Goal: Information Seeking & Learning: Learn about a topic

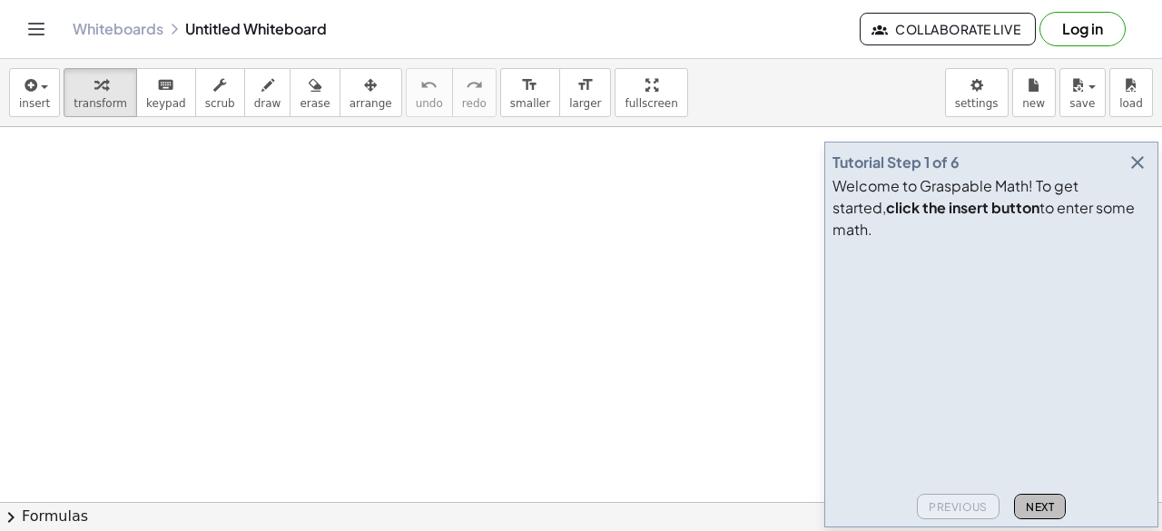
click at [1039, 510] on span "Next" at bounding box center [1040, 507] width 28 height 14
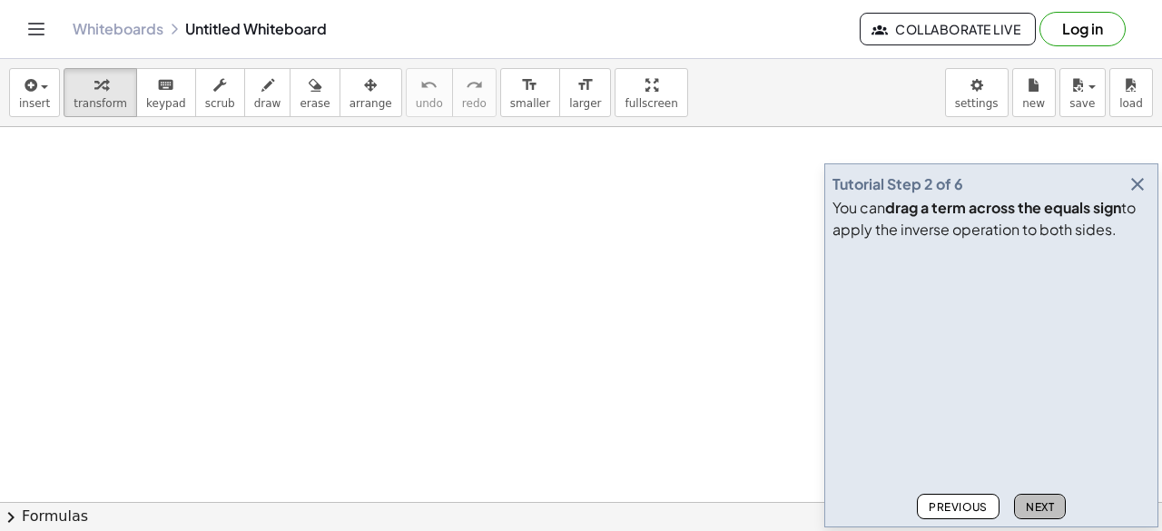
click at [1040, 510] on span "Next" at bounding box center [1040, 507] width 28 height 14
click at [1041, 511] on span "Next" at bounding box center [1040, 507] width 28 height 14
click at [1040, 512] on span "Next" at bounding box center [1040, 507] width 28 height 14
click at [1043, 511] on span "Next" at bounding box center [1040, 507] width 28 height 14
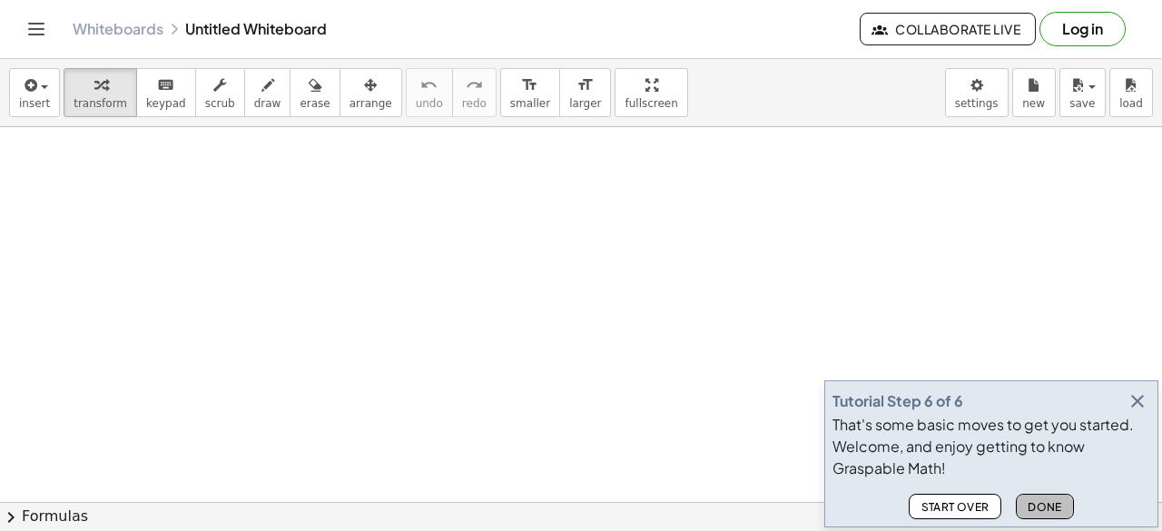
click at [1033, 501] on span "Done" at bounding box center [1045, 507] width 35 height 14
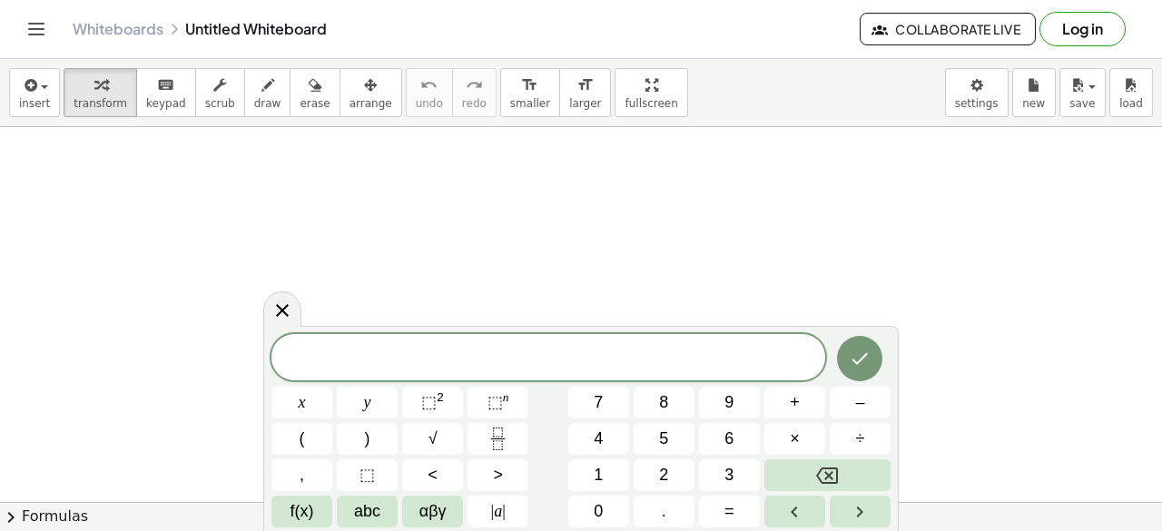
click at [25, 35] on button "Toggle navigation" at bounding box center [36, 29] width 29 height 29
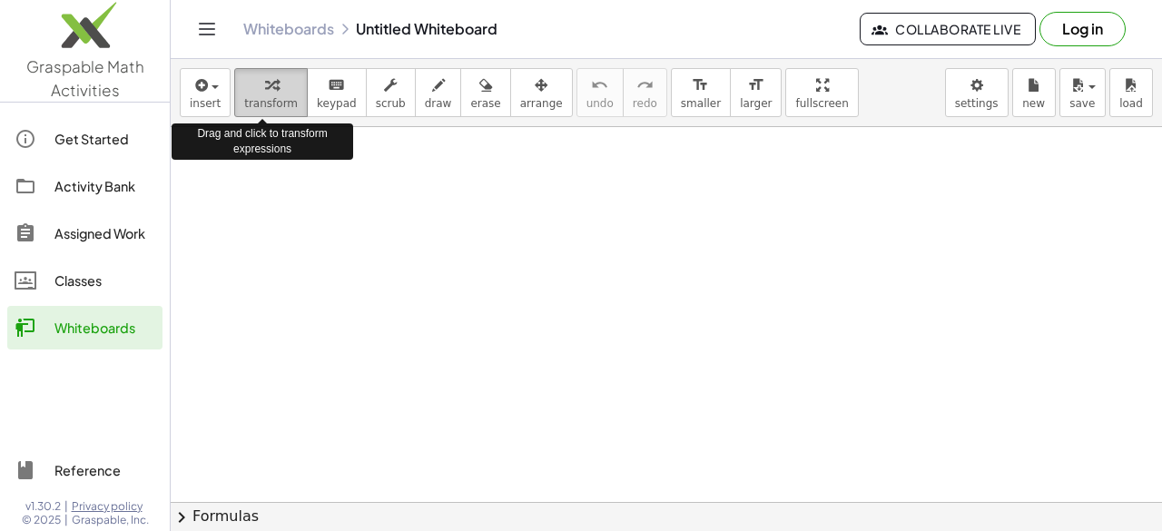
click at [274, 97] on span "transform" at bounding box center [271, 103] width 54 height 13
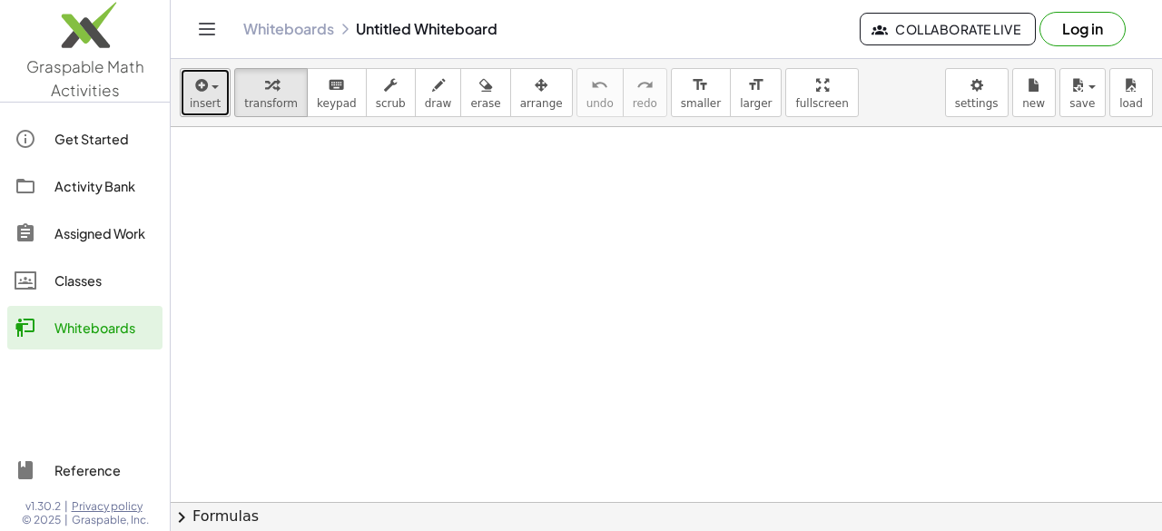
click at [192, 101] on span "insert" at bounding box center [205, 103] width 31 height 13
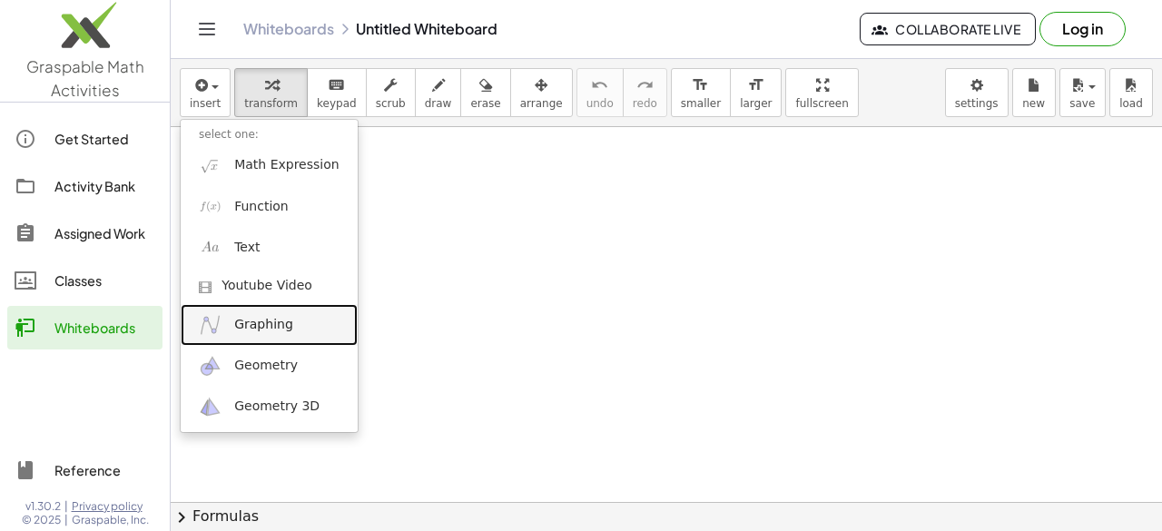
click at [256, 322] on span "Graphing" at bounding box center [263, 325] width 59 height 18
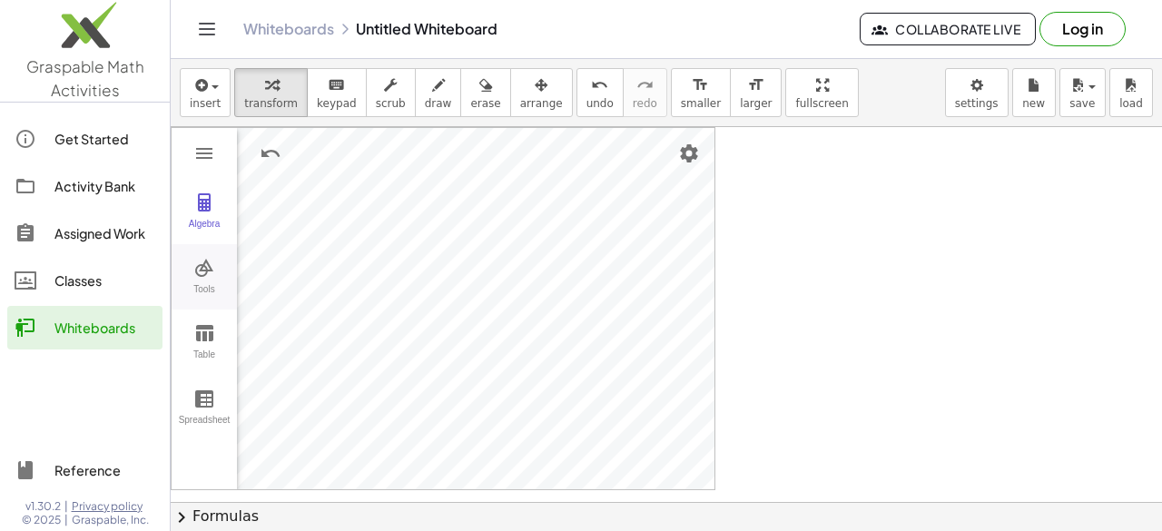
click at [207, 265] on img "Graphing Calculator" at bounding box center [204, 268] width 22 height 22
click at [292, 419] on img "Intersect. Select intersection or two objects successively" at bounding box center [287, 415] width 73 height 29
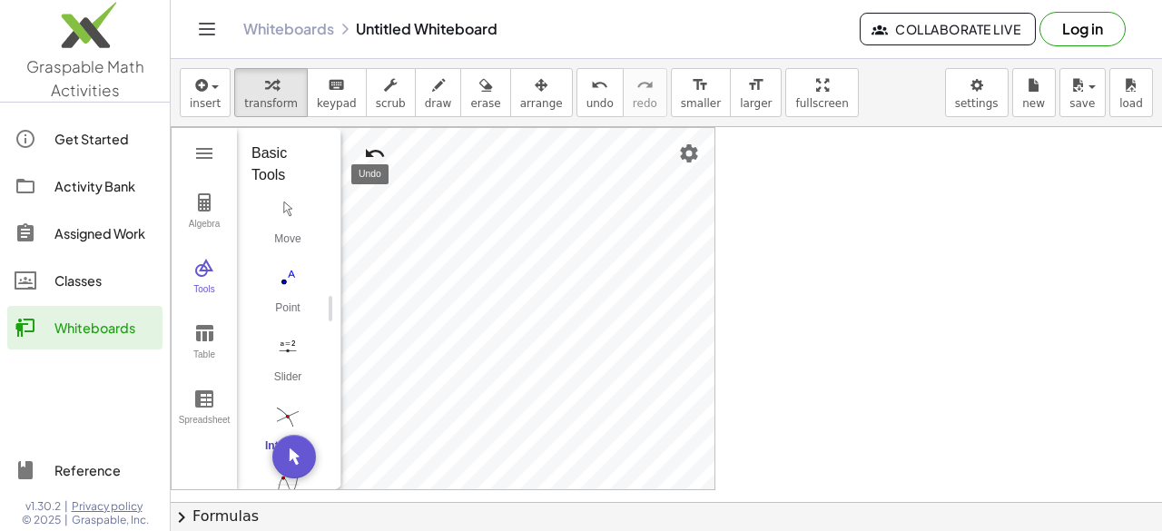
click at [372, 150] on img "Undo" at bounding box center [375, 154] width 22 height 22
click at [423, 150] on img "Redo" at bounding box center [419, 154] width 22 height 22
click at [290, 449] on img "Move. Drag or select object" at bounding box center [294, 457] width 44 height 44
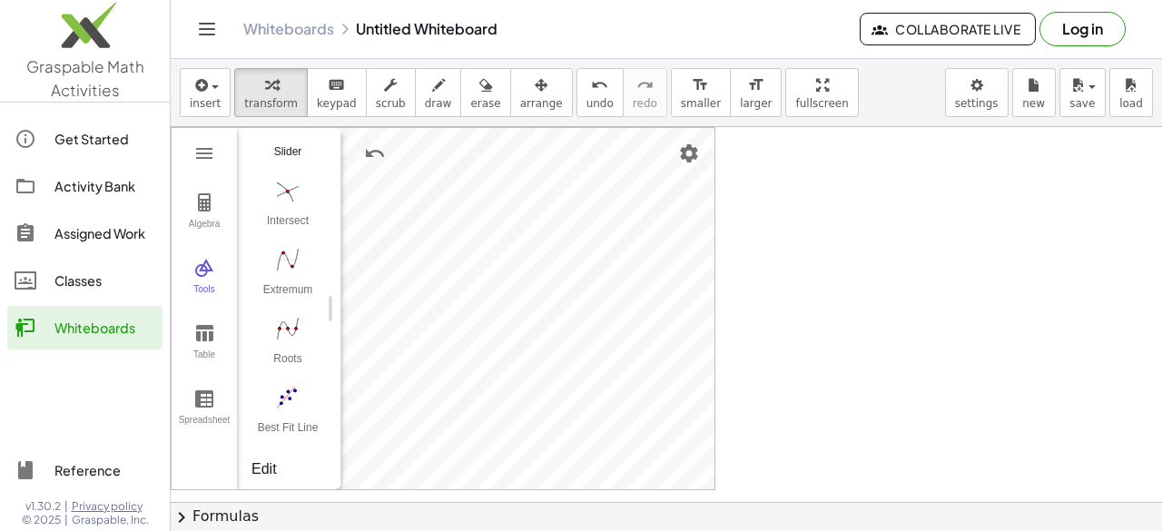
scroll to position [229, 0]
click at [283, 324] on img "Roots. Select a function" at bounding box center [287, 325] width 73 height 29
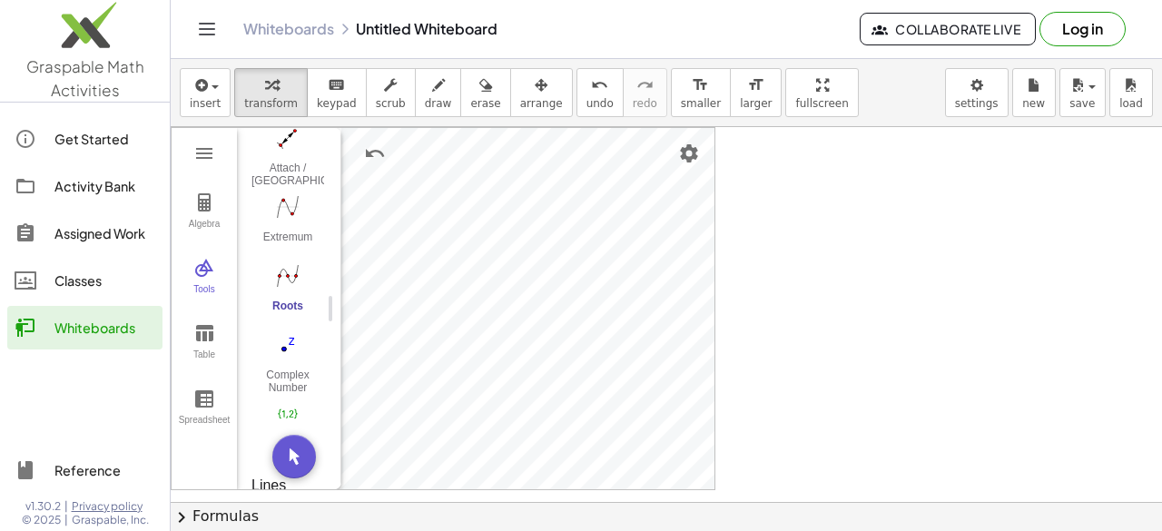
scroll to position [1355, 0]
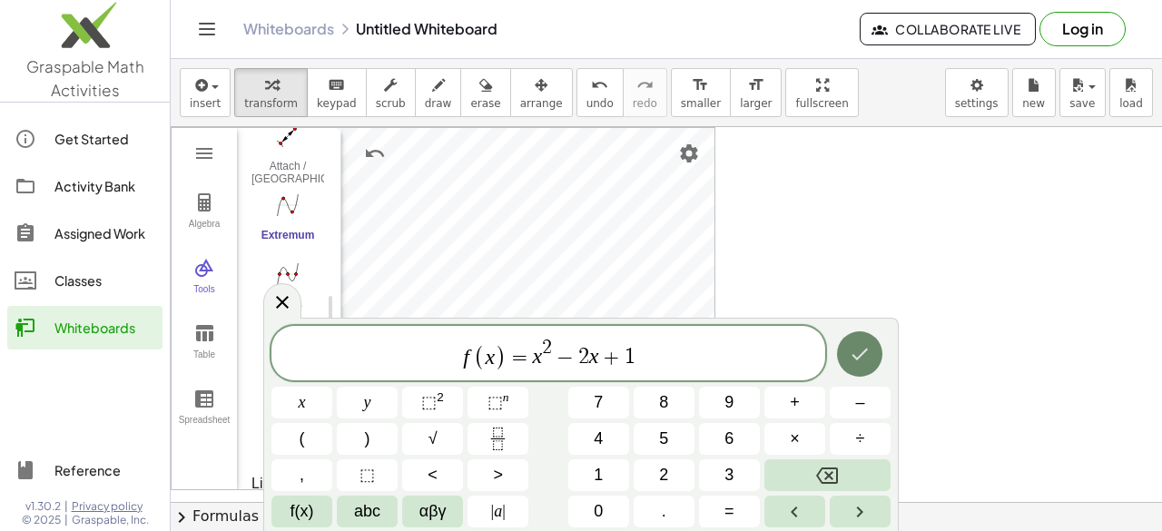
click at [855, 360] on icon "Done" at bounding box center [860, 354] width 22 height 22
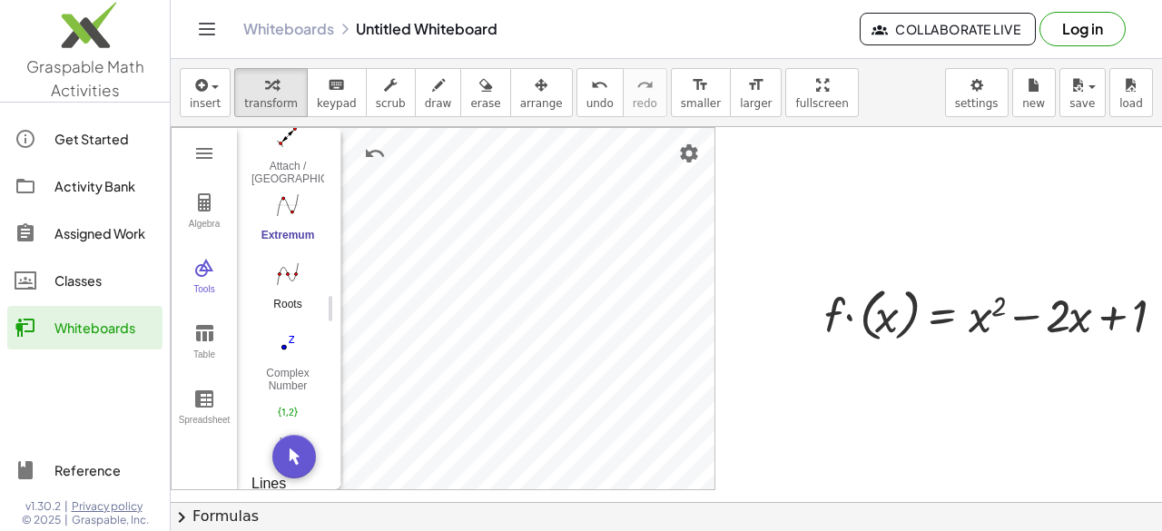
click at [951, 315] on div at bounding box center [1005, 314] width 380 height 66
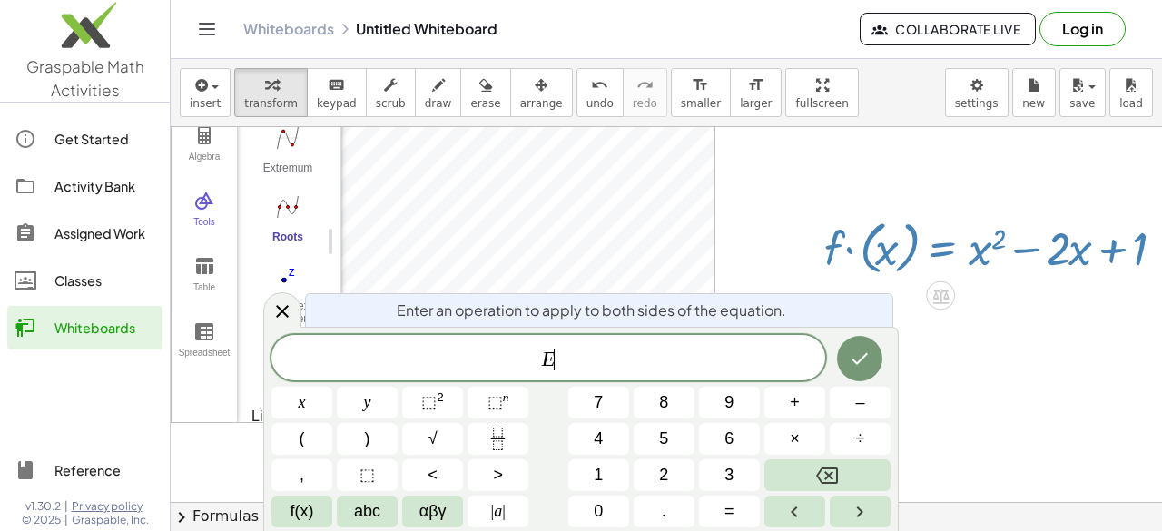
scroll to position [68, 0]
click at [463, 228] on div "Algebra Tools Table Spreadsheet (0, 0) (0, 0) Input… GeoGebra Graphing Calculat…" at bounding box center [688, 494] width 1034 height 871
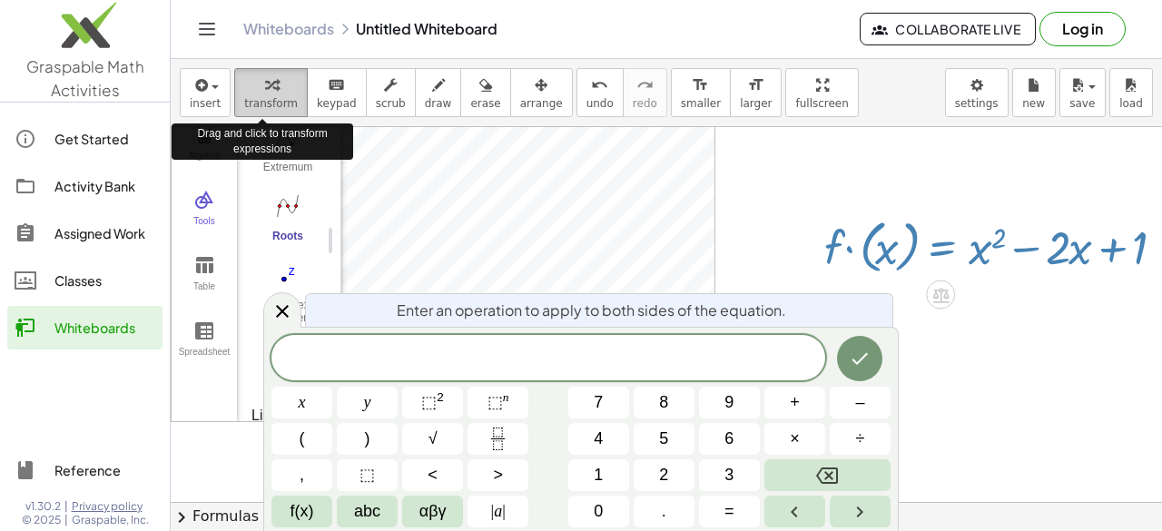
click at [261, 104] on span "transform" at bounding box center [271, 103] width 54 height 13
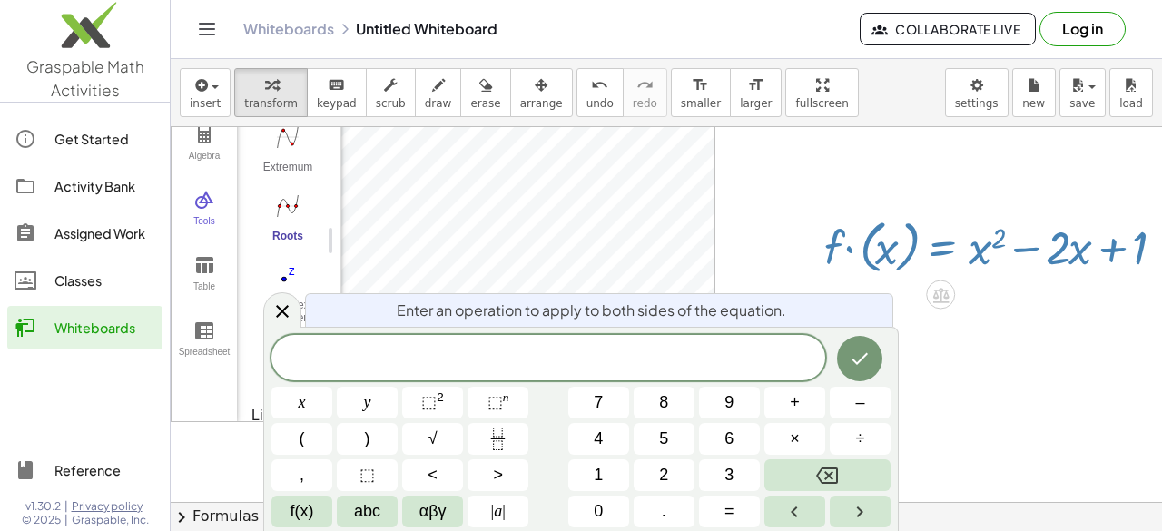
click at [780, 166] on div at bounding box center [688, 494] width 1034 height 871
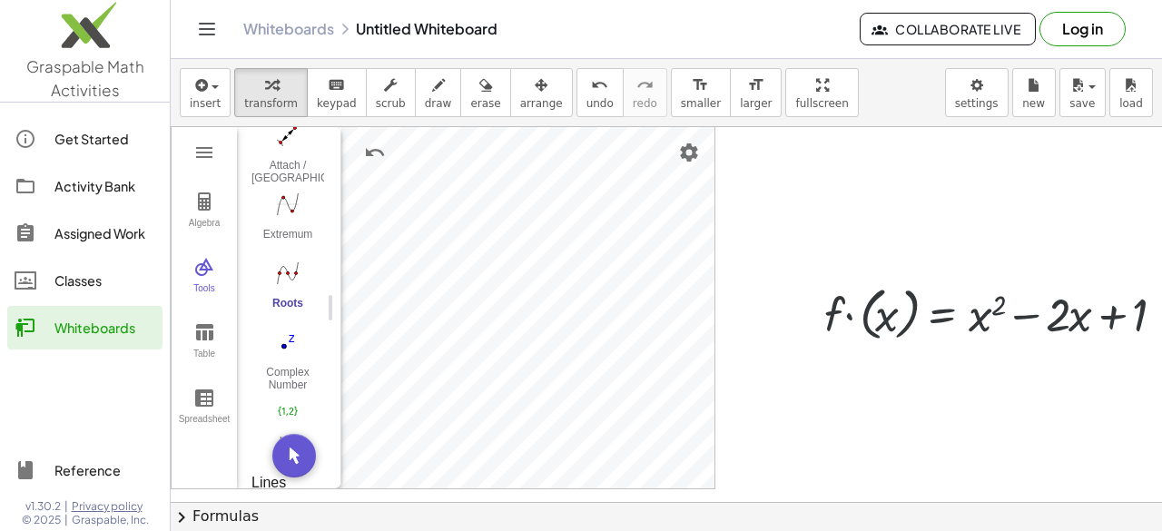
scroll to position [0, 0]
click at [1073, 315] on div at bounding box center [1005, 314] width 380 height 66
click at [1108, 323] on div at bounding box center [1005, 314] width 380 height 66
click at [986, 318] on div at bounding box center [1005, 314] width 380 height 66
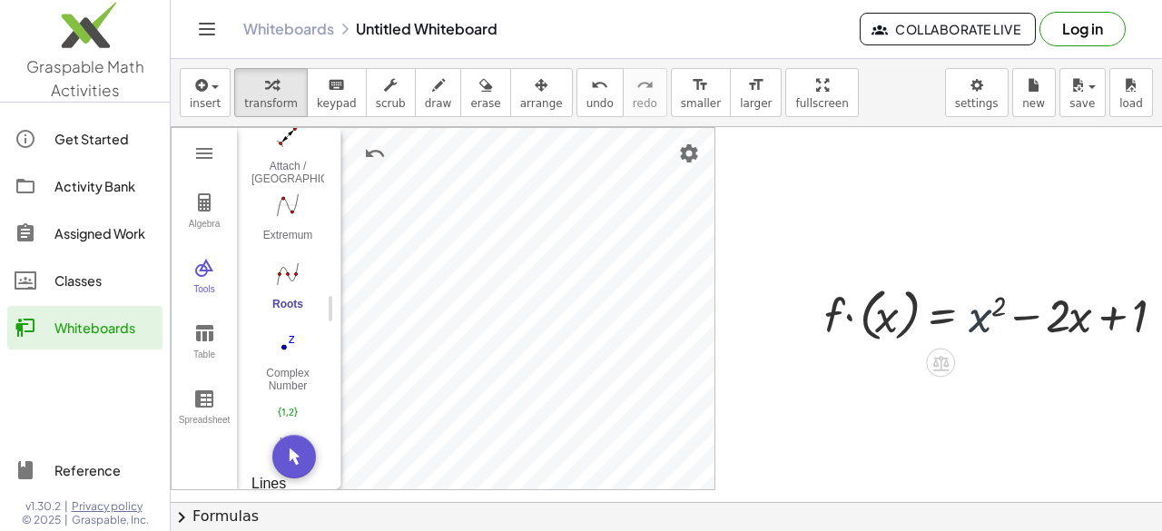
click at [986, 318] on div at bounding box center [1005, 314] width 380 height 66
click at [972, 317] on div at bounding box center [1005, 314] width 380 height 66
click at [870, 319] on div at bounding box center [1005, 314] width 380 height 66
click at [870, 319] on div at bounding box center [1028, 314] width 335 height 62
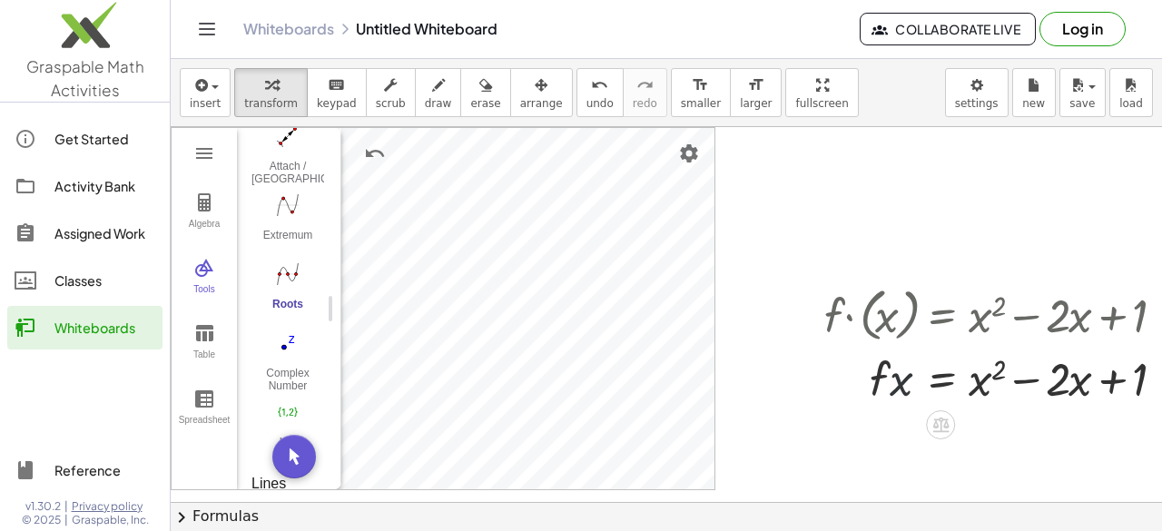
click at [899, 381] on div at bounding box center [1005, 378] width 380 height 62
click at [998, 368] on div at bounding box center [1005, 378] width 380 height 62
click at [1086, 381] on div at bounding box center [1005, 378] width 380 height 62
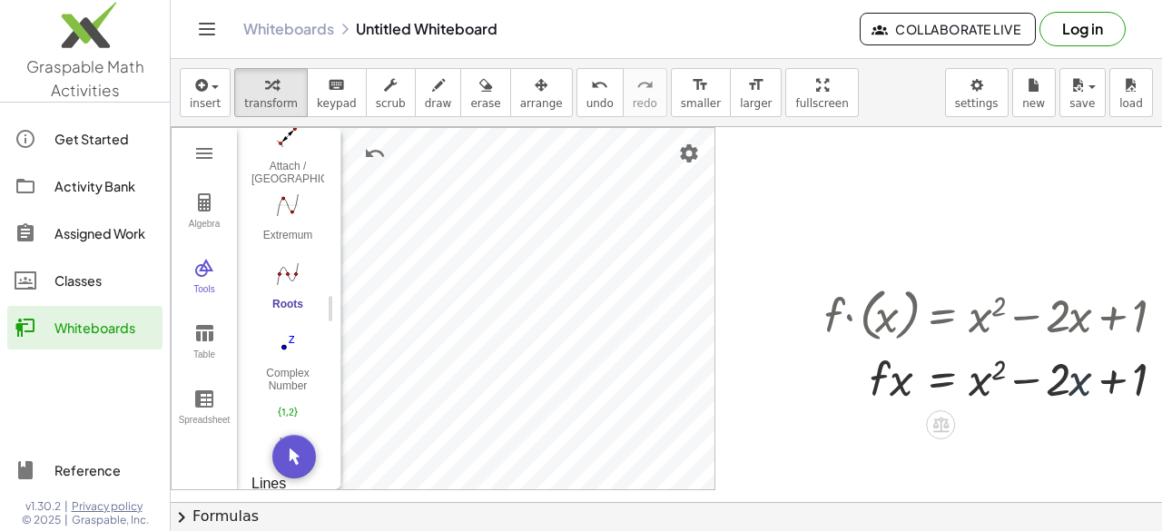
drag, startPoint x: 1086, startPoint y: 381, endPoint x: 1113, endPoint y: 381, distance: 27.2
click at [1113, 381] on div at bounding box center [1005, 378] width 380 height 62
click at [1021, 383] on div at bounding box center [1005, 378] width 380 height 62
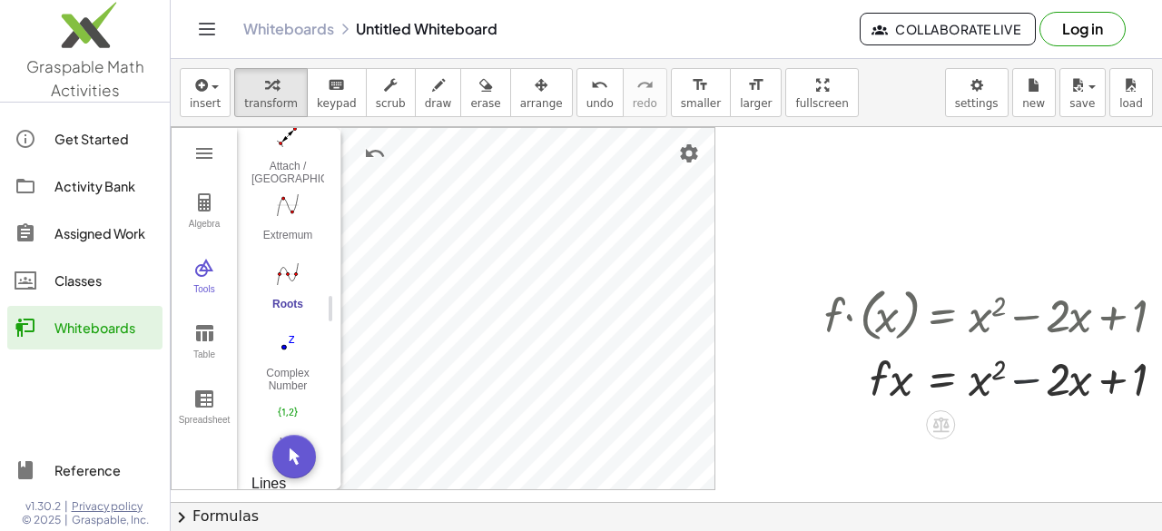
click at [1021, 383] on div at bounding box center [1005, 378] width 380 height 62
drag, startPoint x: 1002, startPoint y: 376, endPoint x: 603, endPoint y: 271, distance: 413.1
drag, startPoint x: 889, startPoint y: 384, endPoint x: 628, endPoint y: 321, distance: 268.0
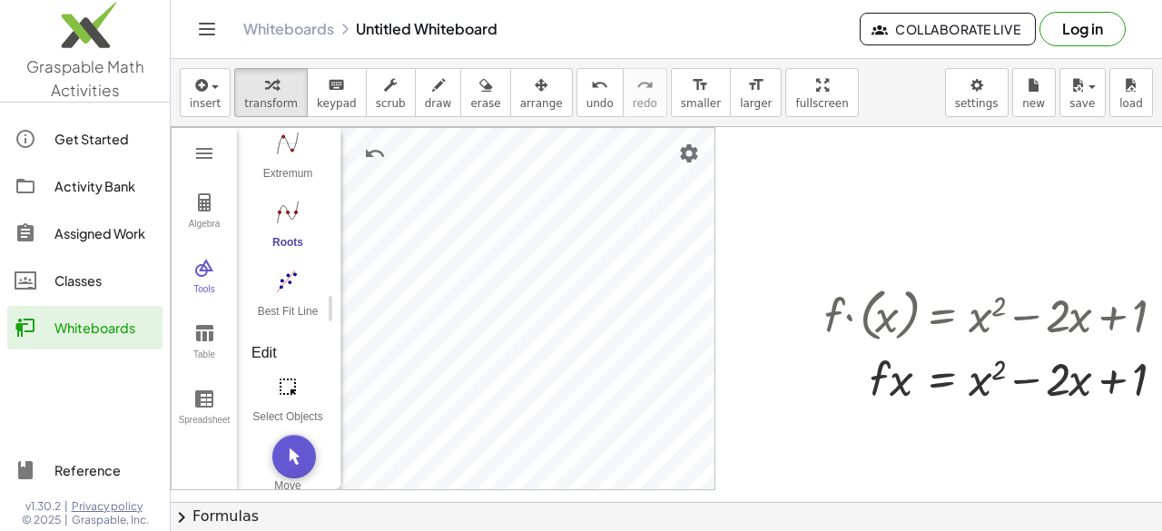
scroll to position [342, 0]
click at [376, 107] on span "scrub" at bounding box center [391, 103] width 30 height 13
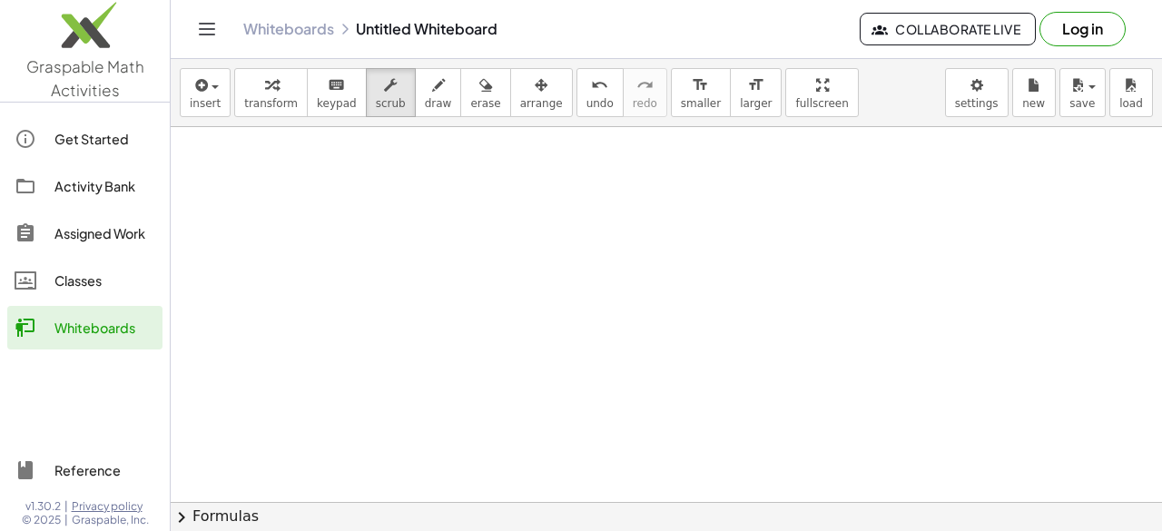
scroll to position [0, 0]
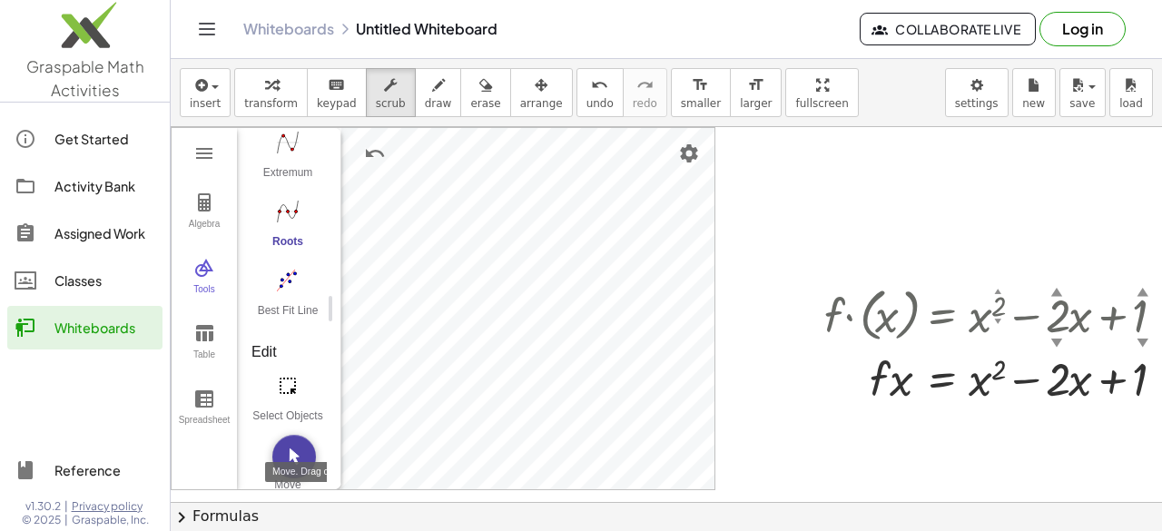
click at [286, 448] on img "Move. Drag or select object" at bounding box center [294, 457] width 44 height 44
click at [203, 101] on span "insert" at bounding box center [205, 103] width 31 height 13
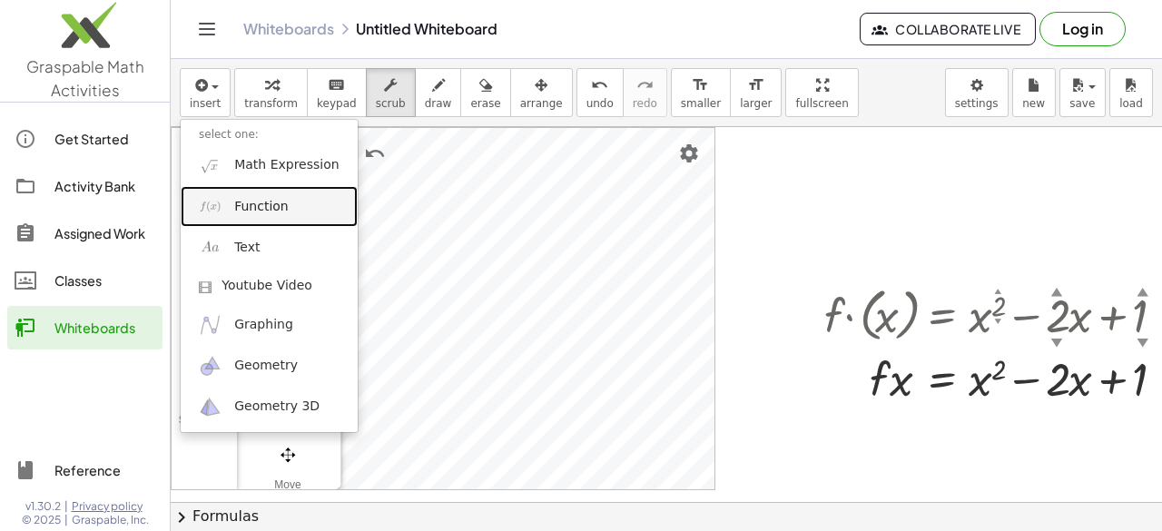
click at [258, 202] on span "Function" at bounding box center [261, 207] width 54 height 18
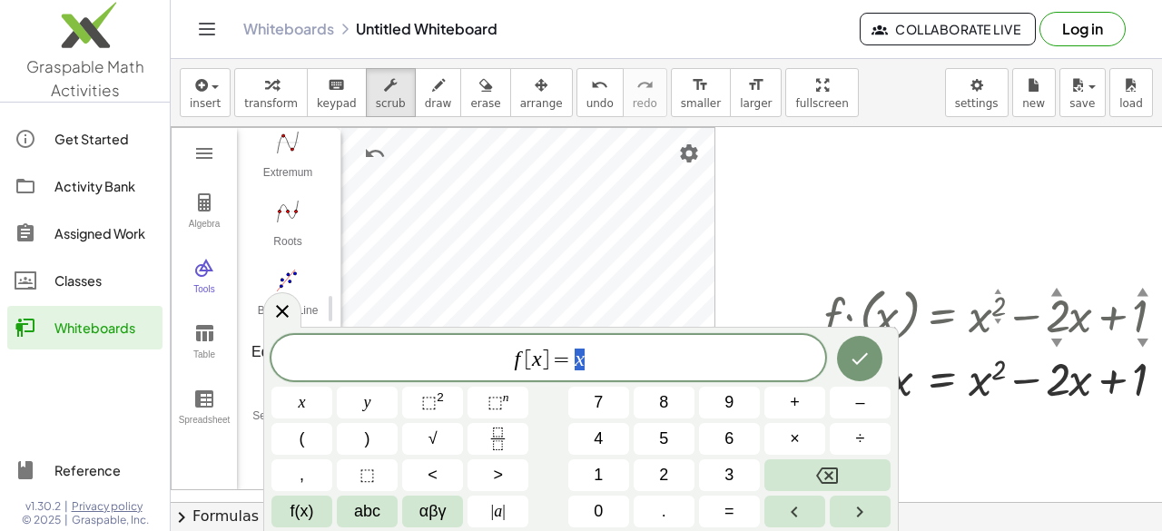
click at [600, 366] on span "f [ x ] = x" at bounding box center [548, 359] width 554 height 25
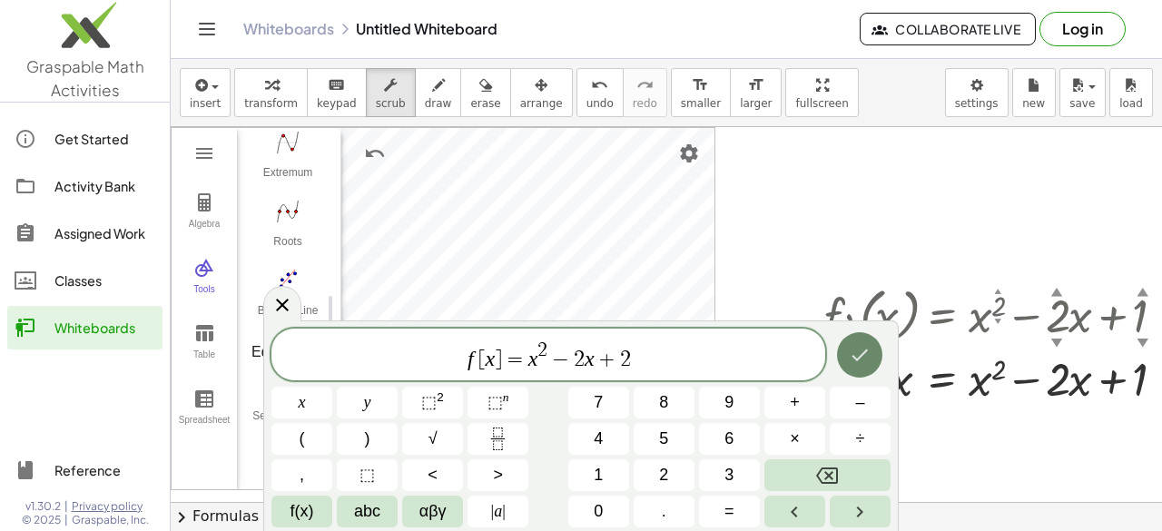
click at [857, 364] on icon "Done" at bounding box center [860, 355] width 22 height 22
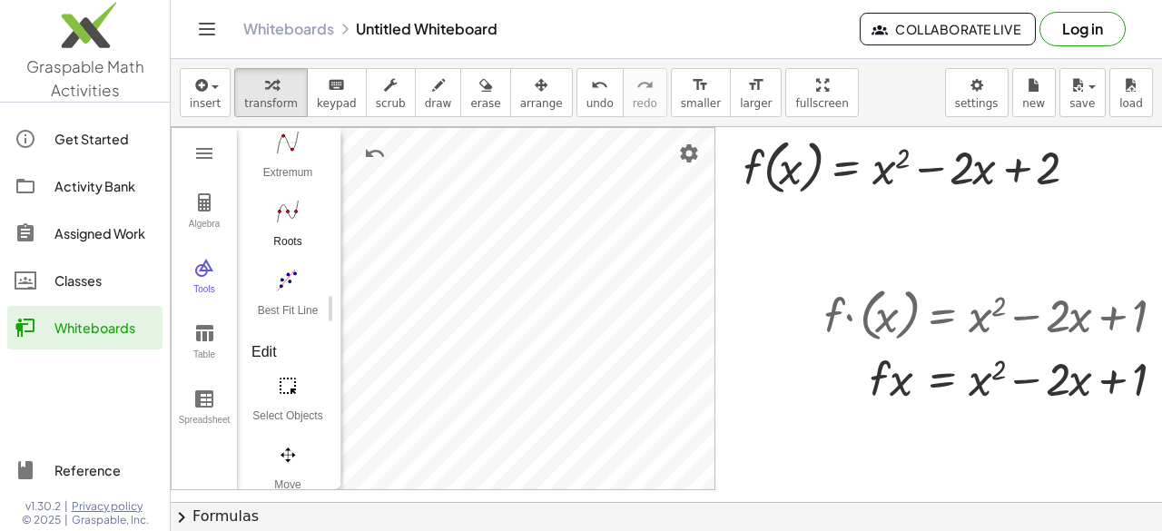
click at [284, 210] on img "Roots. Select a function" at bounding box center [287, 211] width 73 height 29
click at [294, 389] on img "Select Objects. Click on object to select it or drag a rectangle to select mult…" at bounding box center [287, 385] width 73 height 29
click at [576, 156] on img "Delete" at bounding box center [574, 154] width 22 height 22
click at [847, 218] on icon at bounding box center [845, 216] width 16 height 15
click at [913, 219] on icon at bounding box center [918, 216] width 16 height 16
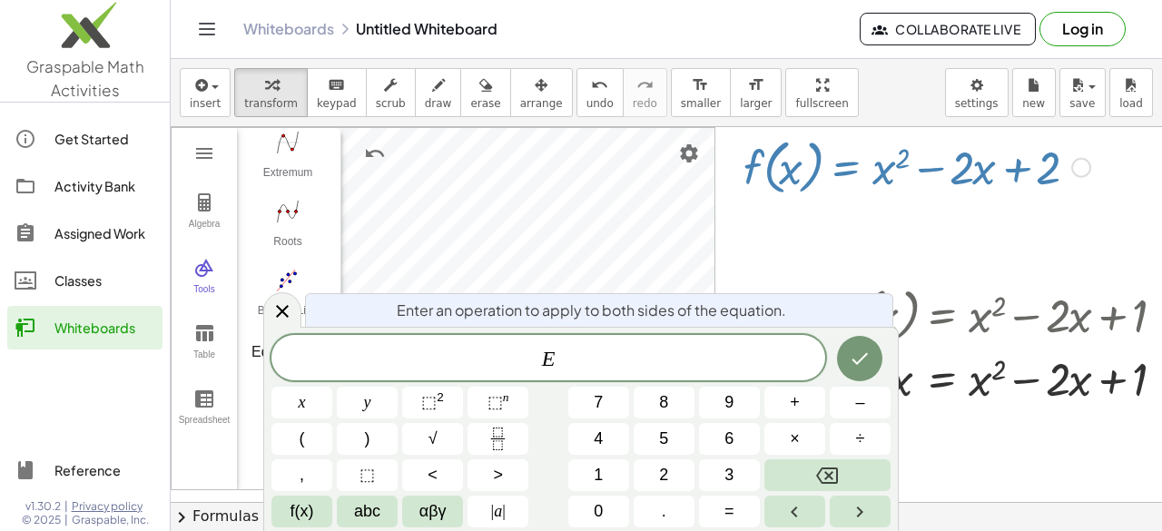
click at [1081, 168] on div at bounding box center [1081, 167] width 20 height 20
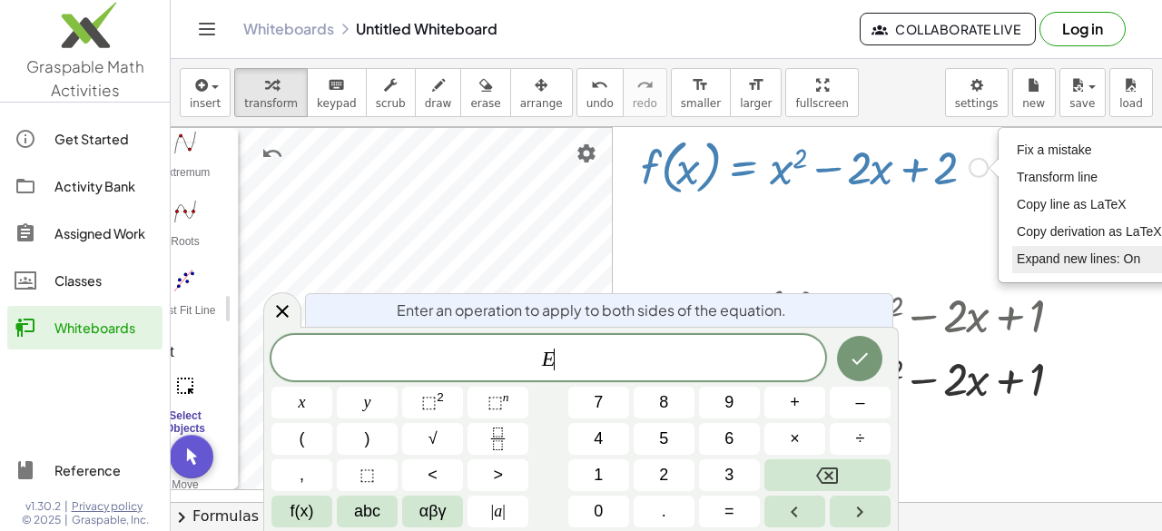
scroll to position [0, 134]
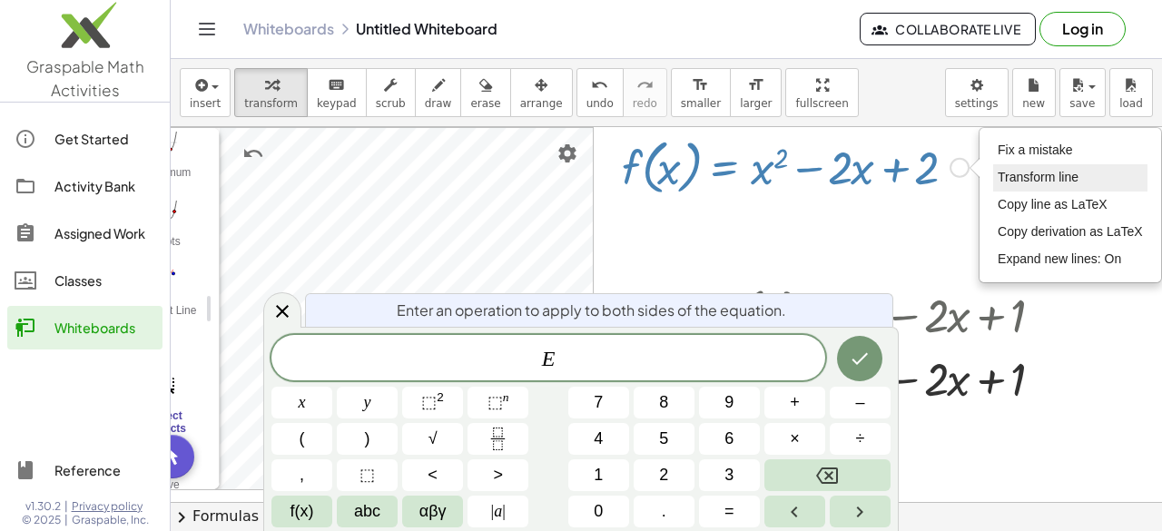
click at [1039, 173] on span "Transform line" at bounding box center [1038, 177] width 81 height 15
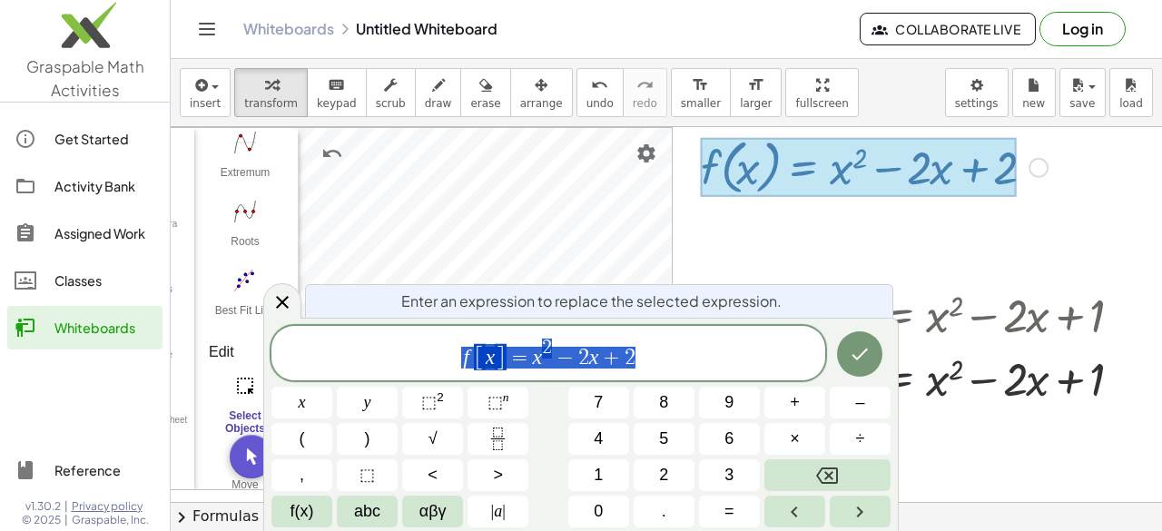
scroll to position [0, 56]
click at [852, 355] on icon "Done" at bounding box center [860, 354] width 22 height 22
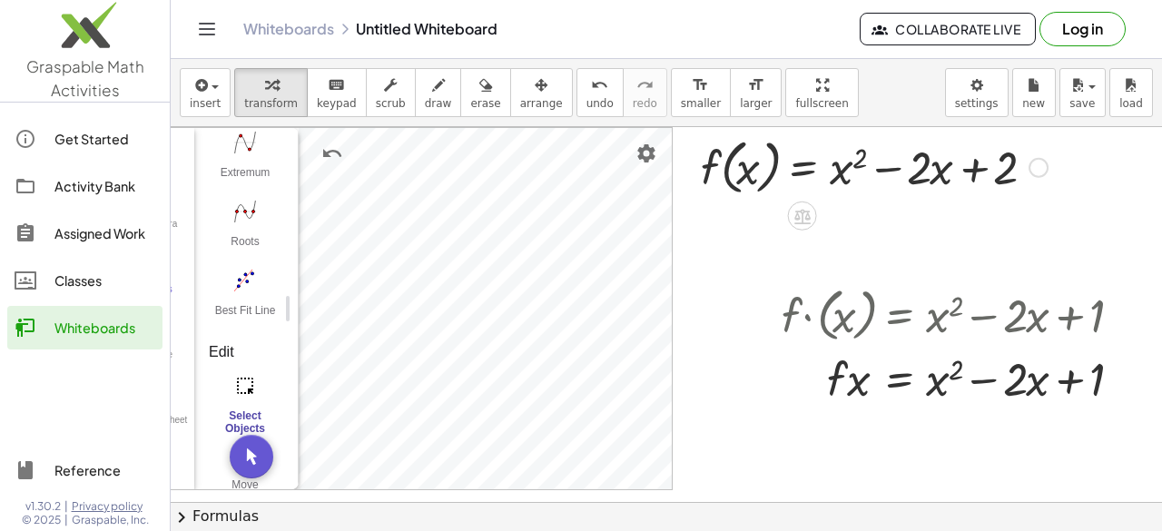
click at [736, 167] on div at bounding box center [874, 166] width 365 height 69
click at [487, 222] on div "Algebra Tools Table Spreadsheet Input… GeoGebra Graphing Calculator Basic Tools…" at bounding box center [645, 503] width 1034 height 753
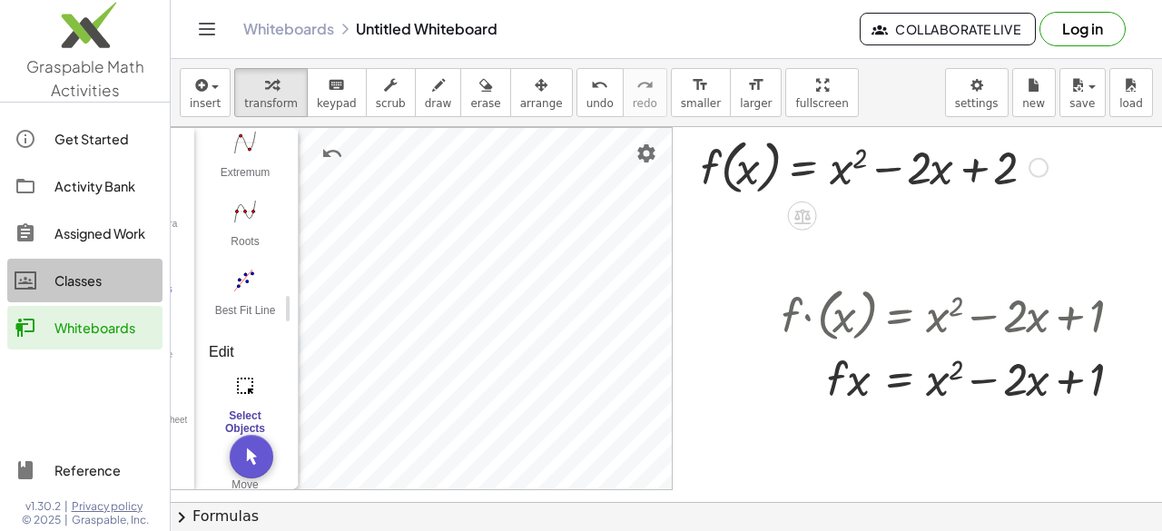
click at [71, 274] on div "Classes" at bounding box center [104, 281] width 101 height 22
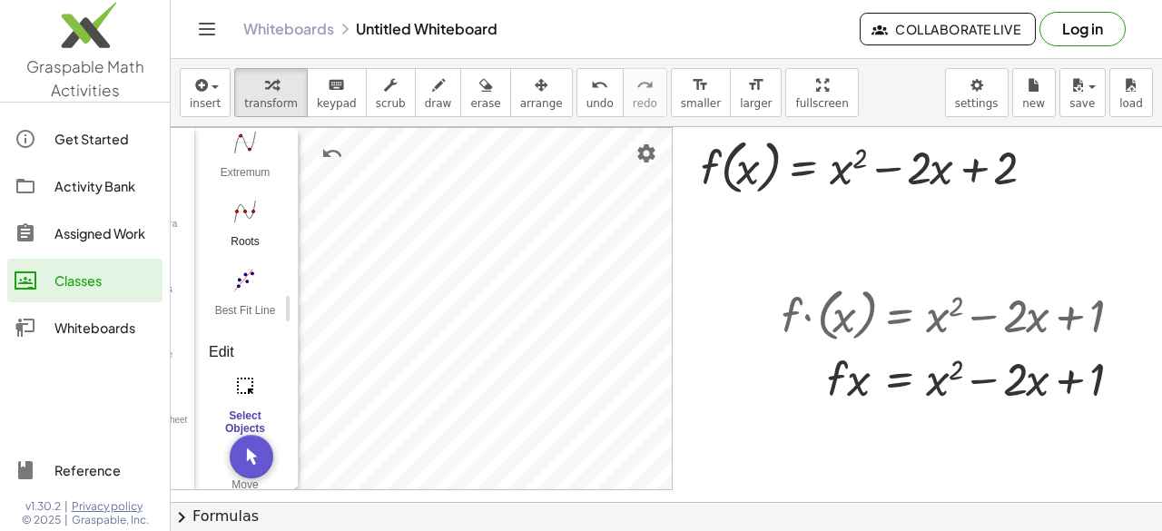
click at [234, 221] on img "Roots. Select a function" at bounding box center [245, 211] width 73 height 29
click at [233, 213] on img "Roots. Select a function" at bounding box center [245, 211] width 73 height 29
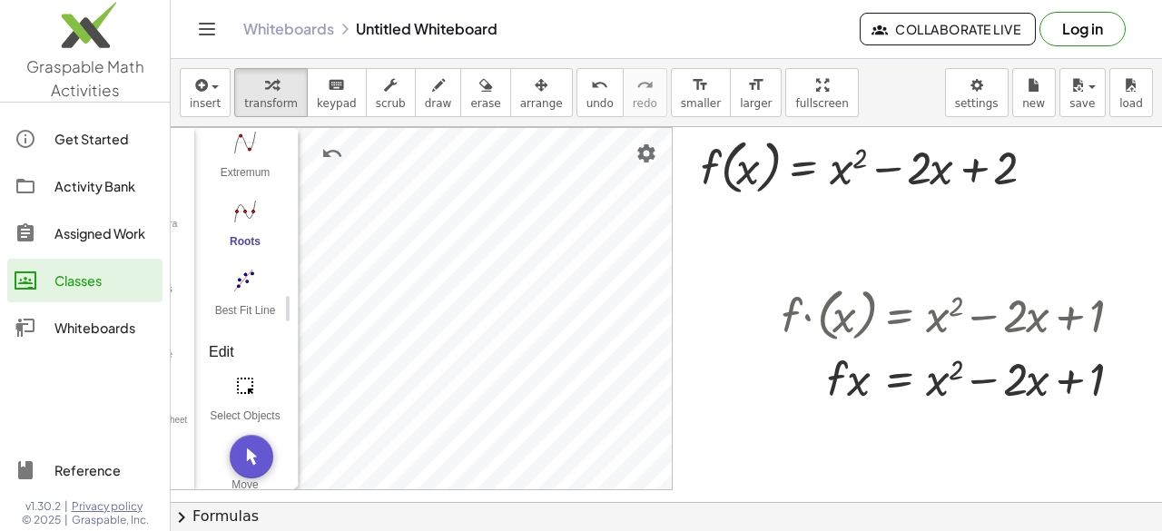
click at [233, 213] on img "Roots. Select a function" at bounding box center [245, 211] width 73 height 29
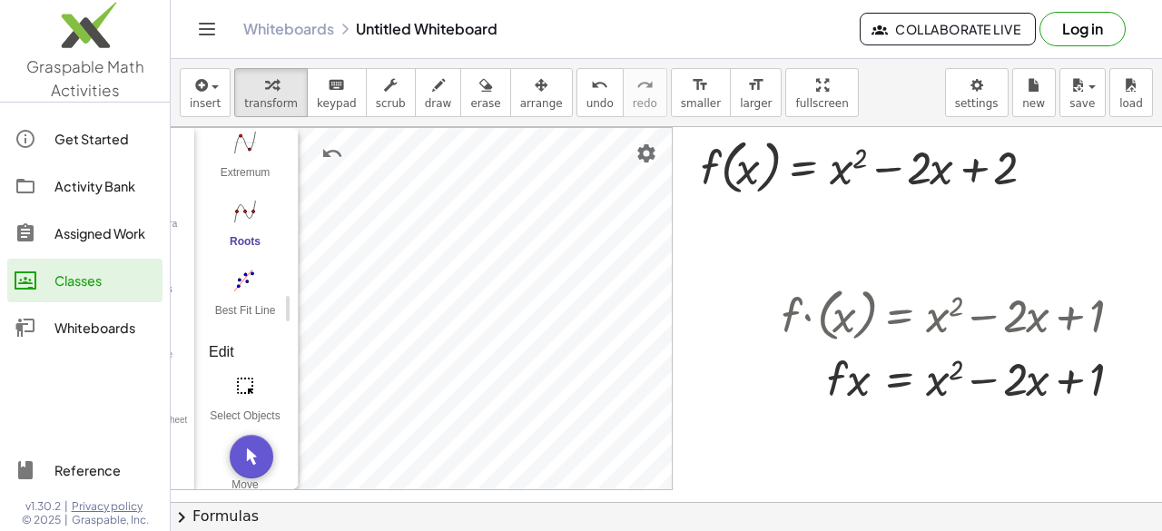
click at [233, 213] on img "Roots. Select a function" at bounding box center [245, 211] width 73 height 29
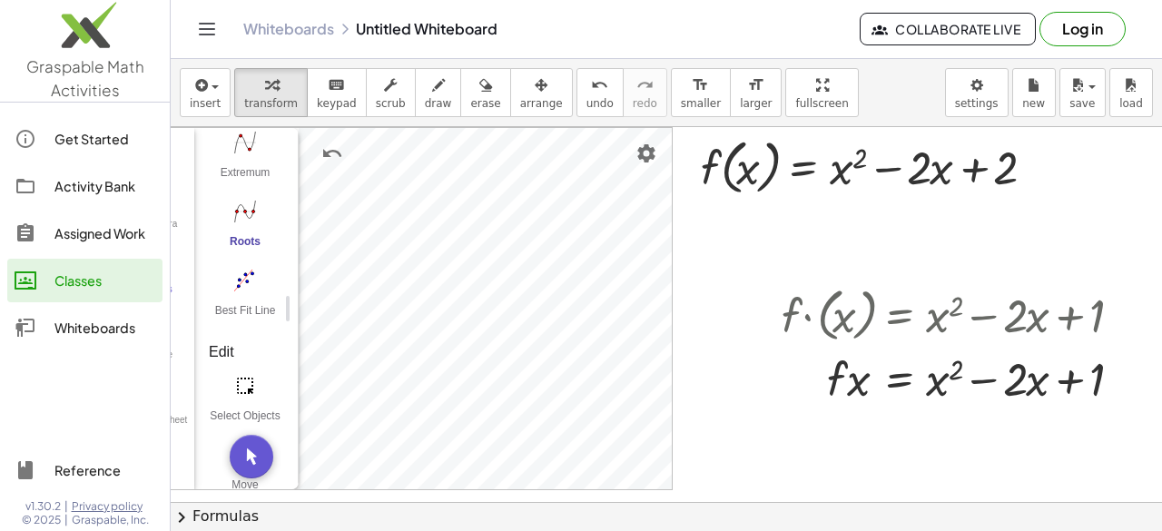
click at [233, 213] on img "Roots. Select a function" at bounding box center [245, 211] width 73 height 29
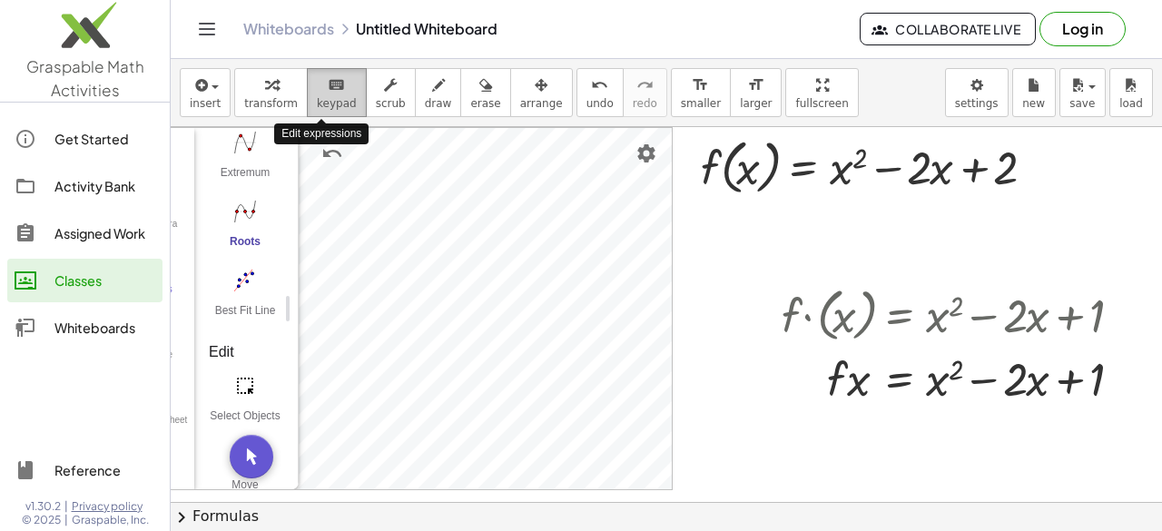
click at [339, 97] on span "keypad" at bounding box center [337, 103] width 40 height 13
click at [322, 106] on span "keypad" at bounding box center [337, 103] width 40 height 13
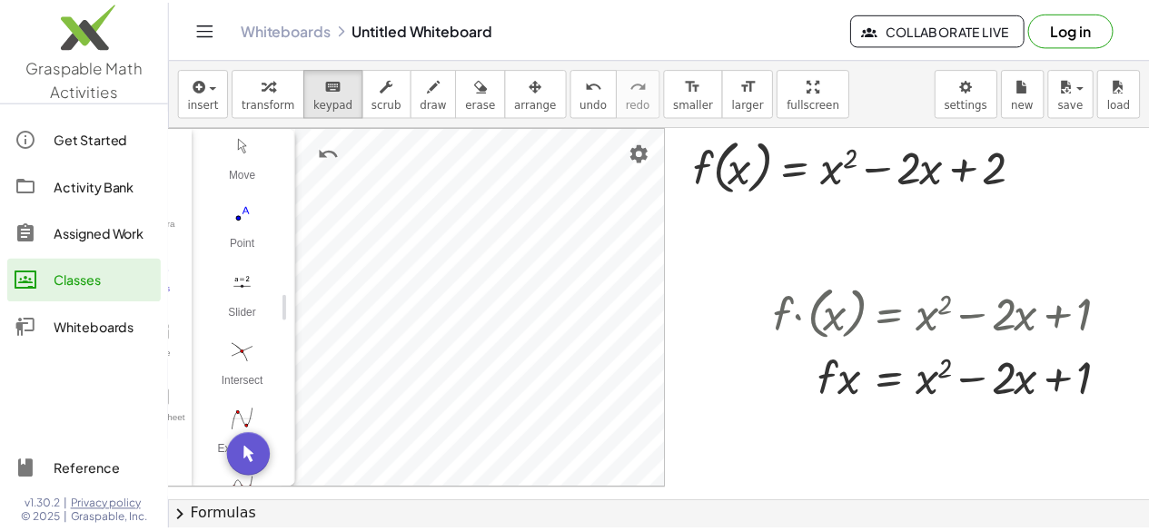
scroll to position [0, 0]
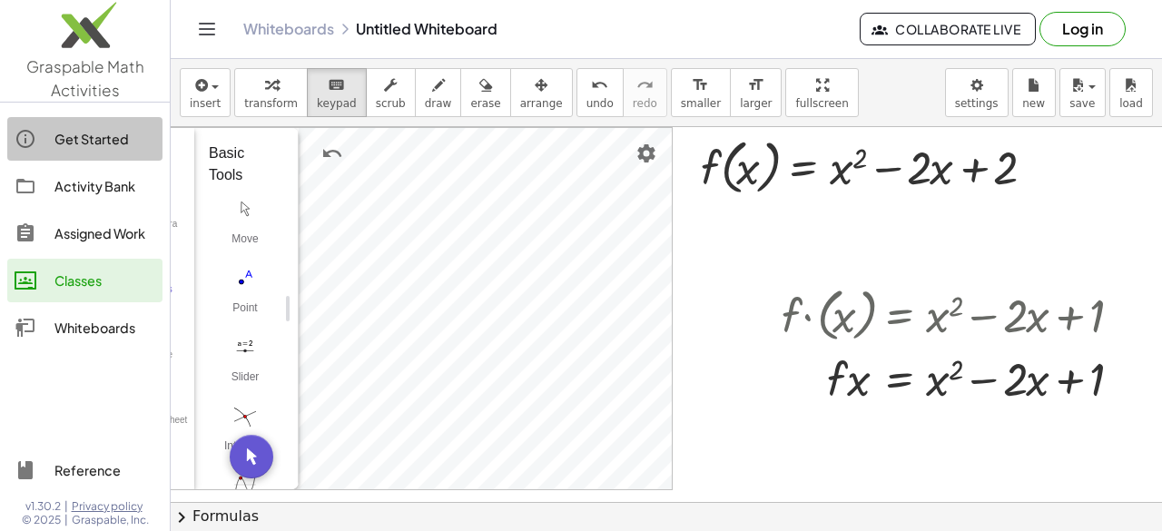
click at [92, 136] on div "Get Started" at bounding box center [104, 139] width 101 height 22
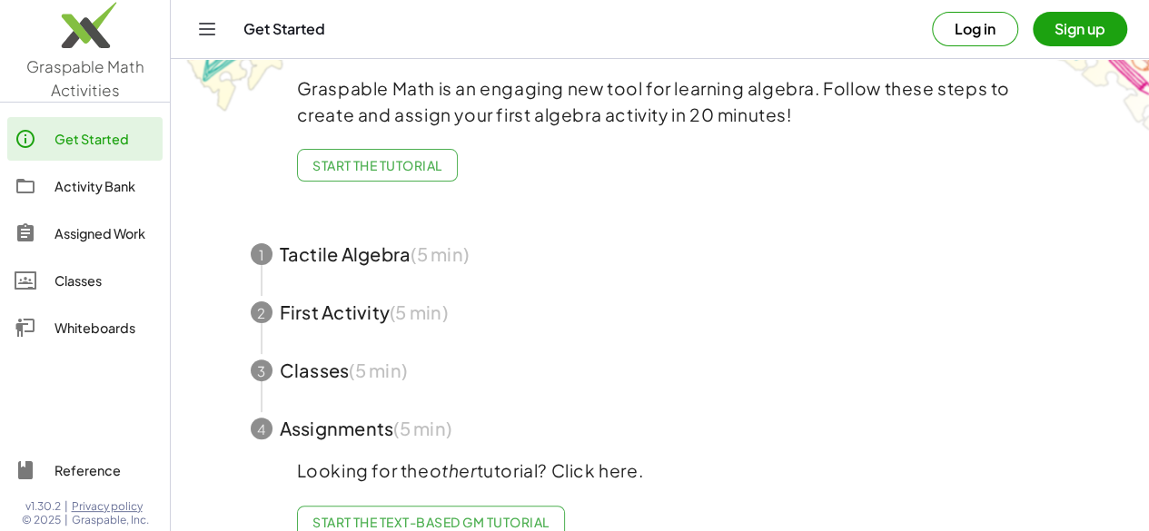
scroll to position [88, 0]
click at [359, 157] on span "Start the Tutorial" at bounding box center [377, 164] width 130 height 16
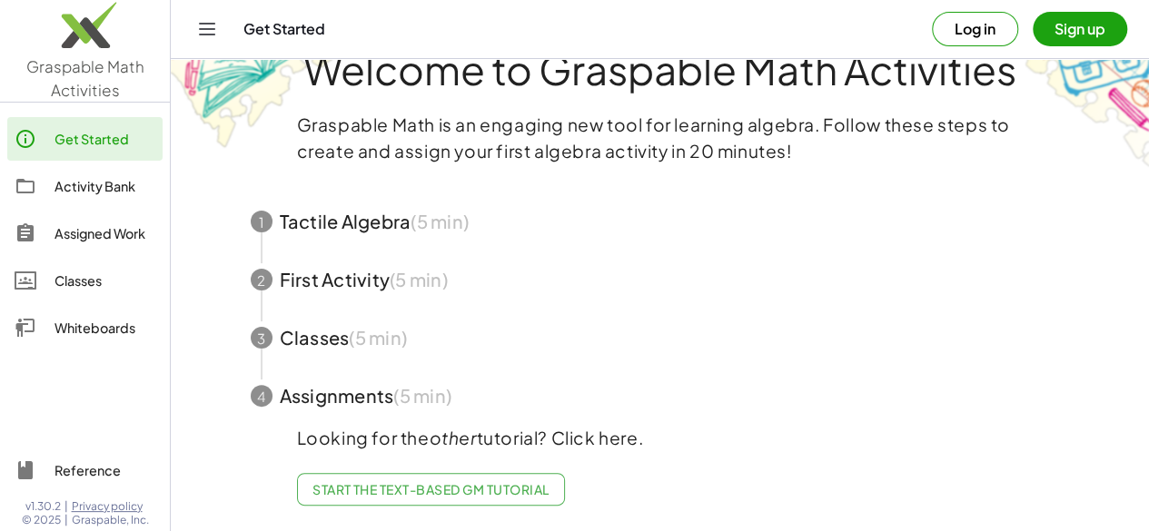
scroll to position [64, 0]
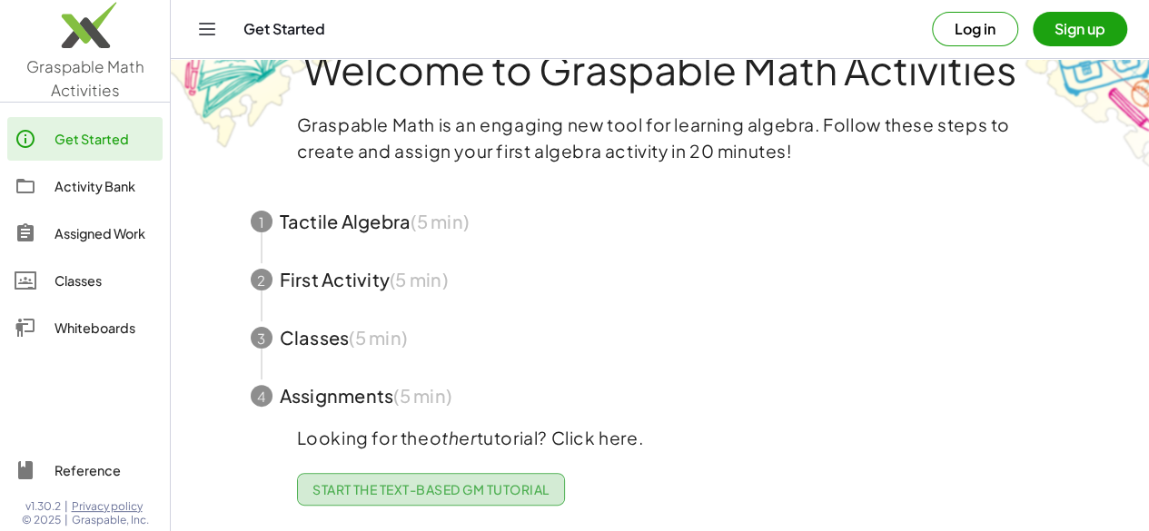
click at [414, 481] on span "Start the Text-based GM Tutorial" at bounding box center [430, 489] width 237 height 16
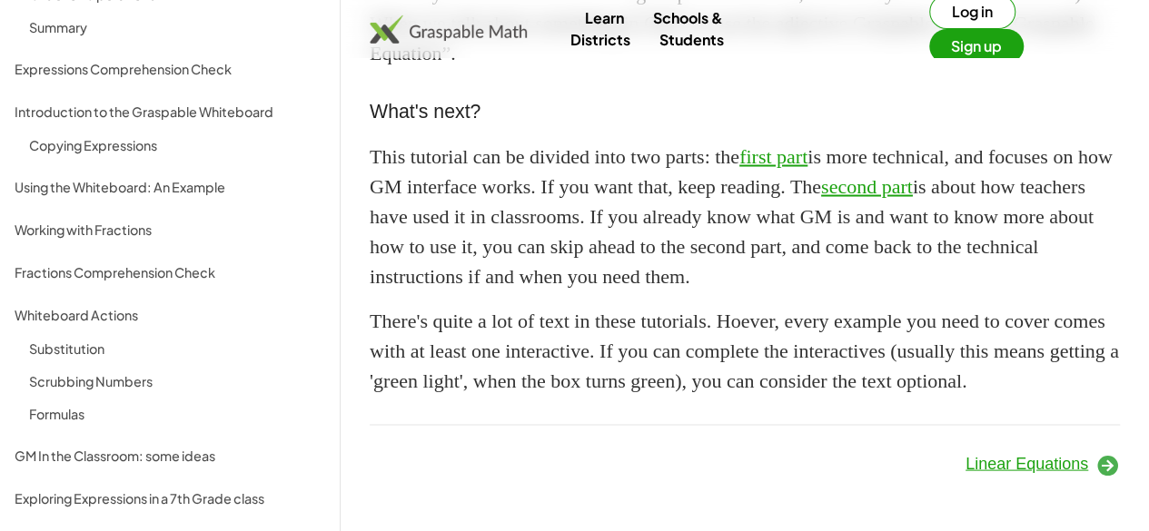
scroll to position [1799, 0]
click at [1113, 461] on icon at bounding box center [1107, 464] width 25 height 25
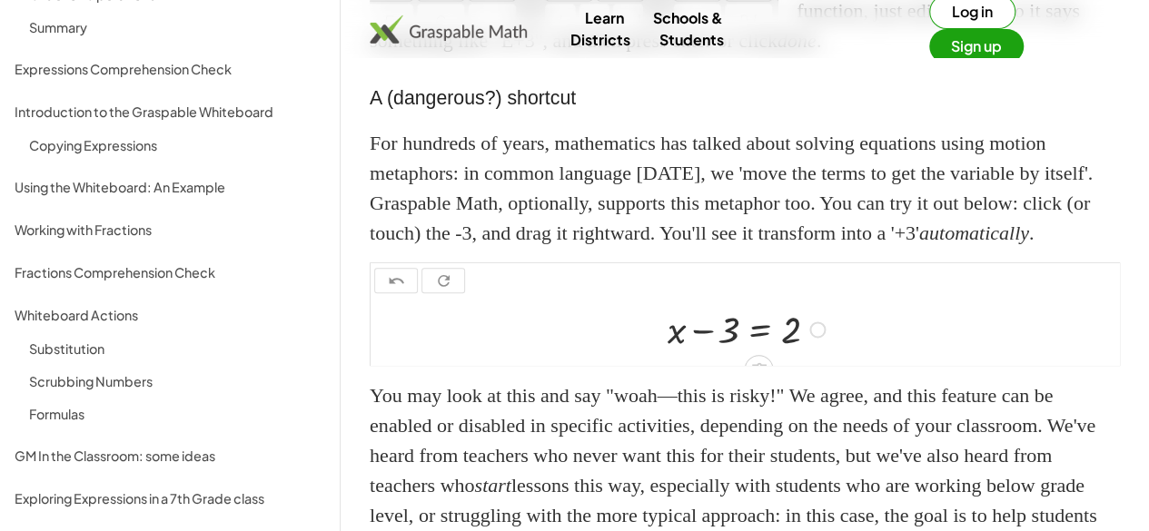
scroll to position [18, 0]
click at [709, 335] on div at bounding box center [749, 309] width 182 height 51
click at [800, 335] on div at bounding box center [749, 309] width 182 height 51
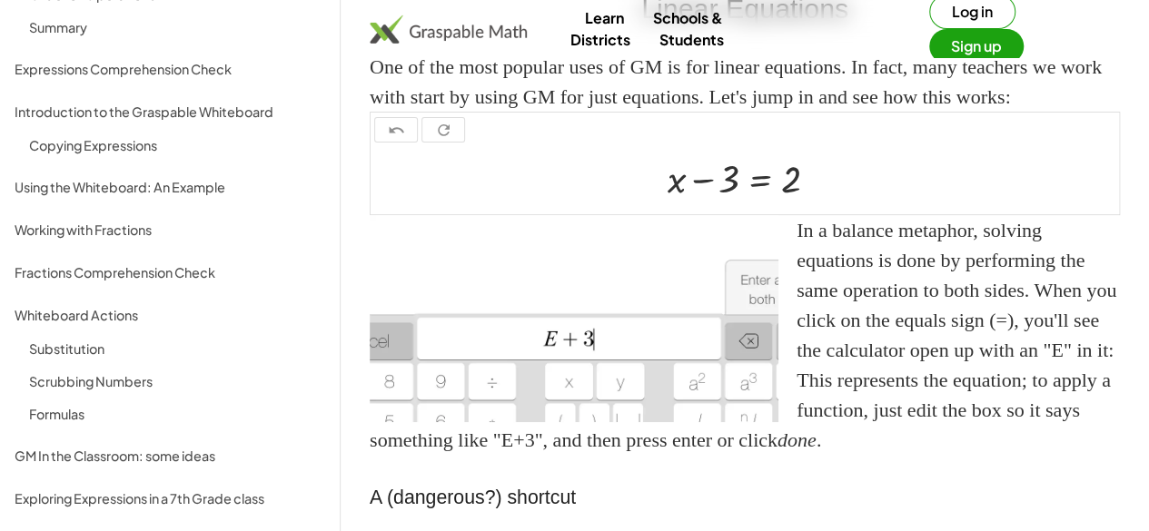
scroll to position [102, 0]
click at [722, 198] on div at bounding box center [749, 178] width 182 height 51
click at [708, 184] on div at bounding box center [749, 178] width 182 height 51
click at [708, 172] on div at bounding box center [749, 178] width 182 height 51
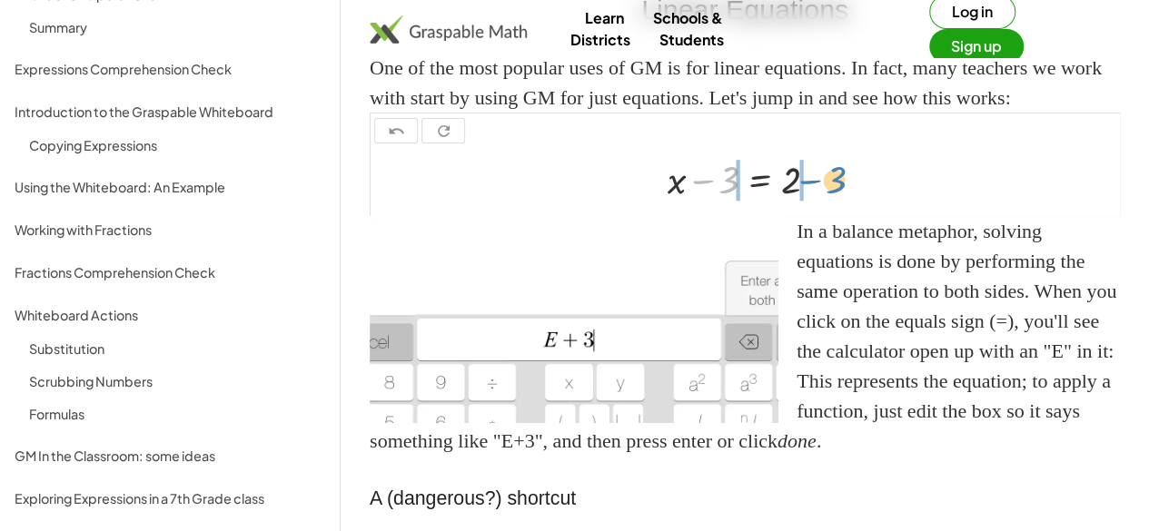
drag, startPoint x: 725, startPoint y: 179, endPoint x: 835, endPoint y: 179, distance: 109.9
click at [835, 179] on div at bounding box center [749, 178] width 182 height 51
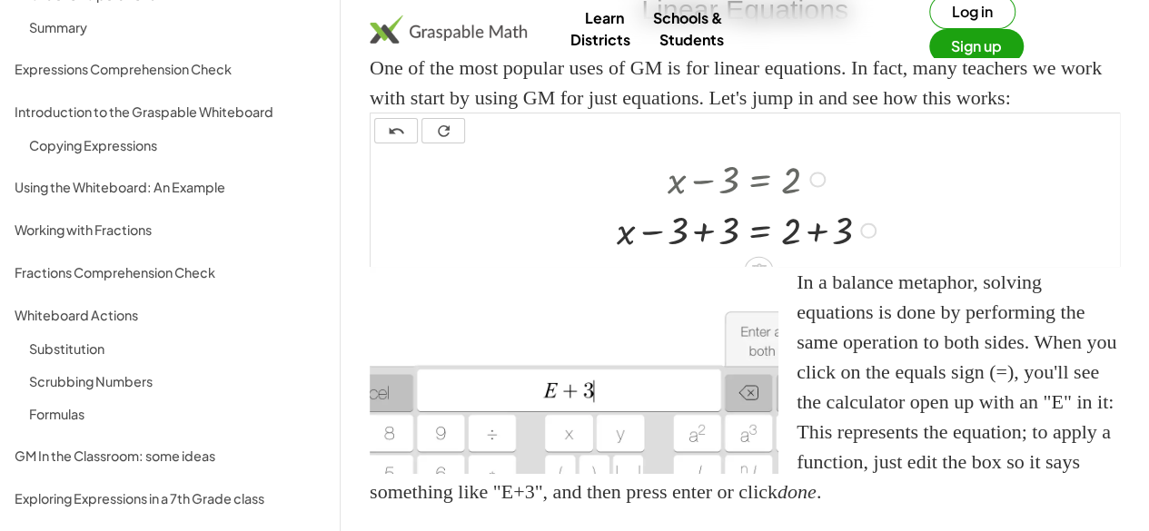
scroll to position [19, 0]
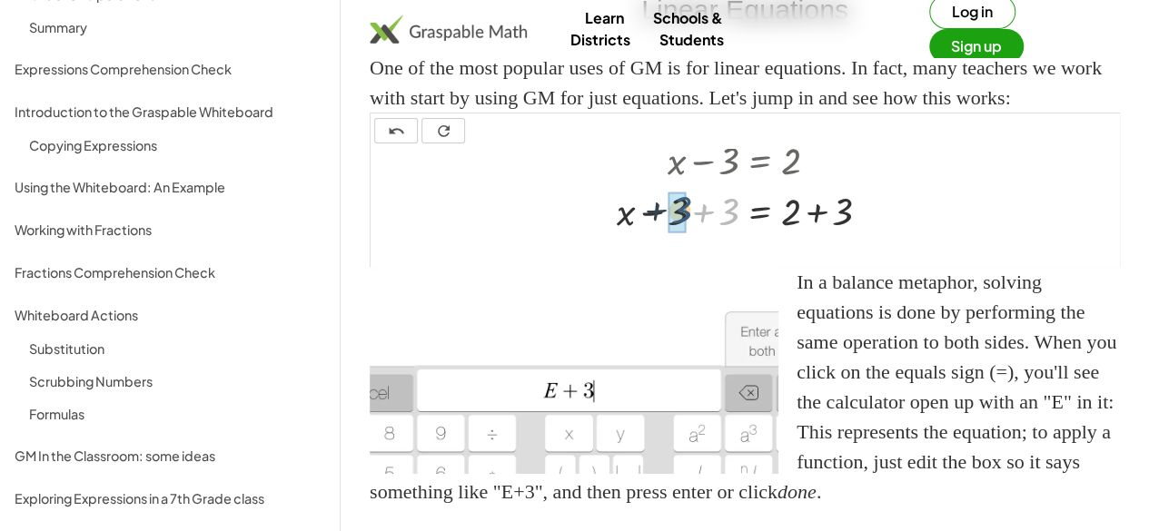
drag, startPoint x: 728, startPoint y: 213, endPoint x: 680, endPoint y: 212, distance: 48.2
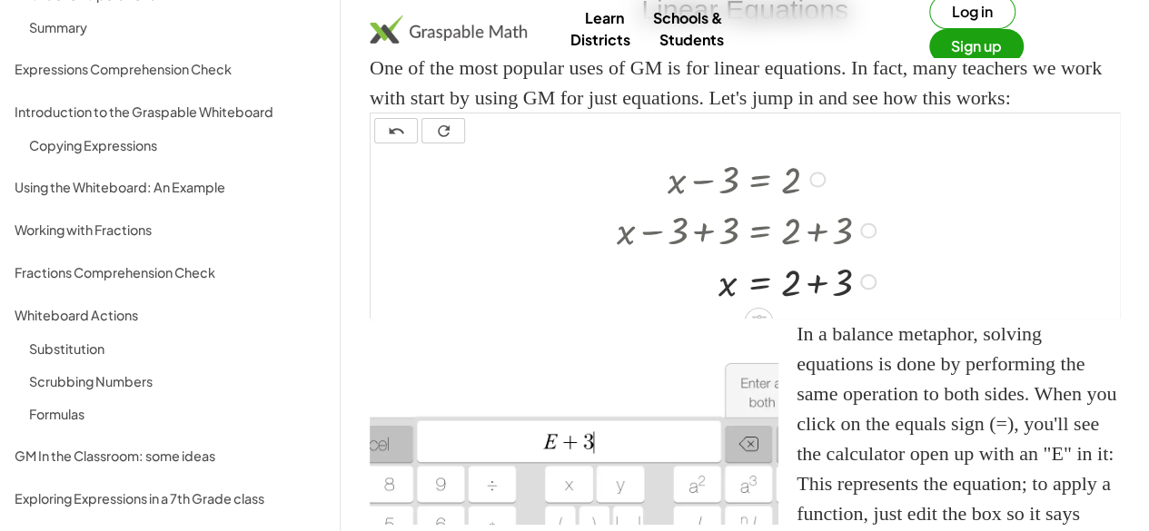
scroll to position [18, 0]
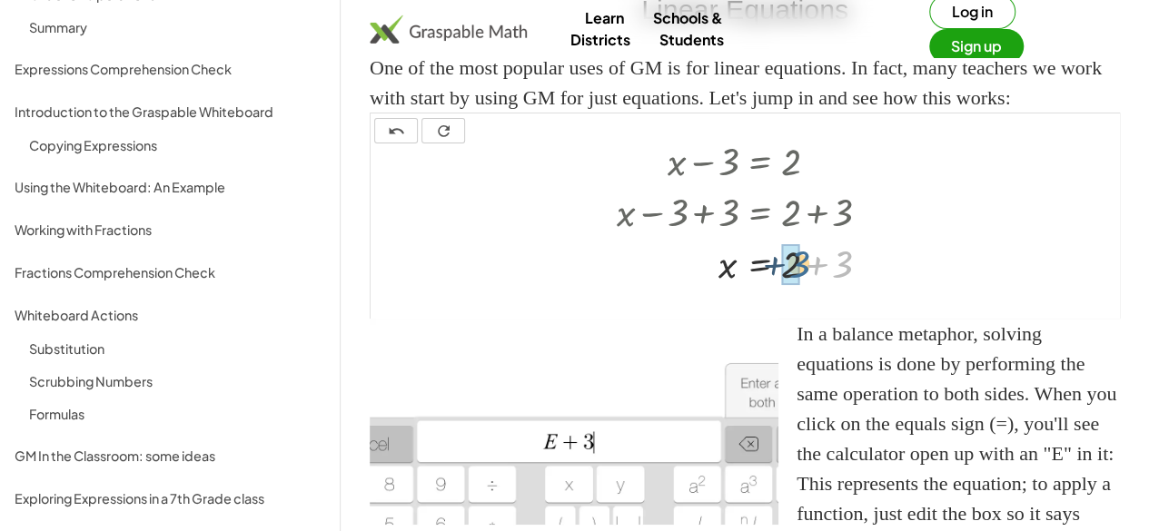
drag, startPoint x: 843, startPoint y: 269, endPoint x: 799, endPoint y: 270, distance: 43.6
click at [799, 270] on div at bounding box center [748, 261] width 283 height 51
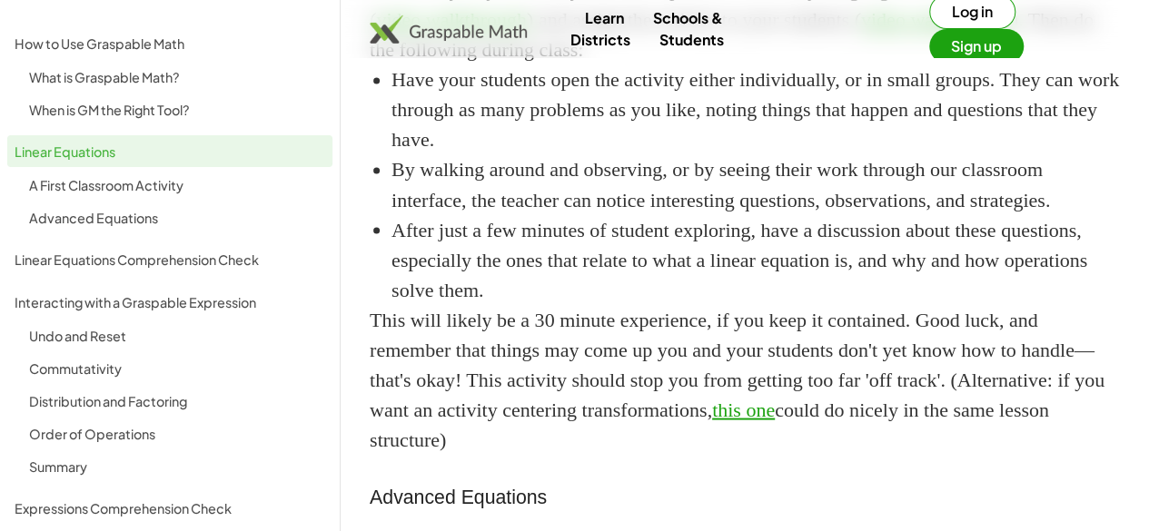
scroll to position [0, 0]
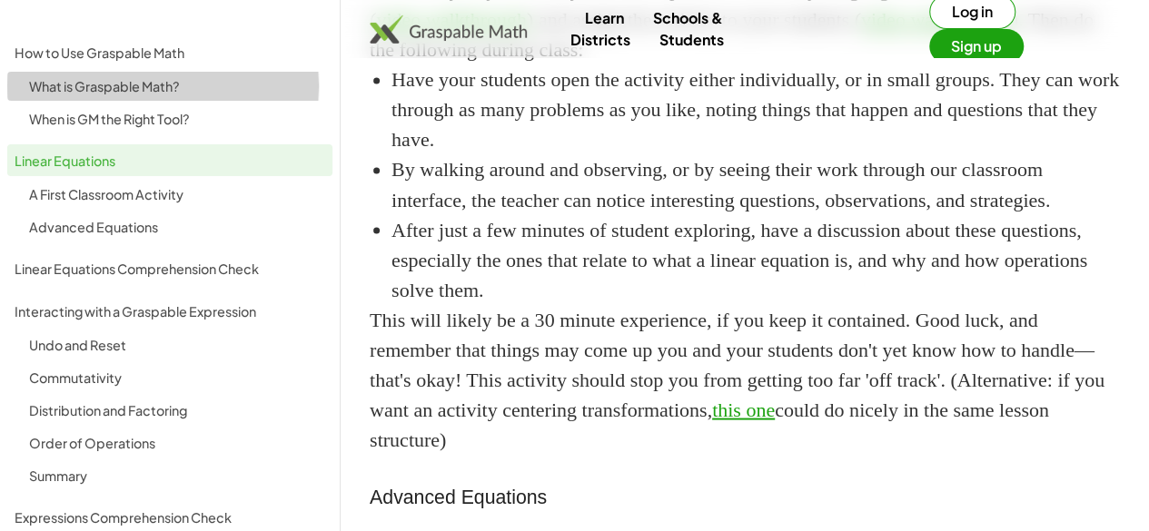
click at [98, 81] on div "What is Graspable Math?" at bounding box center [177, 86] width 296 height 22
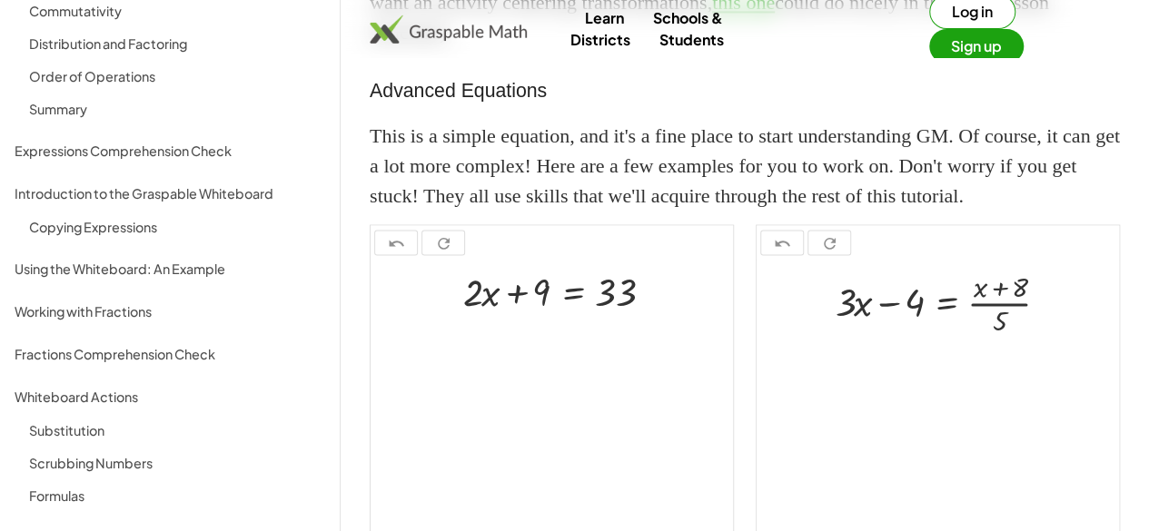
scroll to position [449, 0]
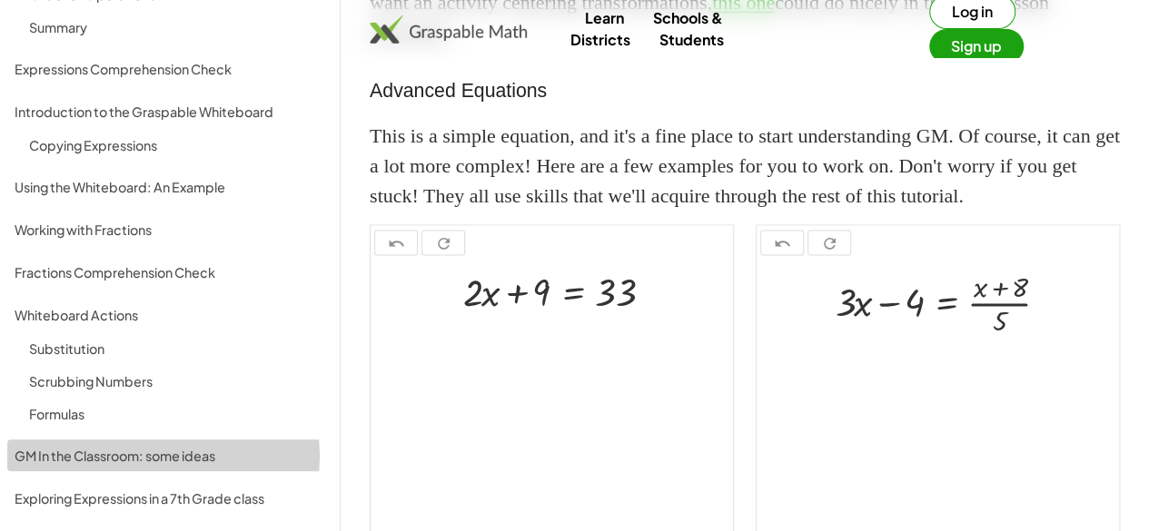
click at [138, 457] on div "GM In the Classroom: some ideas" at bounding box center [170, 456] width 311 height 22
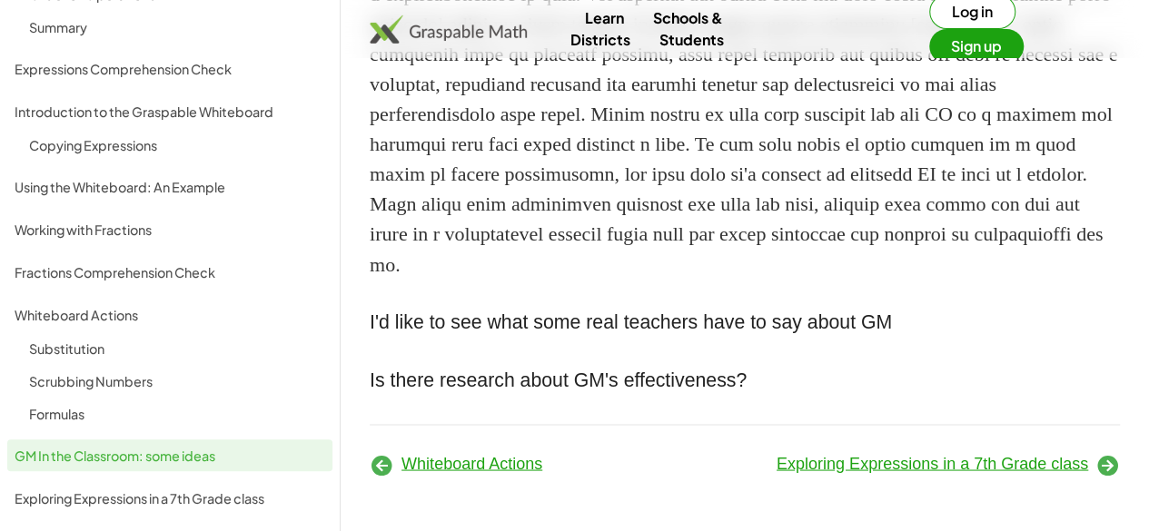
scroll to position [1519, 0]
click at [452, 460] on span "Whiteboard Actions" at bounding box center [471, 463] width 141 height 18
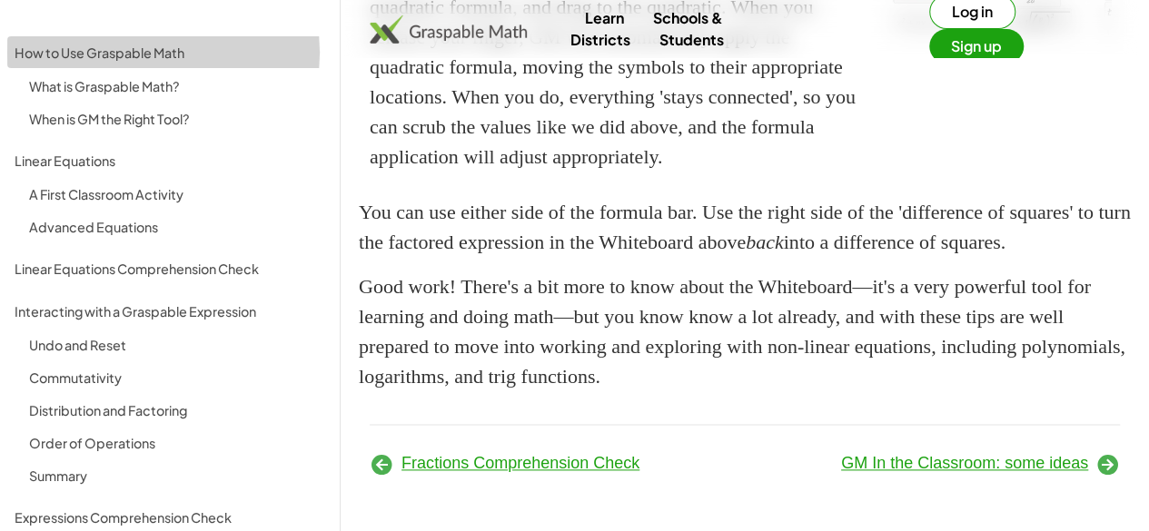
click at [80, 39] on link "How to Use Graspable Math" at bounding box center [169, 52] width 325 height 32
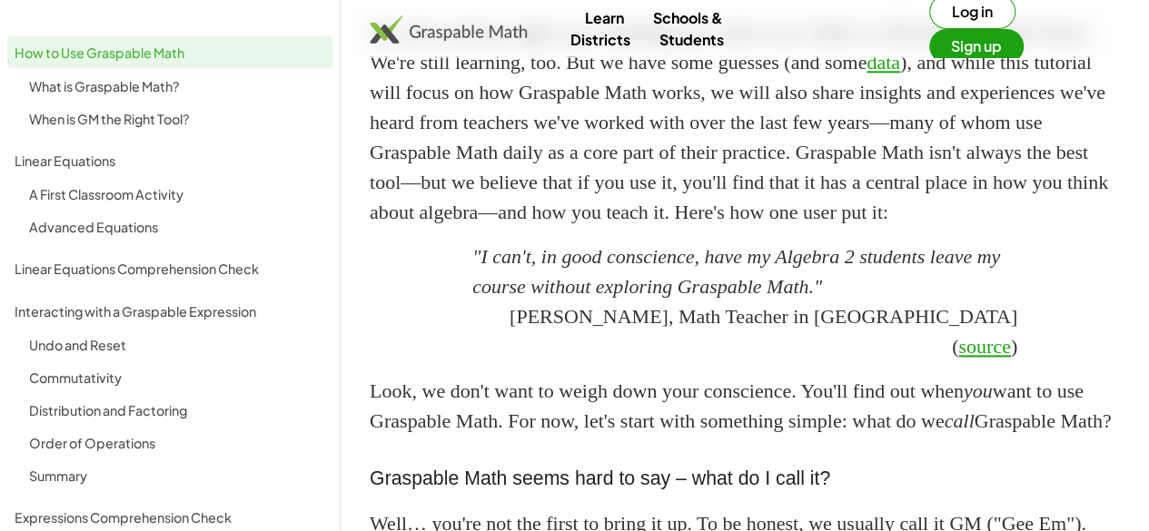
scroll to position [1799, 0]
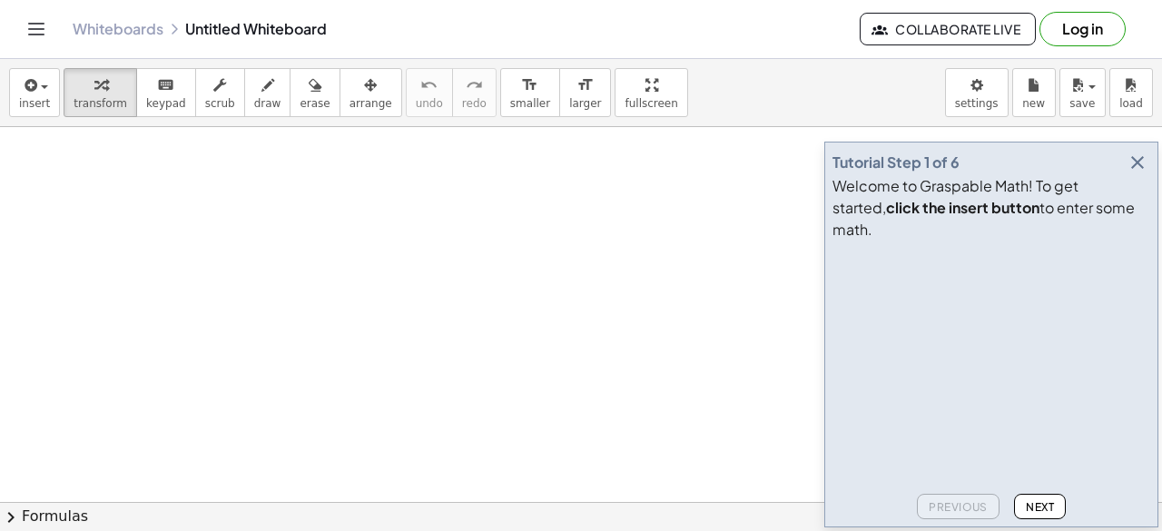
click at [33, 29] on icon "Toggle navigation" at bounding box center [36, 29] width 15 height 11
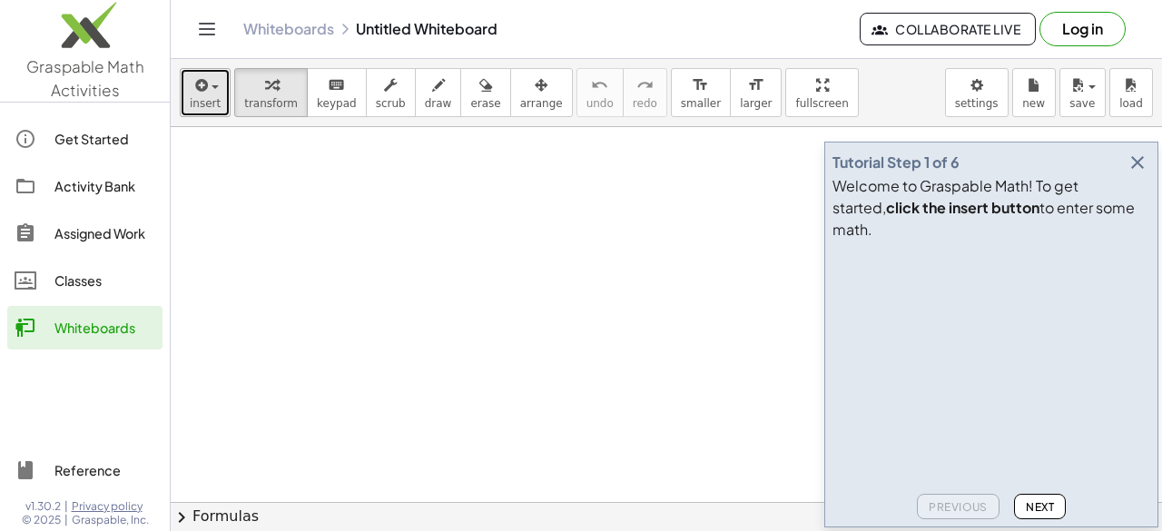
click at [204, 103] on span "insert" at bounding box center [205, 103] width 31 height 13
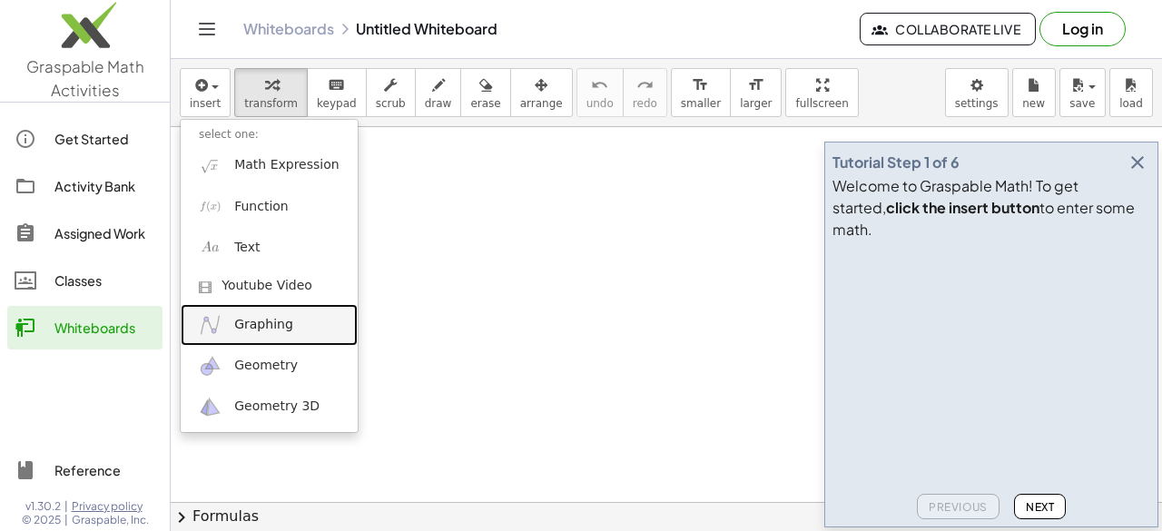
click at [264, 320] on span "Graphing" at bounding box center [263, 325] width 59 height 18
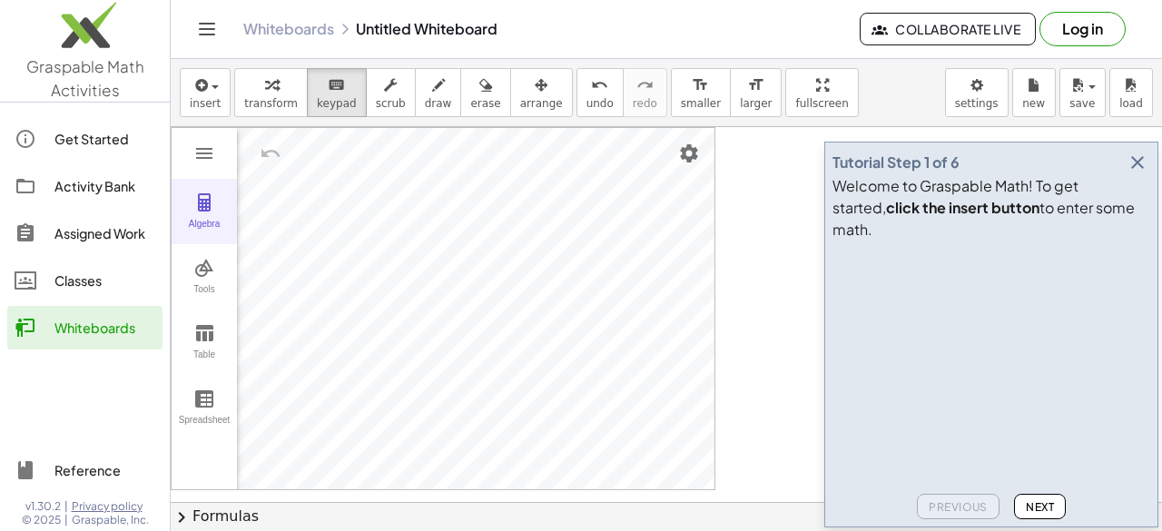
click at [202, 219] on div "Algebra" at bounding box center [204, 231] width 58 height 25
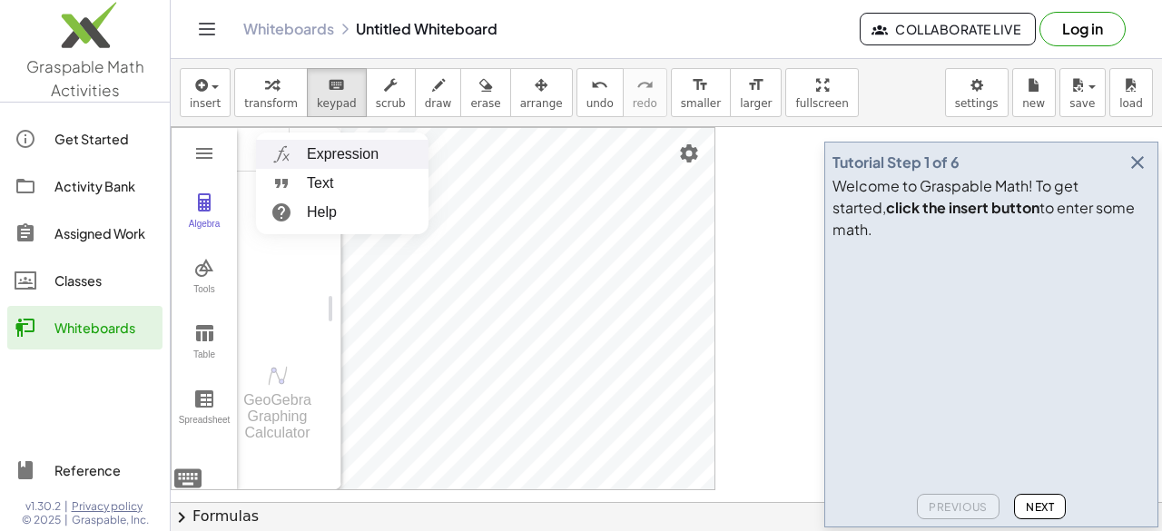
click at [318, 159] on li "Expression" at bounding box center [342, 154] width 173 height 29
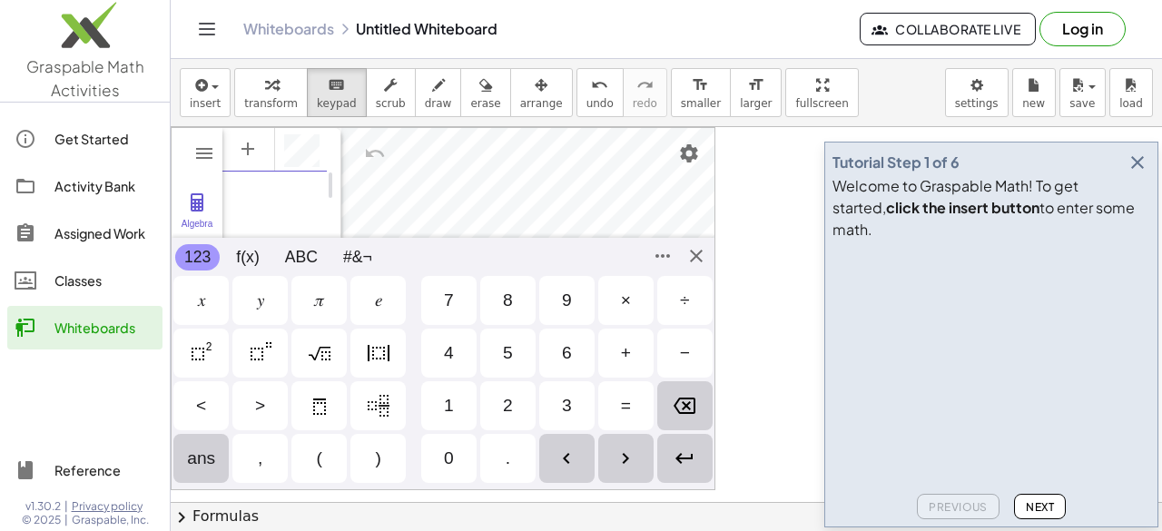
scroll to position [10, 0]
click at [204, 350] on div "Algebra Tools Table Spreadsheet Input… GeoGebra Graphing Calculator Basic Tools…" at bounding box center [443, 308] width 545 height 363
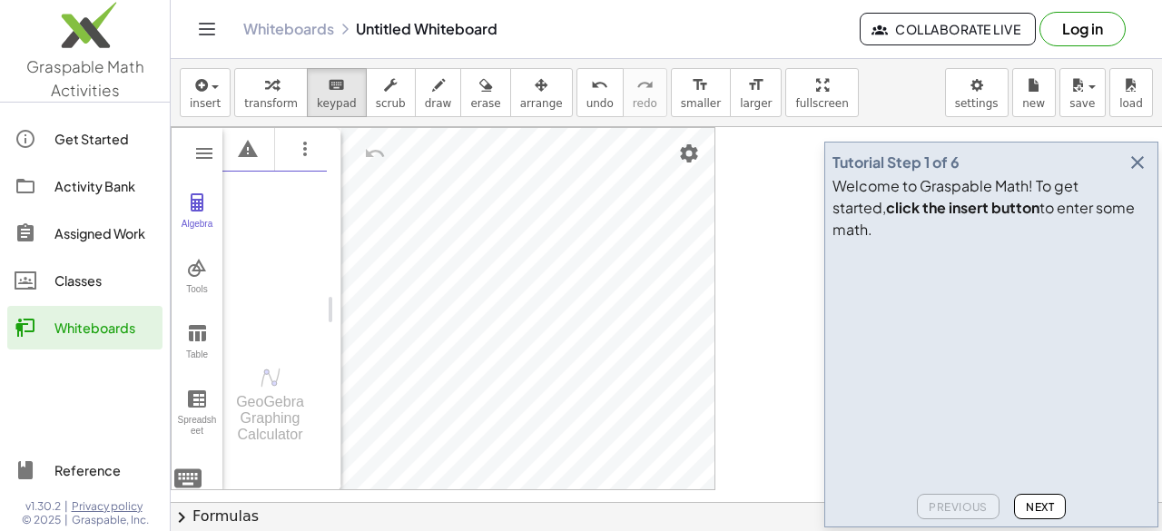
click at [204, 350] on div "Algebra Tools Table Spreadsheet GeoGebra Graphing Calculator Basic Tools Move P…" at bounding box center [443, 308] width 545 height 363
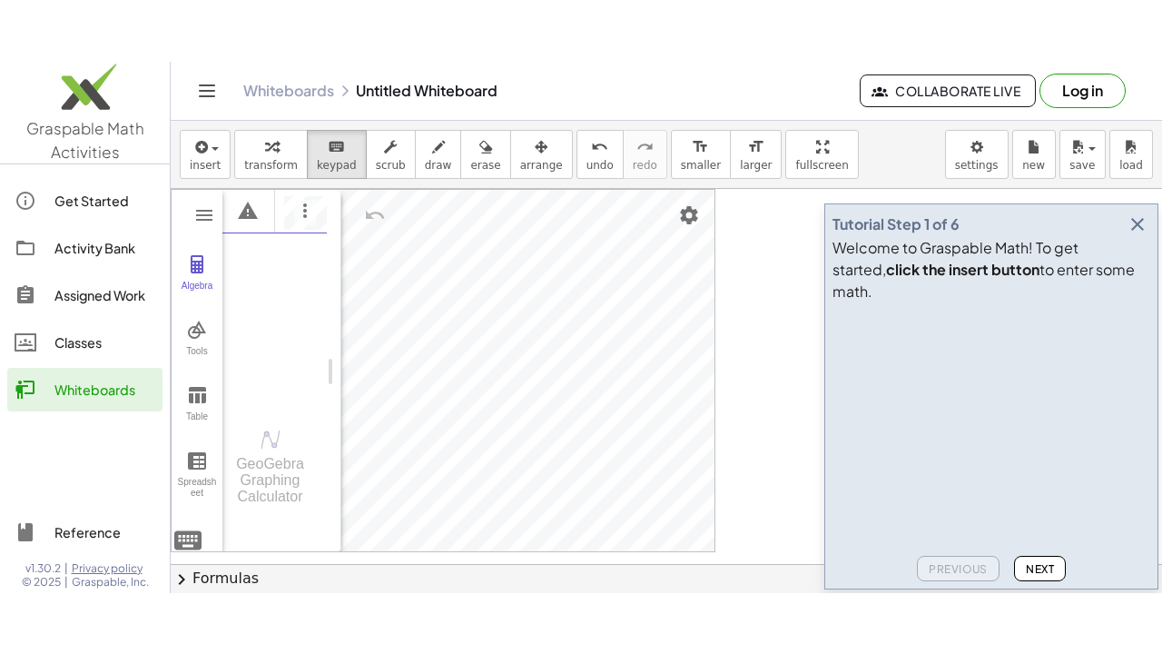
scroll to position [0, 54]
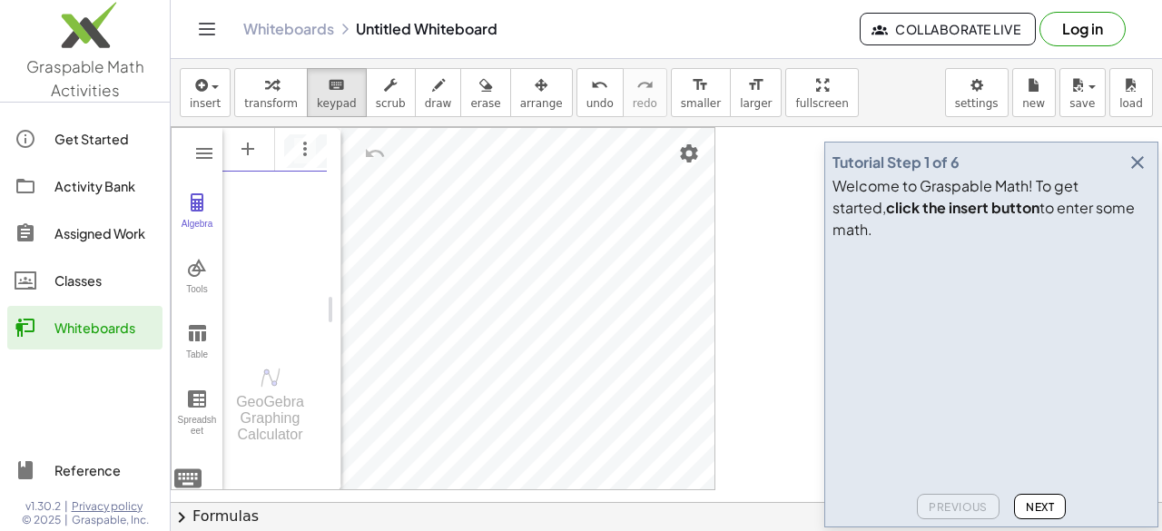
click at [1137, 173] on icon "button" at bounding box center [1138, 163] width 22 height 22
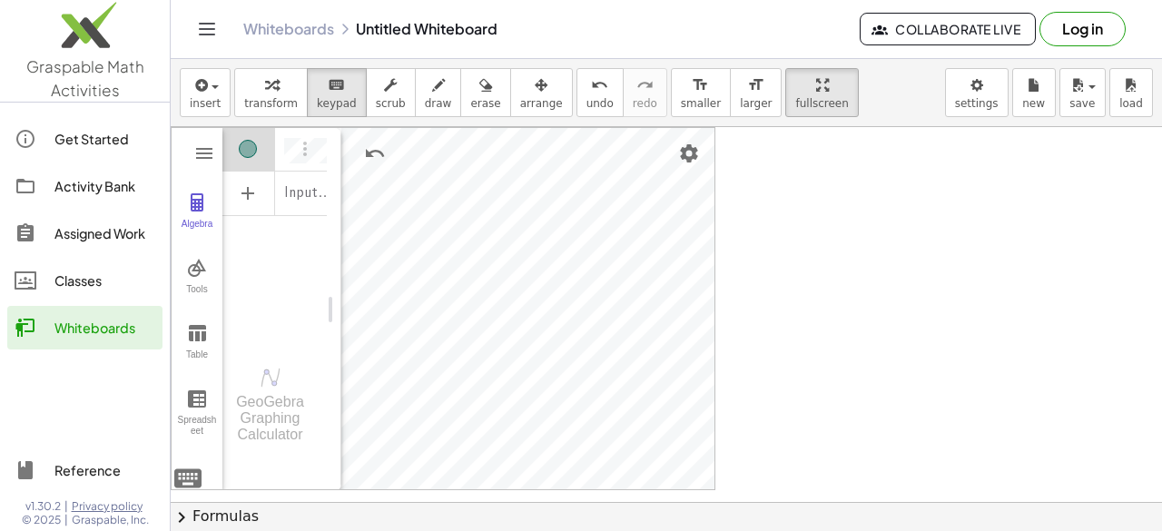
drag, startPoint x: 772, startPoint y: 97, endPoint x: 772, endPoint y: 176, distance: 79.0
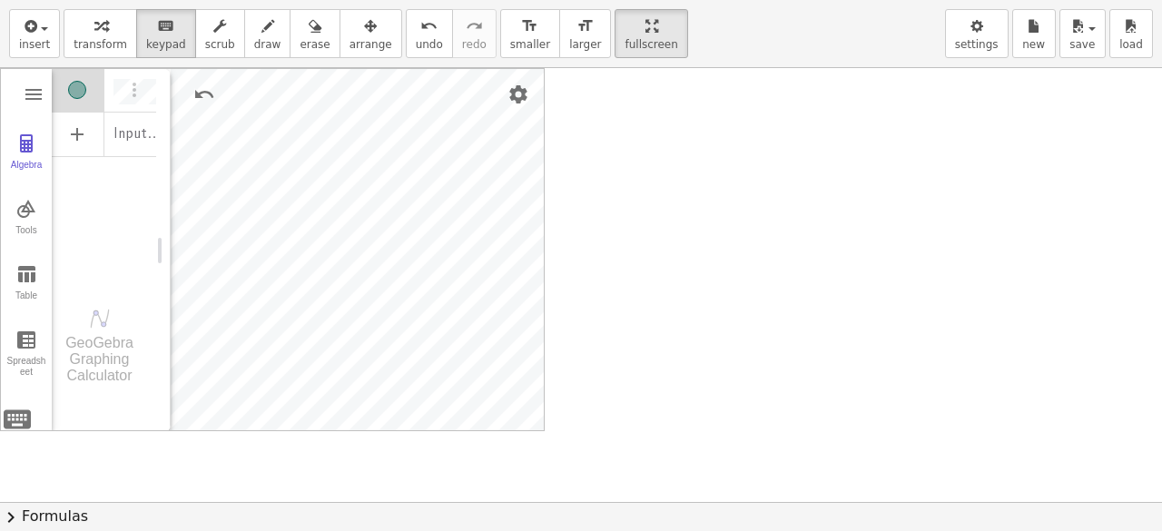
click at [772, 176] on div "insert select one: Math Expression Function Text Youtube Video Graphing Geometr…" at bounding box center [581, 265] width 1162 height 531
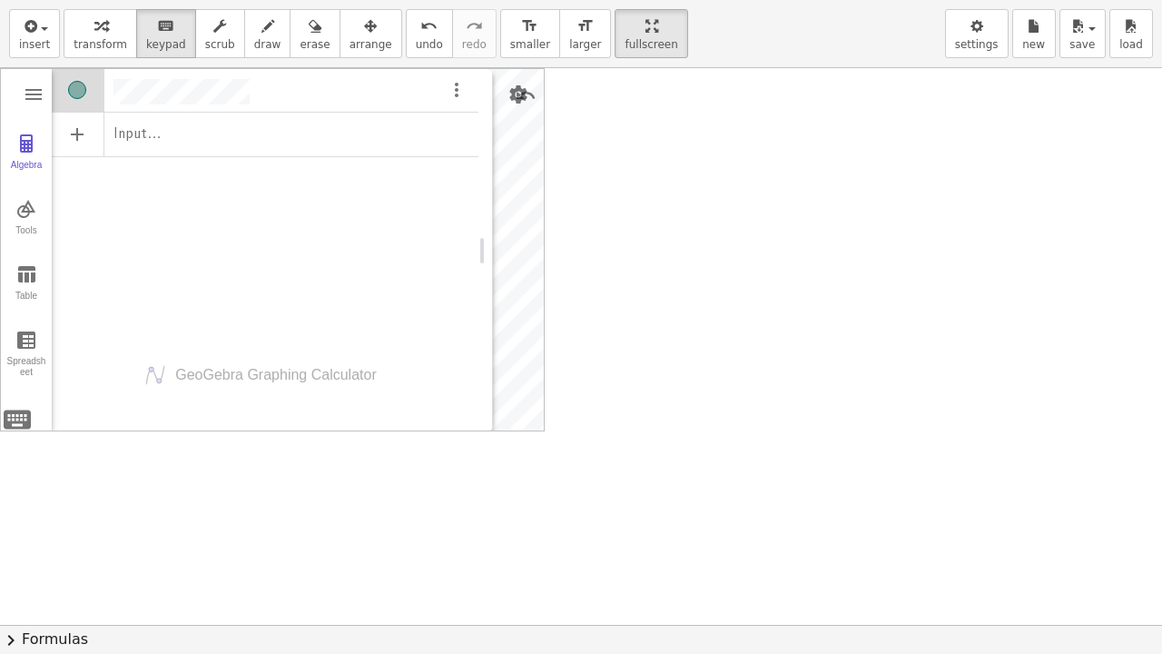
drag, startPoint x: 164, startPoint y: 263, endPoint x: 487, endPoint y: 320, distance: 327.3
click at [487, 320] on div "Graphing Calculator" at bounding box center [485, 250] width 15 height 363
click at [727, 269] on div "Algebra Tools Table Spreadsheet Input… GeoGebra Graphing Calculator Basic Tools…" at bounding box center [581, 624] width 1162 height 1113
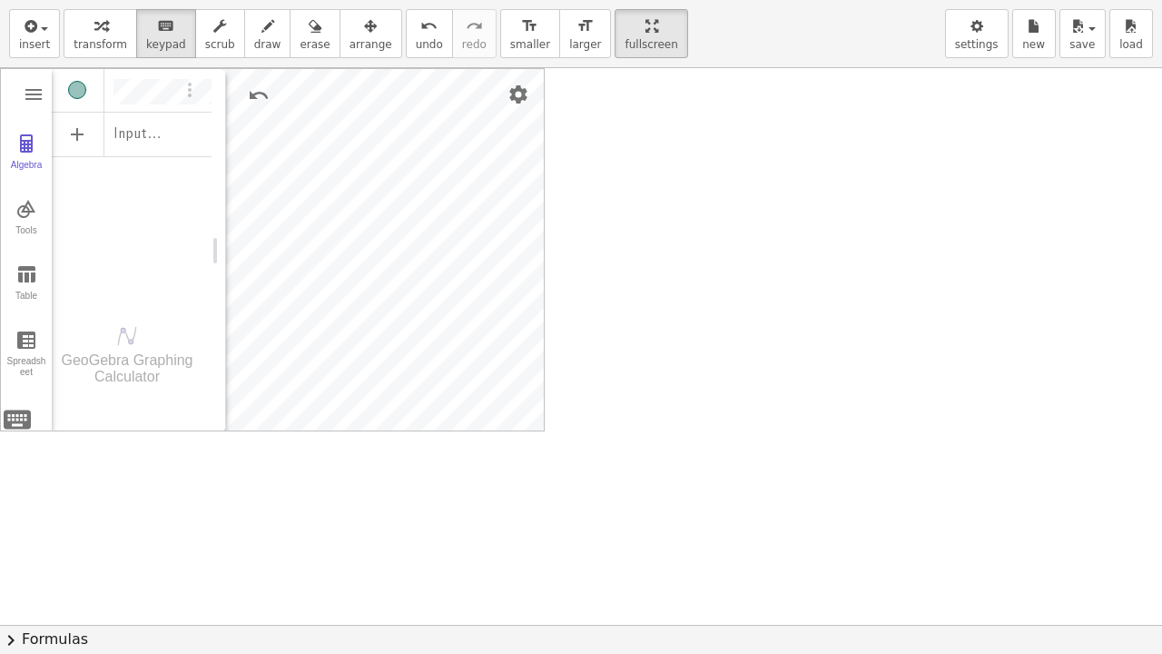
drag, startPoint x: 483, startPoint y: 249, endPoint x: 216, endPoint y: 242, distance: 267.0
click at [216, 242] on div "Graphing Calculator" at bounding box center [219, 250] width 15 height 363
click at [285, 497] on div at bounding box center [581, 624] width 1162 height 1113
click at [89, 96] on div "Algebra" at bounding box center [78, 90] width 53 height 44
click at [255, 89] on img "Undo" at bounding box center [259, 95] width 22 height 22
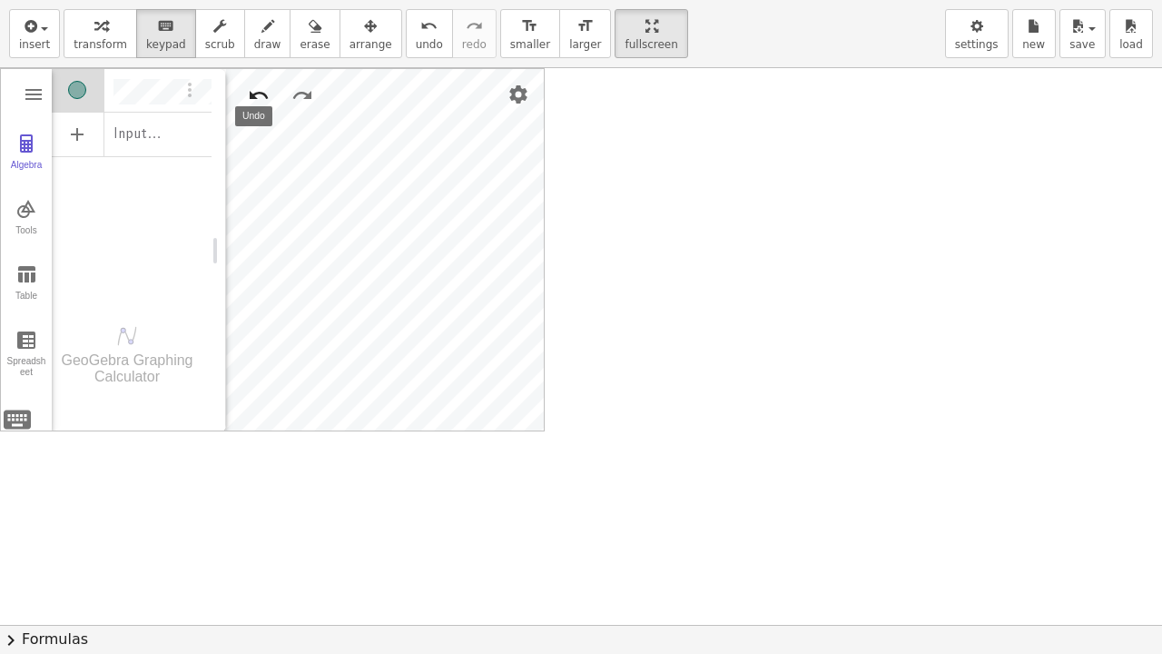
click at [255, 89] on img "Undo" at bounding box center [259, 95] width 22 height 22
click at [514, 94] on img "Settings" at bounding box center [519, 95] width 22 height 22
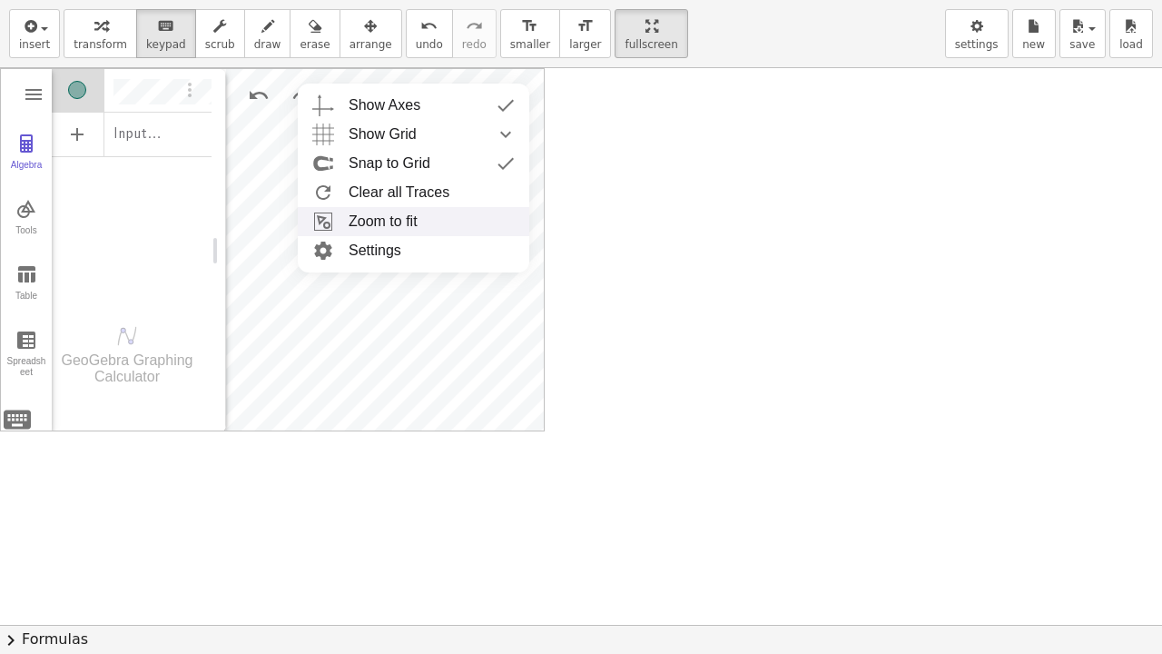
click at [392, 223] on li "Zoom to fit" at bounding box center [414, 221] width 232 height 29
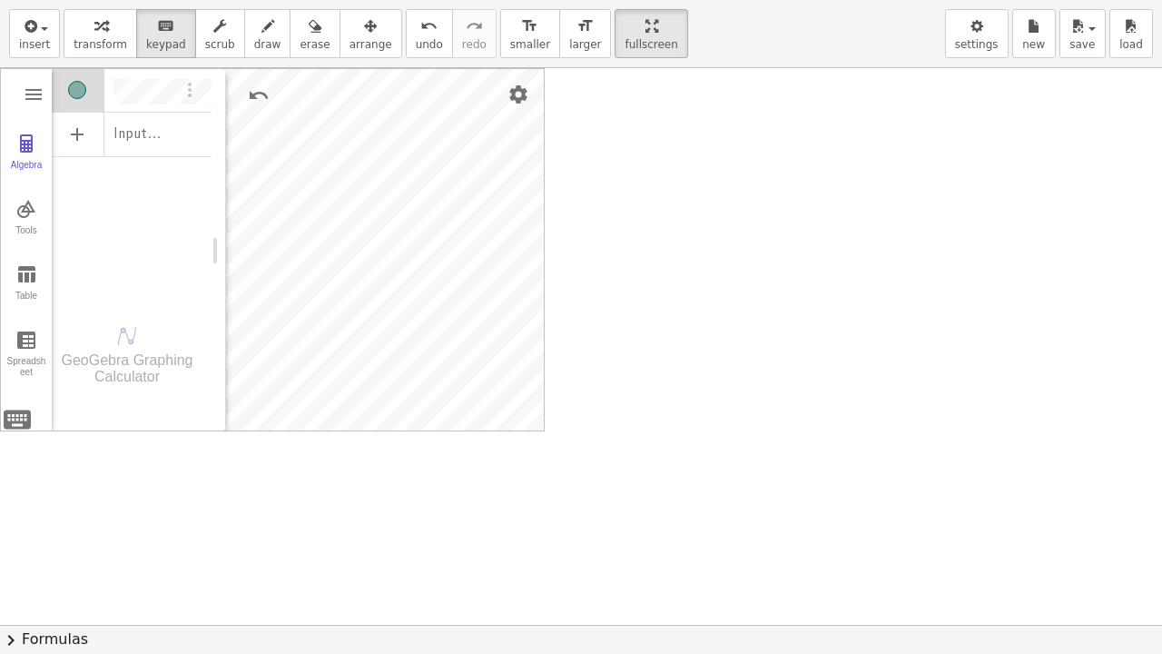
click at [254, 498] on div at bounding box center [581, 624] width 1162 height 1113
click at [191, 91] on img "Options" at bounding box center [190, 90] width 22 height 22
click at [216, 185] on li "Delete" at bounding box center [273, 181] width 189 height 29
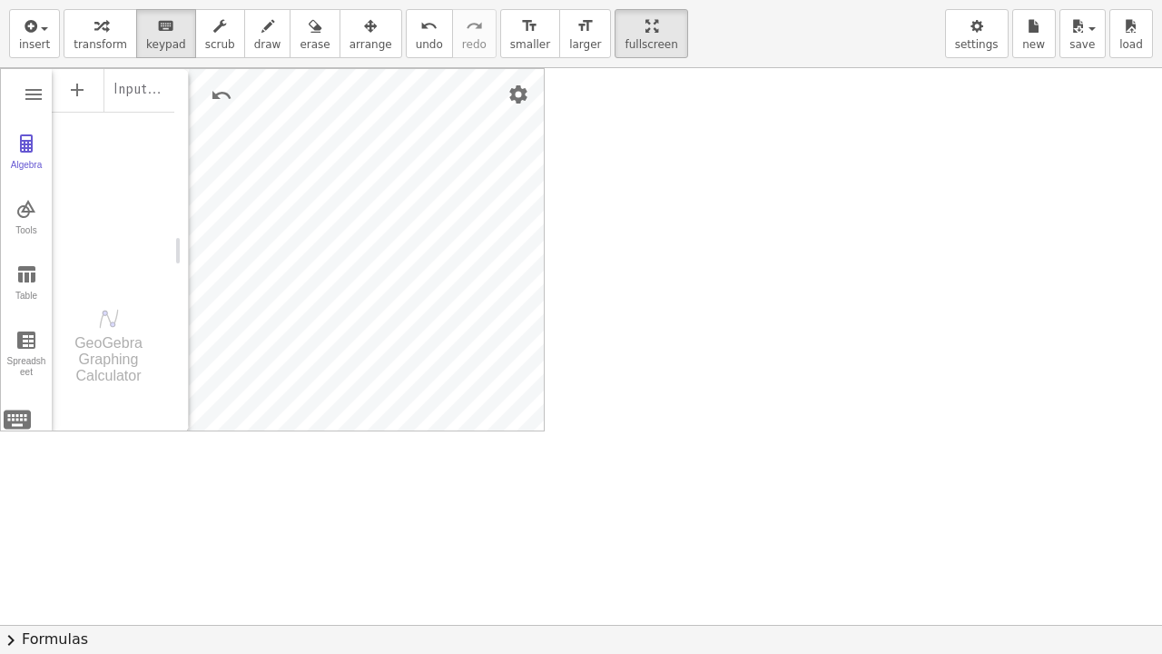
drag, startPoint x: 216, startPoint y: 255, endPoint x: 179, endPoint y: 264, distance: 38.3
click at [179, 264] on div "Graphing Calculator" at bounding box center [181, 250] width 15 height 363
click at [13, 143] on button "Algebra" at bounding box center [26, 152] width 51 height 65
click at [569, 46] on span "larger" at bounding box center [585, 44] width 32 height 13
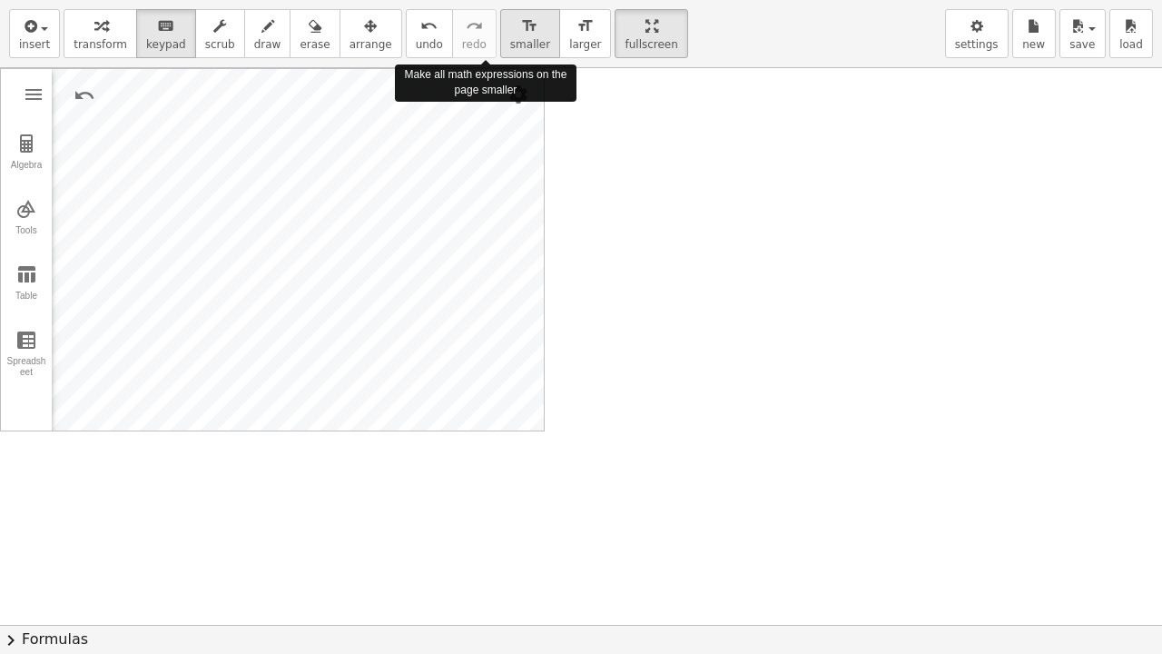
click at [500, 41] on button "format_size smaller" at bounding box center [530, 33] width 60 height 49
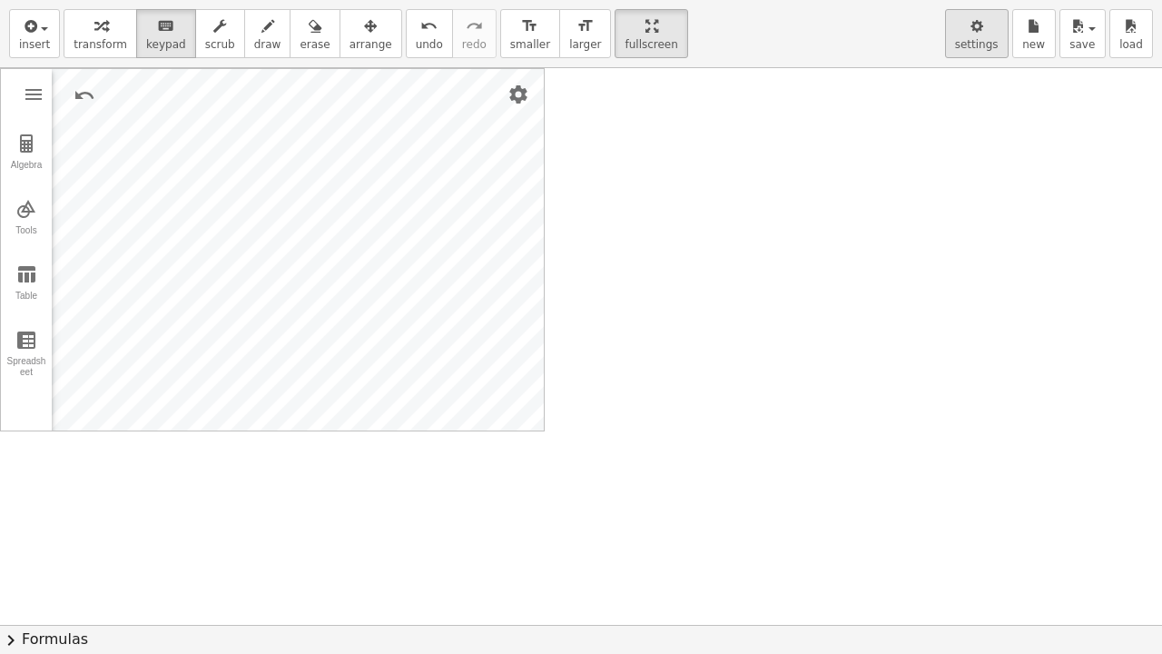
click at [969, 33] on div "button" at bounding box center [977, 26] width 44 height 22
click at [970, 48] on span "settings" at bounding box center [977, 44] width 44 height 13
click at [982, 35] on icon "button" at bounding box center [977, 26] width 13 height 22
click at [981, 35] on icon "button" at bounding box center [977, 26] width 13 height 22
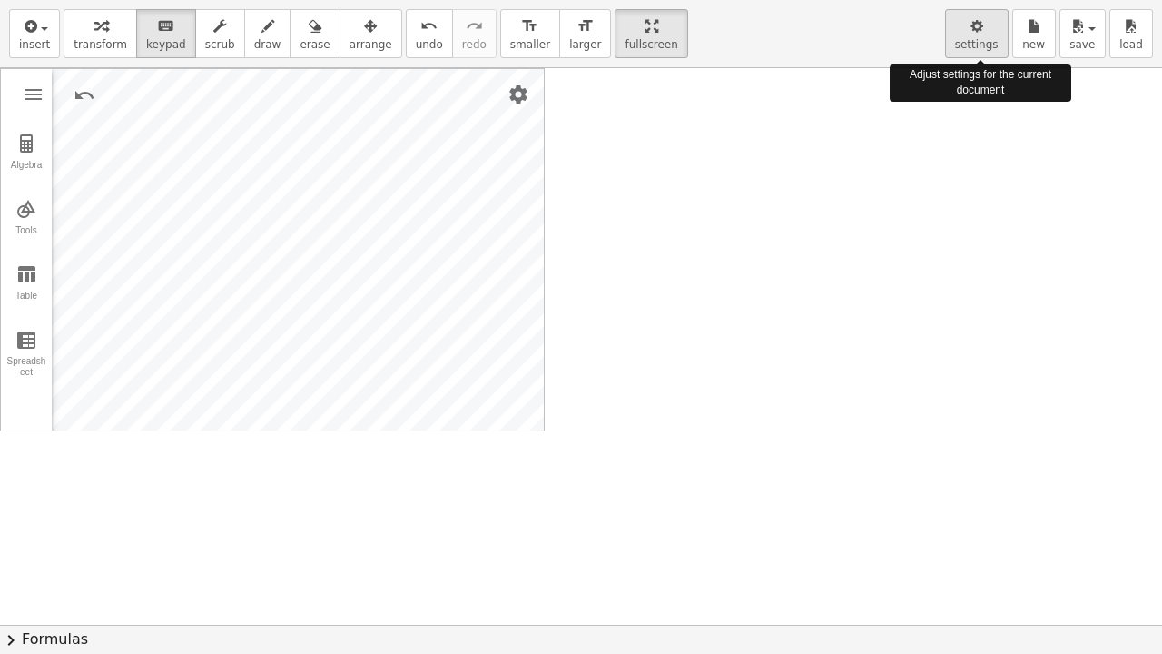
click at [981, 35] on icon "button" at bounding box center [977, 26] width 13 height 22
click at [979, 36] on icon "button" at bounding box center [977, 26] width 13 height 22
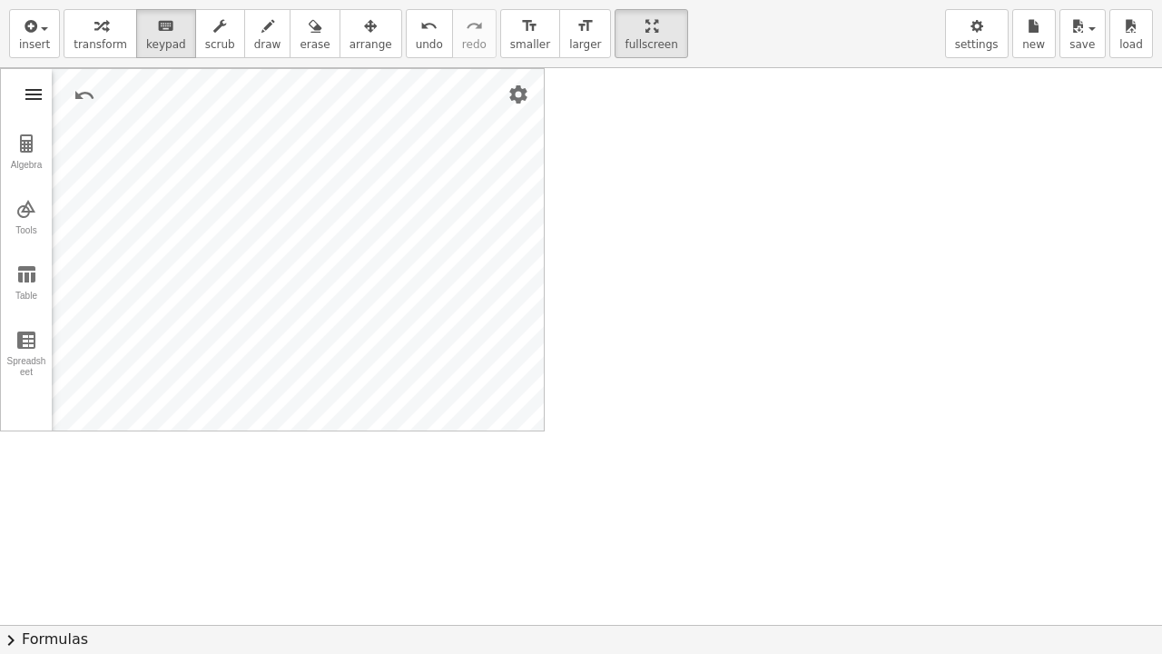
click at [25, 99] on img "Graphing Calculator" at bounding box center [34, 95] width 22 height 22
click at [28, 147] on img "Graphing Calculator" at bounding box center [26, 144] width 22 height 22
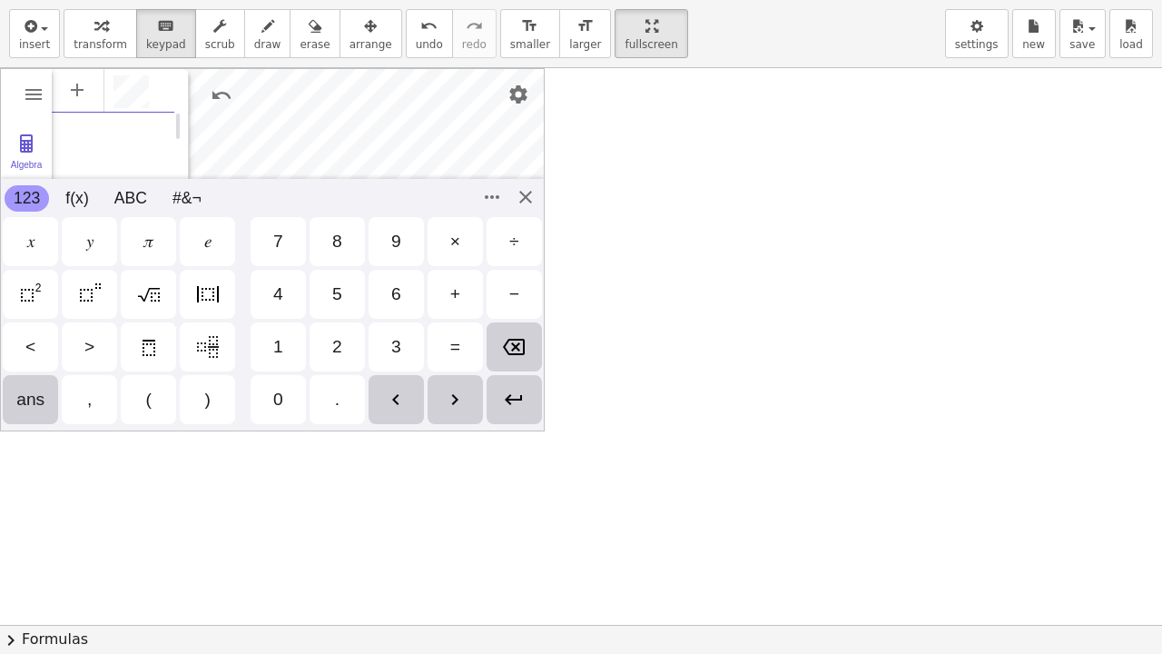
scroll to position [10, 0]
click at [68, 212] on div "123 123 f(x) ABC #&¬" at bounding box center [272, 198] width 543 height 38
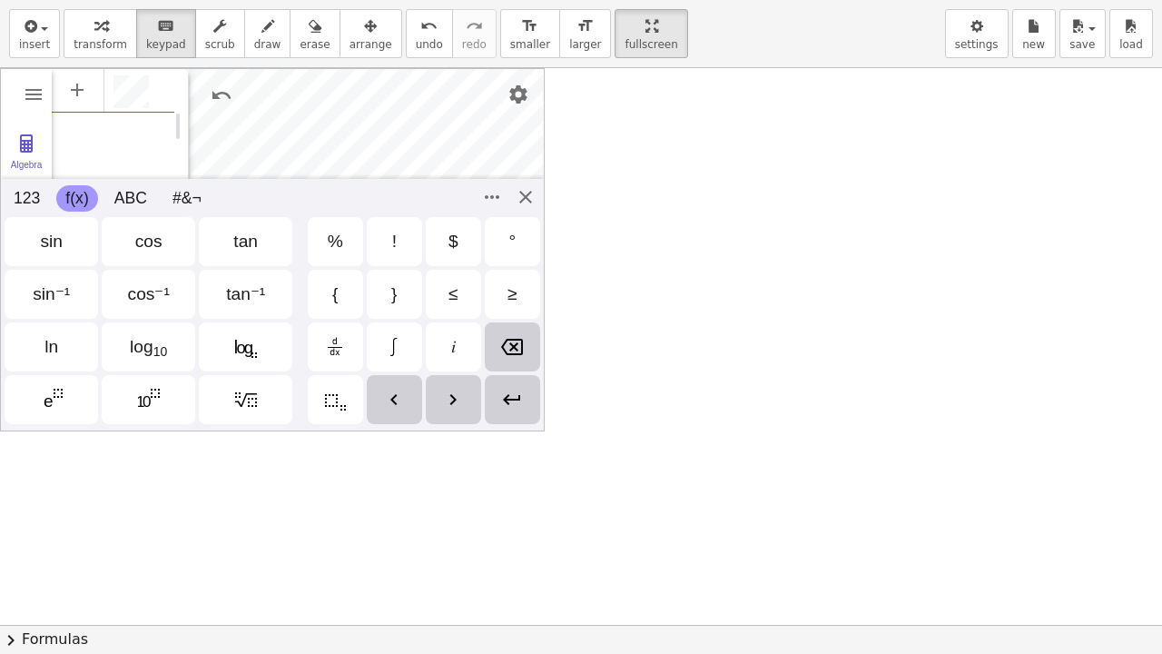
click at [85, 205] on button "f(x)" at bounding box center [76, 198] width 41 height 26
click at [62, 300] on div "sin⁻¹" at bounding box center [51, 294] width 37 height 22
click at [527, 196] on img "Close" at bounding box center [526, 197] width 22 height 22
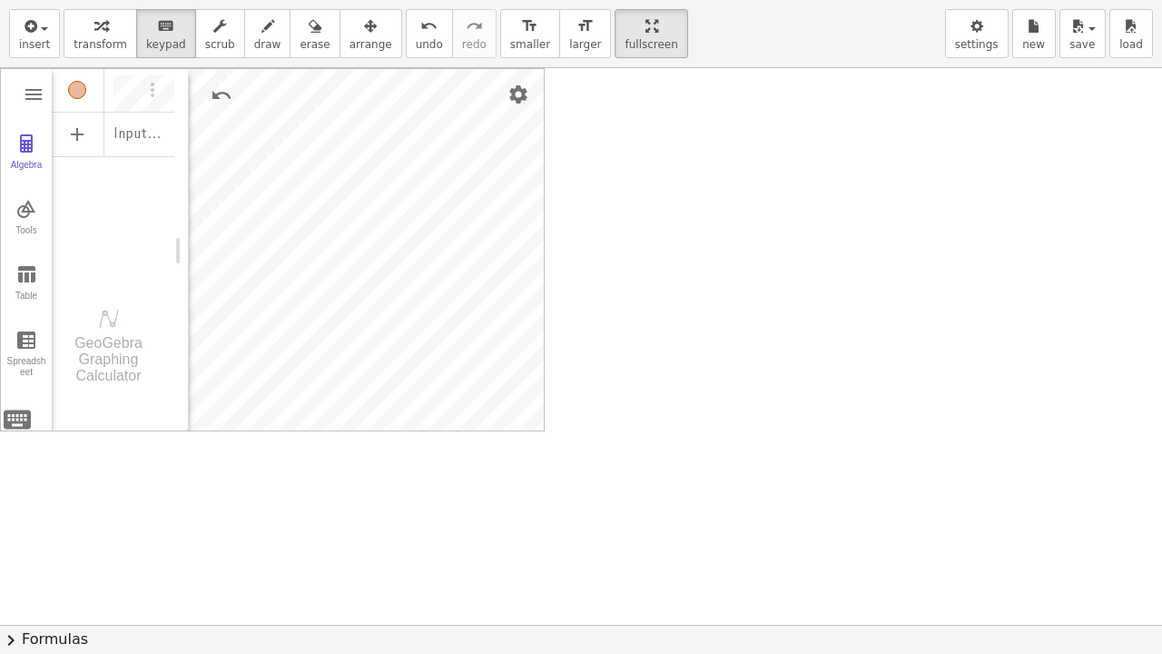
scroll to position [0, 48]
click at [155, 144] on li "Expression" at bounding box center [156, 139] width 173 height 29
click at [82, 91] on div "Show / Hide Object" at bounding box center [77, 90] width 18 height 18
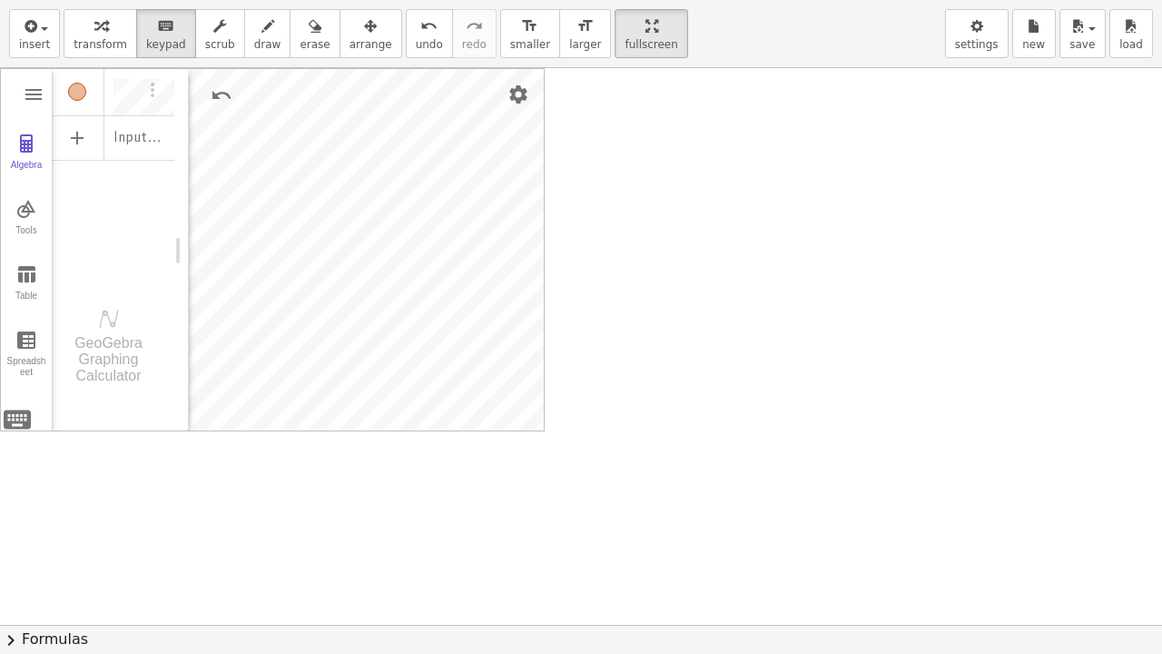
click at [74, 95] on div "Show / Hide Object" at bounding box center [77, 92] width 18 height 18
click at [152, 89] on img "Options" at bounding box center [153, 90] width 22 height 22
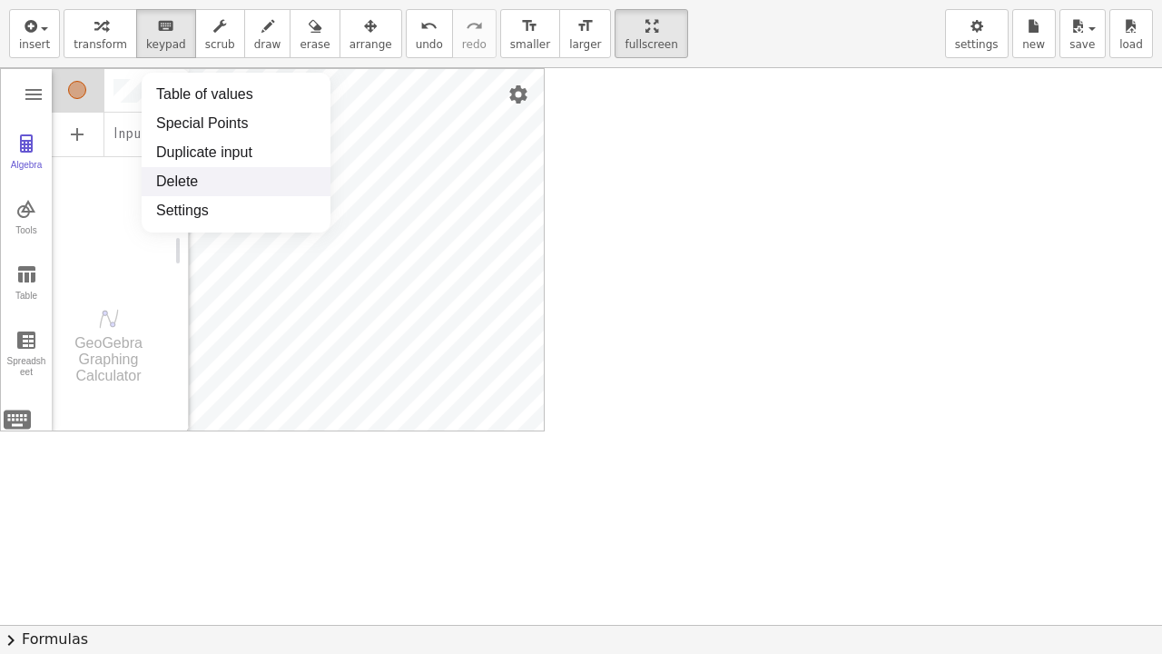
click at [177, 180] on li "Delete" at bounding box center [236, 181] width 189 height 29
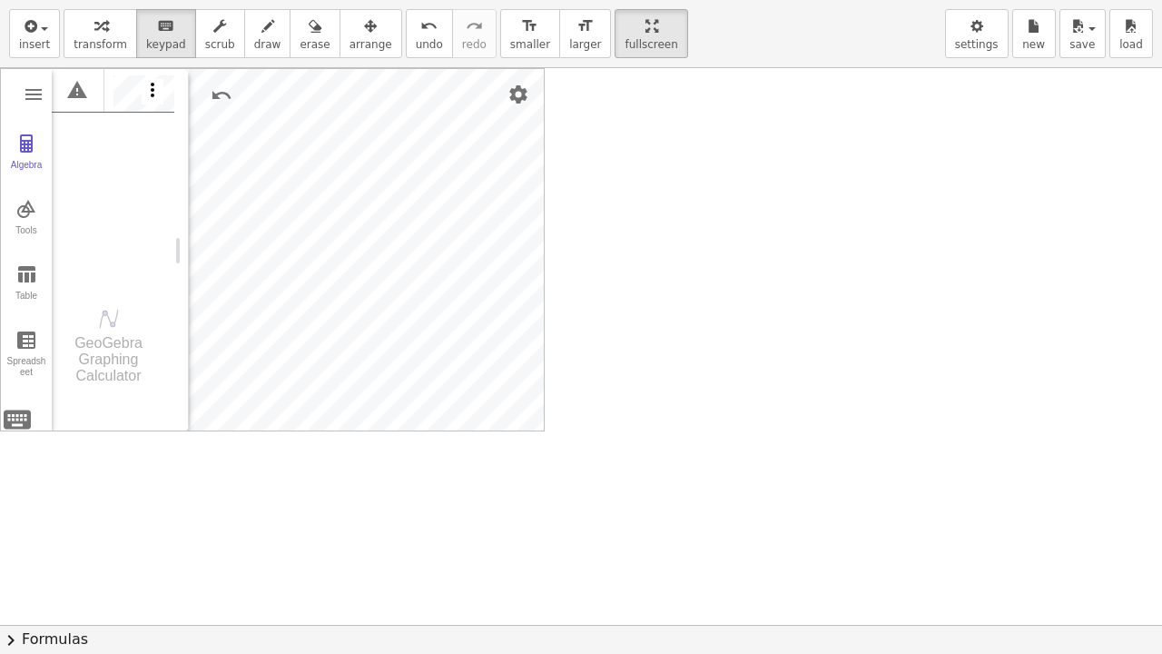
scroll to position [0, 58]
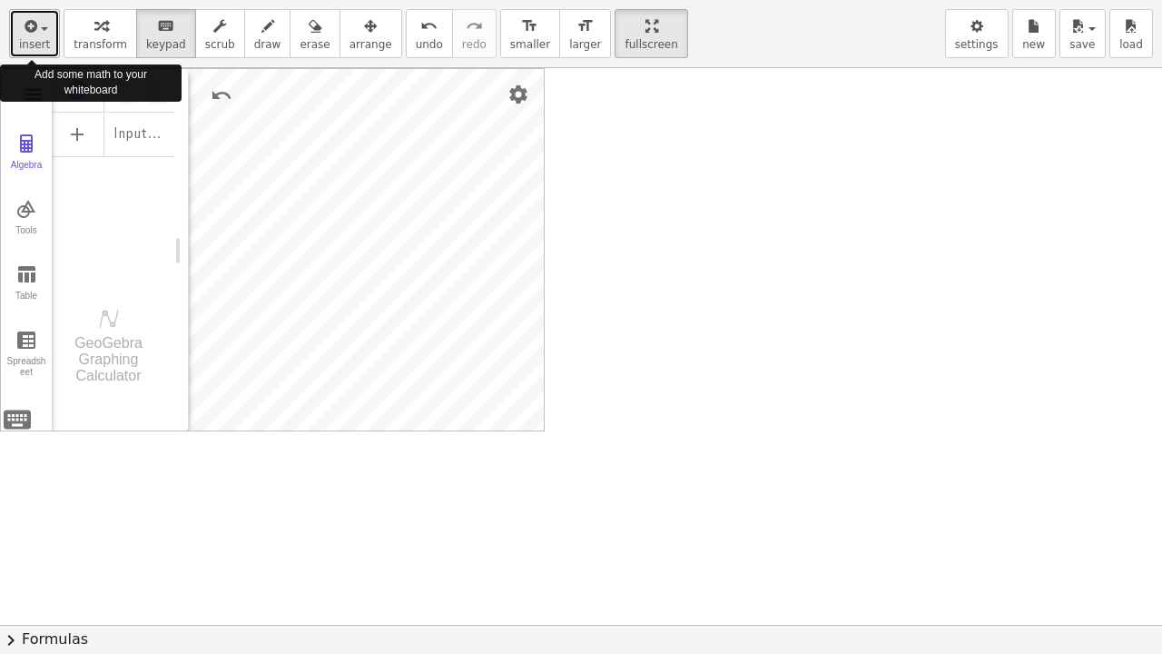
click at [44, 35] on div "button" at bounding box center [34, 26] width 31 height 22
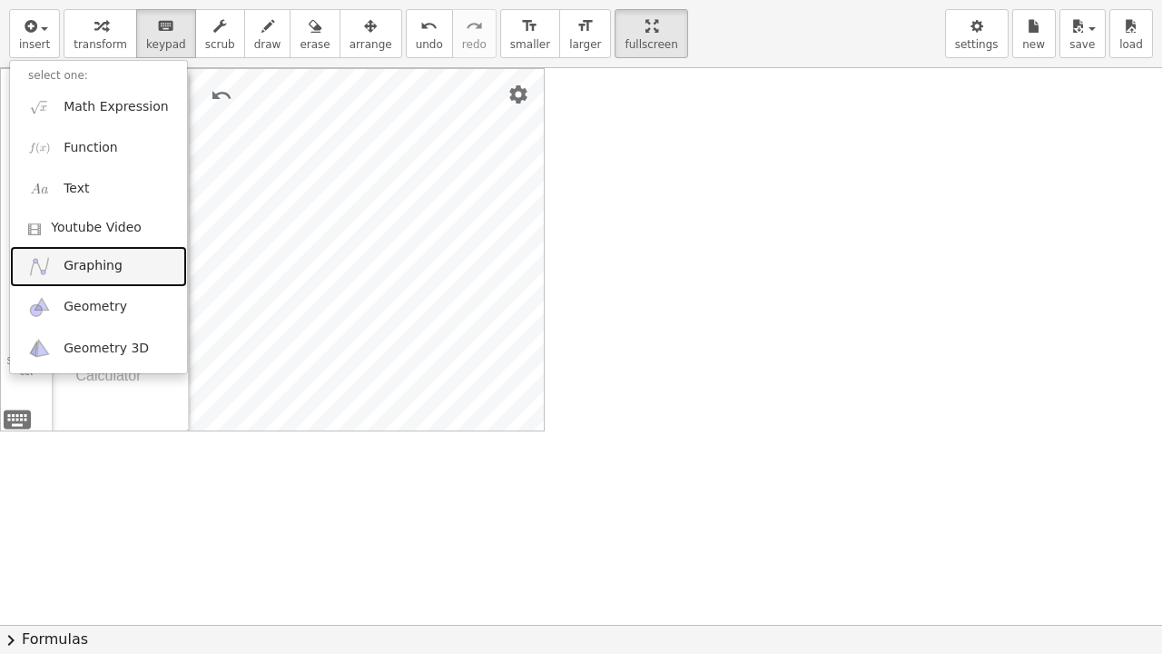
click at [100, 265] on span "Graphing" at bounding box center [93, 266] width 59 height 18
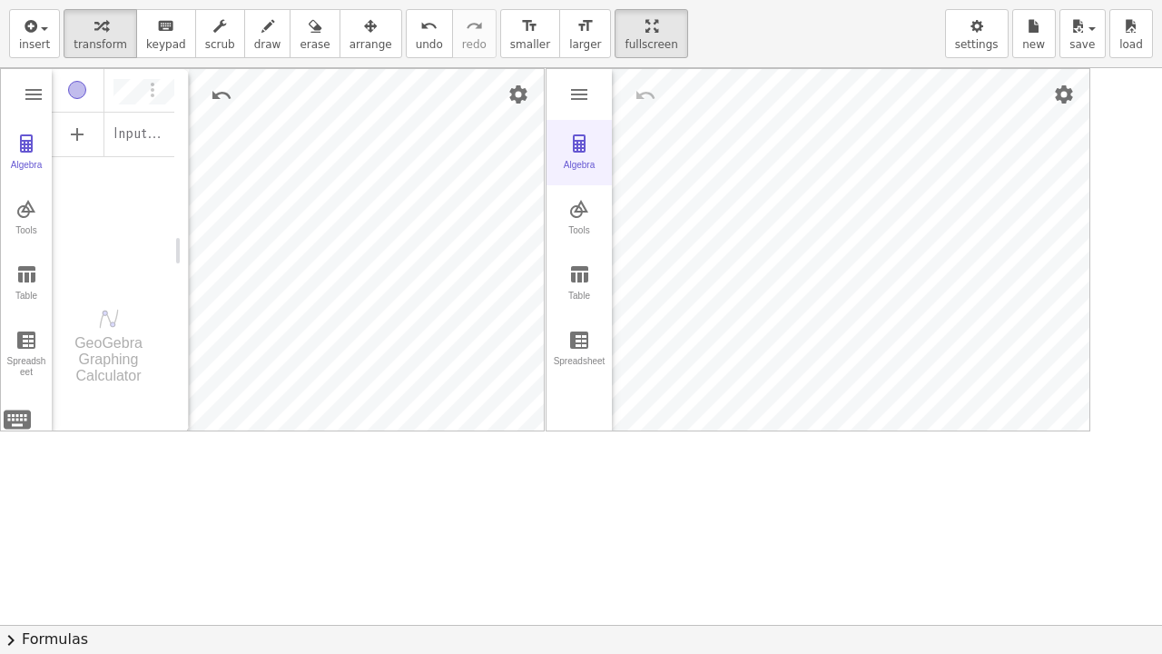
click at [583, 153] on button "Algebra" at bounding box center [579, 152] width 65 height 65
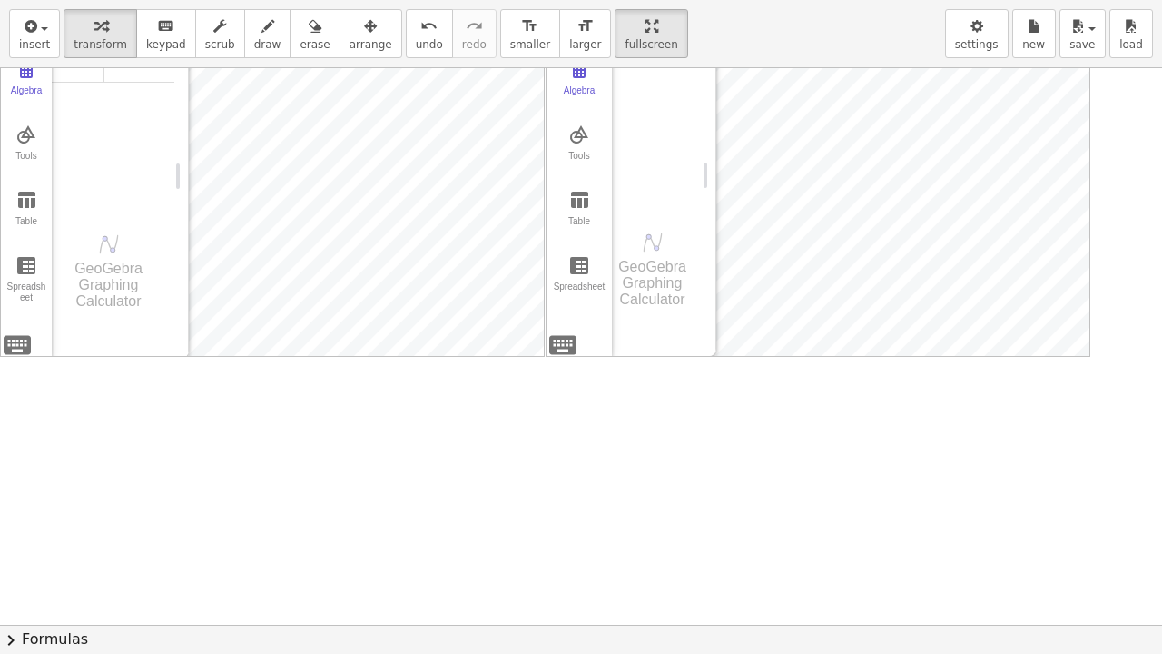
scroll to position [0, 0]
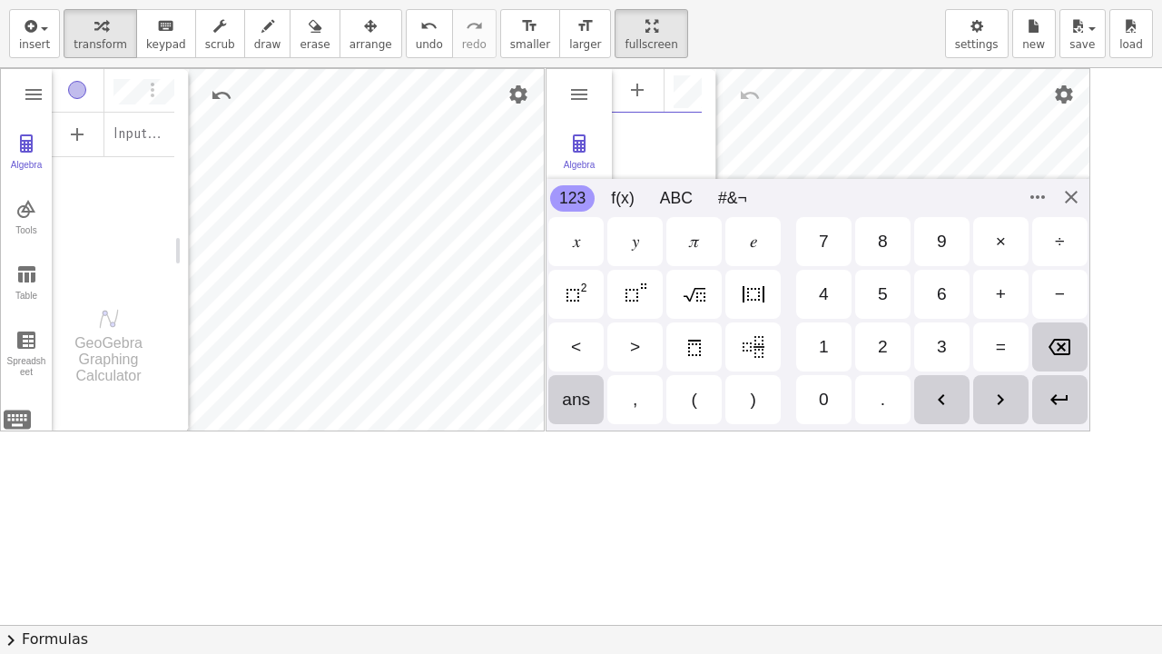
click at [555, 419] on div "Algebra Tools Table Spreadsheet GeoGebra Graphing Calculator Basic Tools Move P…" at bounding box center [818, 249] width 545 height 363
click at [1074, 197] on img "Close" at bounding box center [1071, 197] width 22 height 22
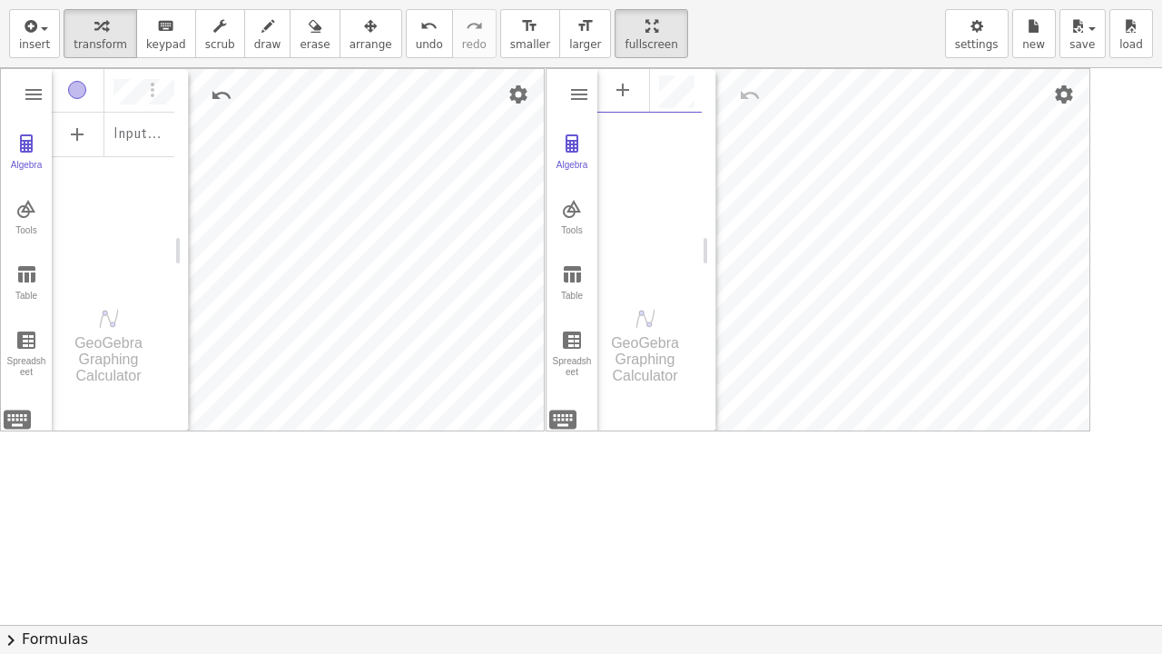
click at [163, 100] on div "Algebra" at bounding box center [158, 90] width 33 height 44
click at [26, 156] on button "Algebra" at bounding box center [26, 152] width 51 height 65
click at [25, 147] on img "Graphing Calculator" at bounding box center [26, 144] width 22 height 22
click at [107, 349] on div "GeoGebra Graphing Calculator" at bounding box center [108, 359] width 113 height 49
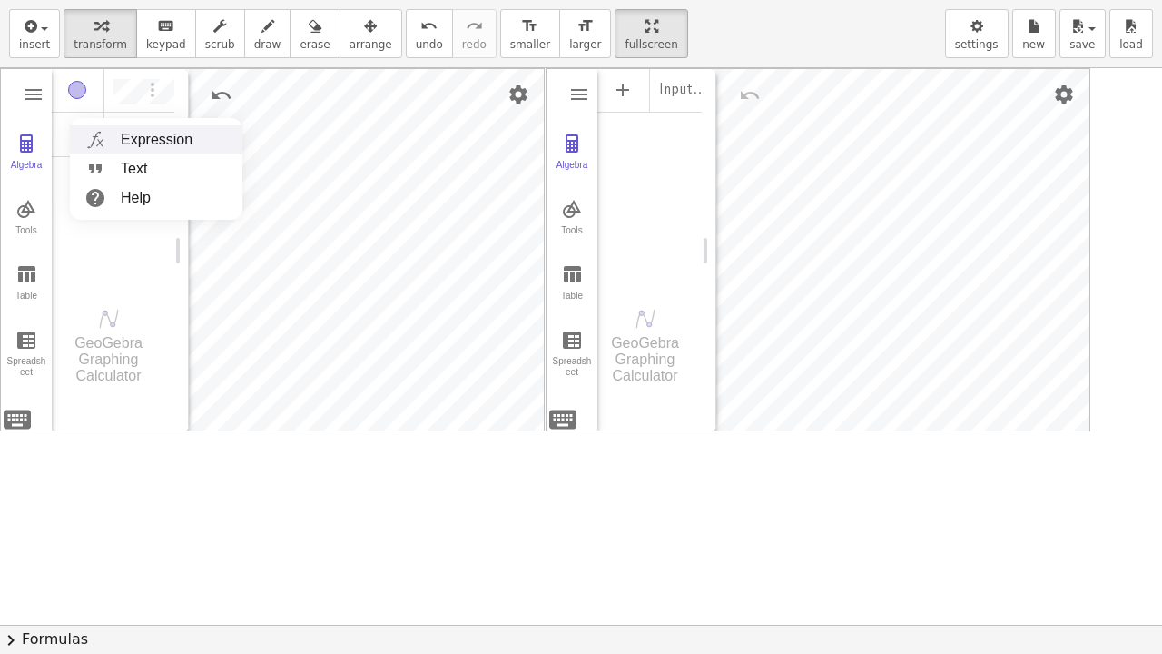
click at [86, 131] on img "Graphing Calculator" at bounding box center [95, 139] width 33 height 29
click at [149, 90] on img "Options" at bounding box center [153, 90] width 22 height 22
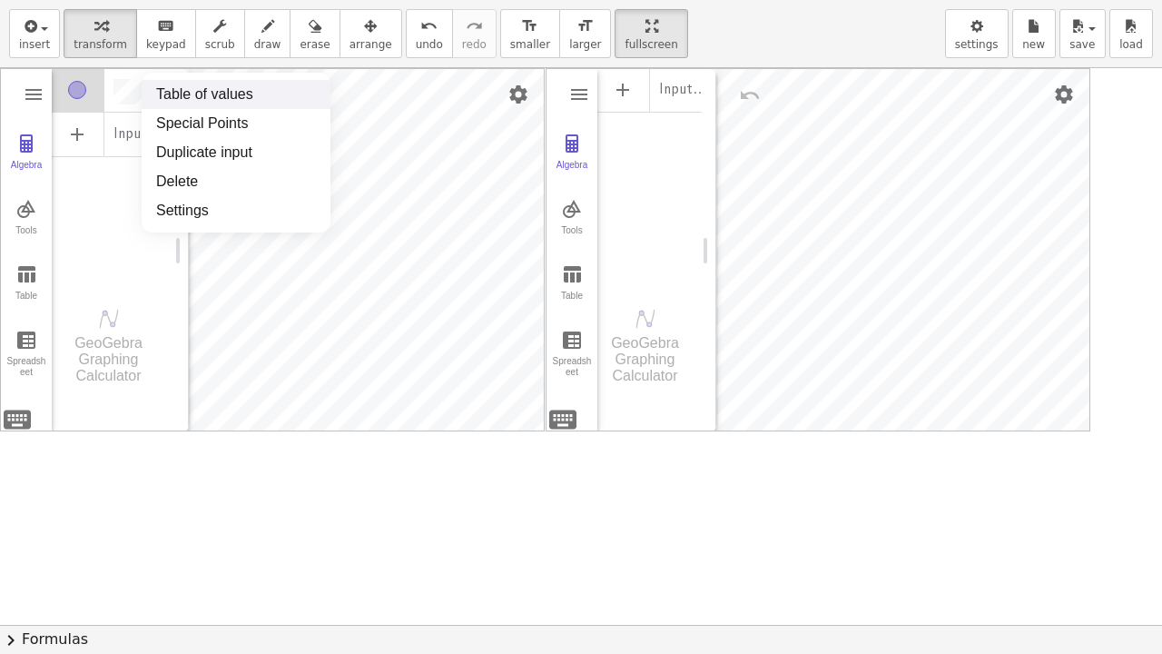
click at [149, 90] on li "Table of values" at bounding box center [236, 94] width 189 height 29
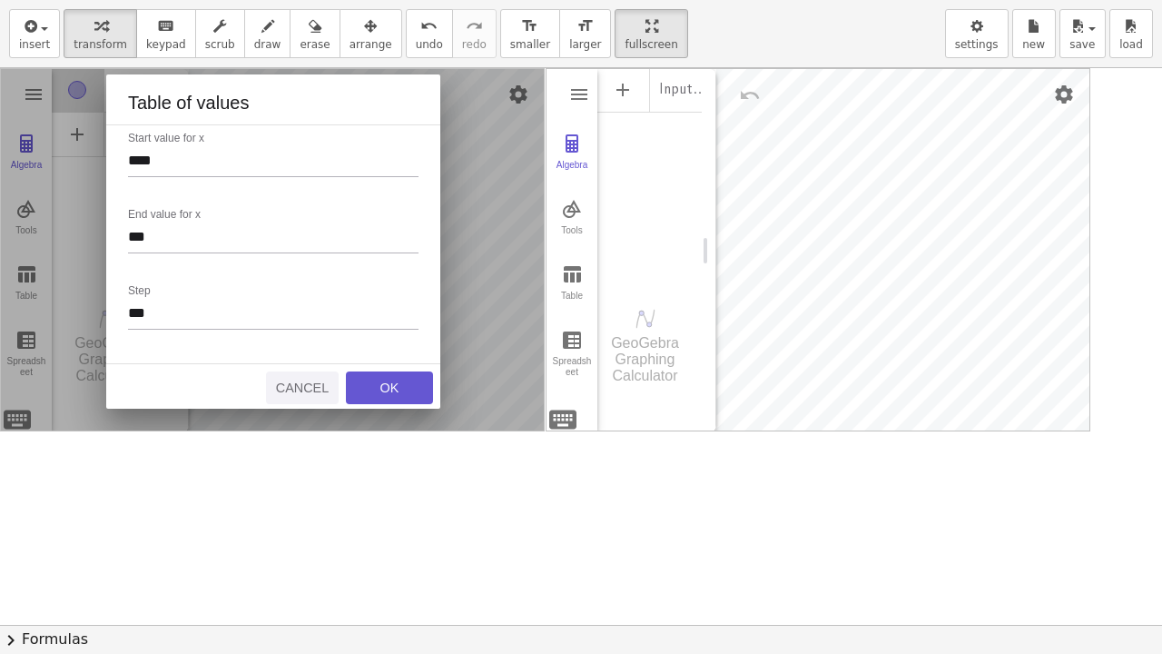
click at [317, 391] on div "Cancel" at bounding box center [302, 387] width 58 height 15
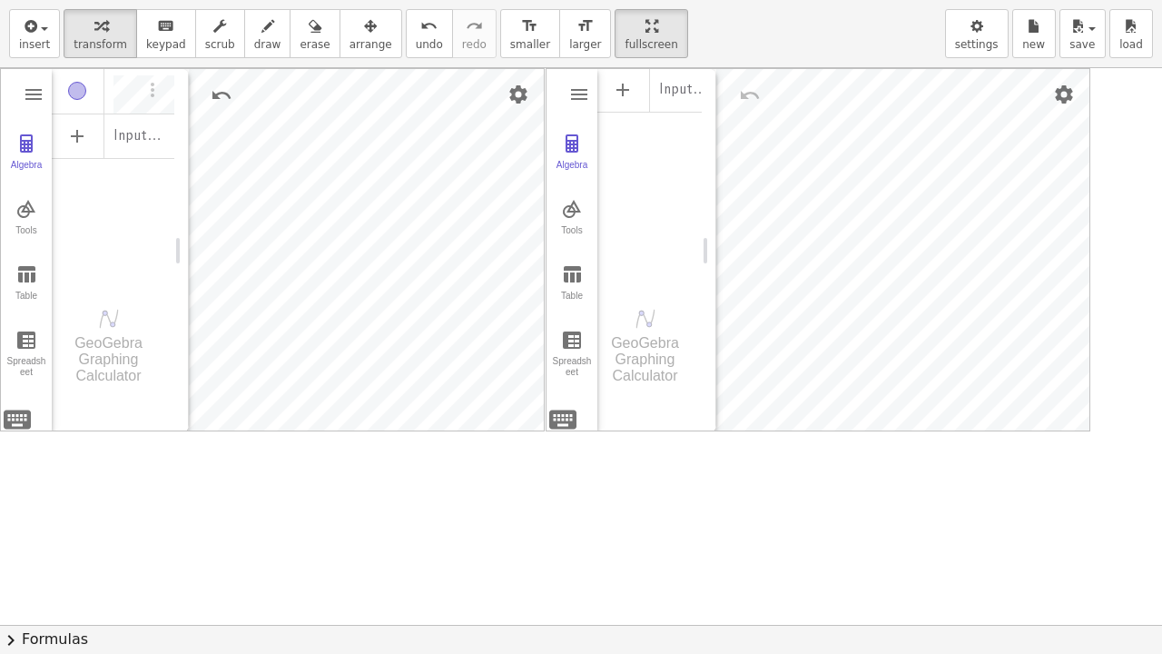
scroll to position [0, 29]
click at [149, 90] on img "Options" at bounding box center [153, 90] width 22 height 22
click at [390, 438] on div "GeoGebra Graphing Calculator Clear All Open Save online Save to your computer S…" at bounding box center [581, 624] width 1162 height 1113
click at [300, 42] on span "erase" at bounding box center [315, 44] width 30 height 13
click at [790, 160] on div at bounding box center [581, 624] width 1162 height 1113
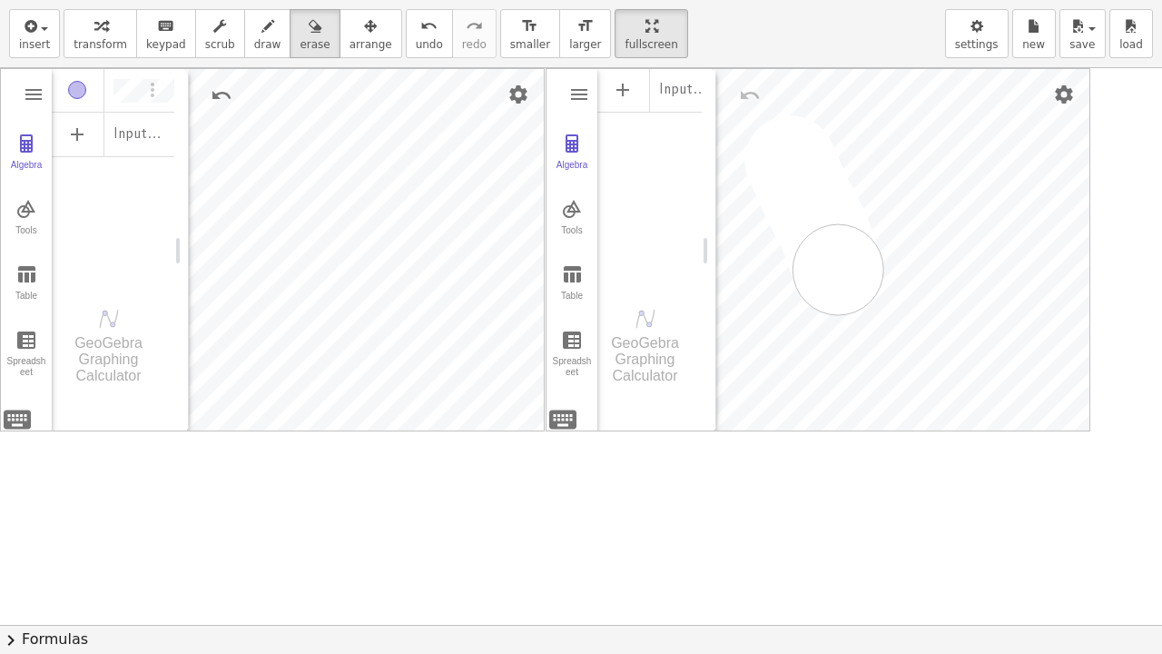
drag, startPoint x: 790, startPoint y: 160, endPoint x: 843, endPoint y: 287, distance: 137.6
click at [843, 287] on div at bounding box center [581, 624] width 1162 height 1113
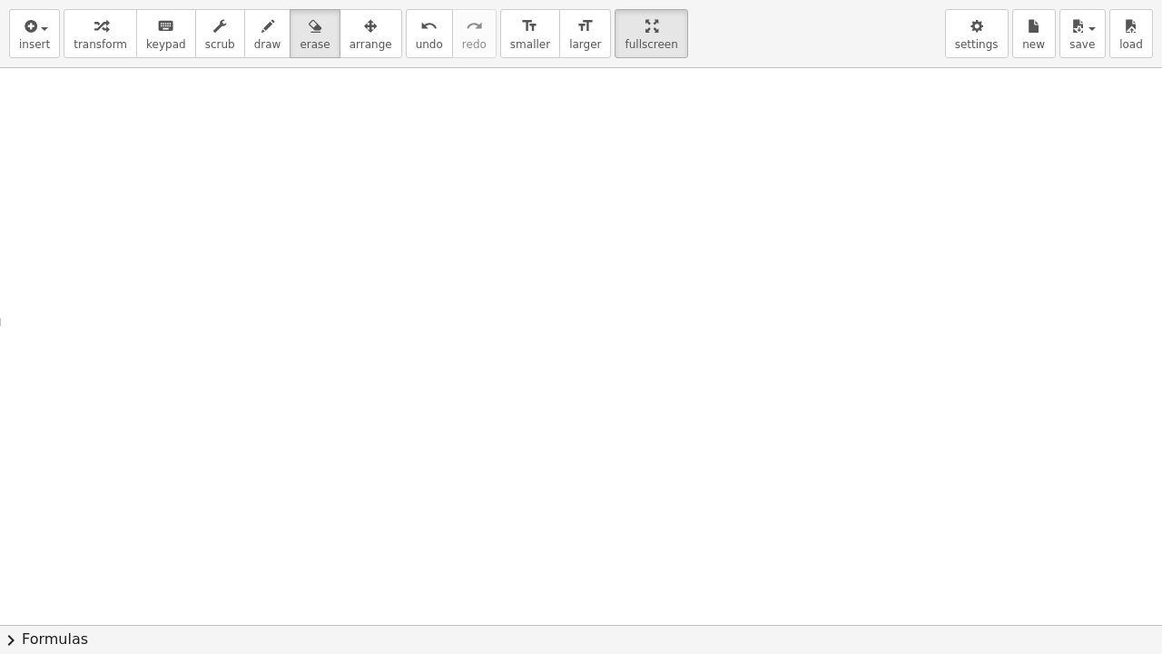
drag, startPoint x: 952, startPoint y: 294, endPoint x: 812, endPoint y: 389, distance: 169.5
click at [812, 389] on div at bounding box center [581, 624] width 1162 height 1113
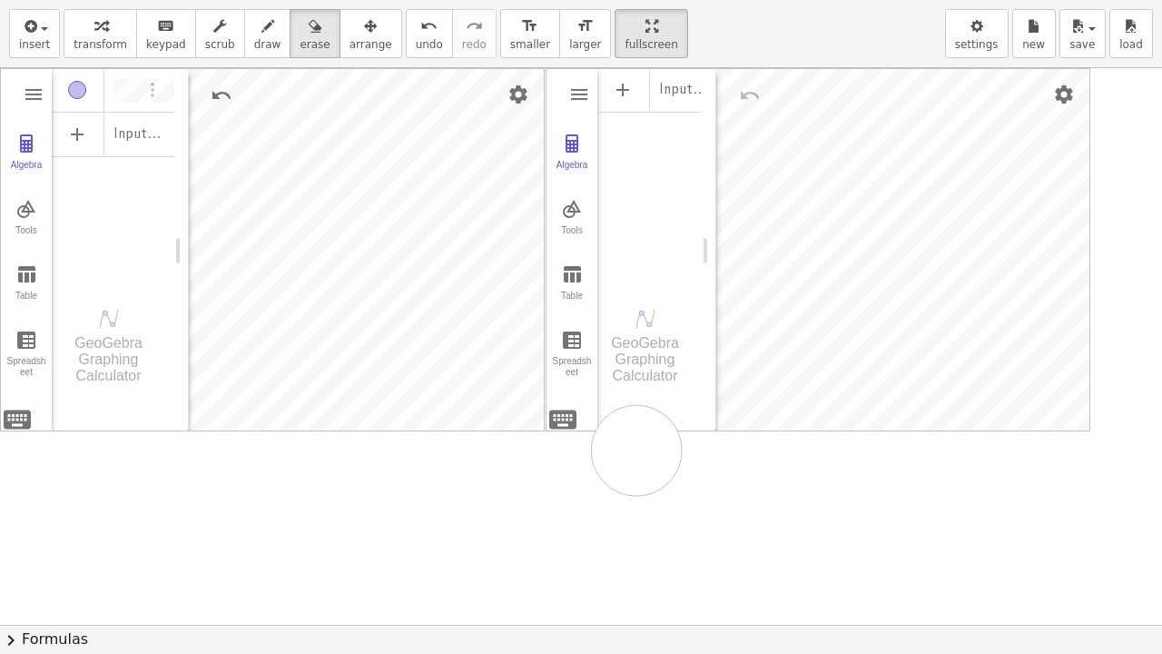
click at [636, 449] on div at bounding box center [581, 624] width 1162 height 1113
click at [559, 399] on div at bounding box center [581, 624] width 1162 height 1113
click at [147, 38] on span "keypad" at bounding box center [166, 44] width 40 height 13
click at [76, 38] on span "transform" at bounding box center [101, 44] width 54 height 13
click at [579, 91] on img "Graphing Calculator" at bounding box center [579, 95] width 22 height 22
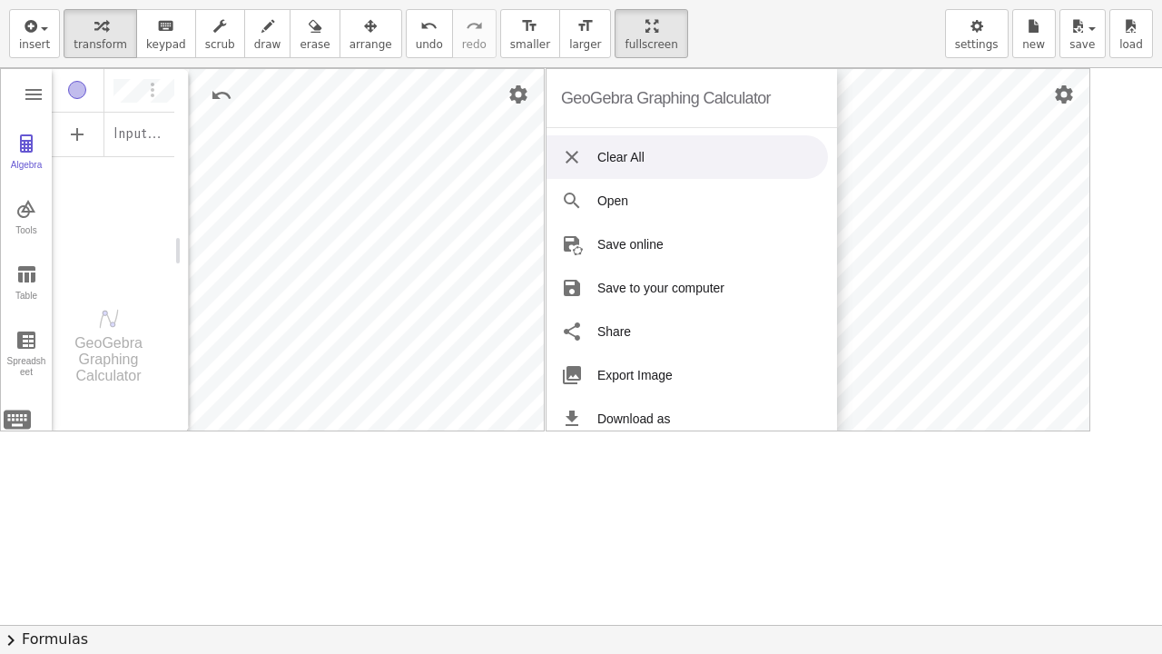
click at [635, 156] on li "Clear All" at bounding box center [687, 157] width 281 height 44
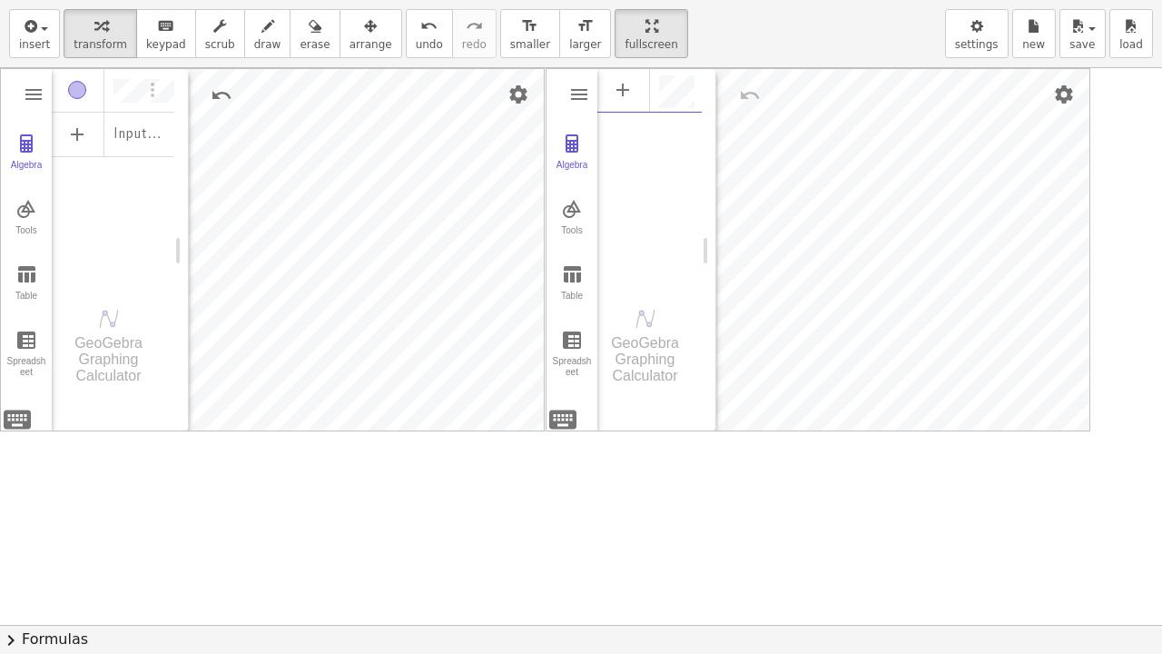
scroll to position [10, 0]
click at [643, 330] on div "GeoGebra Graphing Calculator" at bounding box center [649, 346] width 104 height 82
click at [149, 91] on img "Options" at bounding box center [153, 90] width 22 height 22
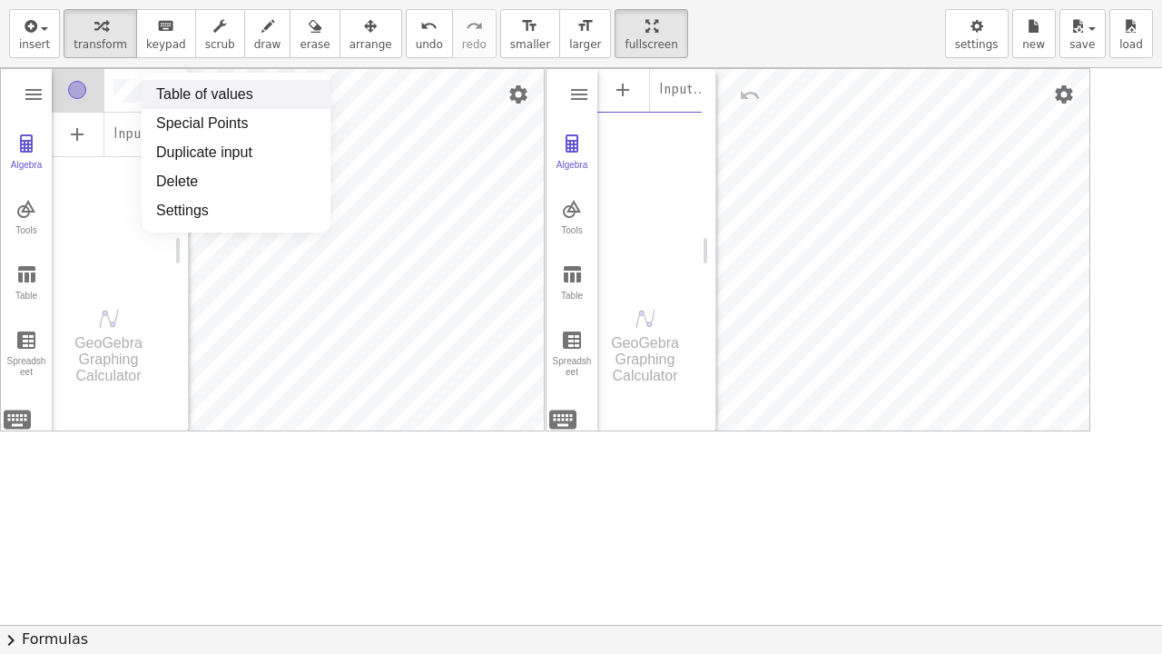
click at [149, 91] on li "Table of values" at bounding box center [236, 94] width 189 height 29
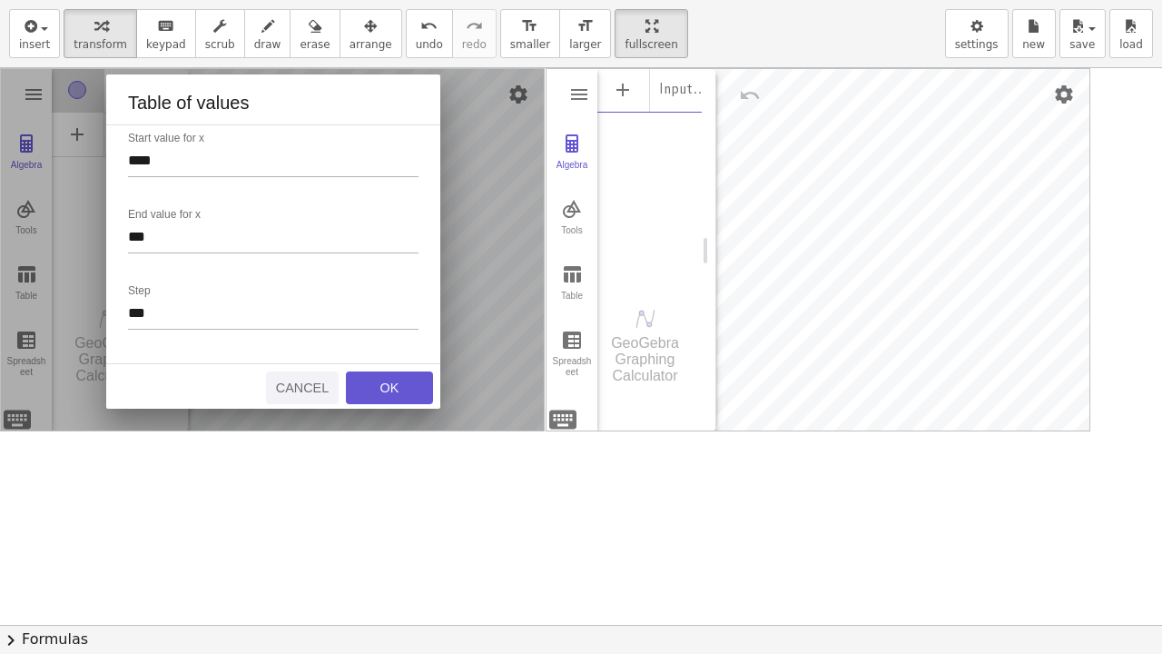
click at [301, 389] on div "Cancel" at bounding box center [302, 387] width 58 height 15
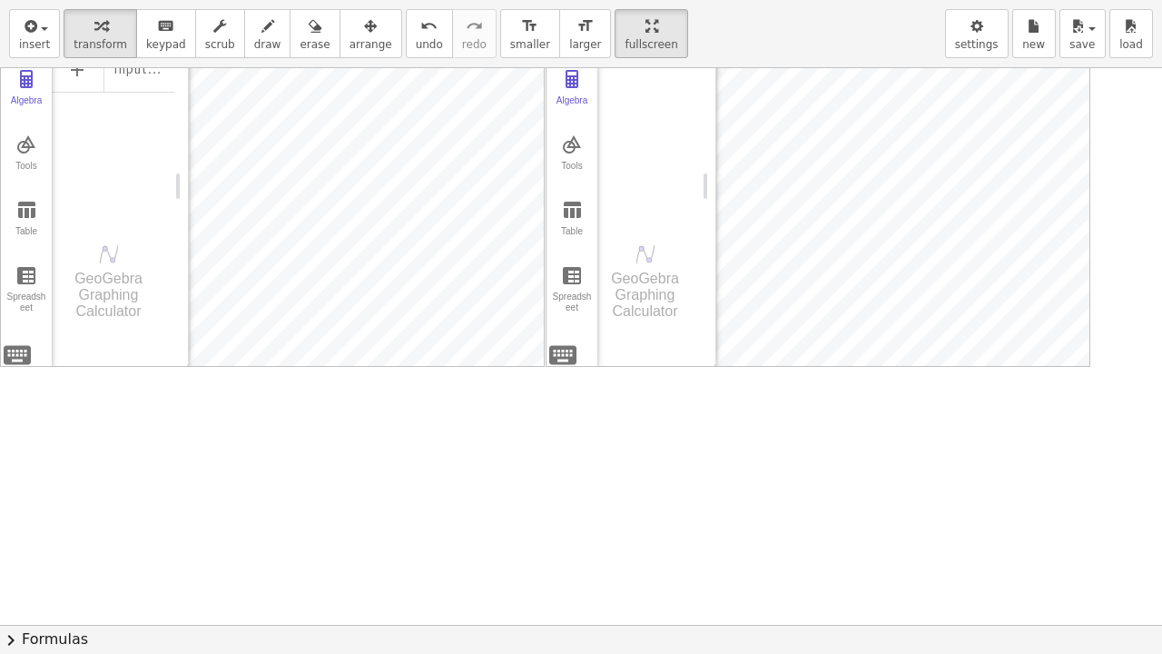
scroll to position [73, 0]
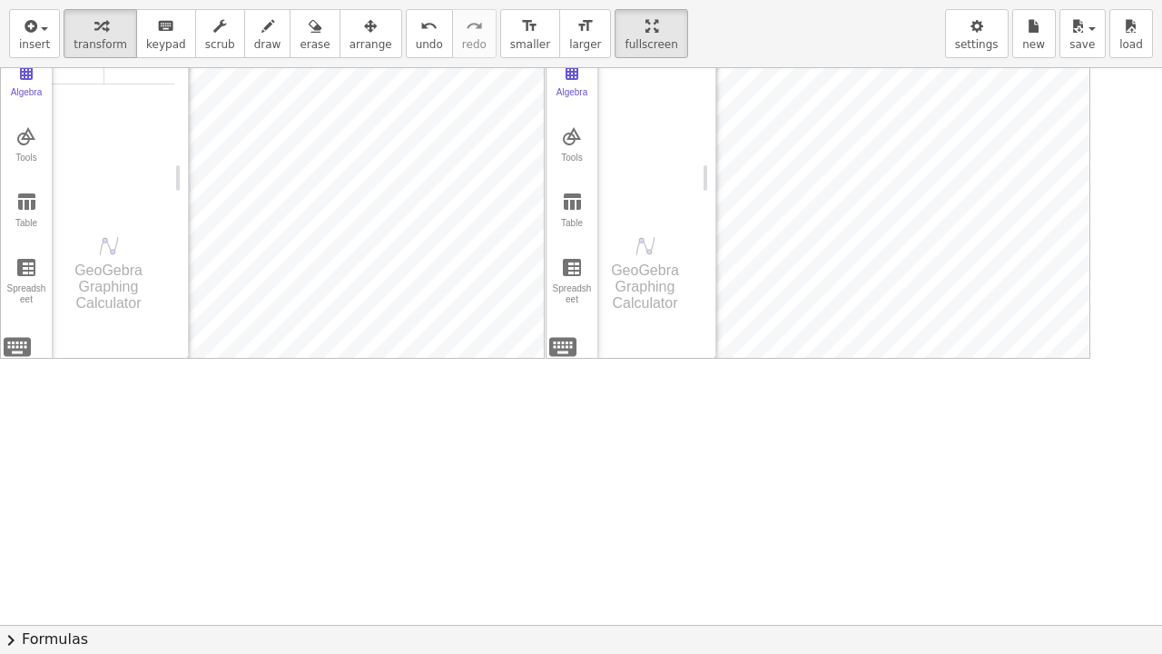
drag, startPoint x: 399, startPoint y: 490, endPoint x: 242, endPoint y: 421, distance: 172.4
click at [242, 421] on div at bounding box center [581, 551] width 1162 height 1113
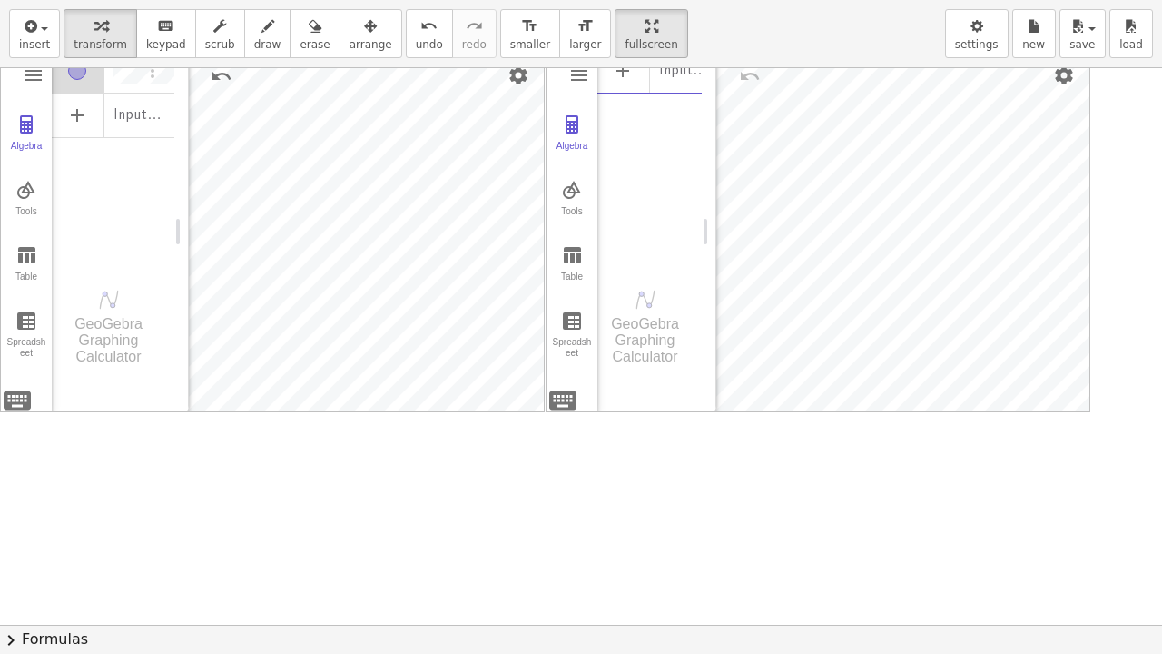
scroll to position [0, 0]
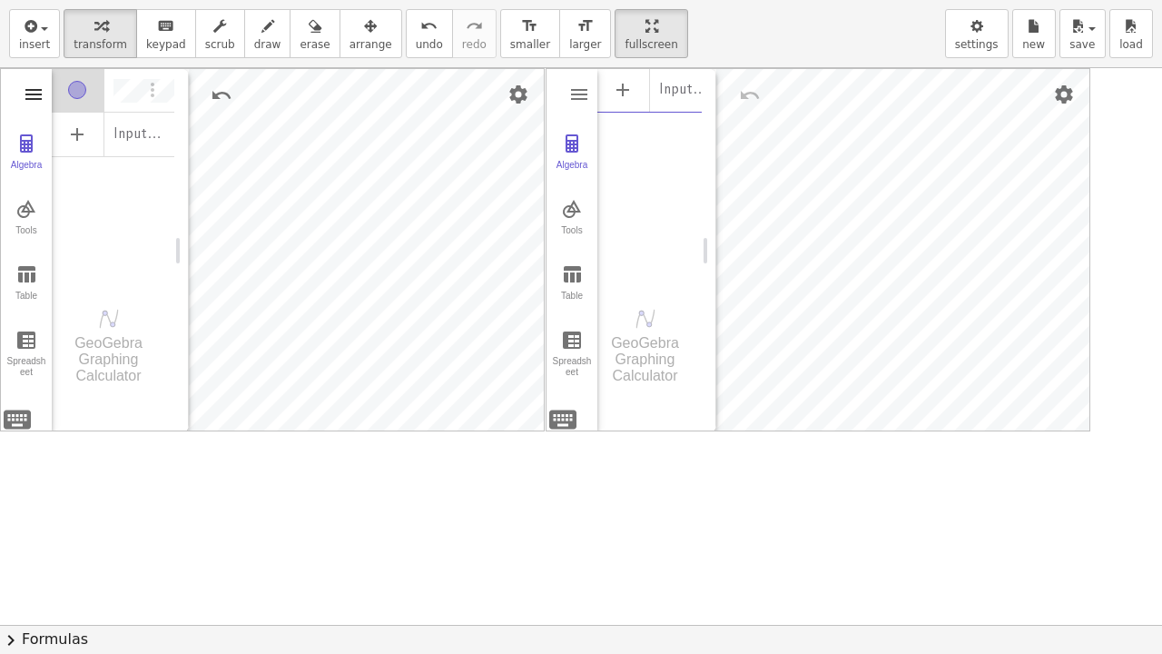
click at [27, 87] on img "Graphing Calculator" at bounding box center [34, 95] width 22 height 22
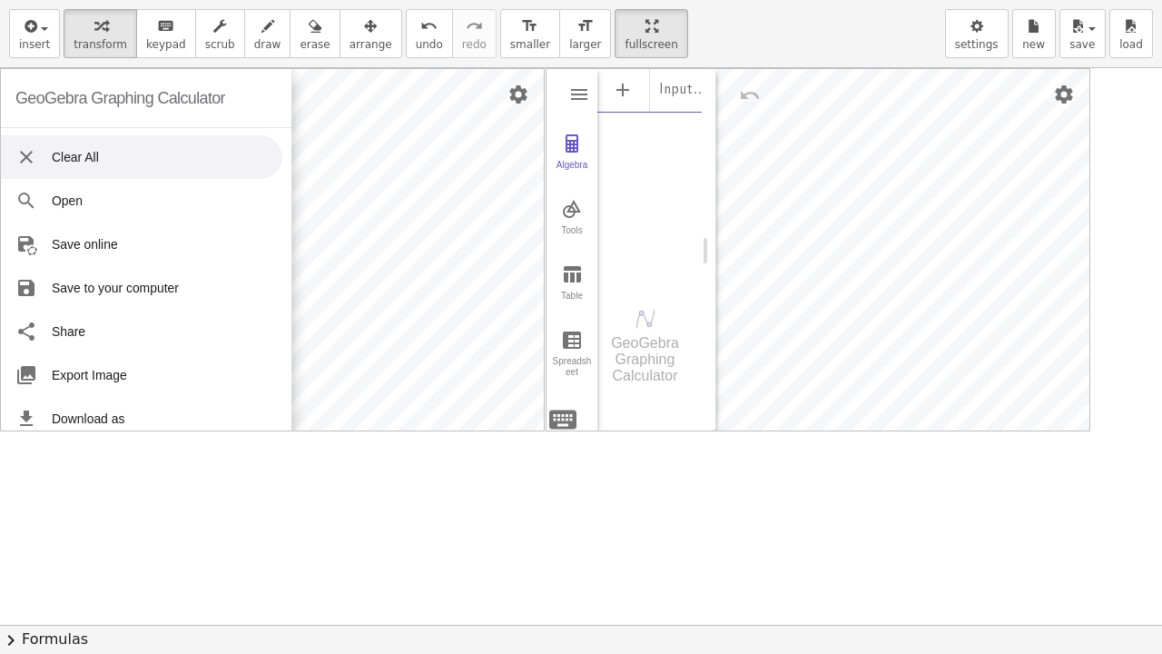
click at [83, 158] on li "Clear All" at bounding box center [141, 157] width 281 height 44
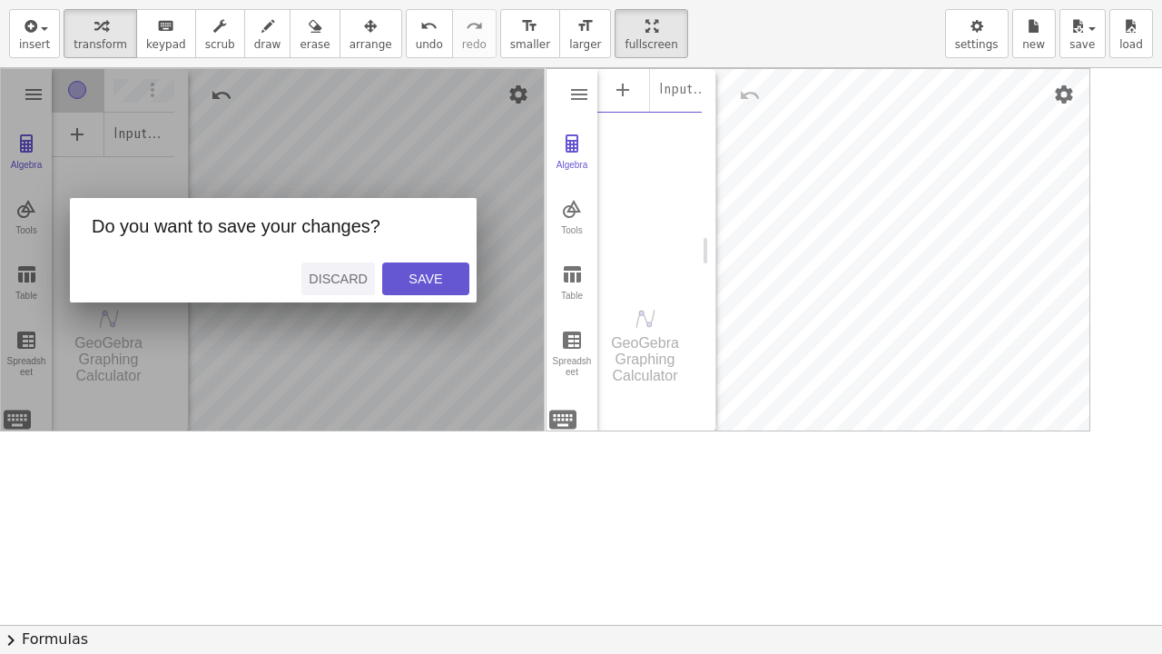
click at [344, 279] on div "Discard" at bounding box center [338, 278] width 59 height 15
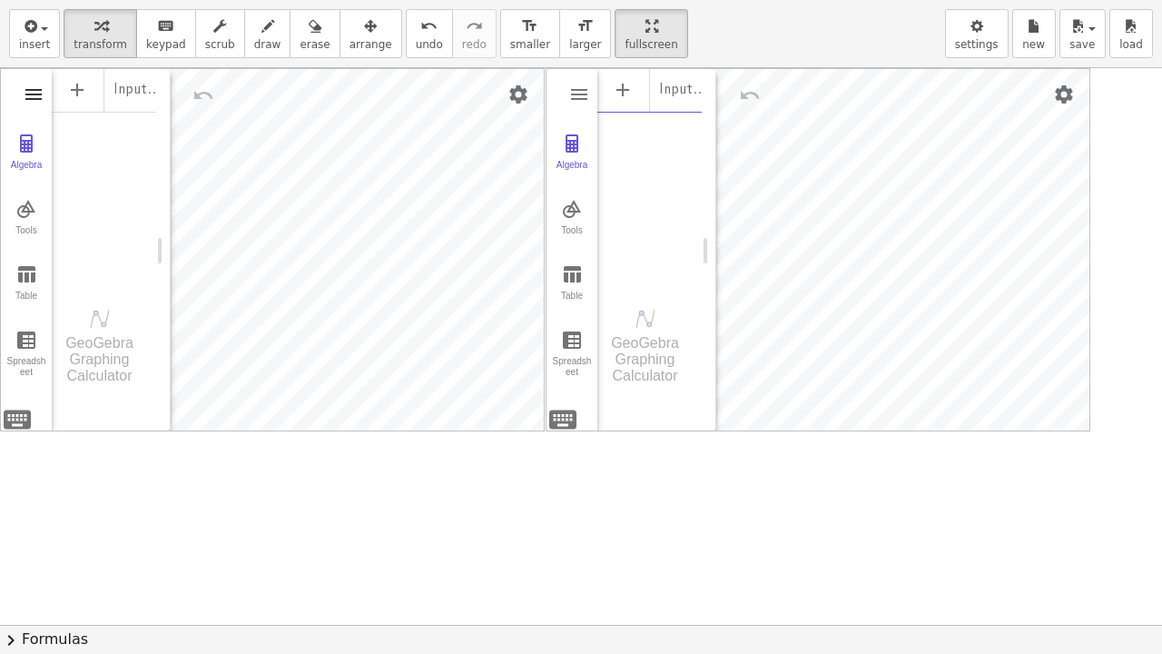
click at [36, 84] on img "Graphing Calculator" at bounding box center [34, 95] width 22 height 22
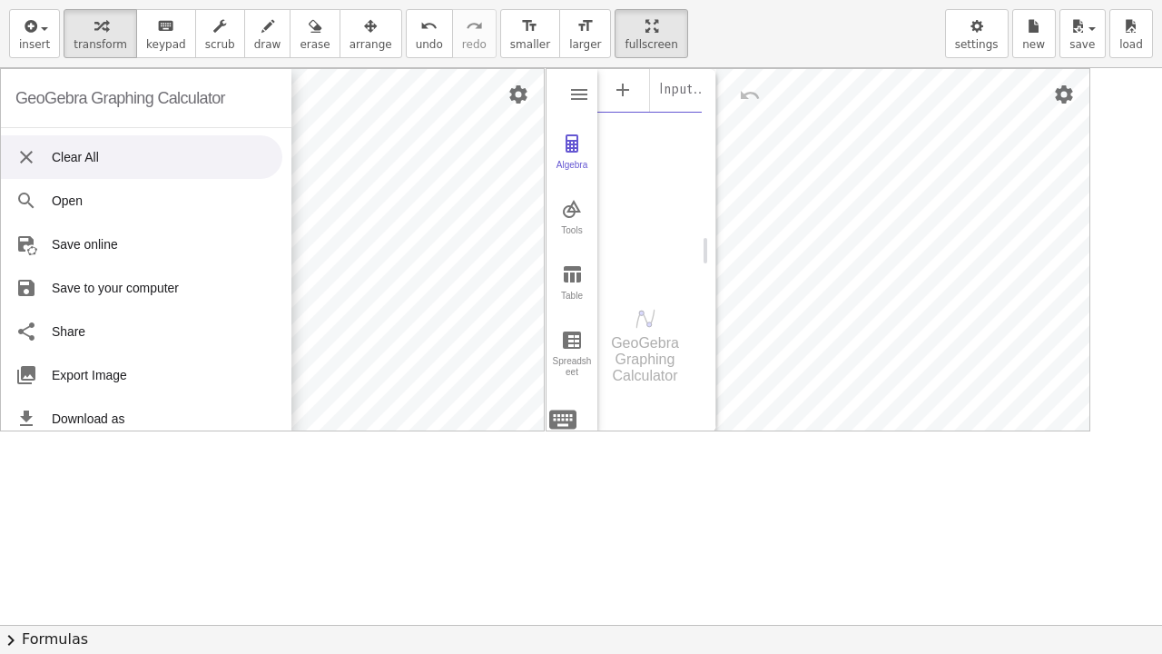
click at [100, 155] on li "Clear All" at bounding box center [141, 157] width 281 height 44
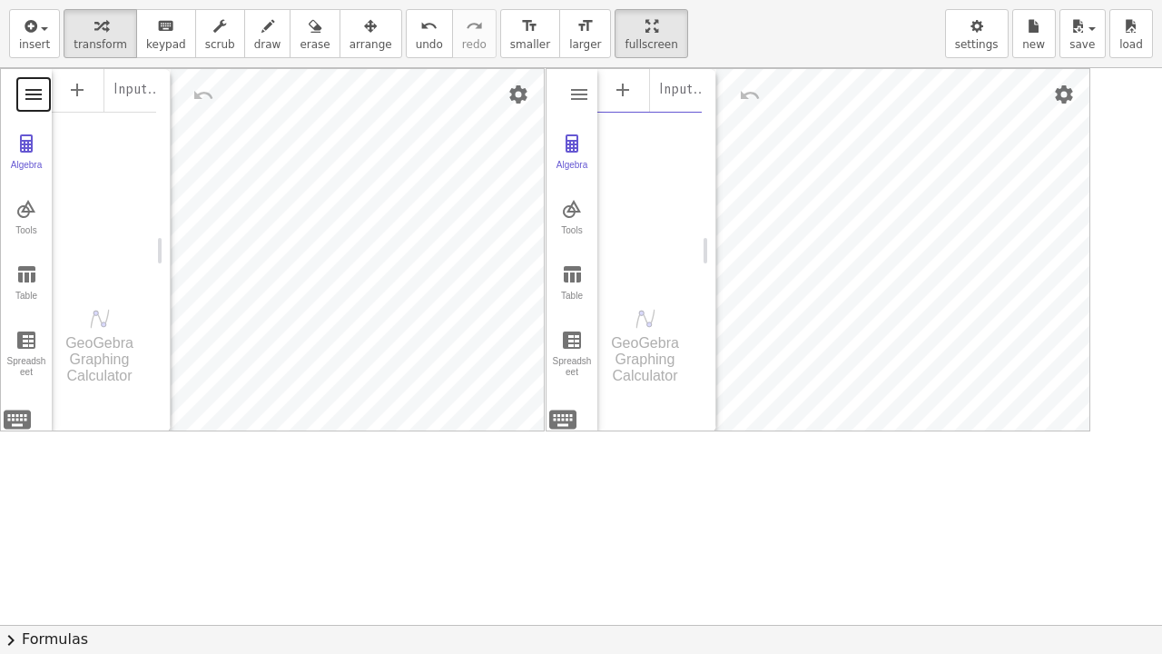
click at [31, 104] on button "Graphing Calculator" at bounding box center [33, 94] width 33 height 33
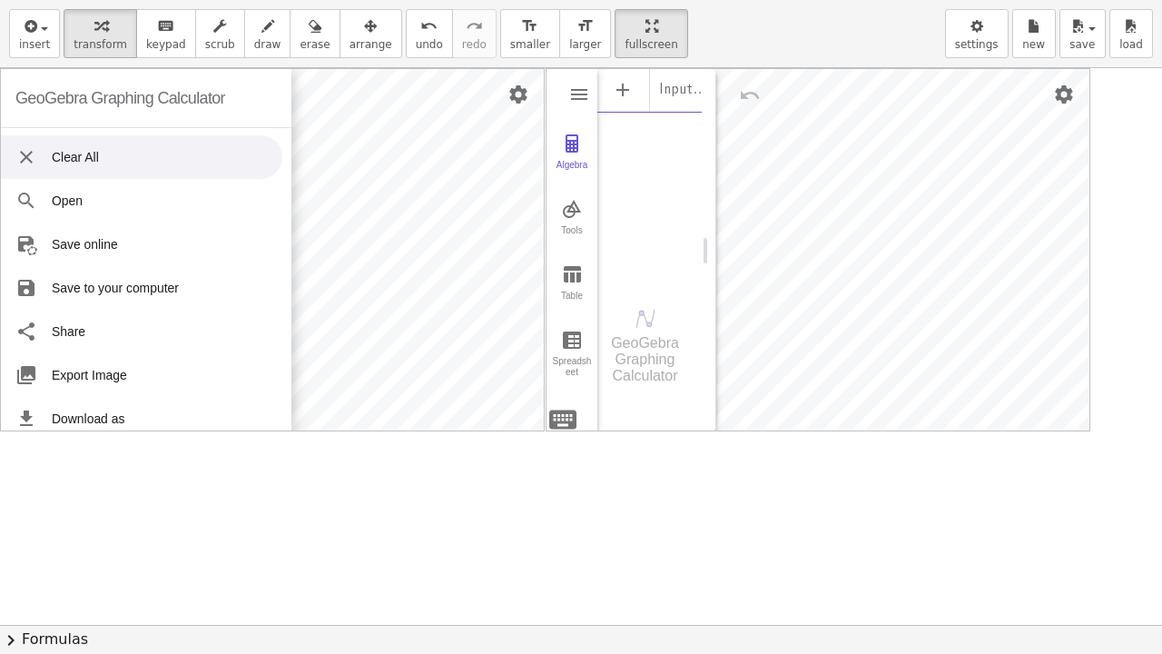
click at [87, 163] on li "Clear All" at bounding box center [141, 157] width 281 height 44
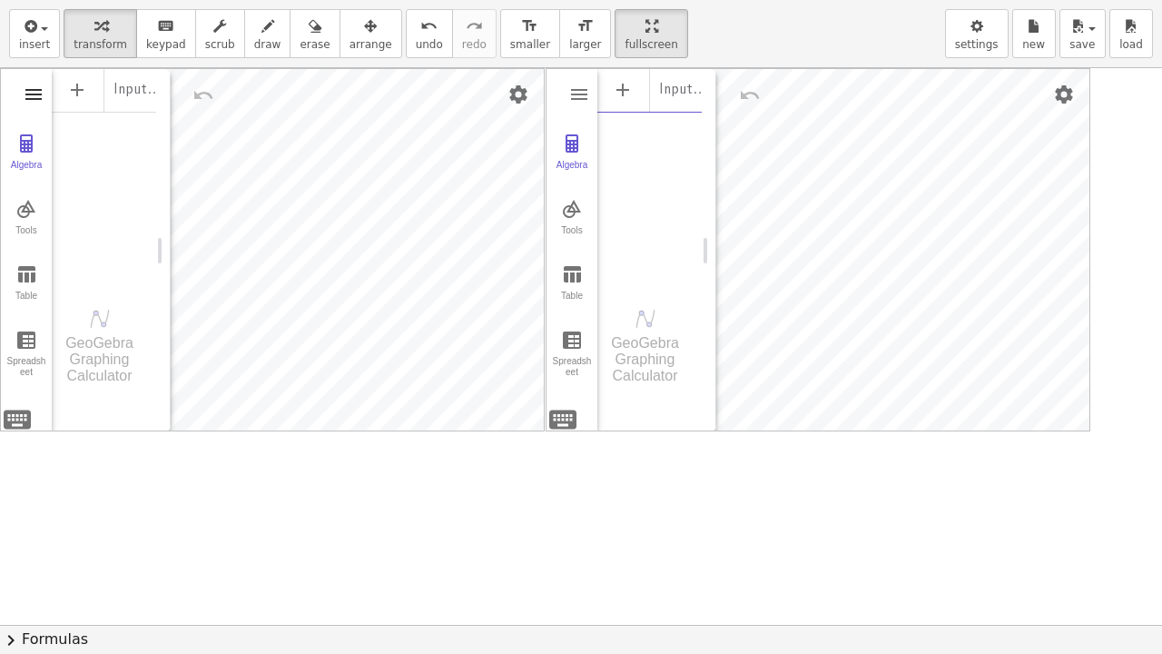
click at [35, 89] on img "Graphing Calculator" at bounding box center [34, 95] width 22 height 22
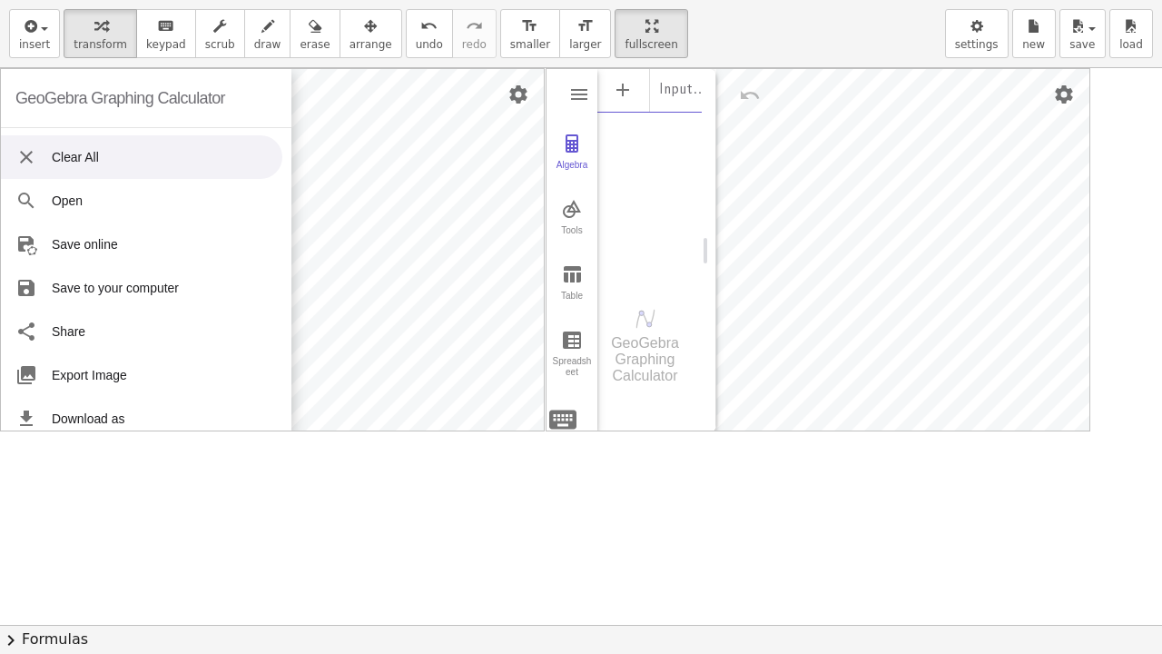
click at [73, 150] on li "Clear All" at bounding box center [141, 157] width 281 height 44
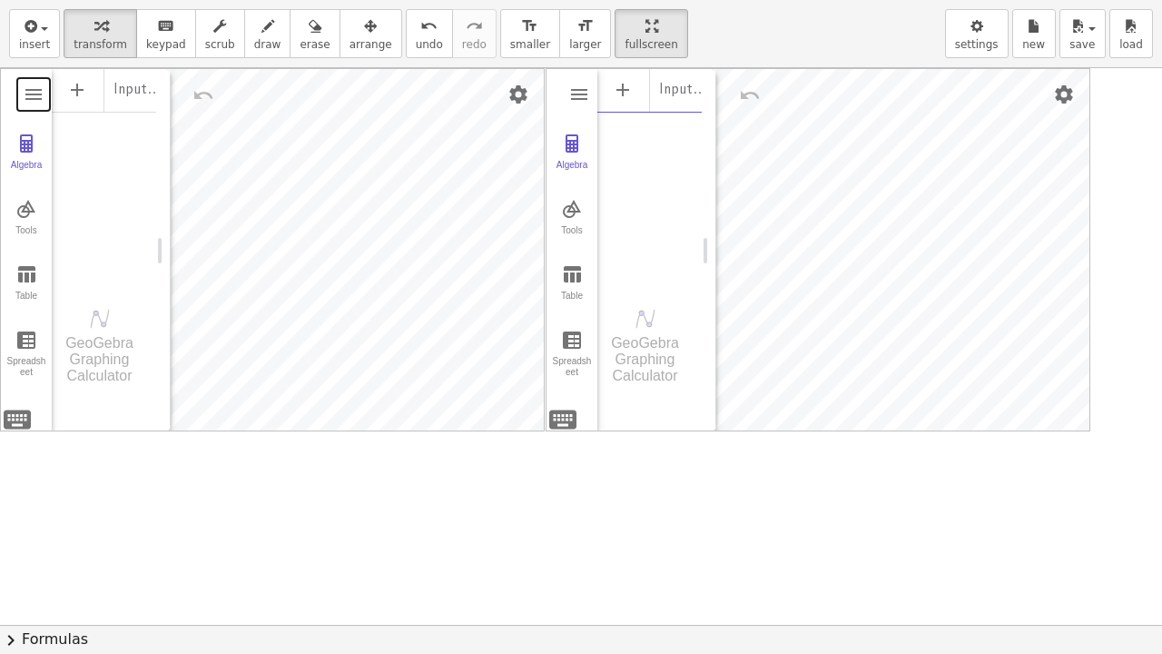
click at [116, 196] on div "Input…" at bounding box center [104, 174] width 104 height 214
click at [545, 174] on div at bounding box center [581, 624] width 1162 height 1113
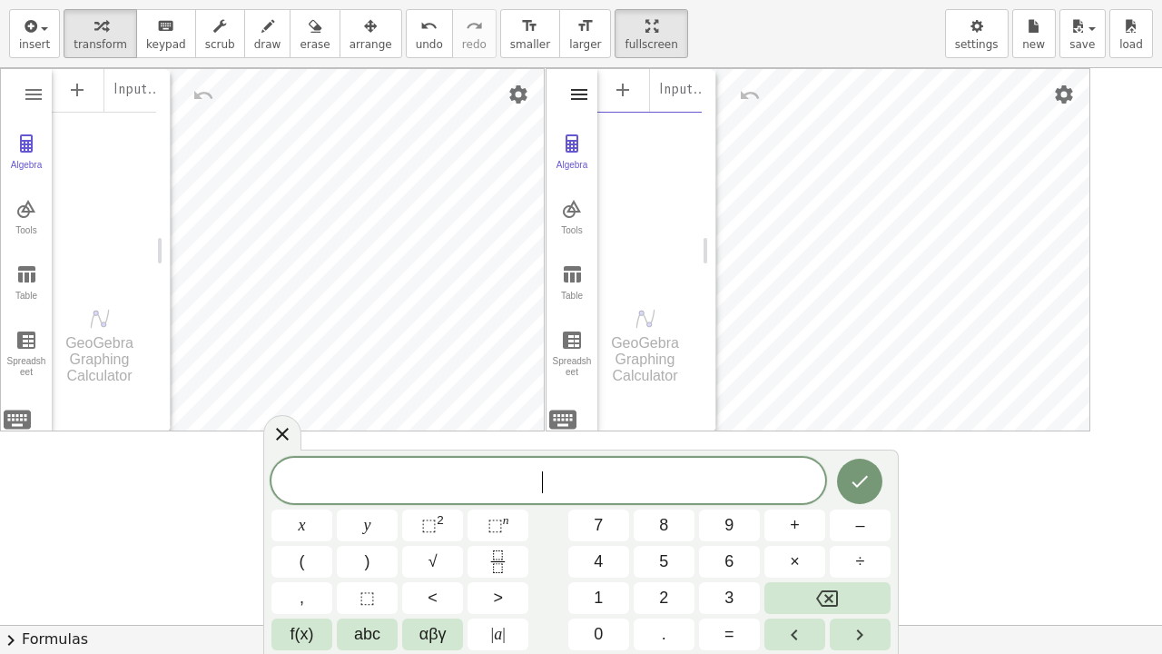
click at [582, 94] on img "Graphing Calculator" at bounding box center [579, 95] width 22 height 22
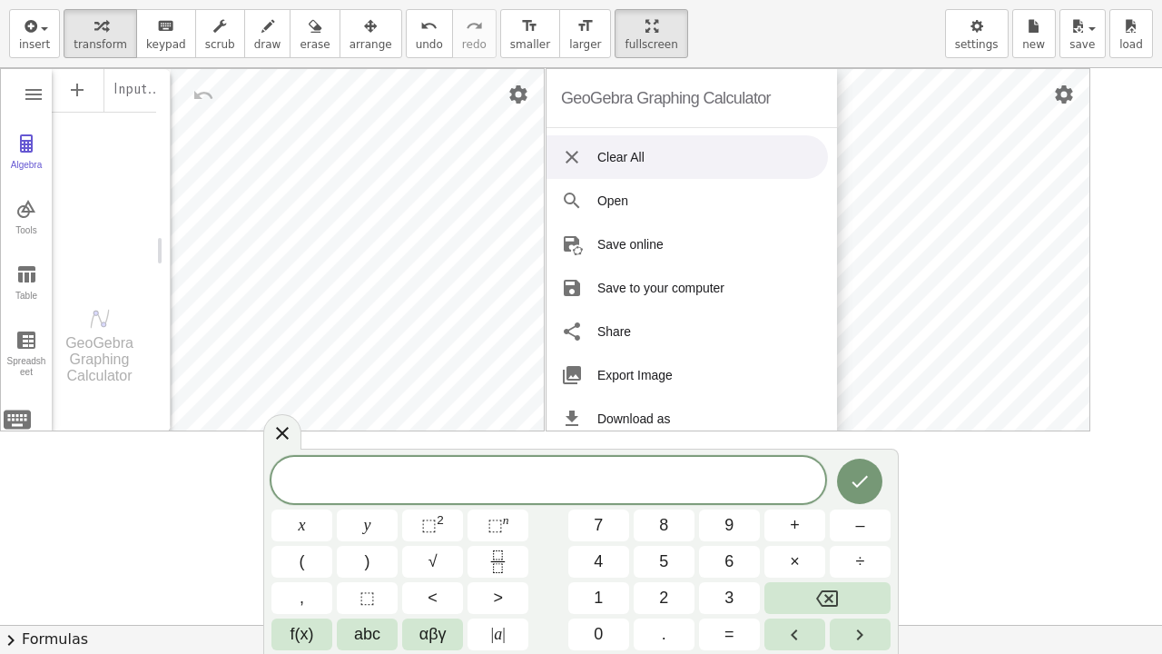
click at [616, 158] on li "Clear All" at bounding box center [687, 157] width 281 height 44
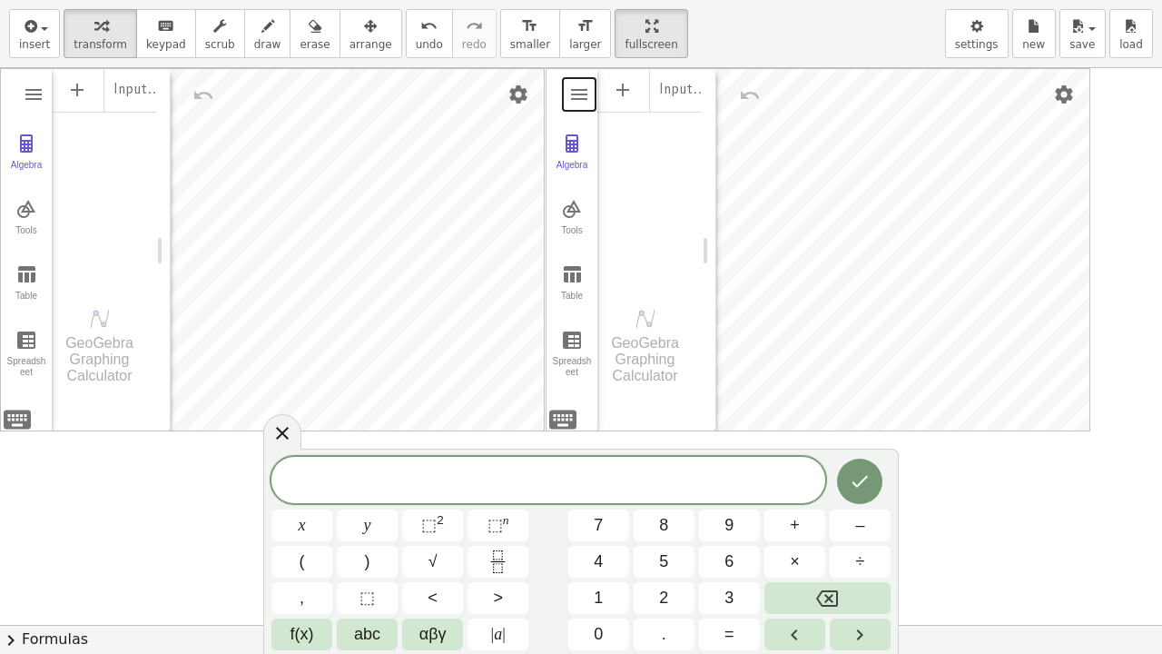
click at [621, 147] on div "Input…" at bounding box center [649, 174] width 104 height 214
click at [570, 208] on img "Graphing Calculator" at bounding box center [572, 209] width 22 height 22
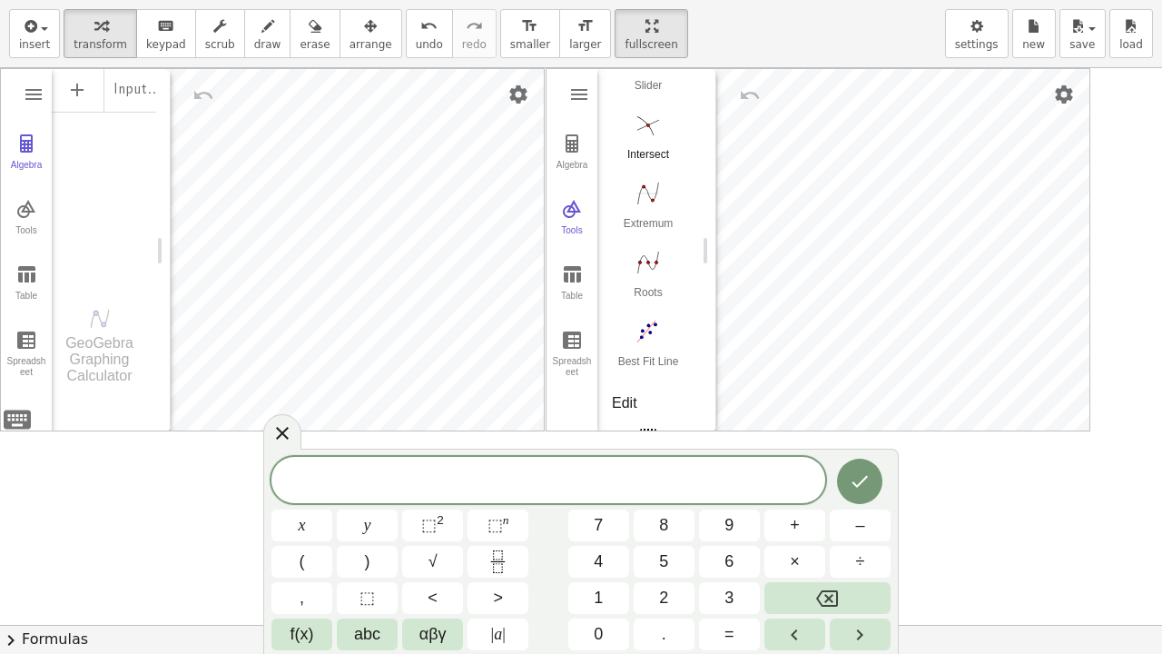
scroll to position [212, 0]
click at [650, 275] on img "Roots. Select a function" at bounding box center [648, 260] width 73 height 29
click at [565, 143] on img "Graphing Calculator" at bounding box center [572, 144] width 22 height 22
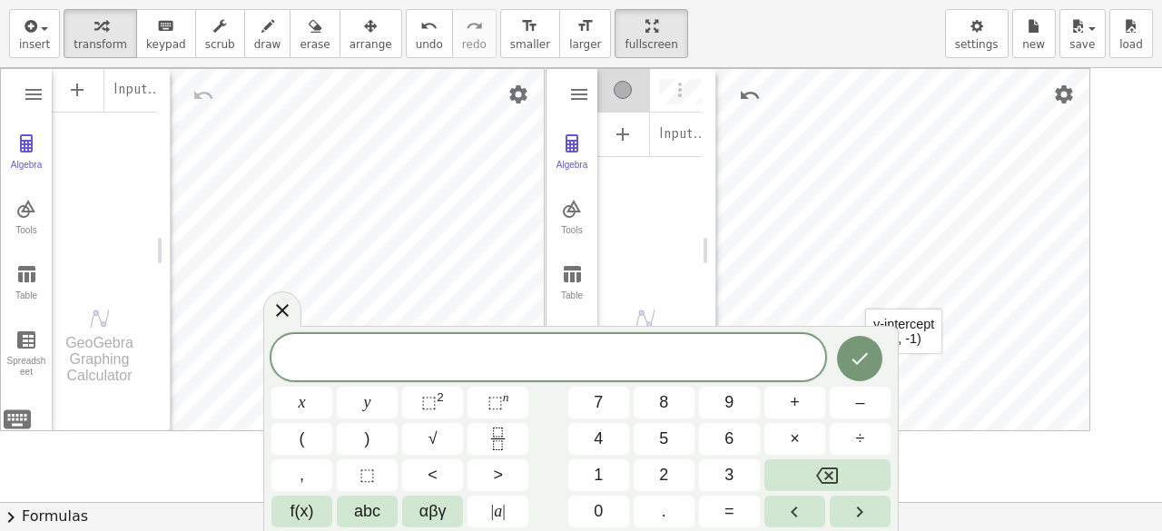
scroll to position [4461, 0]
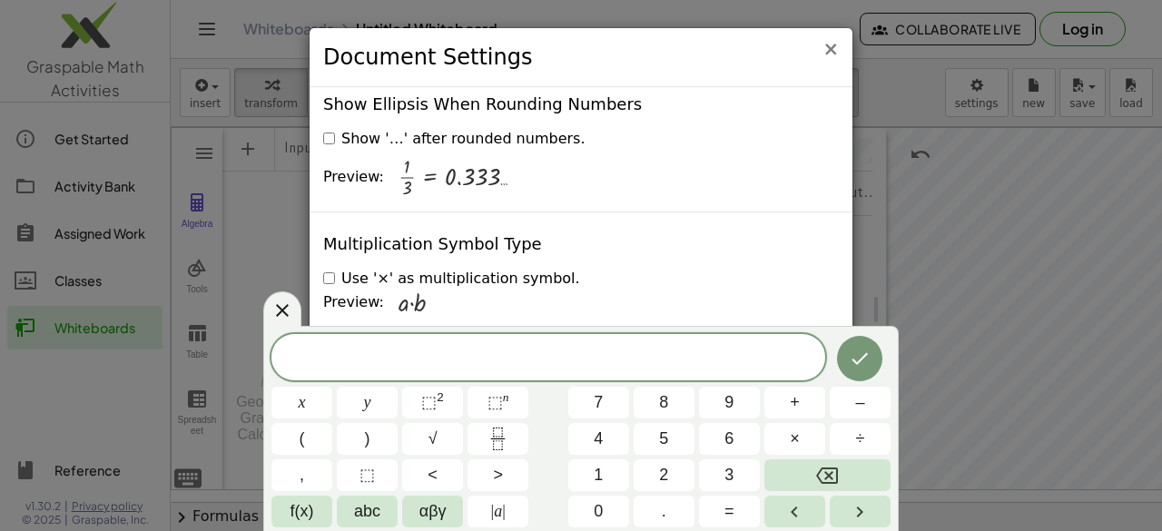
click at [834, 50] on span "×" at bounding box center [831, 49] width 16 height 22
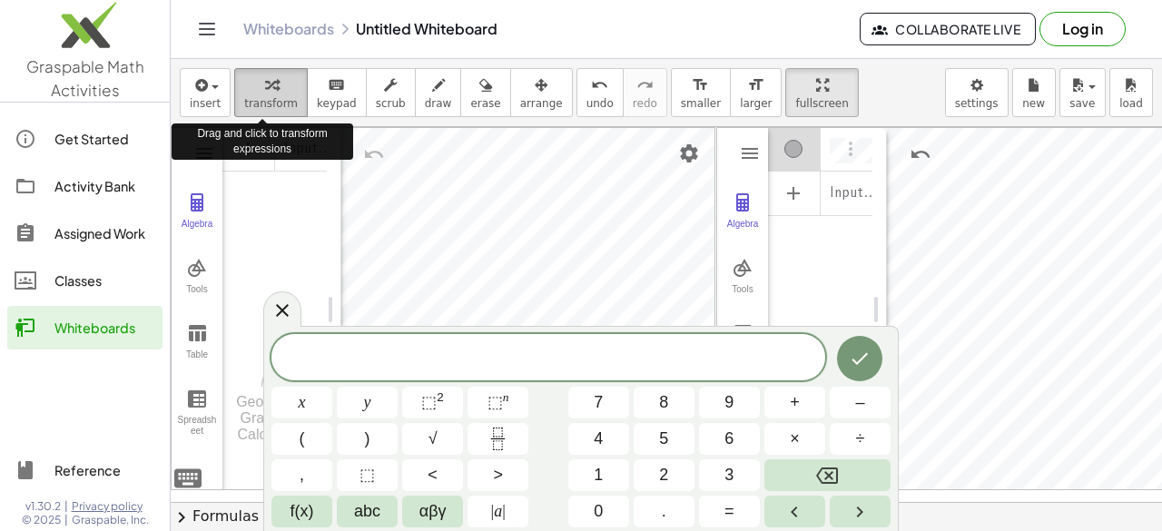
click at [256, 102] on span "transform" at bounding box center [271, 103] width 54 height 13
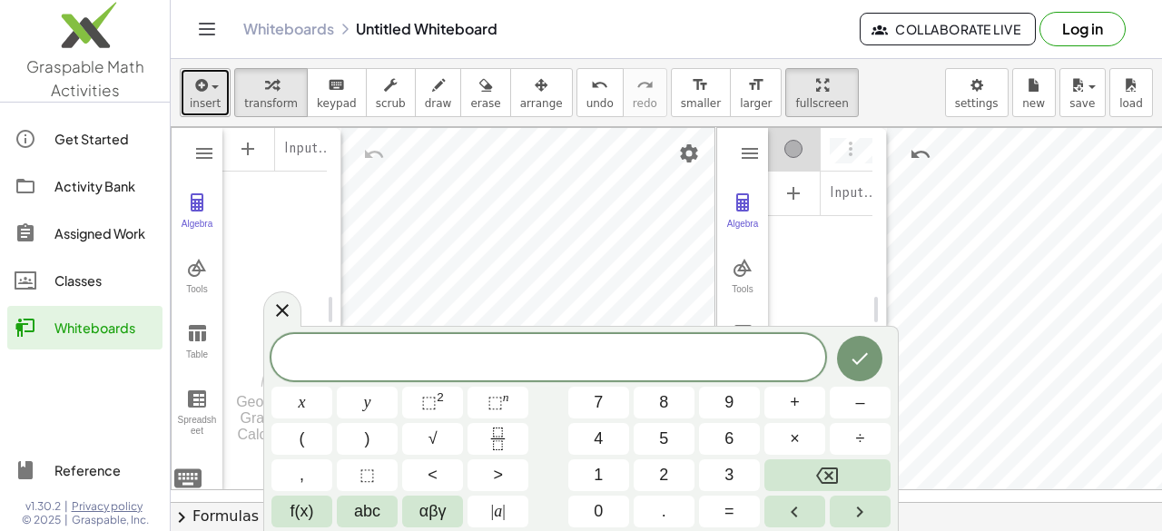
click at [208, 90] on span "button" at bounding box center [210, 87] width 4 height 13
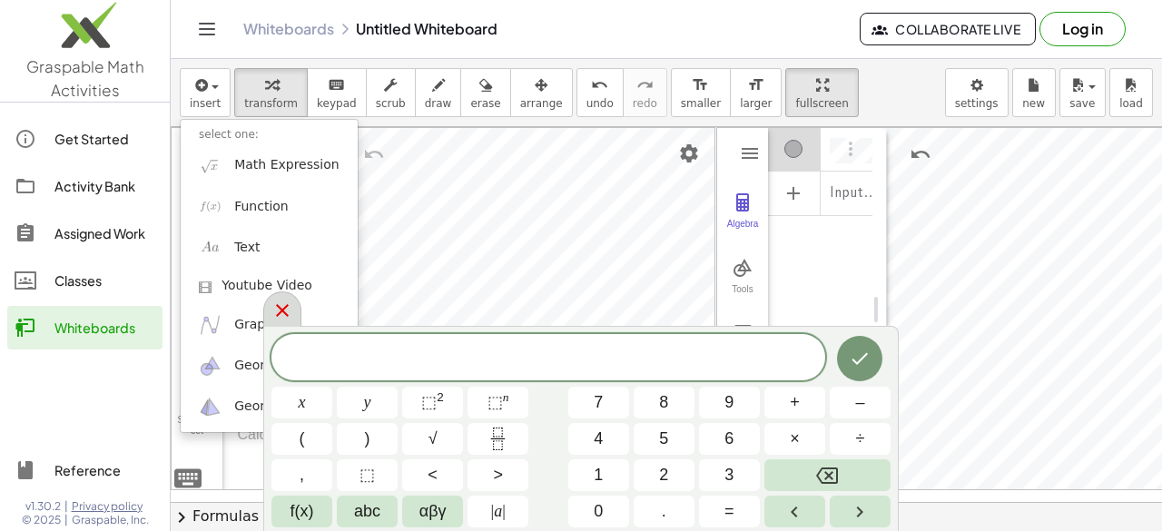
click at [288, 310] on icon at bounding box center [282, 311] width 22 height 22
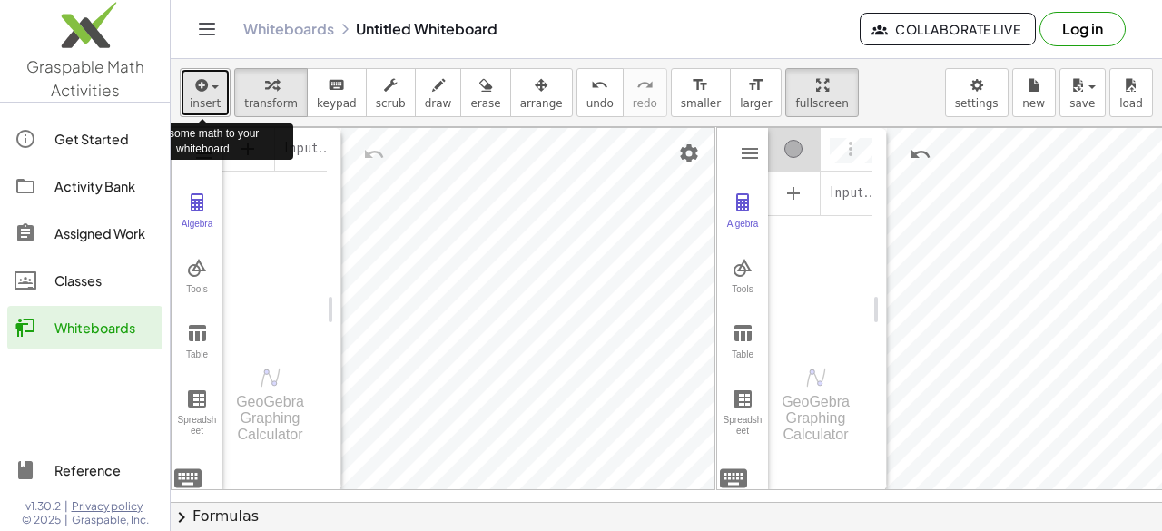
click at [201, 94] on icon "button" at bounding box center [200, 85] width 16 height 22
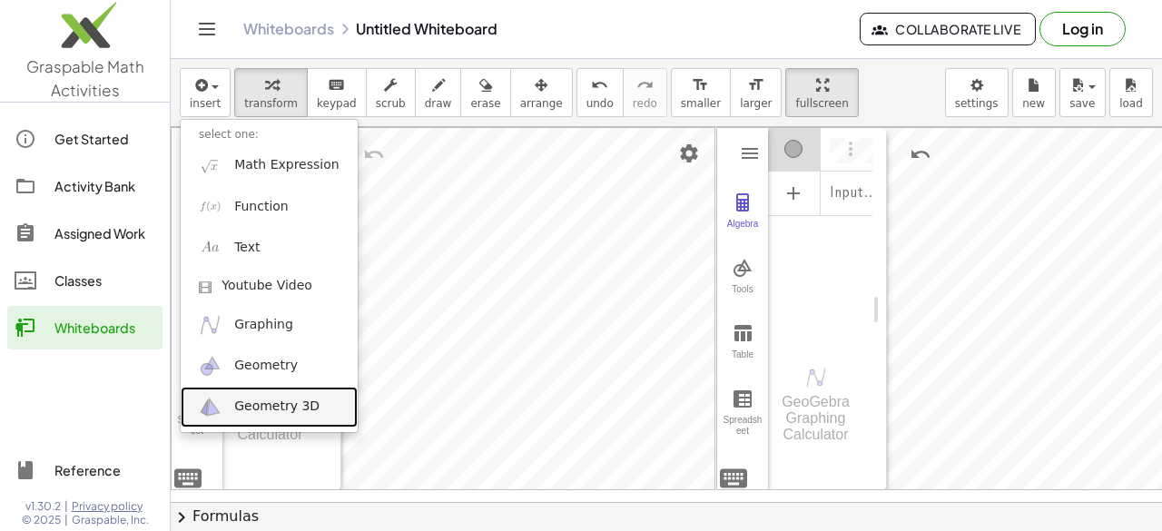
click at [241, 409] on span "Geometry 3D" at bounding box center [276, 407] width 85 height 18
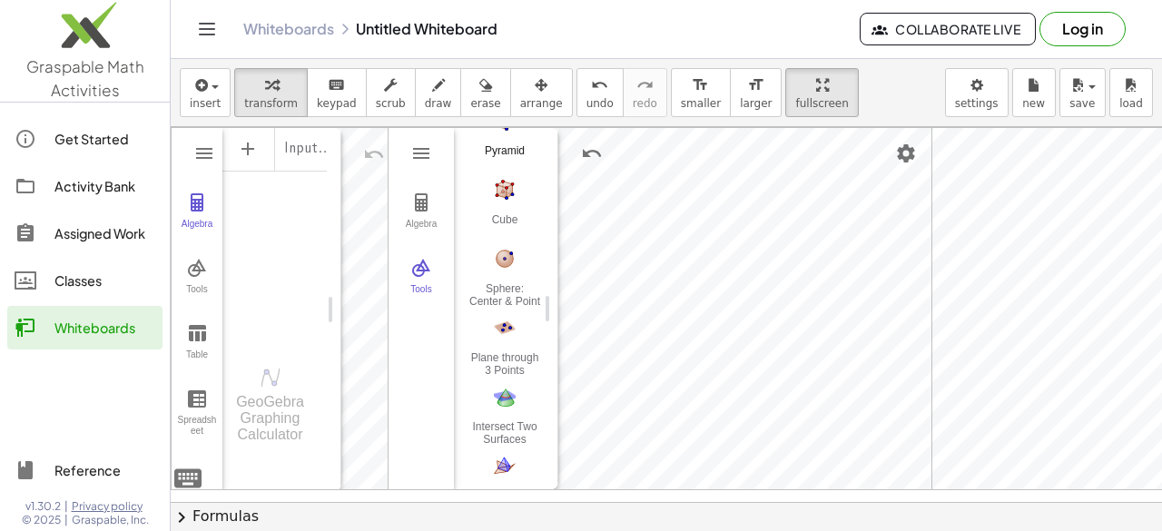
scroll to position [227, 0]
click at [501, 188] on img "Cube. Select two points or other corresponding objects" at bounding box center [504, 188] width 73 height 29
click at [507, 183] on img "Cube. Select two points or other corresponding objects" at bounding box center [504, 188] width 73 height 29
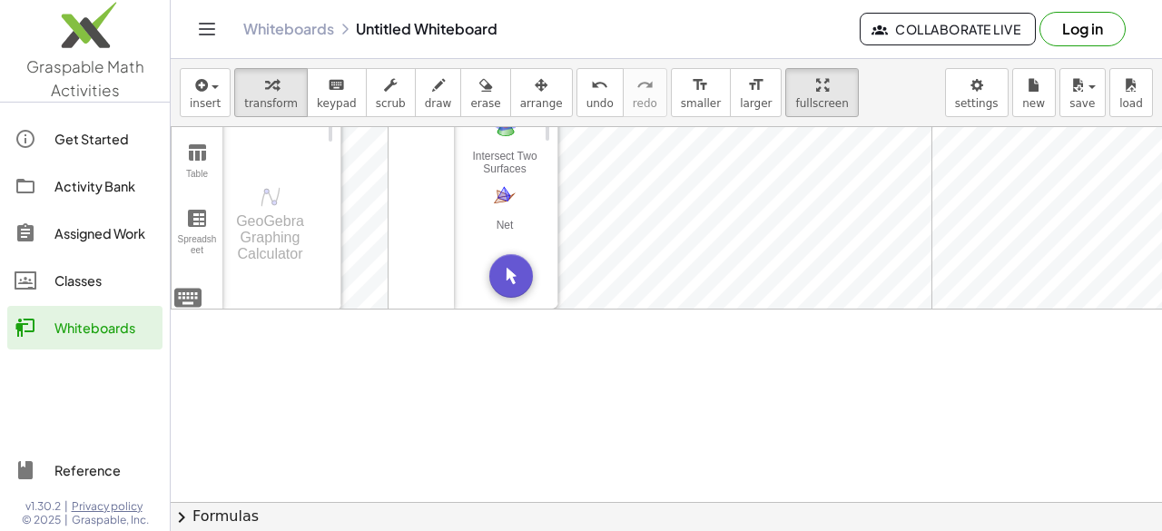
scroll to position [0, 0]
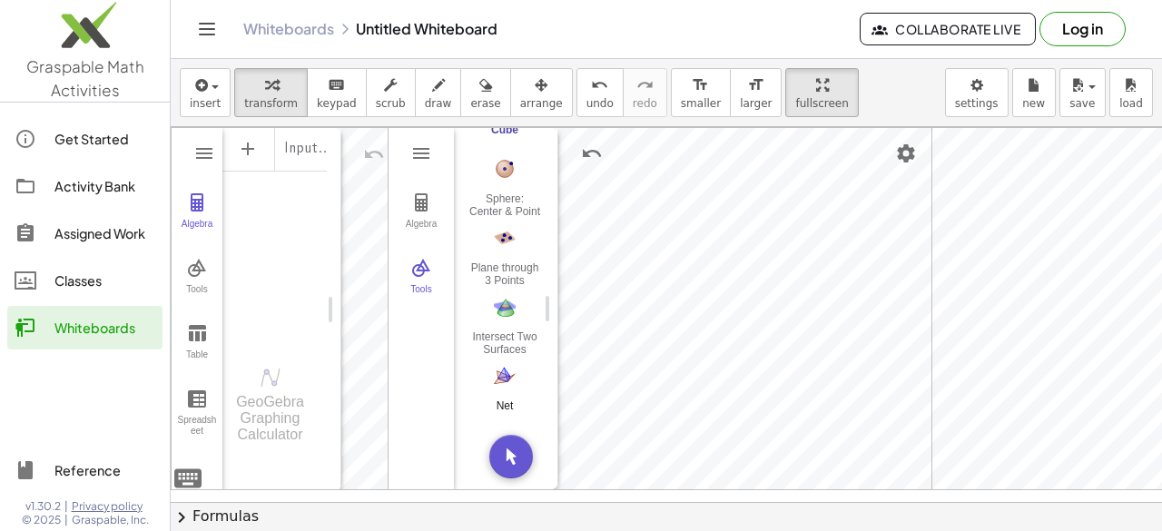
click at [499, 361] on img "Net. Select a polyhedron" at bounding box center [504, 375] width 73 height 29
click at [419, 202] on img "3D Calculator" at bounding box center [421, 203] width 22 height 22
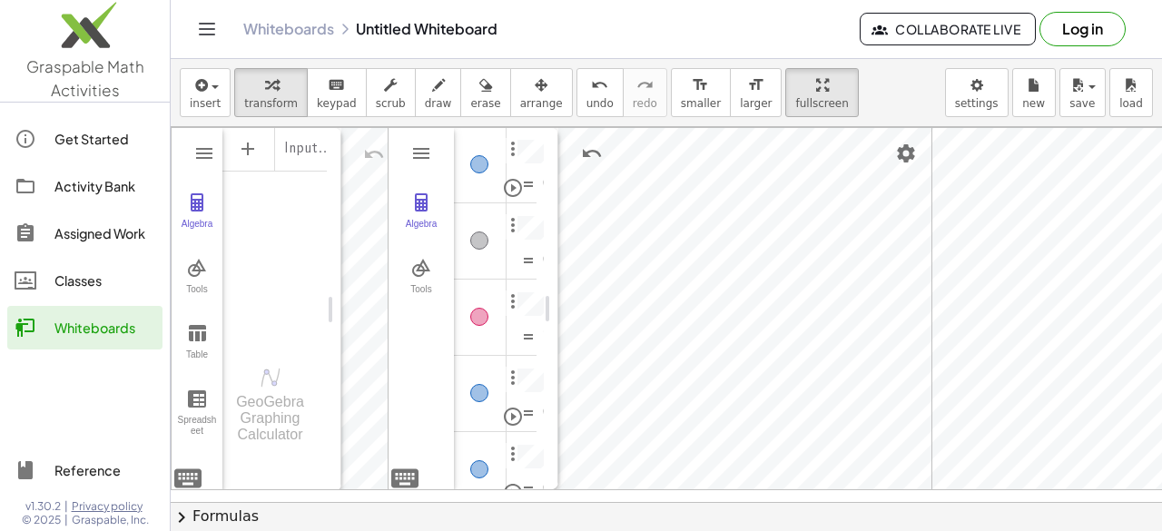
click at [303, 27] on link "Whiteboards" at bounding box center [288, 29] width 91 height 18
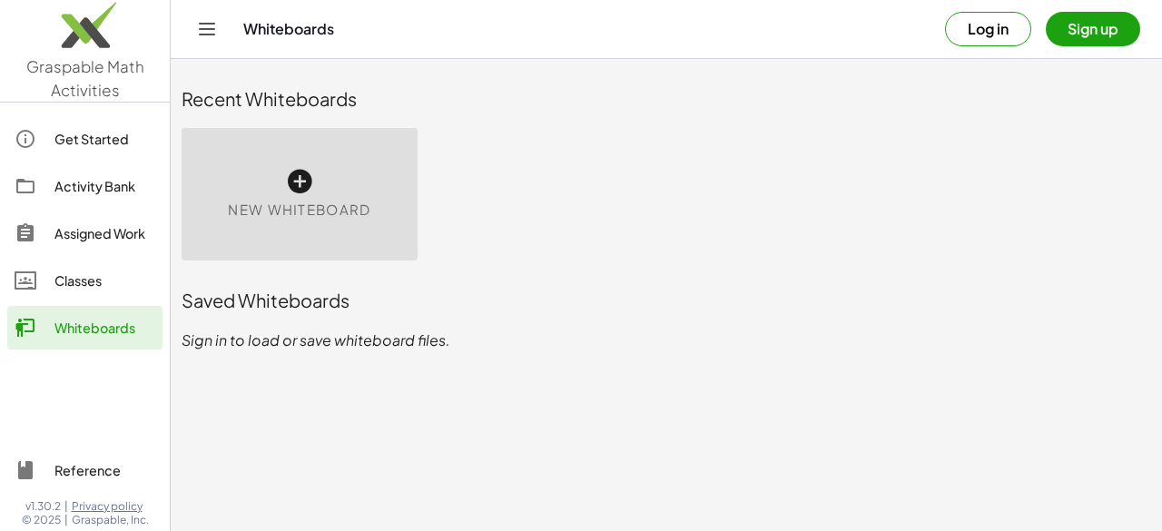
click at [312, 186] on icon at bounding box center [299, 181] width 29 height 29
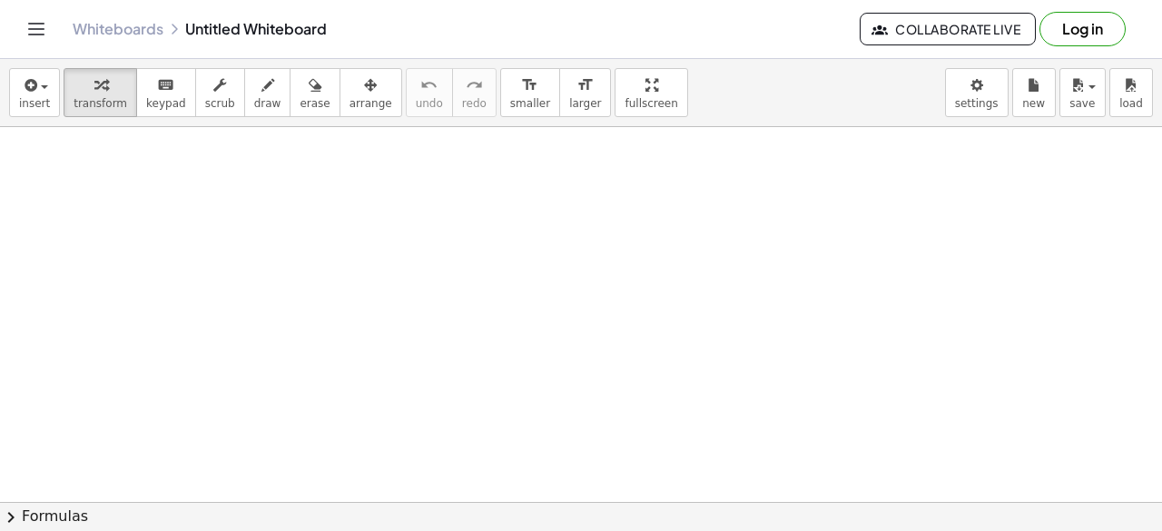
click at [471, 257] on div at bounding box center [581, 503] width 1162 height 753
click at [261, 87] on icon "button" at bounding box center [267, 85] width 13 height 22
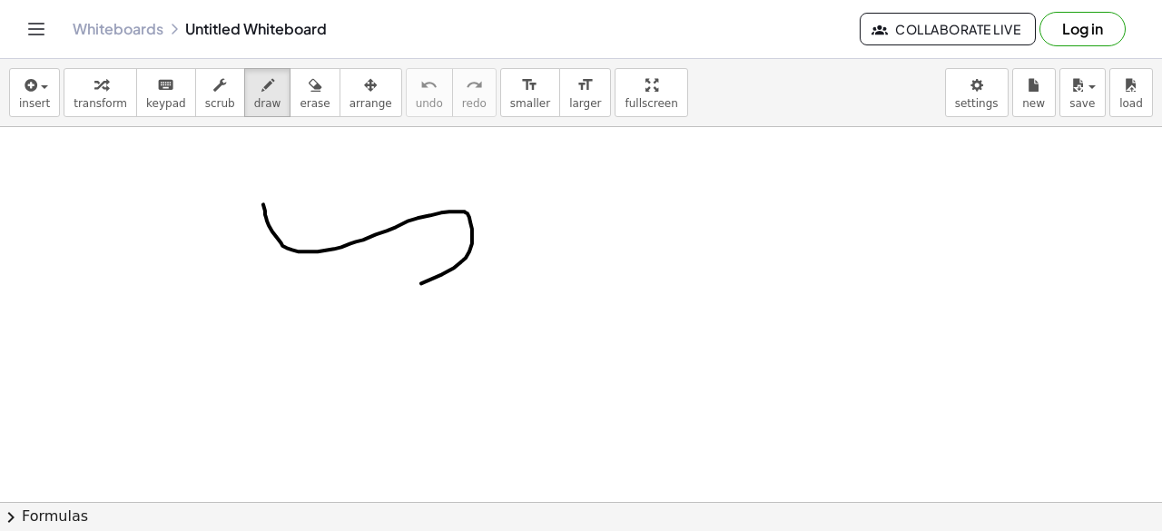
drag, startPoint x: 263, startPoint y: 203, endPoint x: 365, endPoint y: 308, distance: 145.7
click at [365, 308] on div at bounding box center [581, 503] width 1162 height 753
click at [300, 108] on span "erase" at bounding box center [315, 103] width 30 height 13
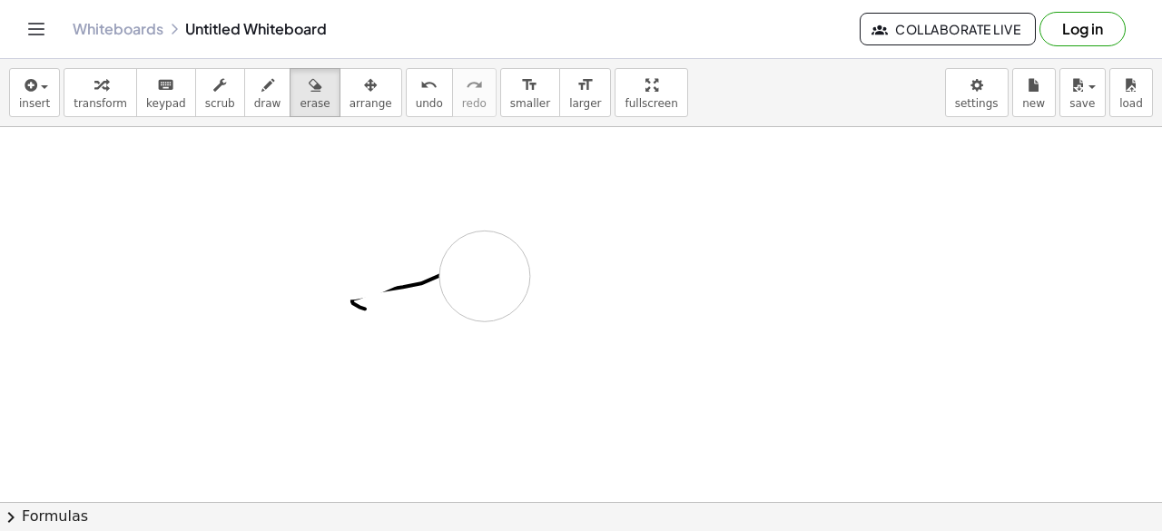
drag, startPoint x: 260, startPoint y: 186, endPoint x: 330, endPoint y: 311, distance: 143.9
click at [330, 311] on div at bounding box center [581, 503] width 1162 height 753
click at [254, 101] on span "draw" at bounding box center [267, 103] width 27 height 13
drag, startPoint x: 276, startPoint y: 215, endPoint x: 277, endPoint y: 248, distance: 32.7
click at [277, 248] on div at bounding box center [581, 503] width 1162 height 753
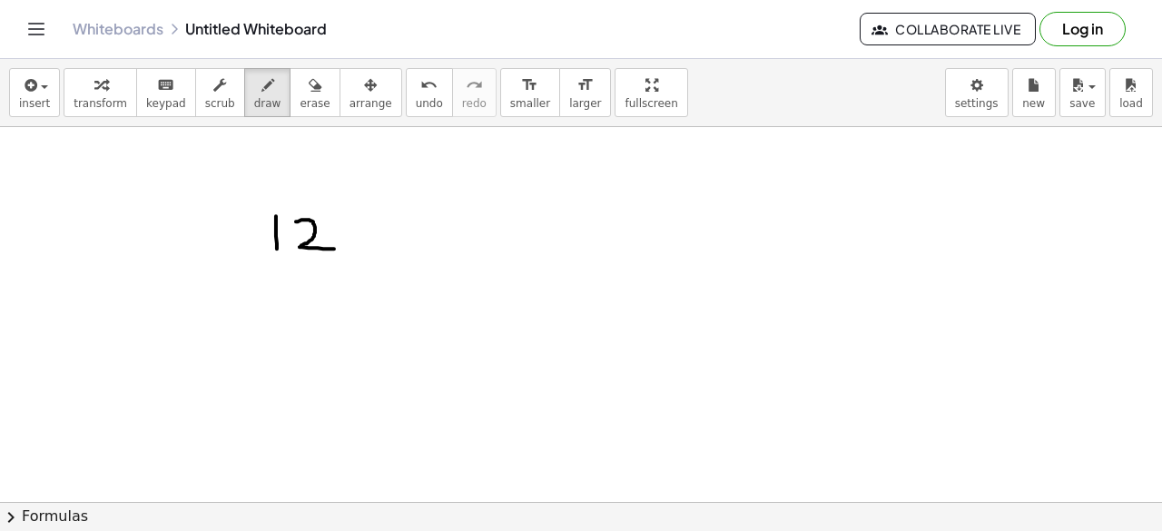
drag, startPoint x: 296, startPoint y: 221, endPoint x: 334, endPoint y: 248, distance: 46.9
click at [334, 248] on div at bounding box center [581, 503] width 1162 height 753
drag, startPoint x: 360, startPoint y: 226, endPoint x: 363, endPoint y: 259, distance: 32.9
click at [363, 259] on div at bounding box center [581, 503] width 1162 height 753
drag, startPoint x: 432, startPoint y: 222, endPoint x: 445, endPoint y: 275, distance: 54.2
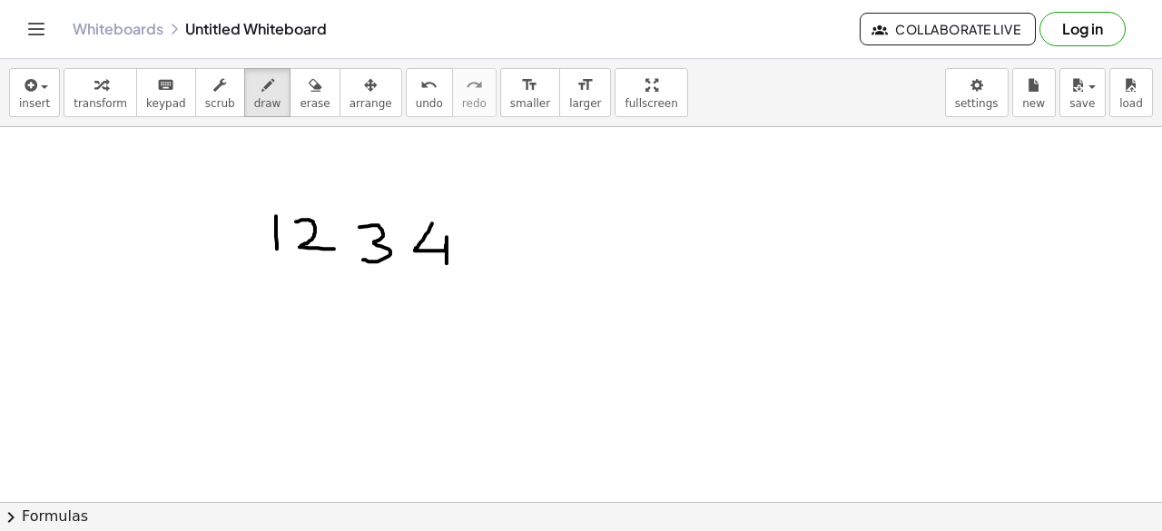
click at [445, 275] on div at bounding box center [581, 503] width 1162 height 753
drag, startPoint x: 487, startPoint y: 232, endPoint x: 505, endPoint y: 279, distance: 50.6
click at [505, 279] on div at bounding box center [581, 503] width 1162 height 753
drag, startPoint x: 488, startPoint y: 233, endPoint x: 537, endPoint y: 232, distance: 48.2
click at [537, 232] on div at bounding box center [581, 503] width 1162 height 753
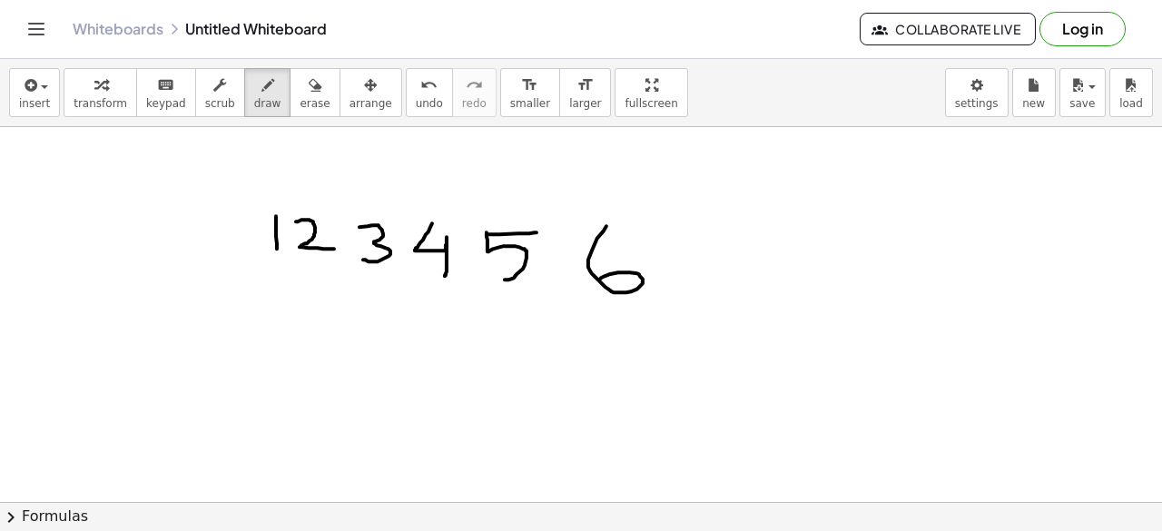
drag, startPoint x: 606, startPoint y: 225, endPoint x: 599, endPoint y: 281, distance: 55.9
click at [599, 281] on div at bounding box center [581, 503] width 1162 height 753
drag, startPoint x: 277, startPoint y: 262, endPoint x: 278, endPoint y: 308, distance: 45.4
click at [278, 308] on div at bounding box center [581, 503] width 1162 height 753
drag, startPoint x: 285, startPoint y: 298, endPoint x: 269, endPoint y: 297, distance: 16.4
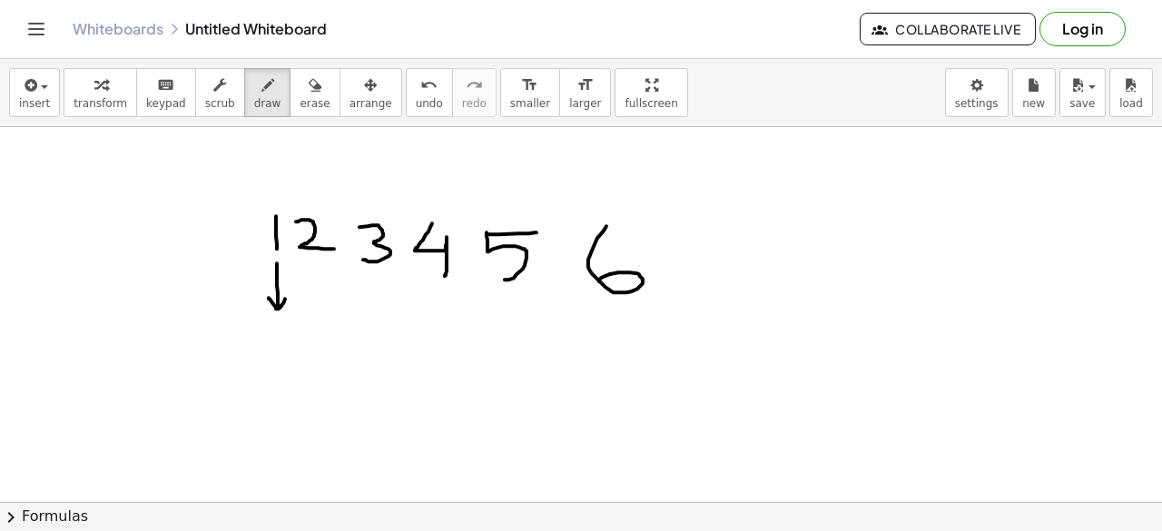
click at [269, 297] on div at bounding box center [581, 503] width 1162 height 753
click at [318, 250] on div at bounding box center [581, 503] width 1162 height 753
click at [354, 254] on div at bounding box center [581, 503] width 1162 height 753
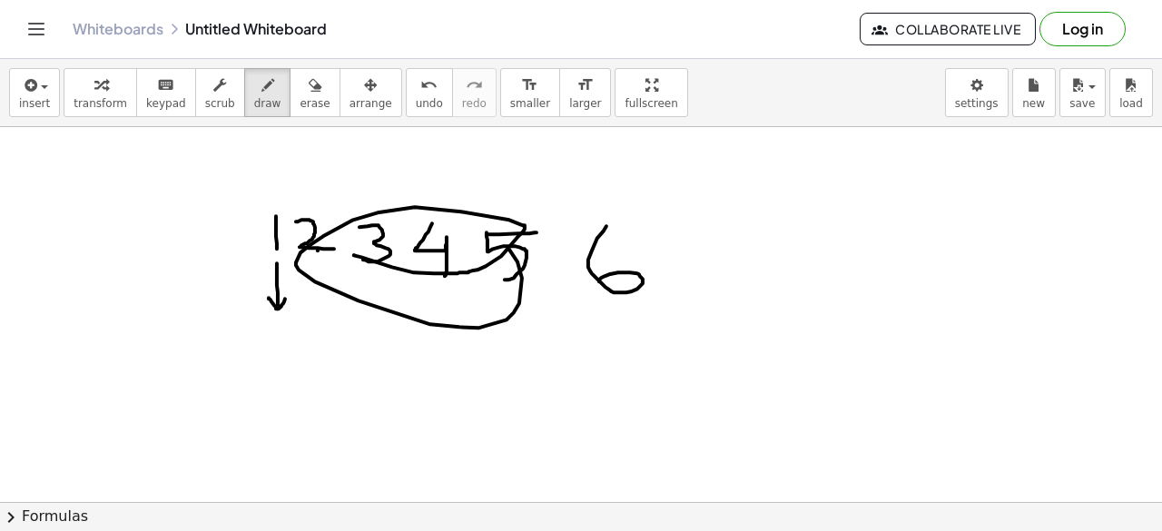
drag, startPoint x: 354, startPoint y: 254, endPoint x: 307, endPoint y: 308, distance: 71.4
click at [307, 308] on div at bounding box center [581, 503] width 1162 height 753
click at [254, 98] on span "draw" at bounding box center [267, 103] width 27 height 13
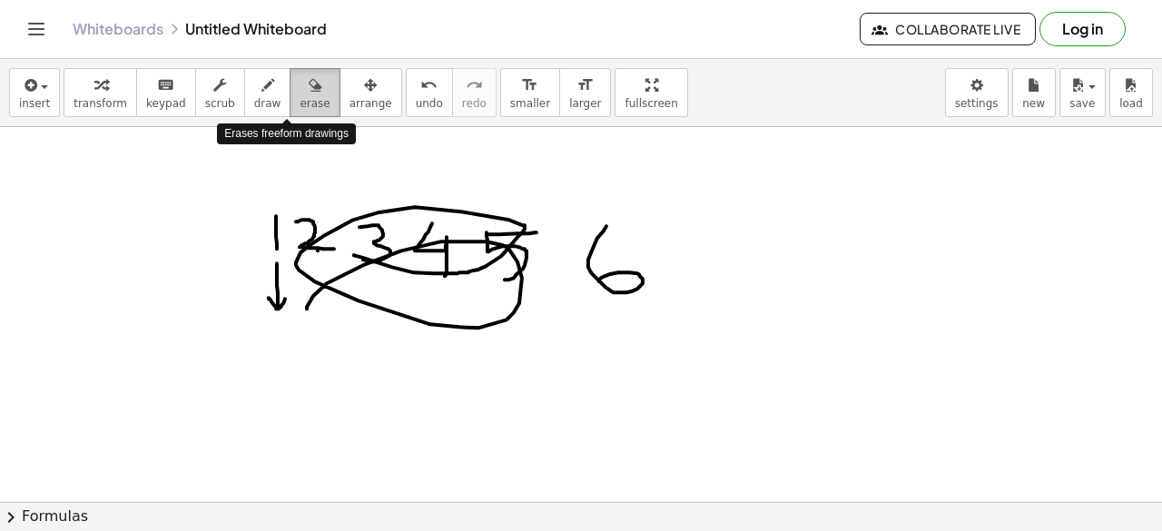
click at [301, 92] on button "erase" at bounding box center [315, 92] width 50 height 49
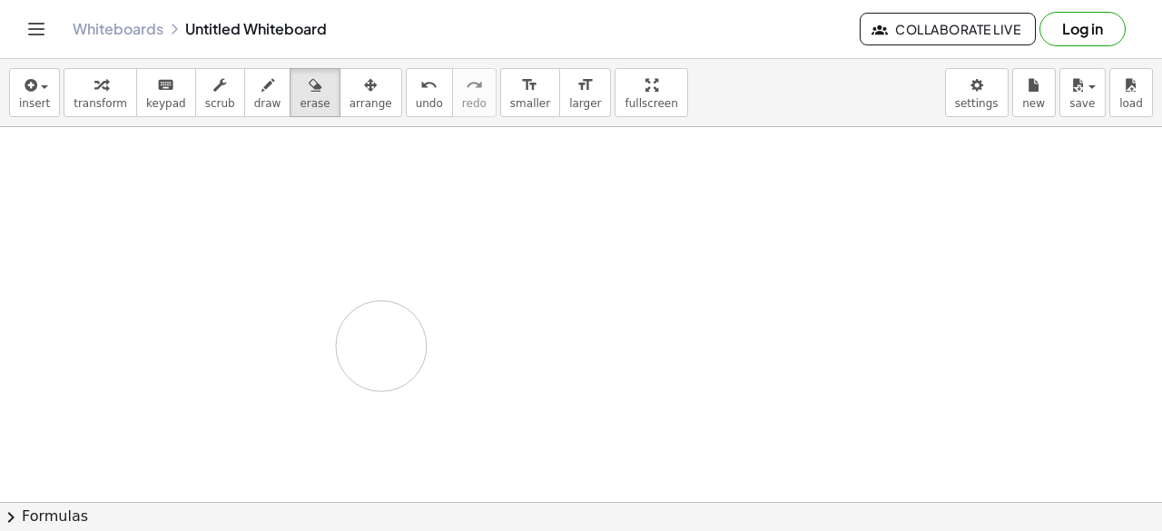
drag, startPoint x: 245, startPoint y: 202, endPoint x: 213, endPoint y: 302, distance: 104.8
click at [213, 302] on div at bounding box center [581, 503] width 1162 height 753
click at [157, 88] on icon "keyboard" at bounding box center [165, 85] width 17 height 22
click at [157, 84] on icon "keyboard" at bounding box center [165, 85] width 17 height 22
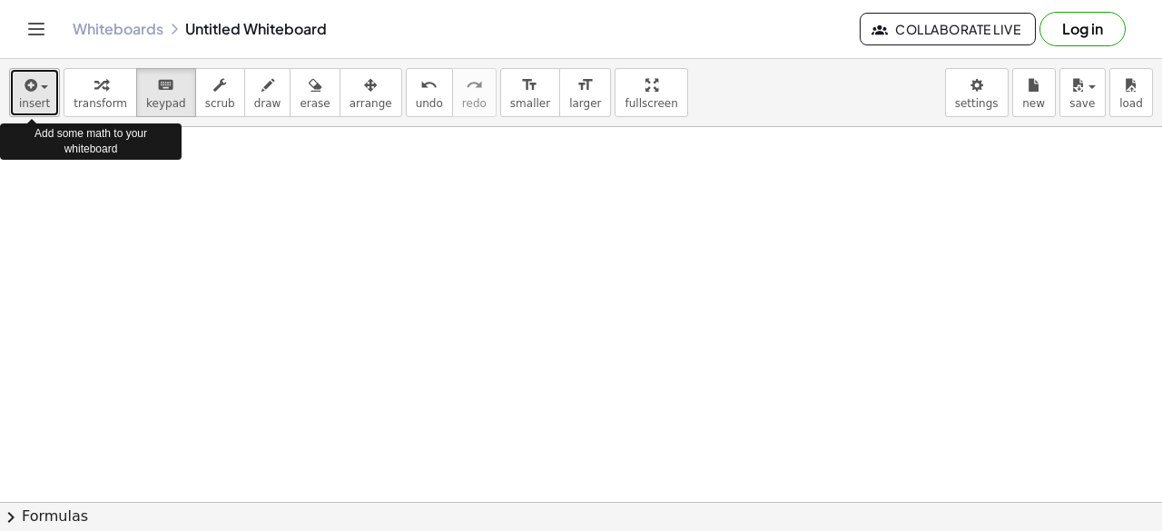
click at [25, 97] on span "insert" at bounding box center [34, 103] width 31 height 13
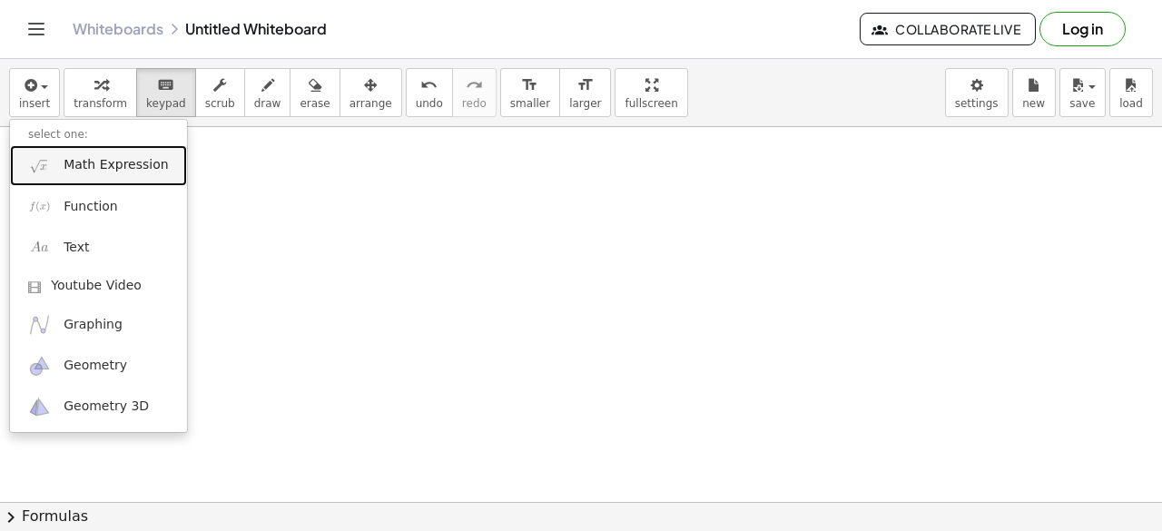
click at [109, 166] on span "Math Expression" at bounding box center [116, 165] width 104 height 18
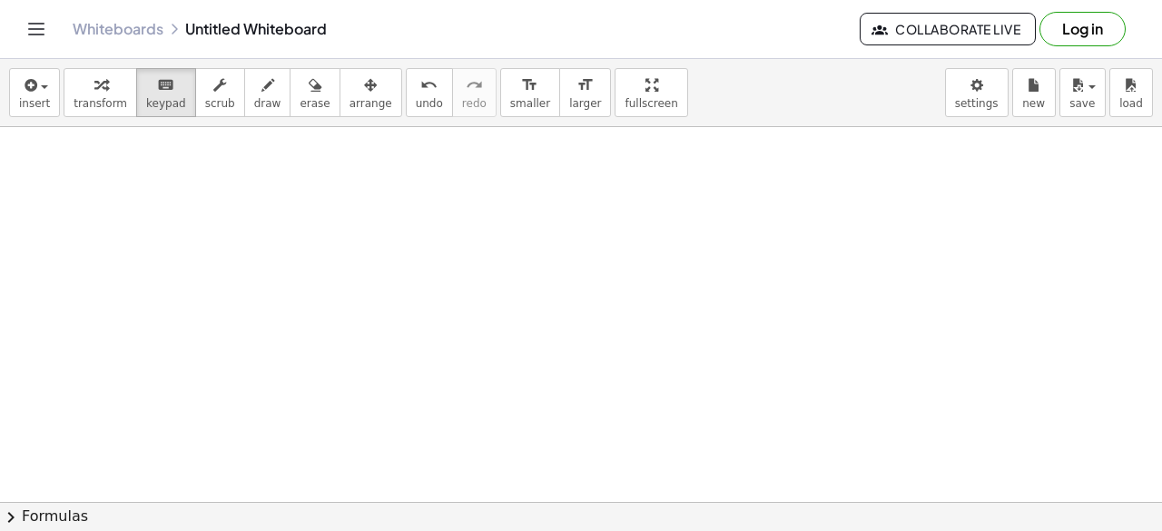
click at [302, 198] on div at bounding box center [581, 503] width 1162 height 753
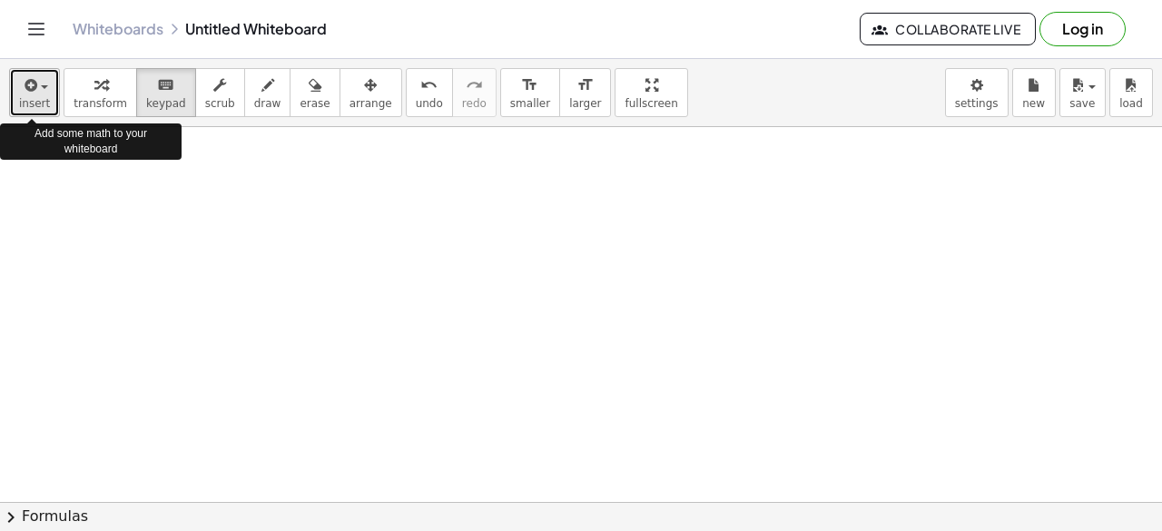
click at [35, 97] on span "insert" at bounding box center [34, 103] width 31 height 13
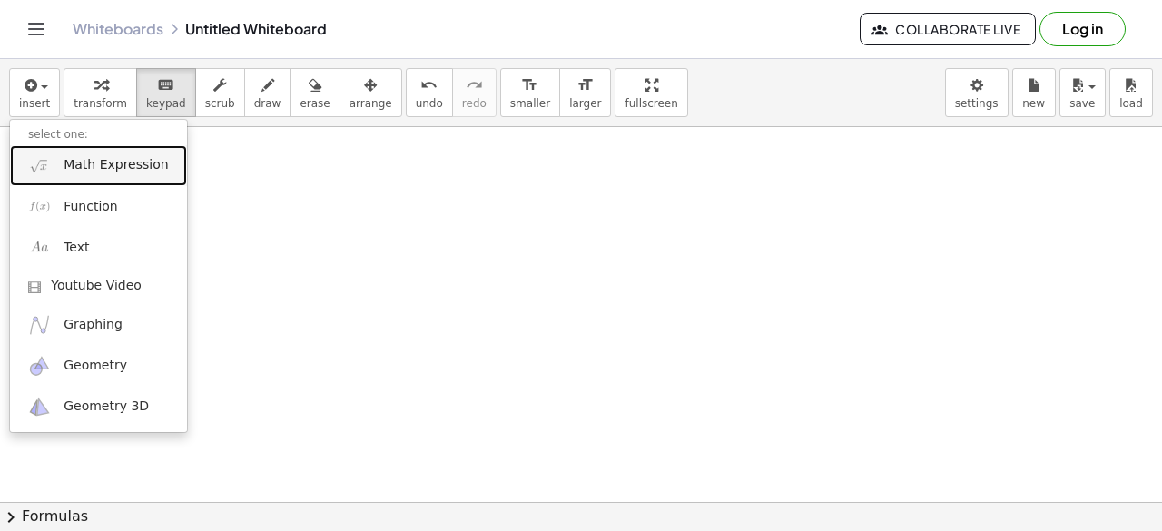
click at [82, 164] on span "Math Expression" at bounding box center [116, 165] width 104 height 18
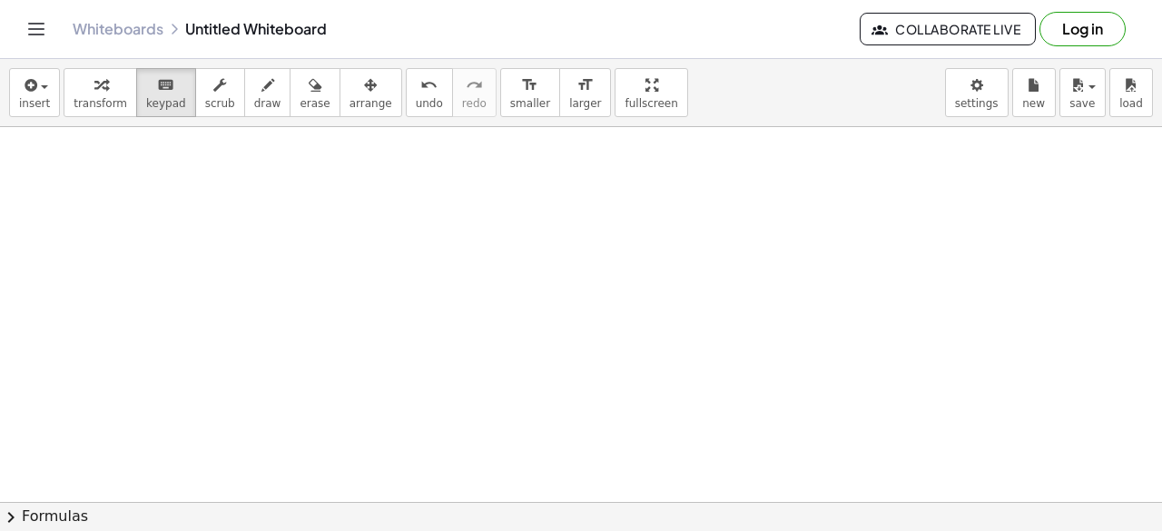
click at [220, 217] on div at bounding box center [581, 268] width 1162 height 1129
click at [157, 86] on icon "keyboard" at bounding box center [165, 85] width 17 height 22
click at [83, 103] on span "transform" at bounding box center [101, 103] width 54 height 13
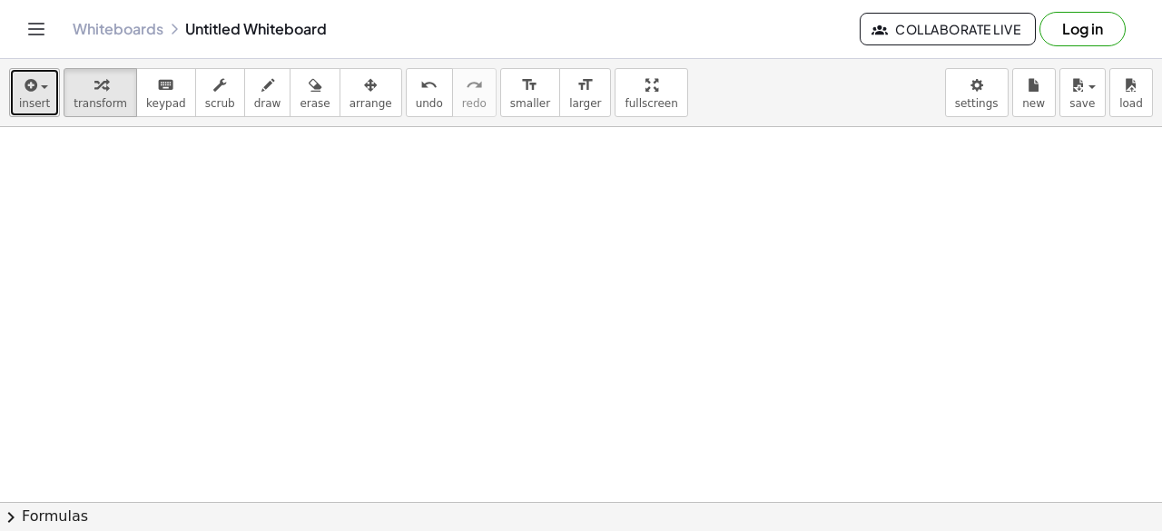
click at [17, 92] on button "insert" at bounding box center [34, 92] width 51 height 49
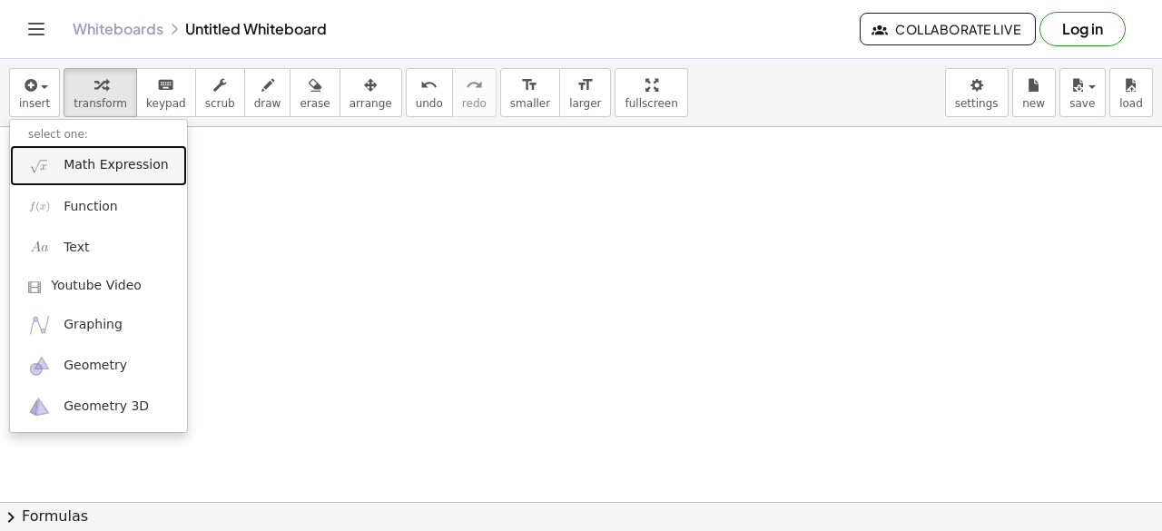
click at [73, 164] on span "Math Expression" at bounding box center [116, 165] width 104 height 18
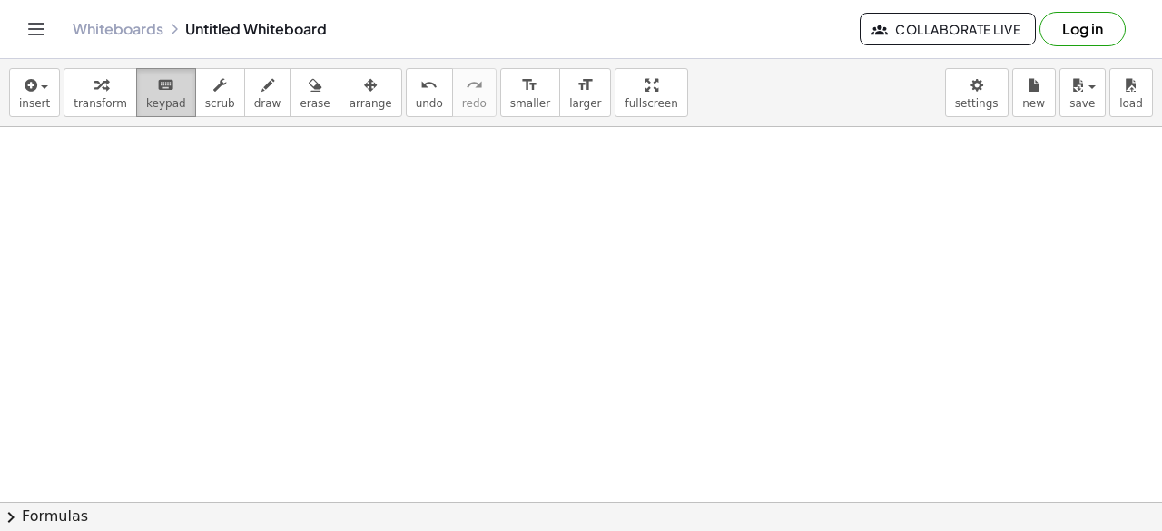
click at [146, 92] on div "keyboard" at bounding box center [166, 85] width 40 height 22
click at [113, 97] on span "transform" at bounding box center [101, 103] width 54 height 13
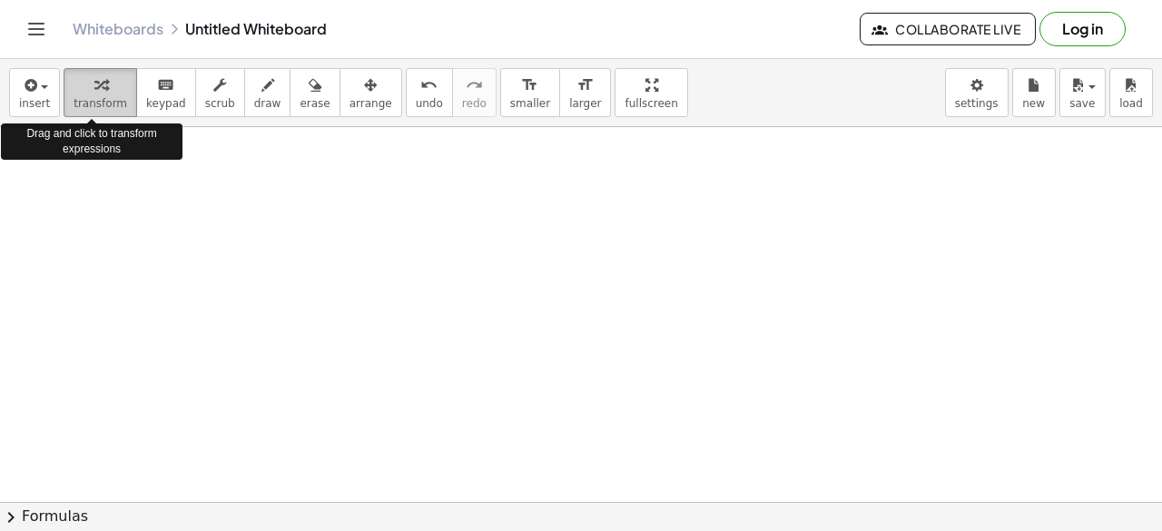
click at [113, 97] on span "transform" at bounding box center [101, 103] width 54 height 13
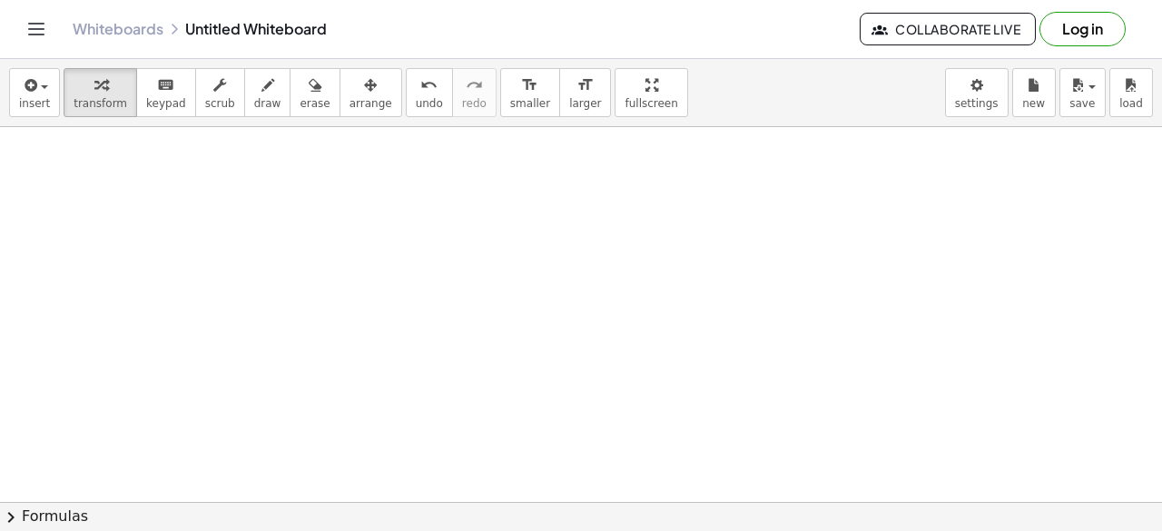
click at [226, 252] on div at bounding box center [581, 292] width 1162 height 753
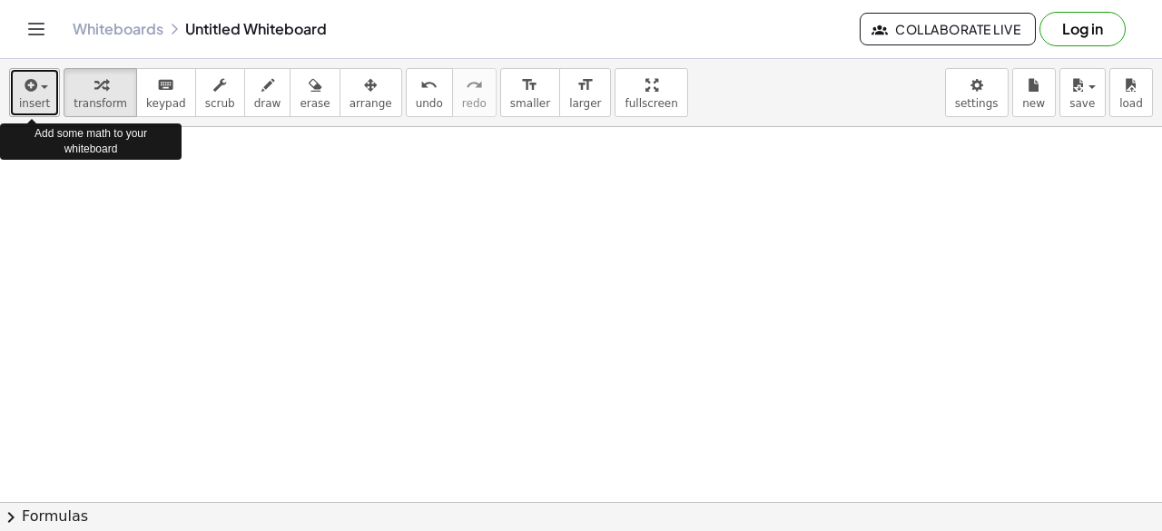
click at [33, 81] on icon "button" at bounding box center [29, 85] width 16 height 22
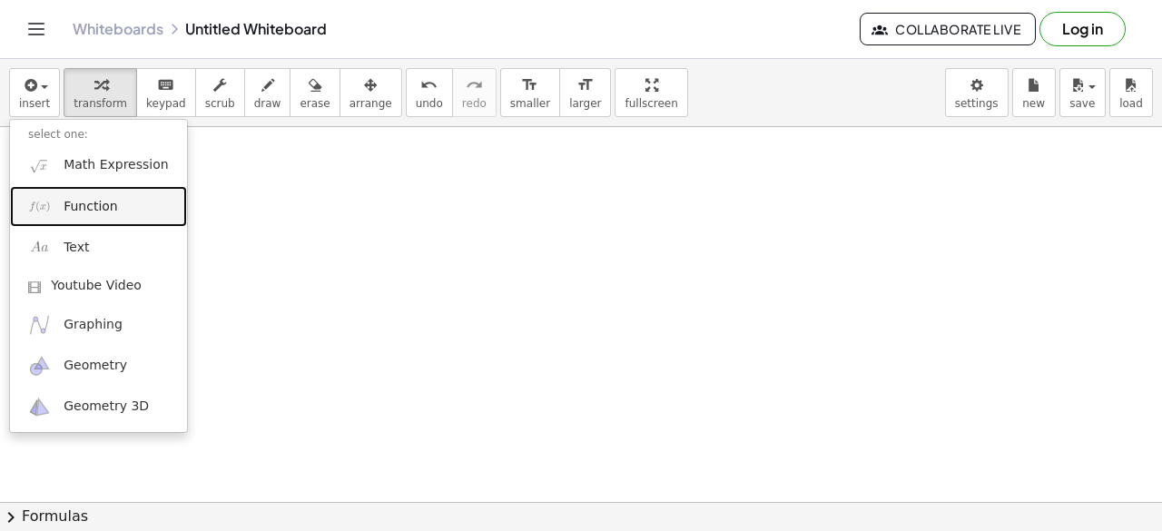
click at [80, 204] on span "Function" at bounding box center [91, 207] width 54 height 18
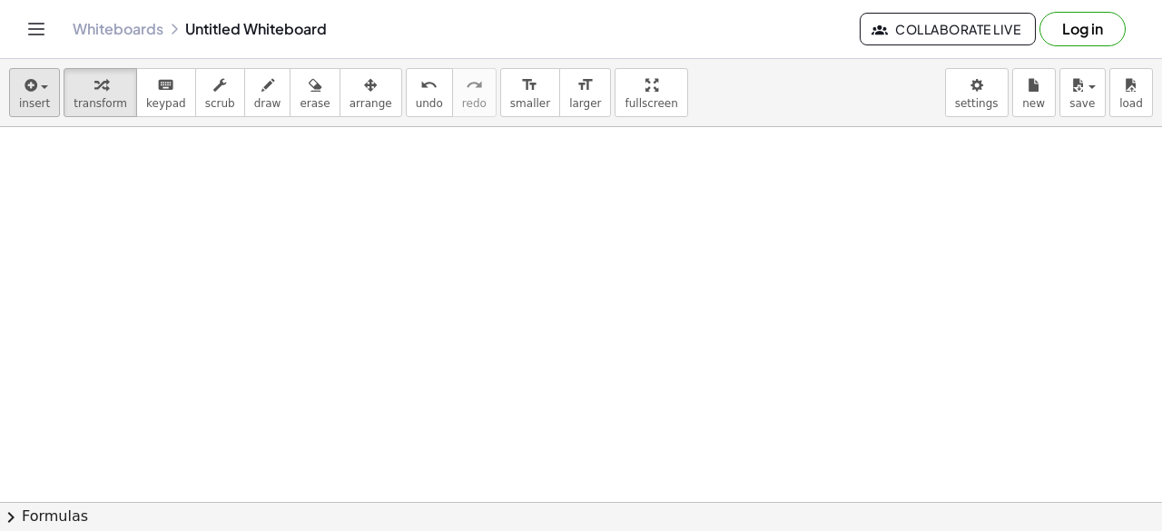
drag, startPoint x: 182, startPoint y: 250, endPoint x: 36, endPoint y: 100, distance: 208.7
click at [36, 100] on div "insert select one: Math Expression Function Text Youtube Video Graphing Geometr…" at bounding box center [581, 295] width 1162 height 472
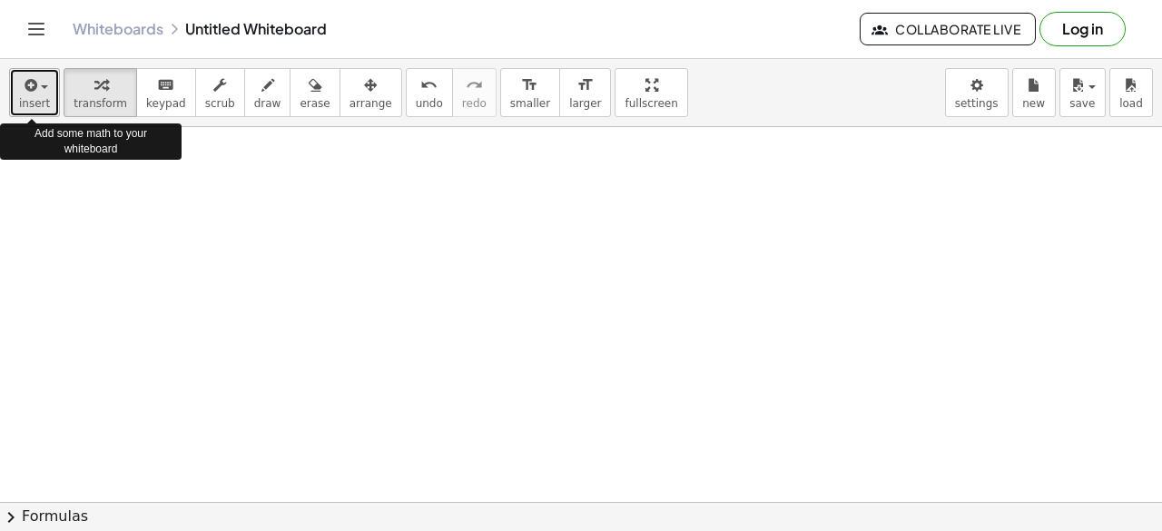
click at [36, 100] on span "insert" at bounding box center [34, 103] width 31 height 13
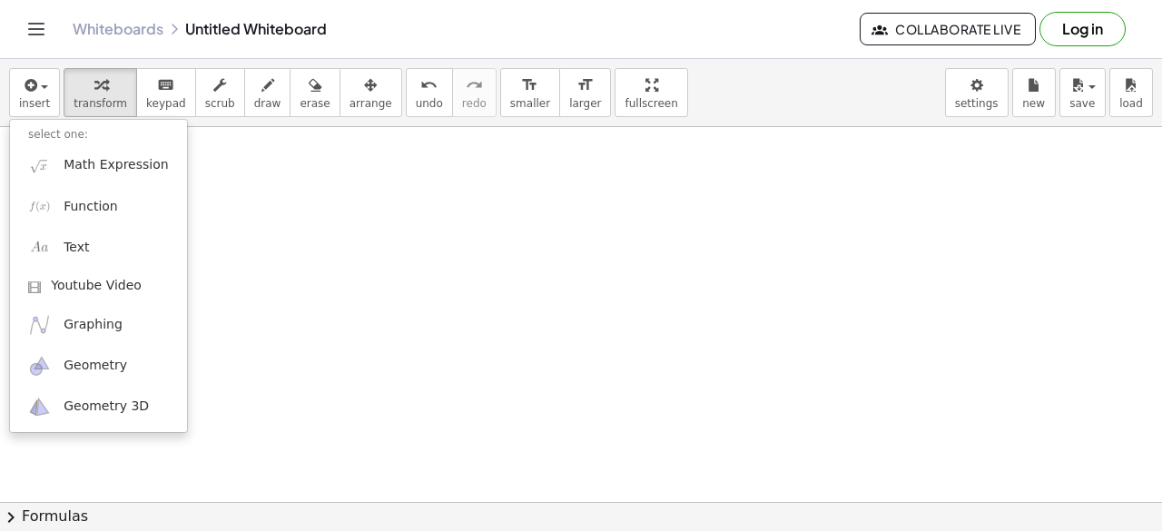
click at [67, 132] on li "select one:" at bounding box center [98, 134] width 177 height 21
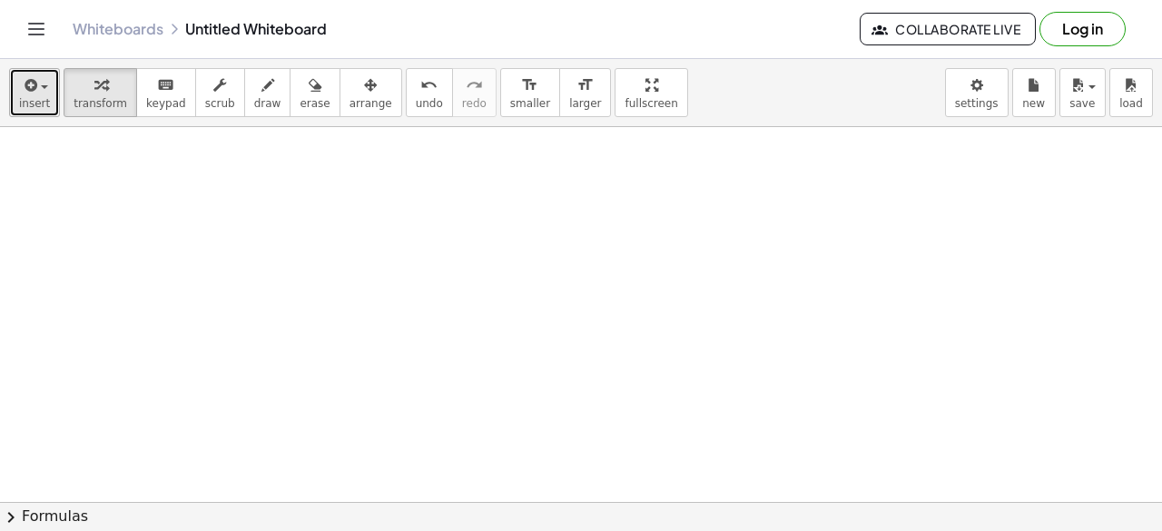
click at [40, 106] on span "insert" at bounding box center [34, 103] width 31 height 13
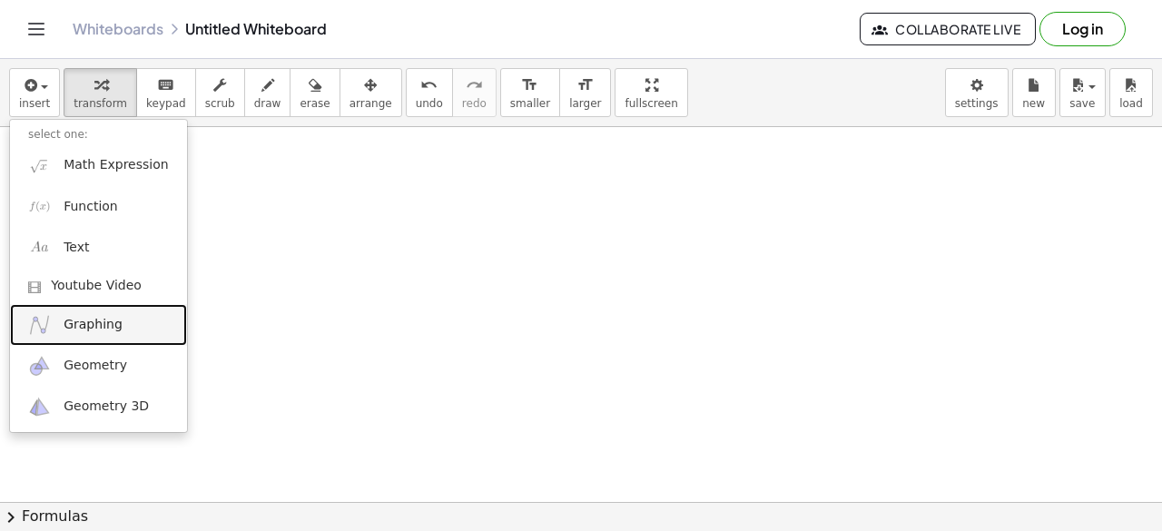
click at [75, 323] on span "Graphing" at bounding box center [93, 325] width 59 height 18
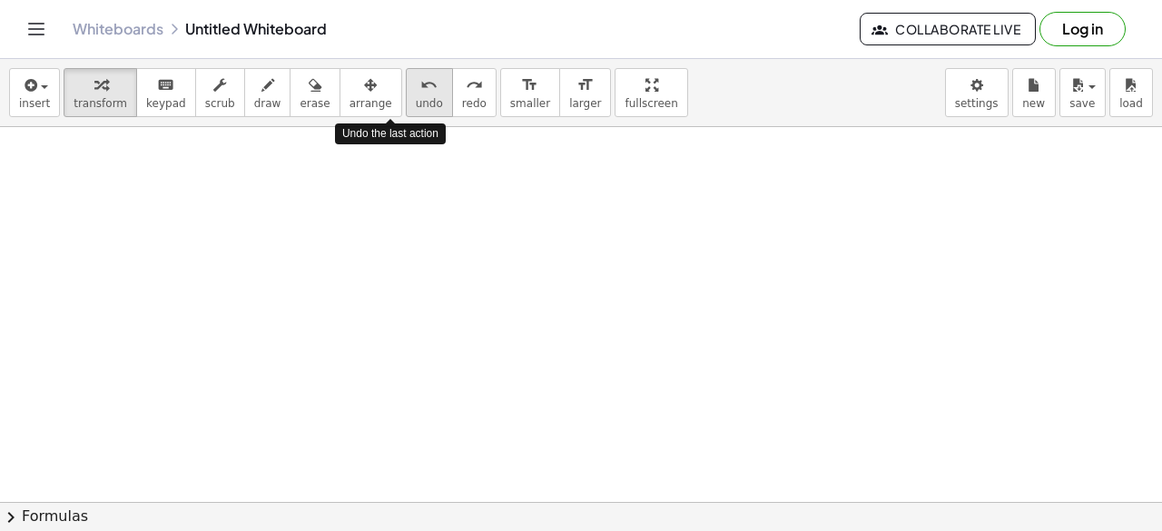
click at [416, 101] on span "undo" at bounding box center [429, 103] width 27 height 13
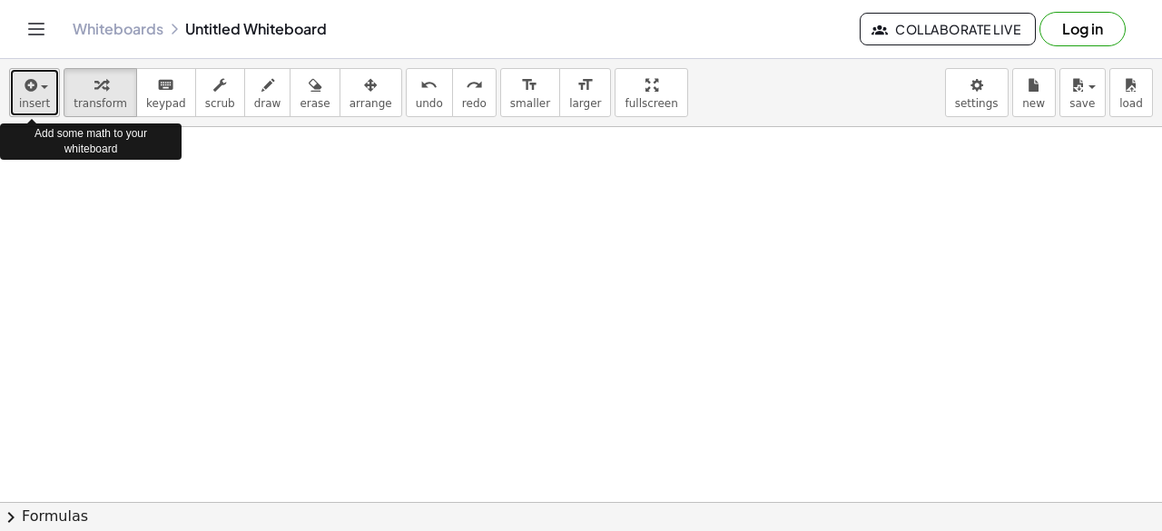
click at [27, 98] on span "insert" at bounding box center [34, 103] width 31 height 13
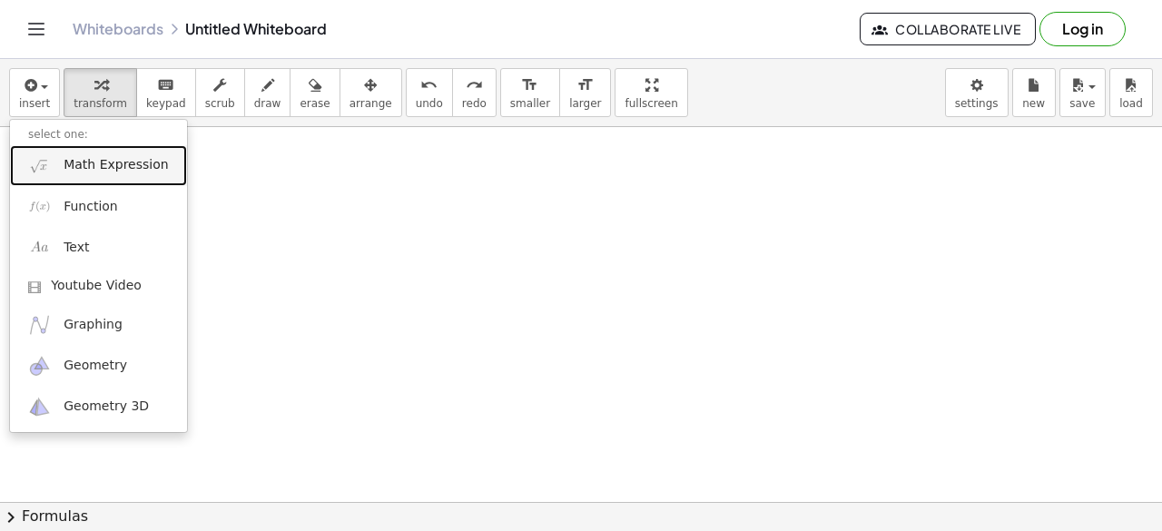
click at [78, 163] on span "Math Expression" at bounding box center [116, 165] width 104 height 18
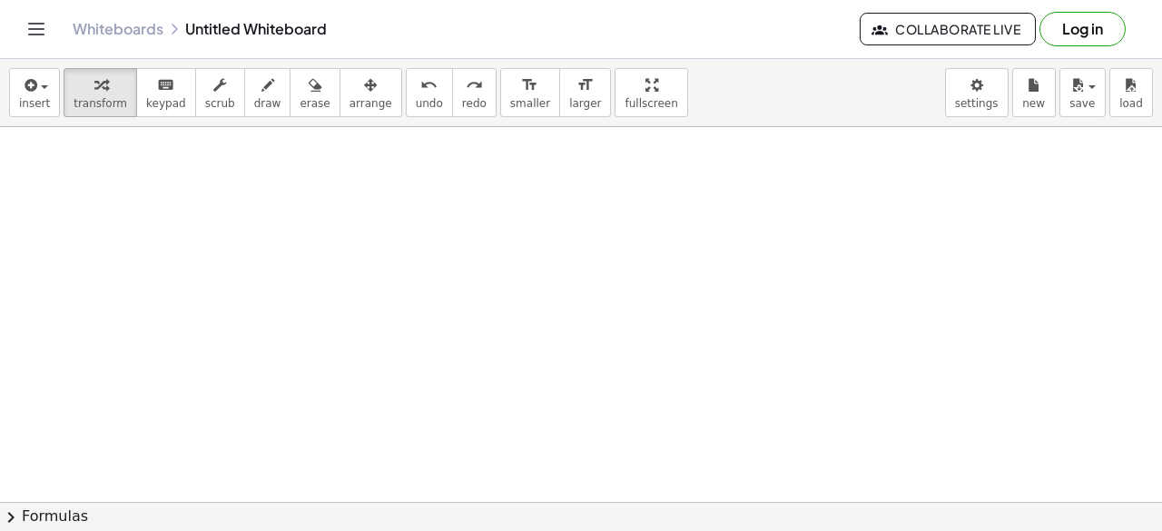
click at [12, 517] on span "chevron_right" at bounding box center [11, 518] width 22 height 22
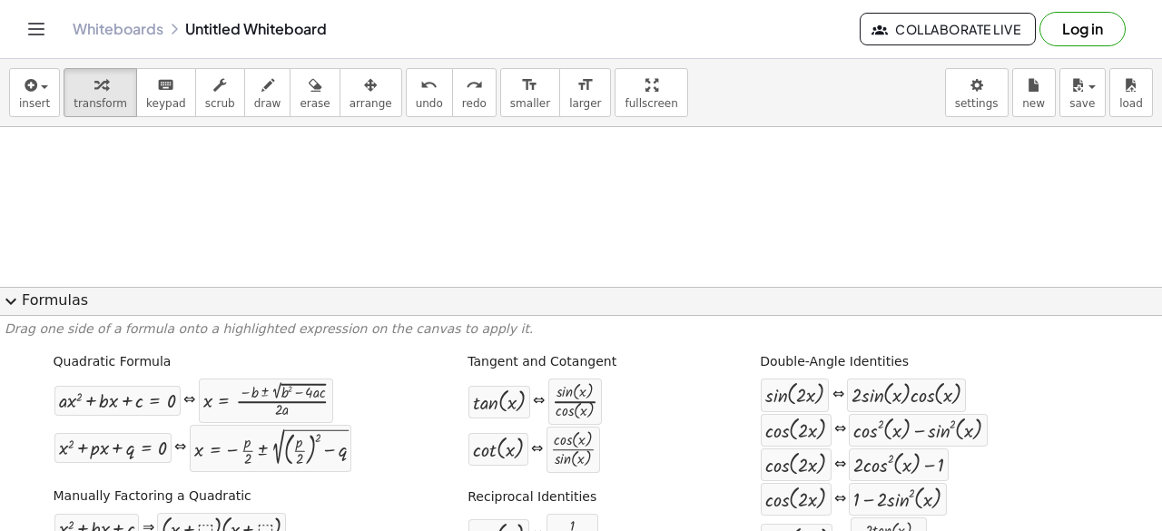
click at [15, 288] on button "expand_more Formulas" at bounding box center [581, 301] width 1162 height 29
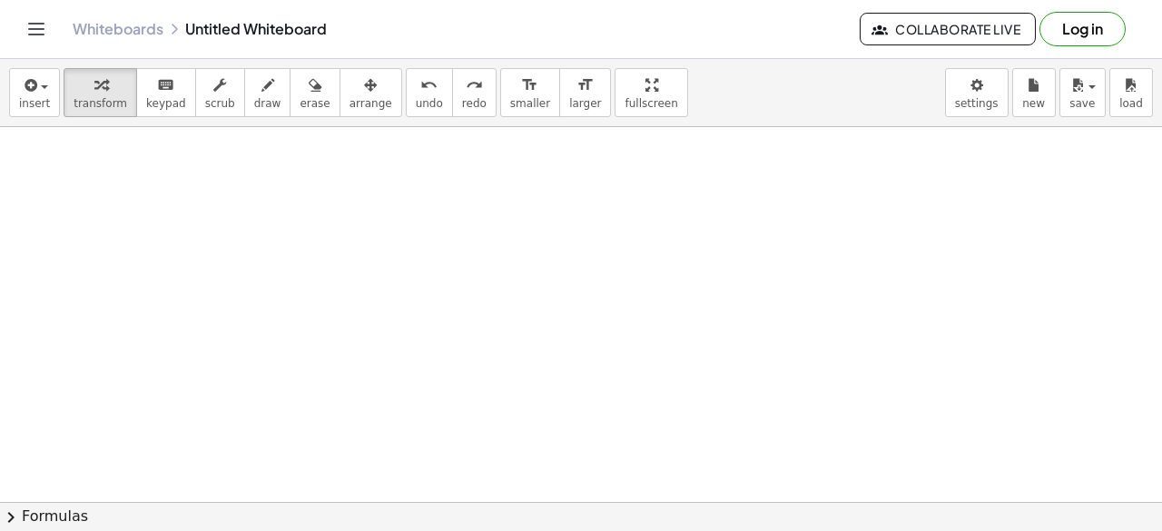
click at [192, 233] on div at bounding box center [581, 502] width 1162 height 751
click at [0, 502] on button "chevron_right Formulas" at bounding box center [581, 516] width 1162 height 29
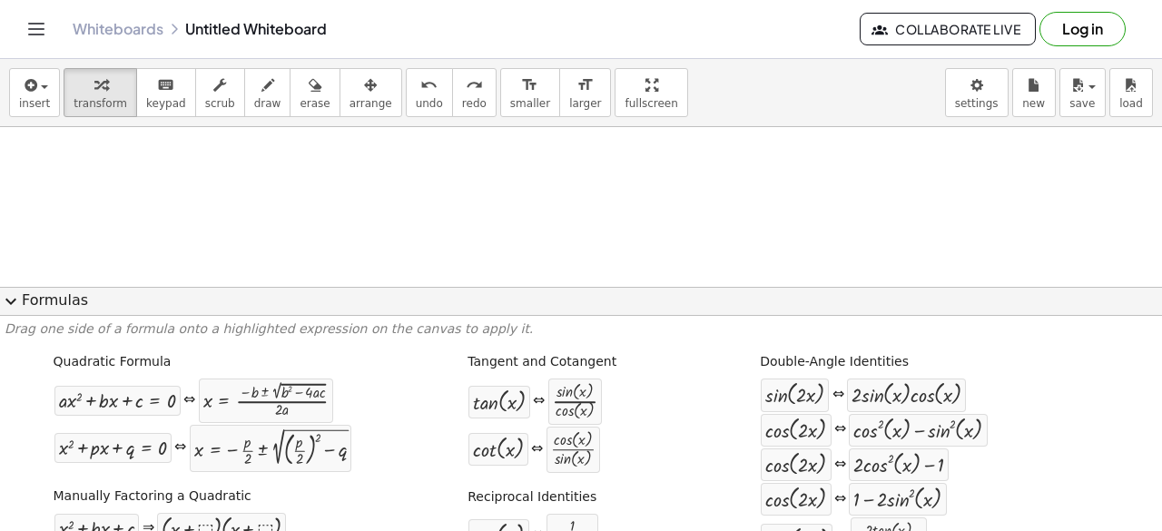
click at [12, 291] on span "expand_more" at bounding box center [11, 302] width 22 height 22
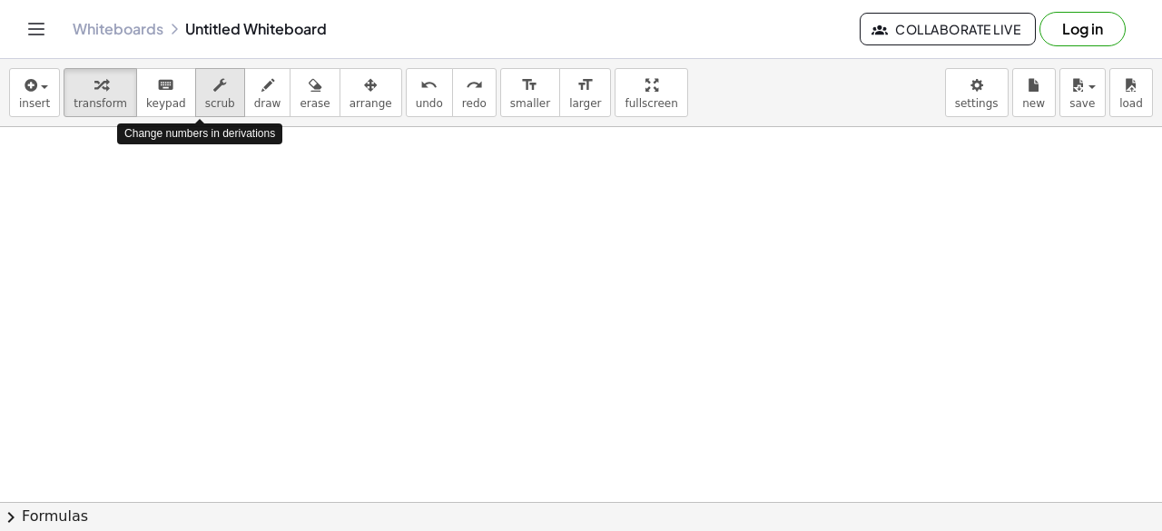
click at [205, 101] on span "scrub" at bounding box center [220, 103] width 30 height 13
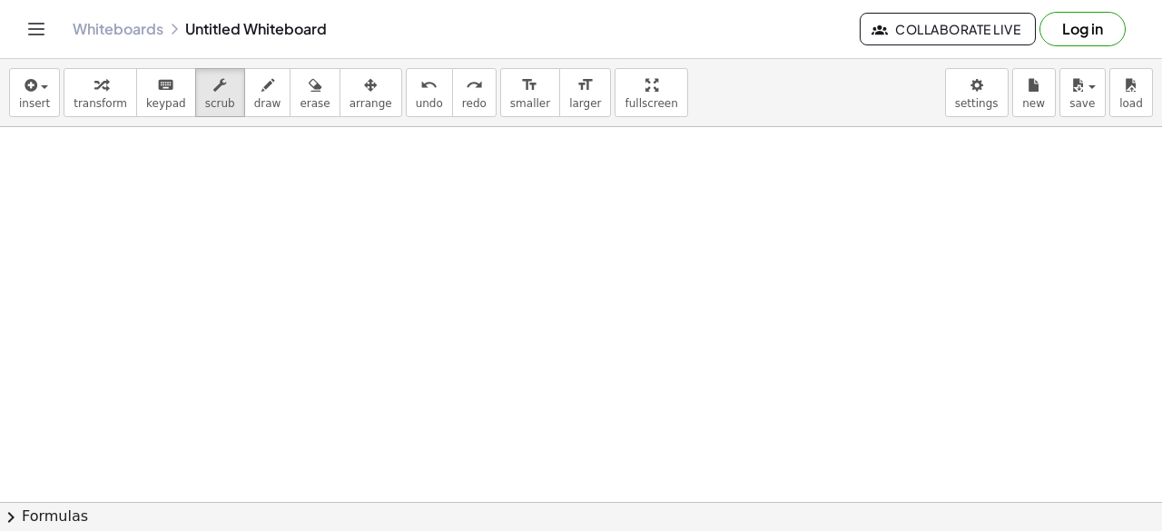
click at [149, 248] on div at bounding box center [581, 502] width 1162 height 751
click at [157, 94] on button "keyboard keypad" at bounding box center [166, 92] width 60 height 49
drag, startPoint x: 192, startPoint y: 229, endPoint x: 154, endPoint y: 374, distance: 150.0
click at [154, 374] on div at bounding box center [581, 502] width 1162 height 751
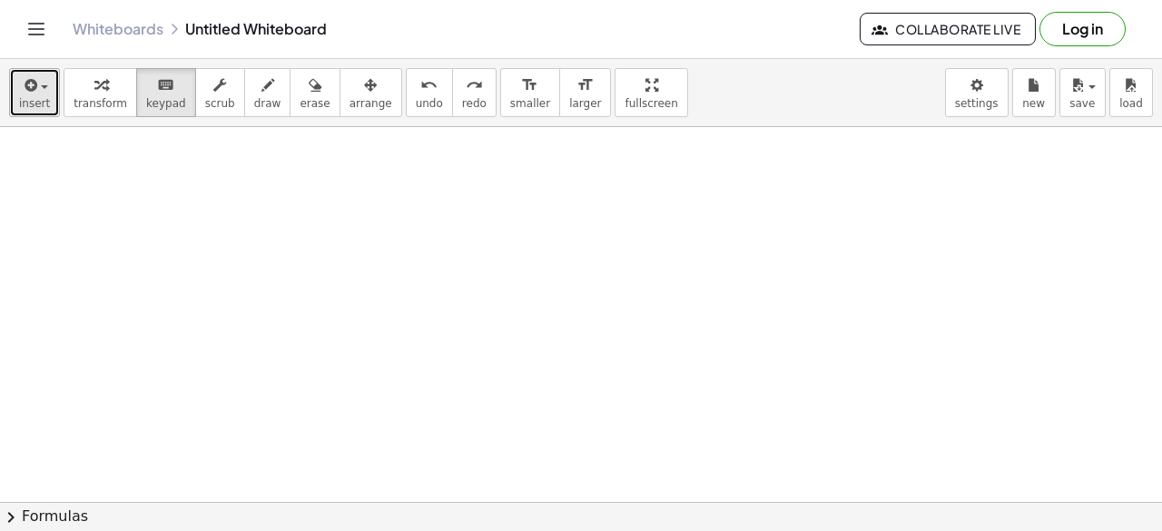
click at [48, 100] on button "insert" at bounding box center [34, 92] width 51 height 49
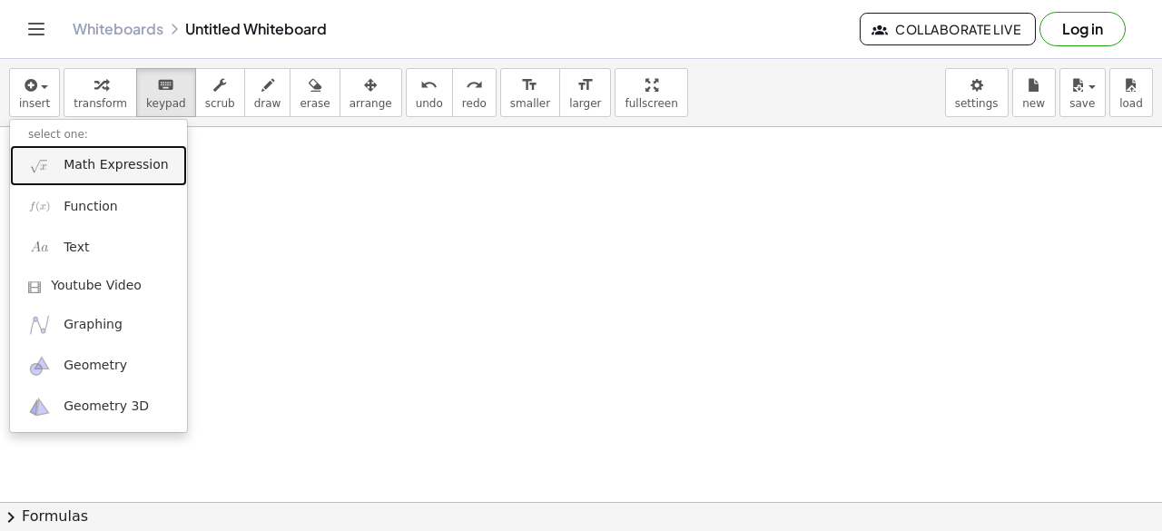
click at [89, 167] on span "Math Expression" at bounding box center [116, 165] width 104 height 18
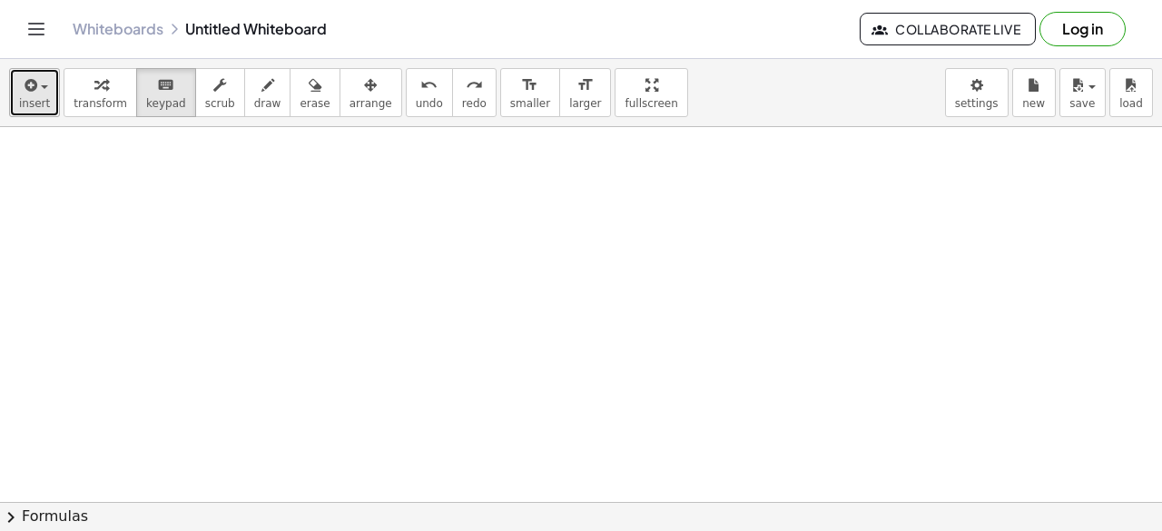
click at [25, 88] on icon "button" at bounding box center [29, 85] width 16 height 22
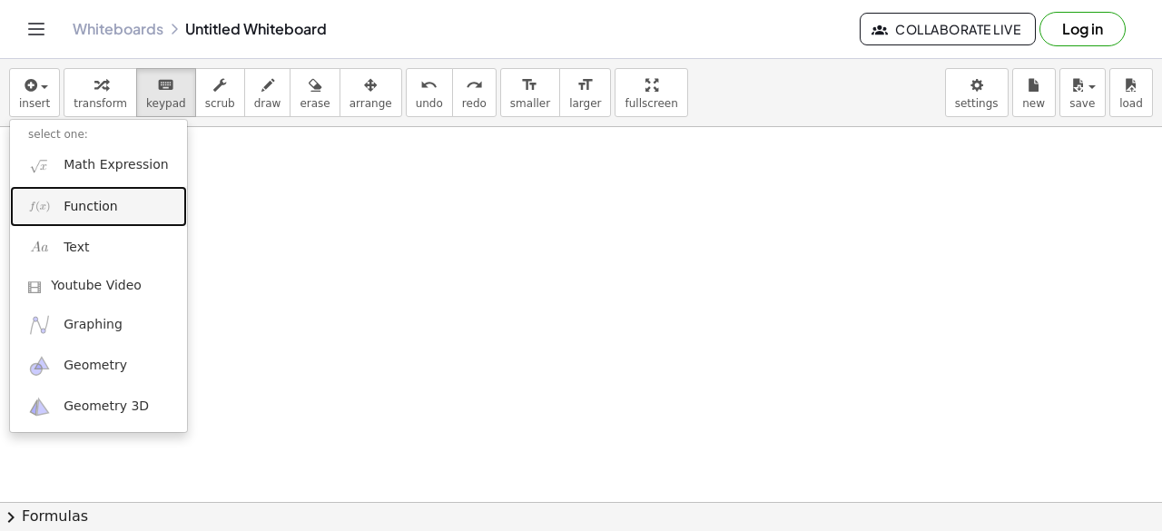
click at [80, 213] on span "Function" at bounding box center [91, 207] width 54 height 18
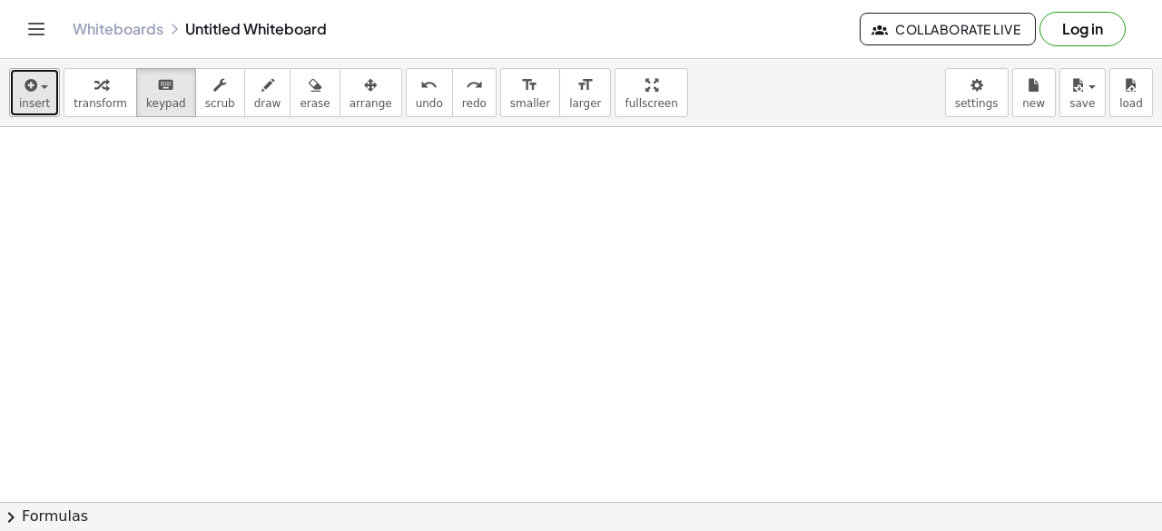
click at [25, 74] on div "button" at bounding box center [34, 85] width 31 height 22
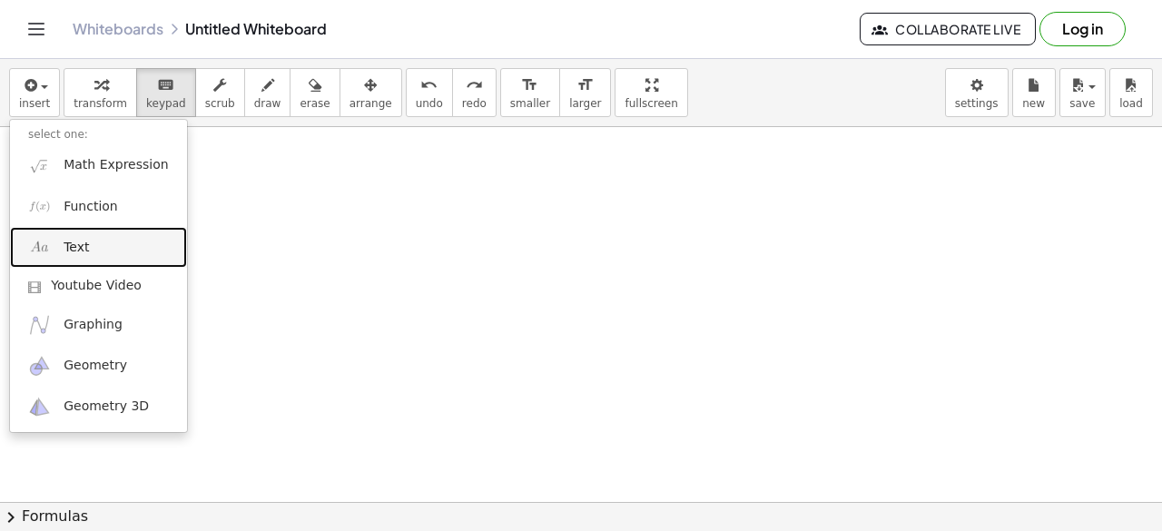
click at [84, 242] on span "Text" at bounding box center [76, 248] width 25 height 18
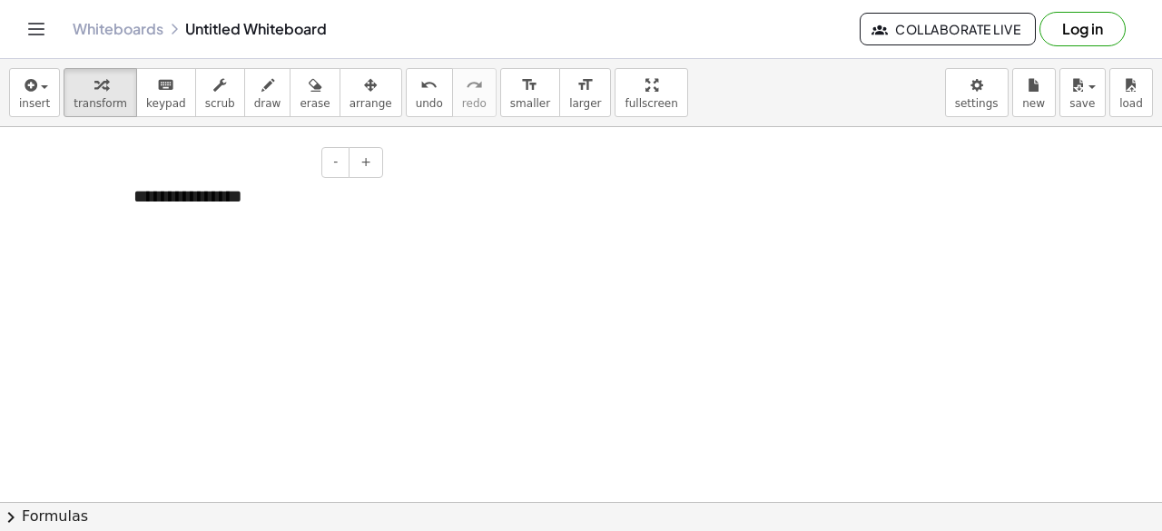
click at [270, 199] on div "**********" at bounding box center [251, 196] width 272 height 63
click at [282, 337] on div at bounding box center [581, 502] width 1162 height 751
click at [29, 106] on span "insert" at bounding box center [34, 103] width 31 height 13
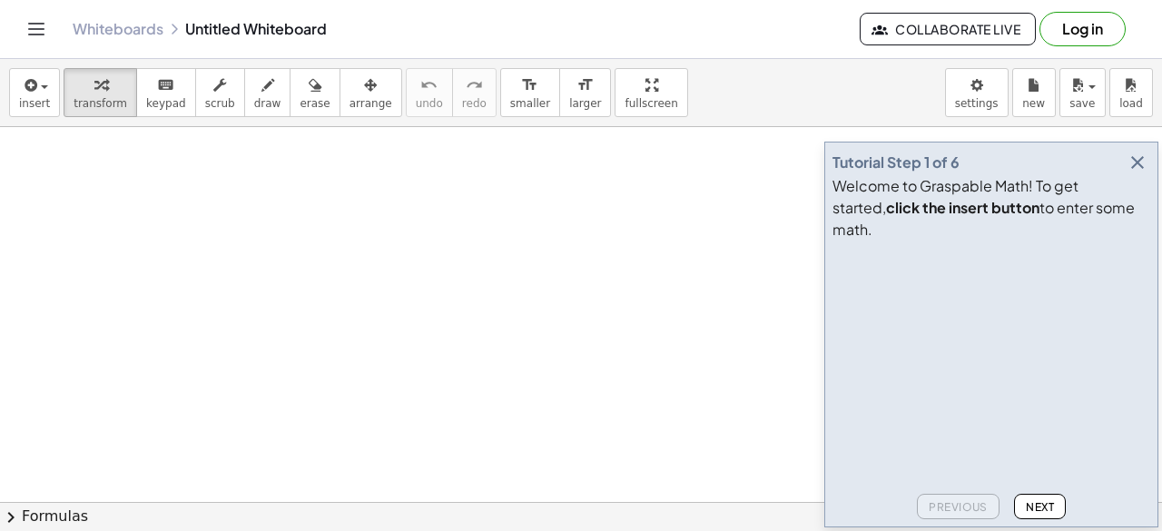
click at [1140, 173] on icon "button" at bounding box center [1138, 163] width 22 height 22
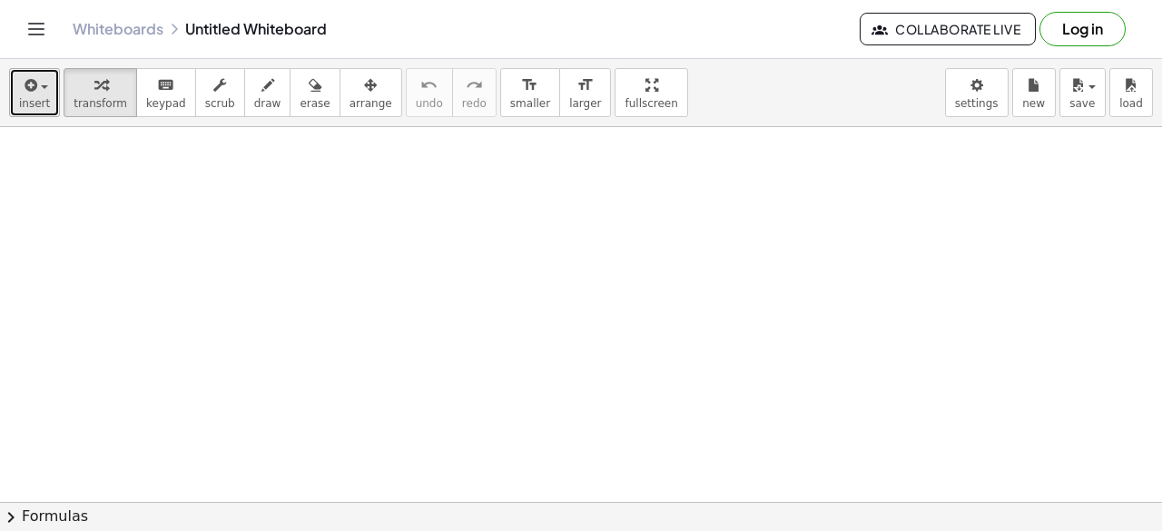
click at [33, 97] on span "insert" at bounding box center [34, 103] width 31 height 13
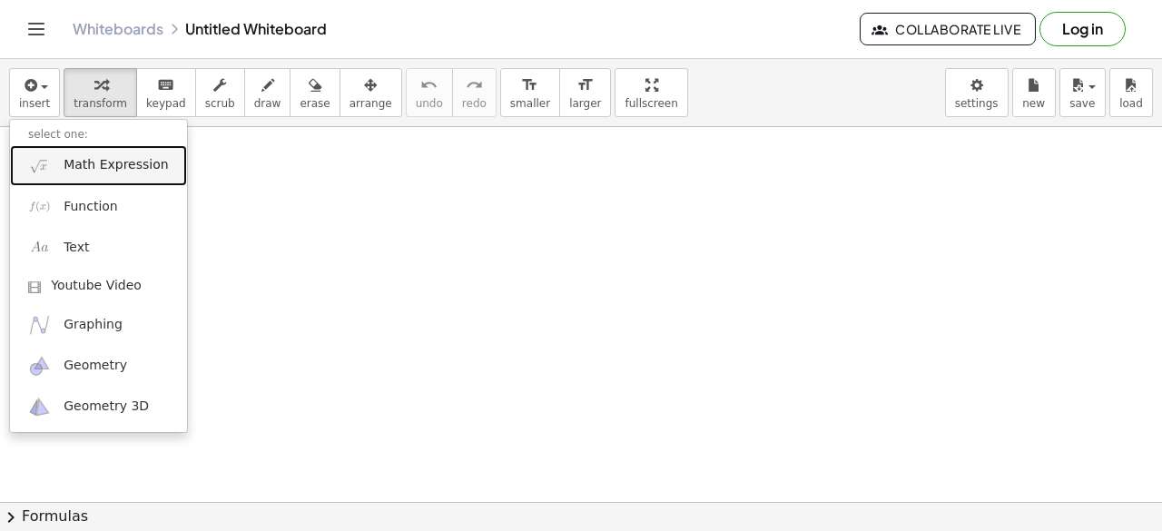
click at [101, 166] on span "Math Expression" at bounding box center [116, 165] width 104 height 18
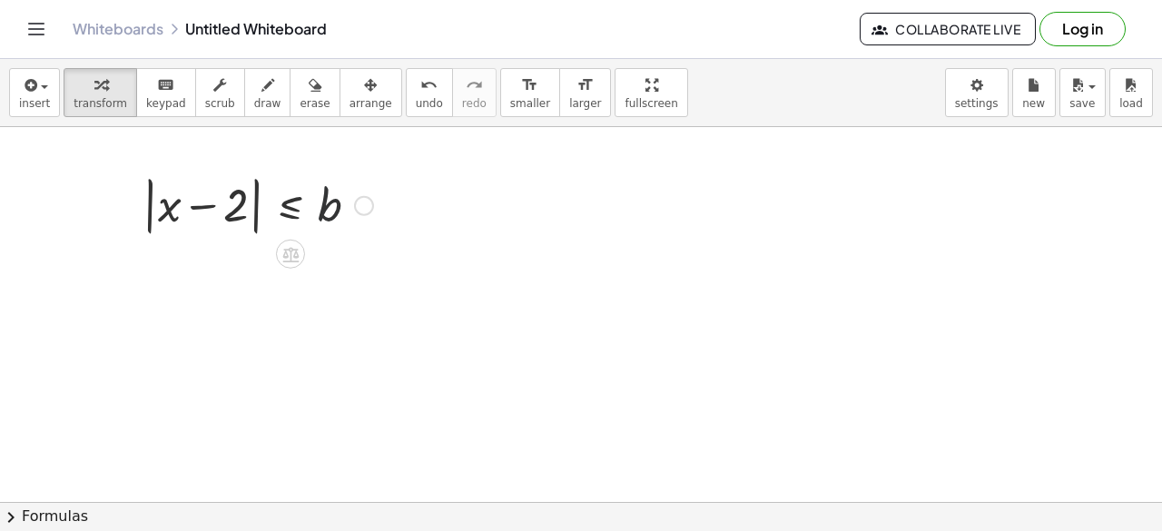
click at [327, 206] on div at bounding box center [257, 204] width 249 height 69
click at [223, 204] on div at bounding box center [257, 204] width 249 height 69
click at [227, 213] on div at bounding box center [257, 204] width 249 height 69
click at [151, 197] on div at bounding box center [257, 204] width 249 height 69
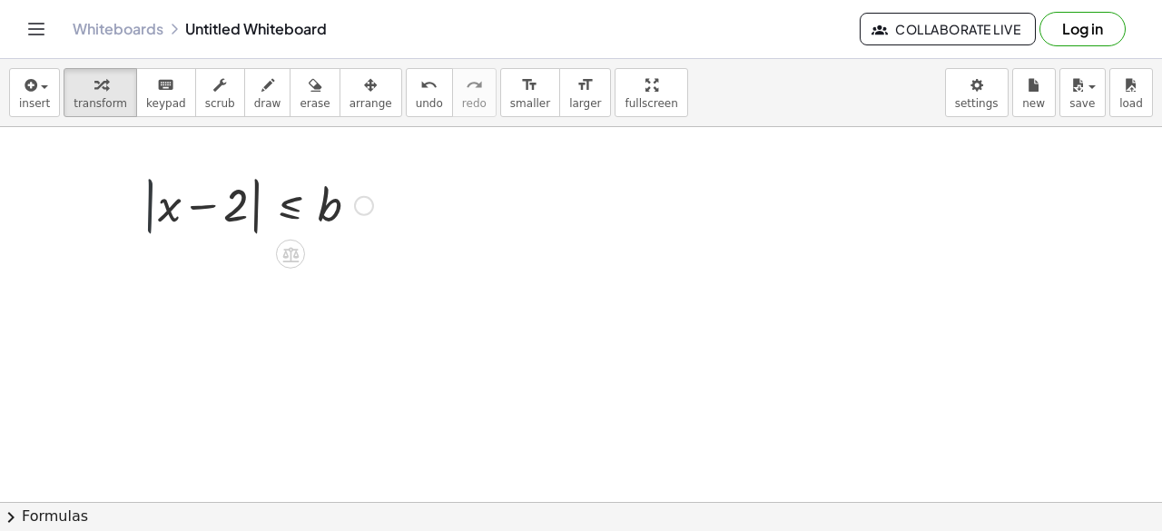
click at [151, 197] on div at bounding box center [257, 204] width 249 height 69
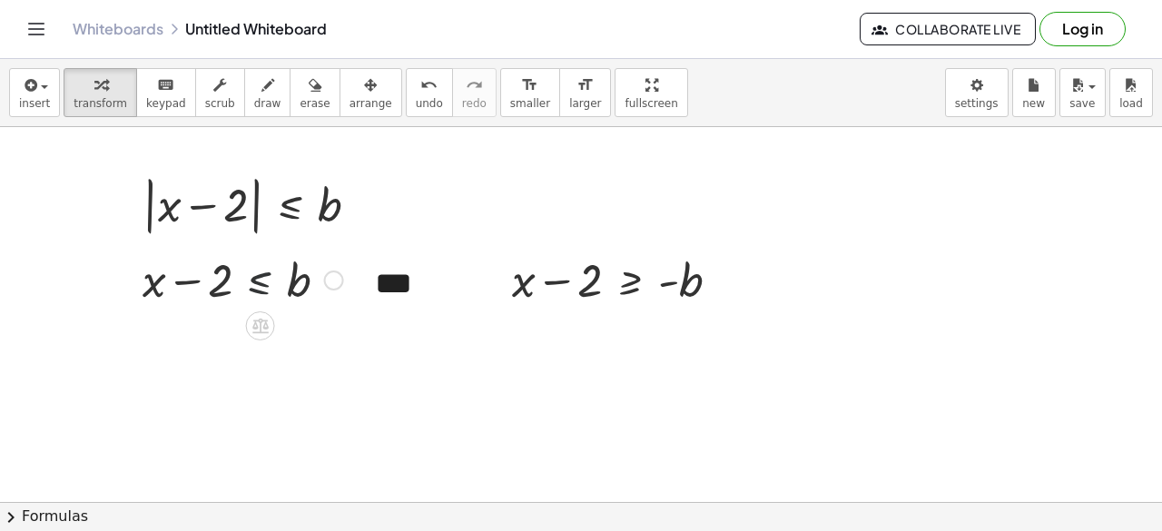
click at [260, 284] on div at bounding box center [242, 279] width 219 height 62
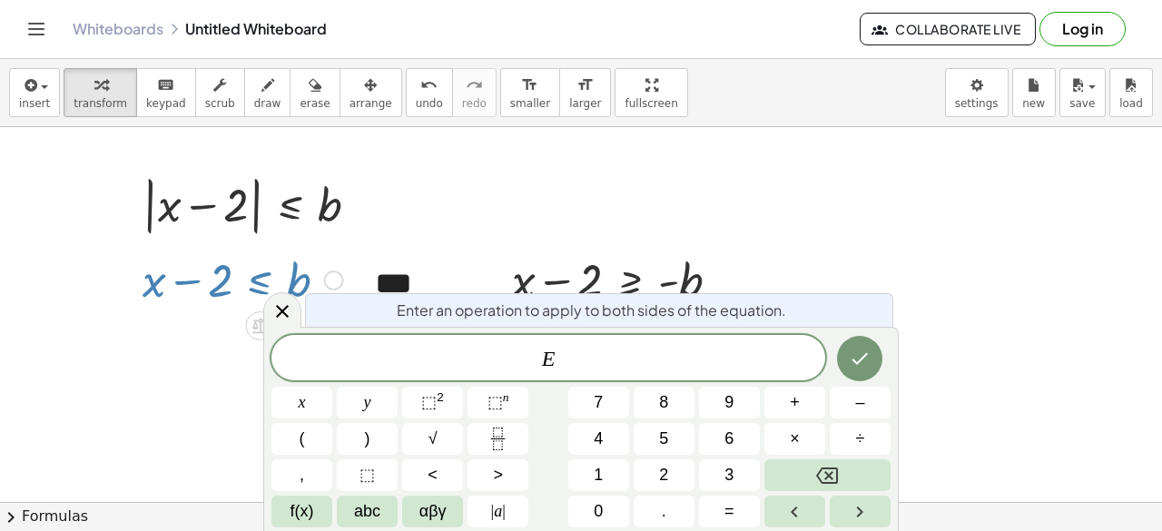
drag, startPoint x: 216, startPoint y: 288, endPoint x: 316, endPoint y: 284, distance: 99.9
click at [316, 284] on div at bounding box center [242, 279] width 219 height 62
click at [182, 284] on div at bounding box center [242, 279] width 219 height 62
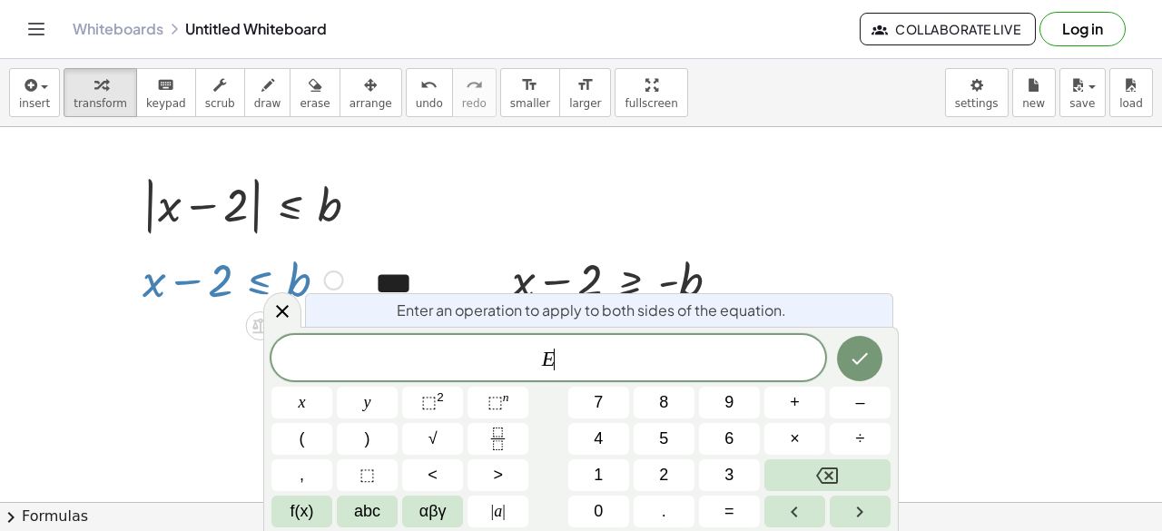
drag, startPoint x: 182, startPoint y: 284, endPoint x: 254, endPoint y: 283, distance: 72.6
click at [254, 283] on div at bounding box center [242, 279] width 219 height 62
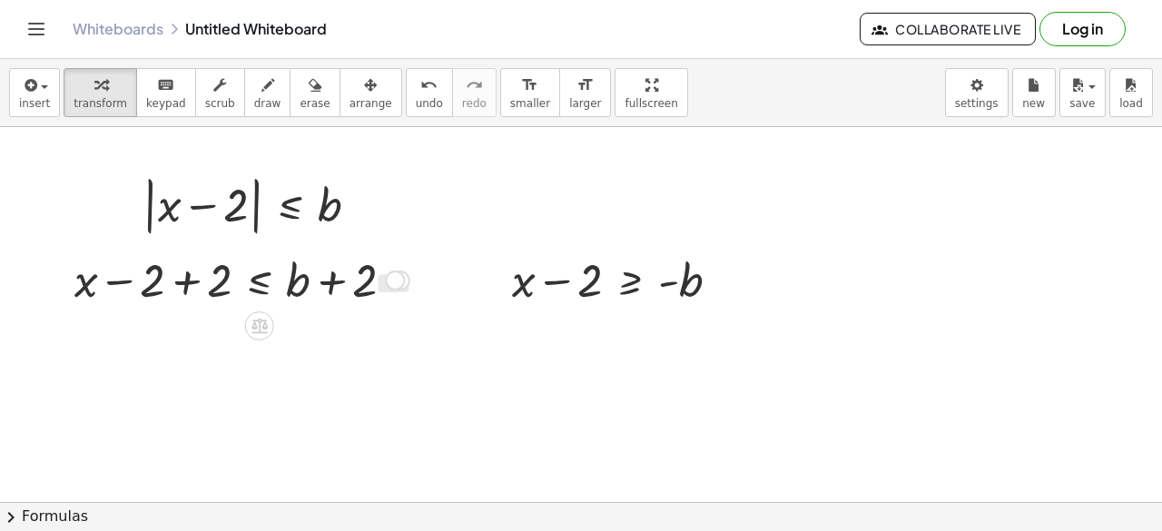
click at [222, 293] on div at bounding box center [241, 279] width 353 height 62
click at [358, 283] on div at bounding box center [310, 279] width 219 height 62
click at [323, 286] on div at bounding box center [310, 279] width 219 height 62
click at [231, 279] on div at bounding box center [310, 279] width 219 height 62
click at [261, 278] on div at bounding box center [310, 279] width 219 height 62
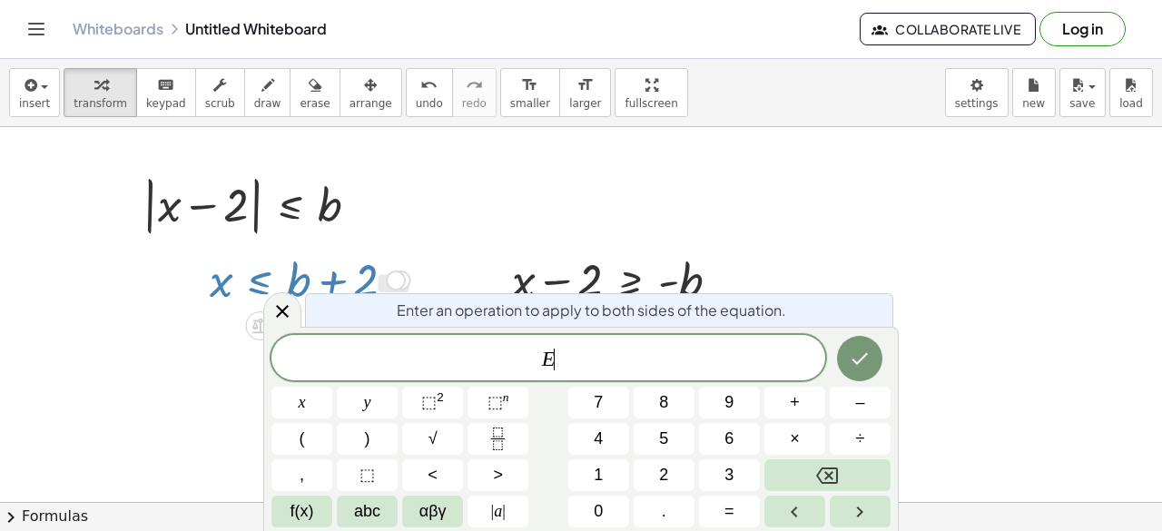
click at [258, 281] on div at bounding box center [310, 279] width 219 height 62
click at [301, 274] on div at bounding box center [310, 279] width 219 height 62
drag, startPoint x: 301, startPoint y: 274, endPoint x: 216, endPoint y: 282, distance: 85.7
click at [216, 282] on div at bounding box center [310, 279] width 219 height 62
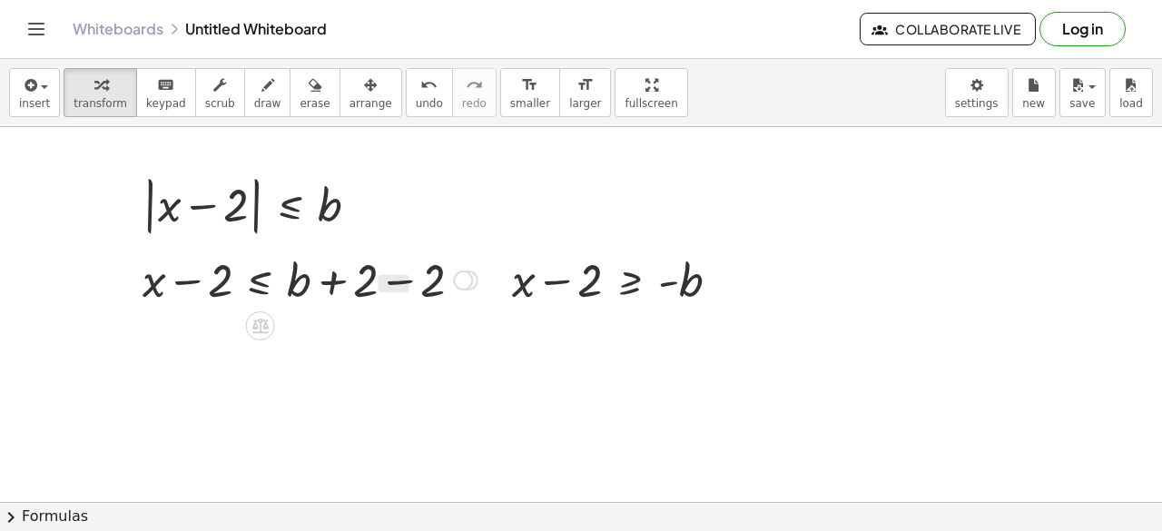
click at [361, 284] on div at bounding box center [309, 279] width 353 height 62
click at [376, 279] on div at bounding box center [309, 279] width 353 height 62
click at [364, 280] on div at bounding box center [309, 279] width 353 height 62
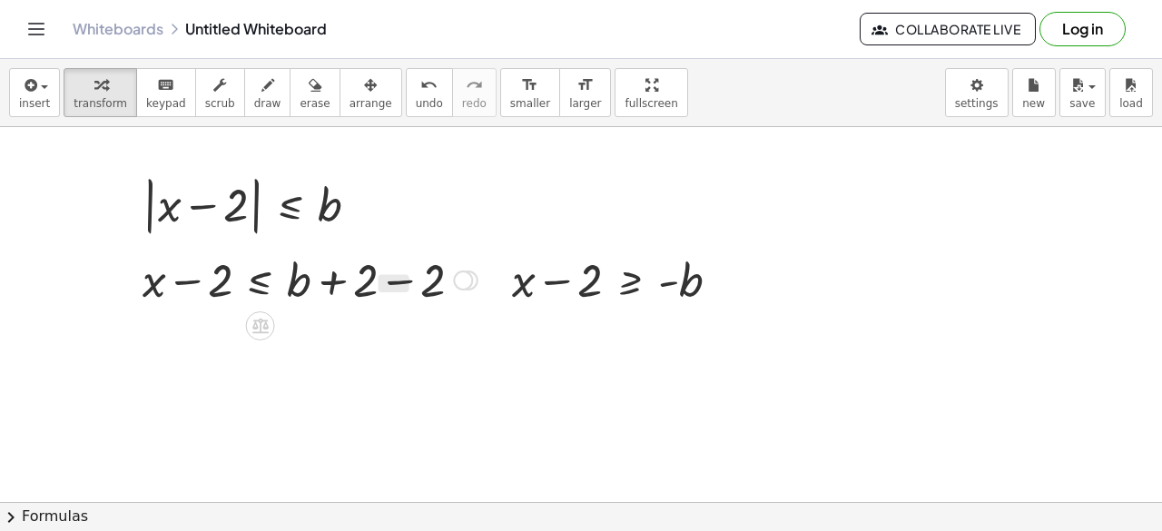
click at [329, 282] on div at bounding box center [309, 279] width 353 height 62
click at [335, 282] on div at bounding box center [309, 279] width 353 height 62
click at [434, 282] on div at bounding box center [309, 279] width 353 height 62
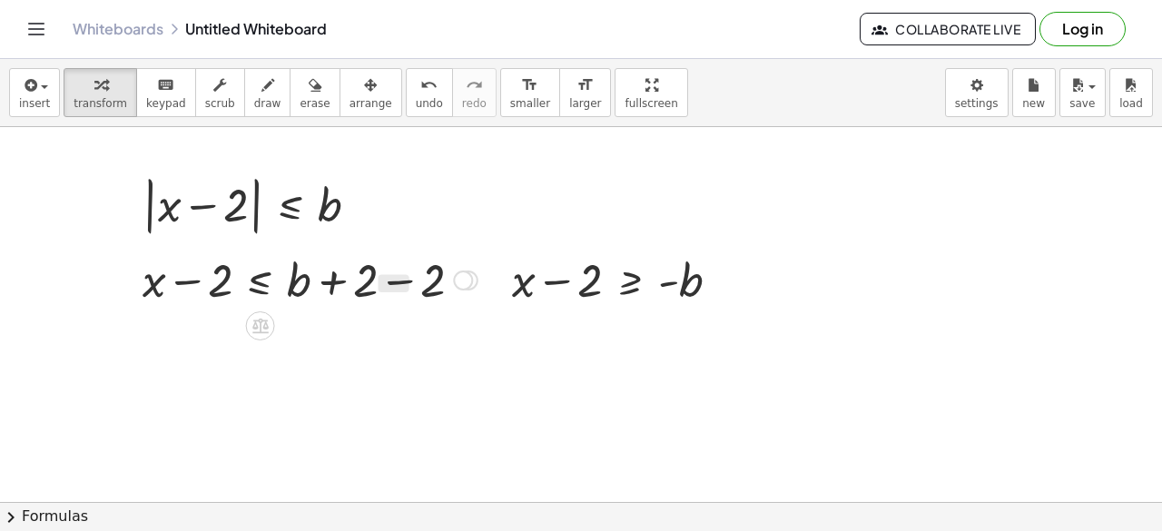
click at [434, 282] on div "***" at bounding box center [420, 284] width 127 height 82
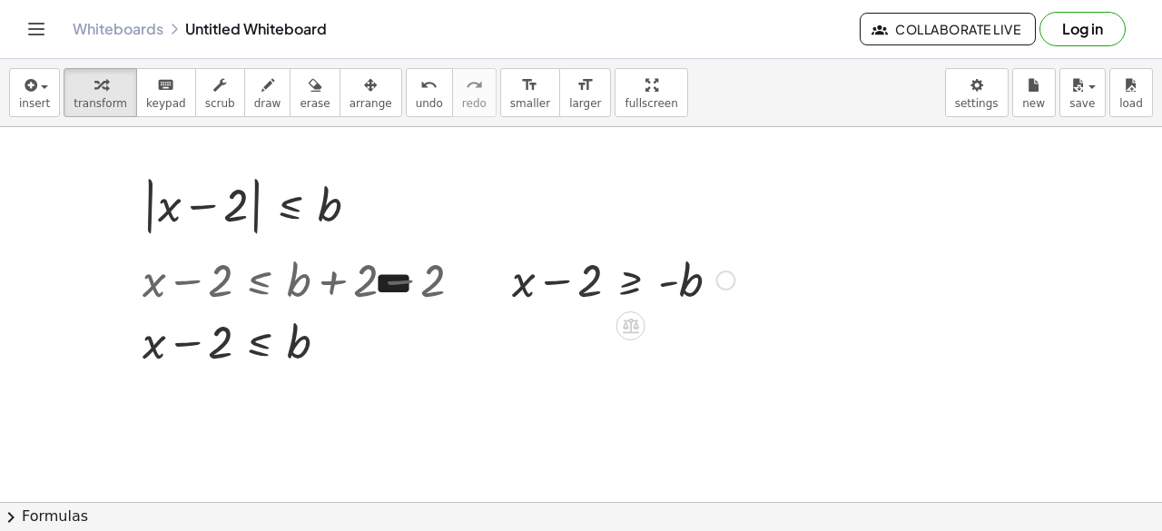
click at [592, 283] on div at bounding box center [624, 279] width 242 height 62
click at [419, 319] on div at bounding box center [309, 341] width 353 height 62
click at [420, 276] on div at bounding box center [309, 279] width 353 height 62
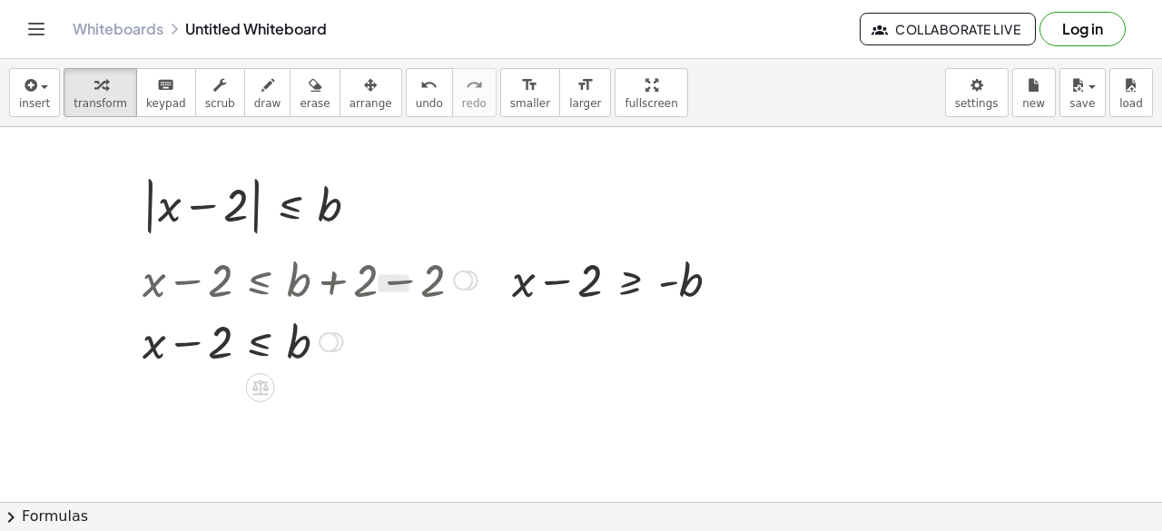
click at [420, 276] on div at bounding box center [309, 279] width 353 height 62
click at [614, 273] on div at bounding box center [624, 279] width 242 height 62
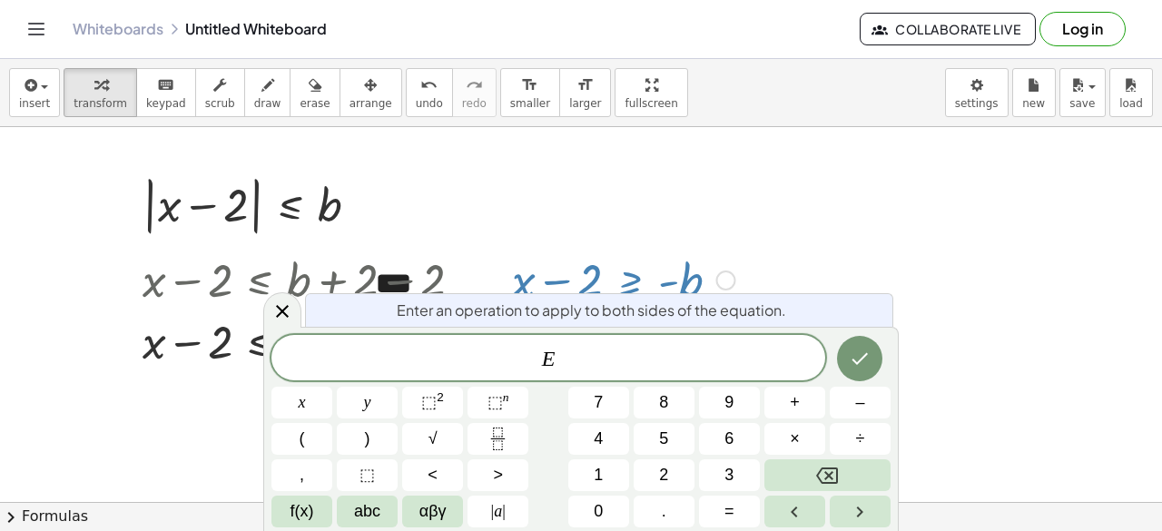
click at [690, 271] on div at bounding box center [624, 279] width 242 height 62
click at [727, 278] on div at bounding box center [726, 281] width 20 height 20
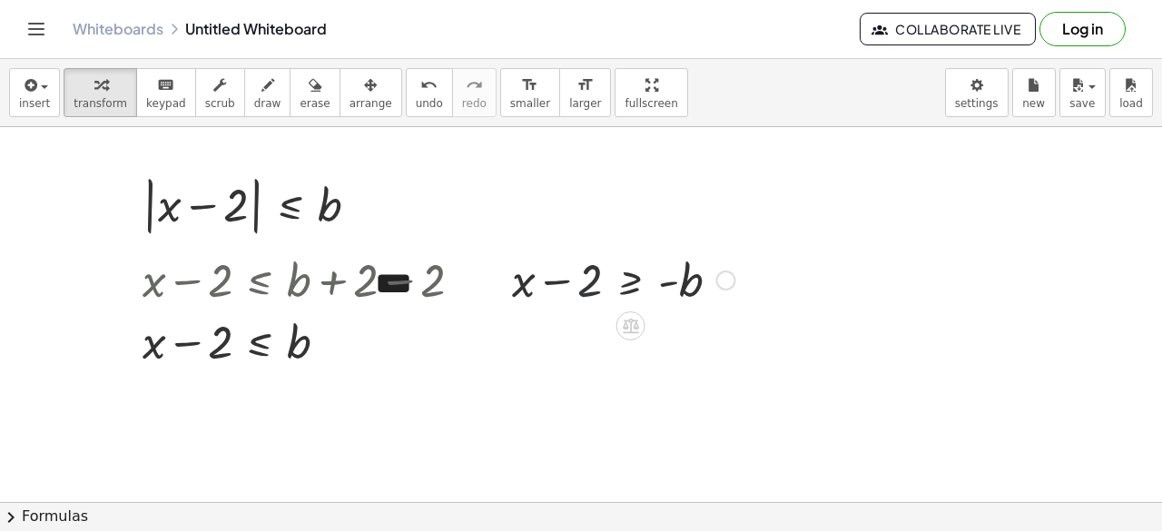
click at [582, 302] on div at bounding box center [624, 279] width 242 height 62
drag, startPoint x: 608, startPoint y: 278, endPoint x: 753, endPoint y: 286, distance: 144.6
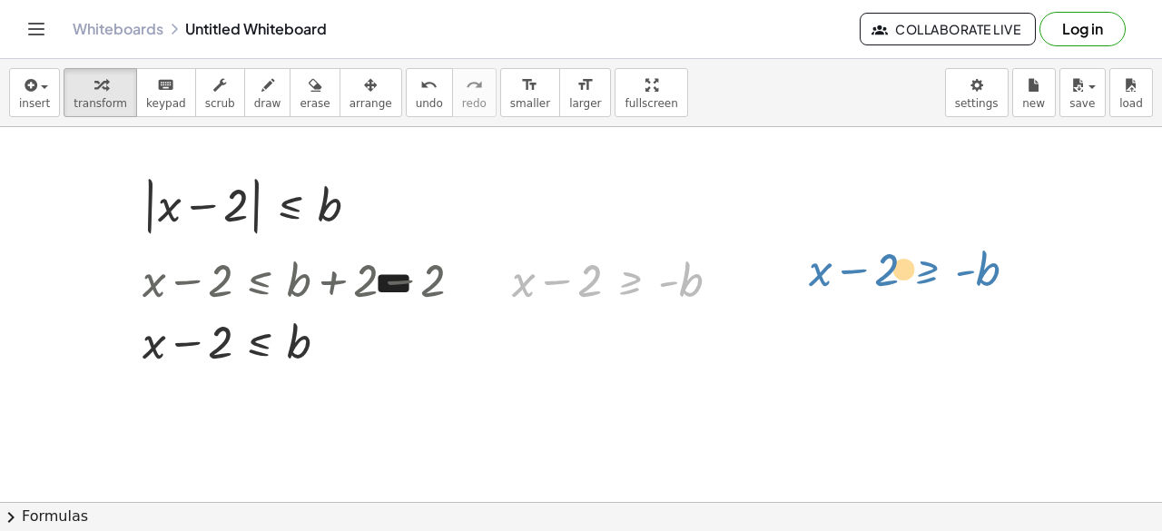
drag, startPoint x: 623, startPoint y: 288, endPoint x: 919, endPoint y: 277, distance: 296.2
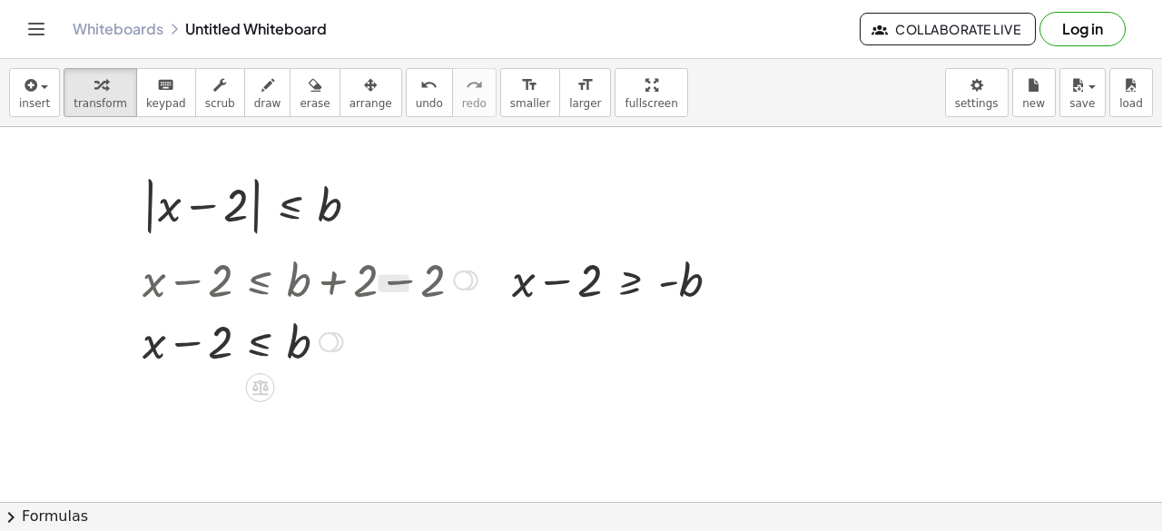
click at [222, 286] on div at bounding box center [309, 279] width 353 height 62
click at [218, 270] on div at bounding box center [309, 279] width 353 height 62
click at [360, 277] on div at bounding box center [309, 279] width 353 height 62
click at [326, 285] on div at bounding box center [309, 279] width 353 height 62
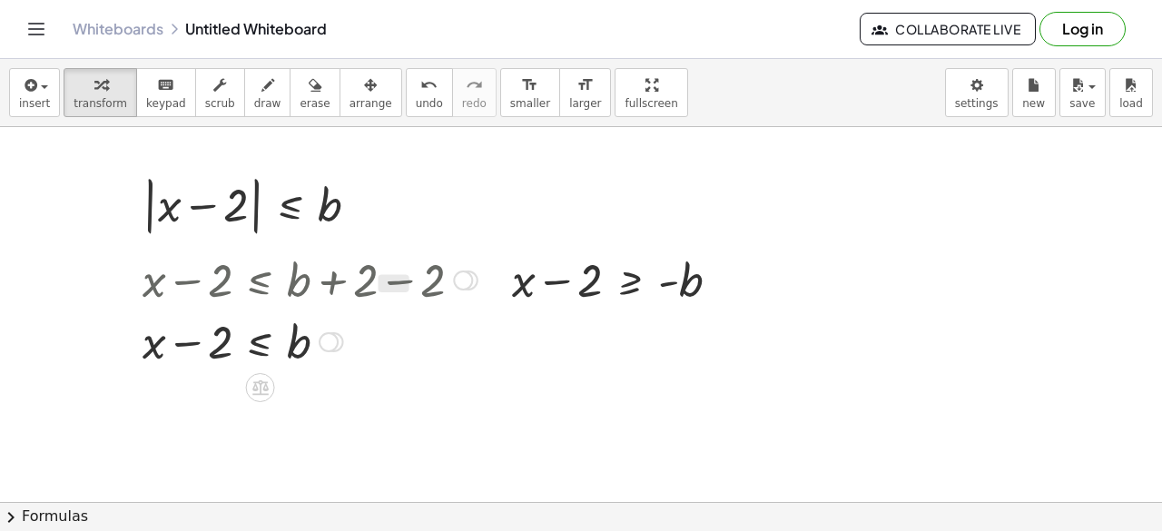
click at [326, 285] on div at bounding box center [309, 279] width 353 height 62
click at [333, 281] on div at bounding box center [309, 279] width 353 height 62
click at [398, 360] on div at bounding box center [309, 341] width 353 height 62
click at [331, 279] on div at bounding box center [309, 279] width 353 height 62
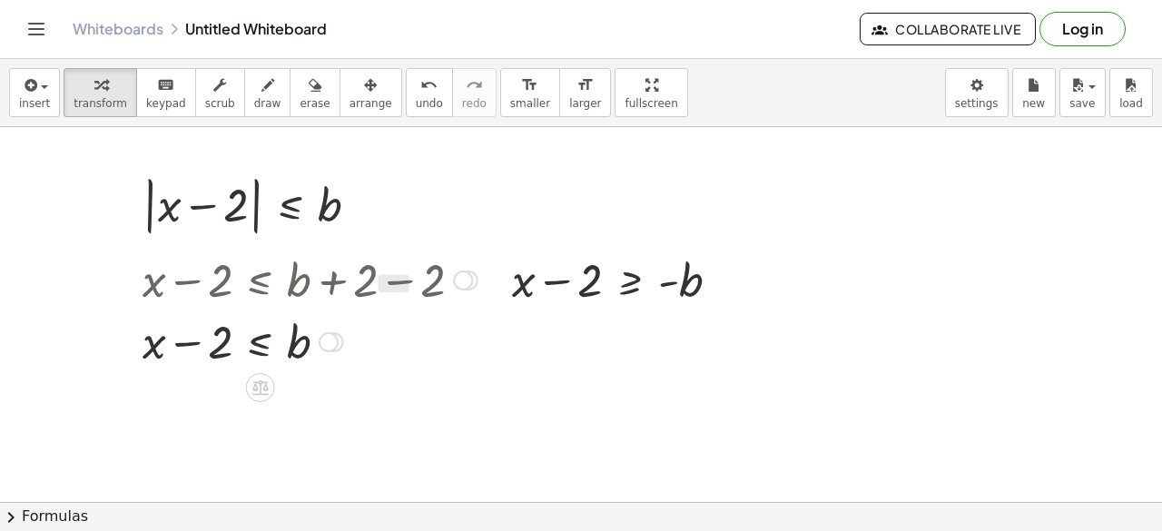
click at [331, 279] on div at bounding box center [309, 279] width 353 height 62
click at [285, 339] on div at bounding box center [309, 341] width 353 height 62
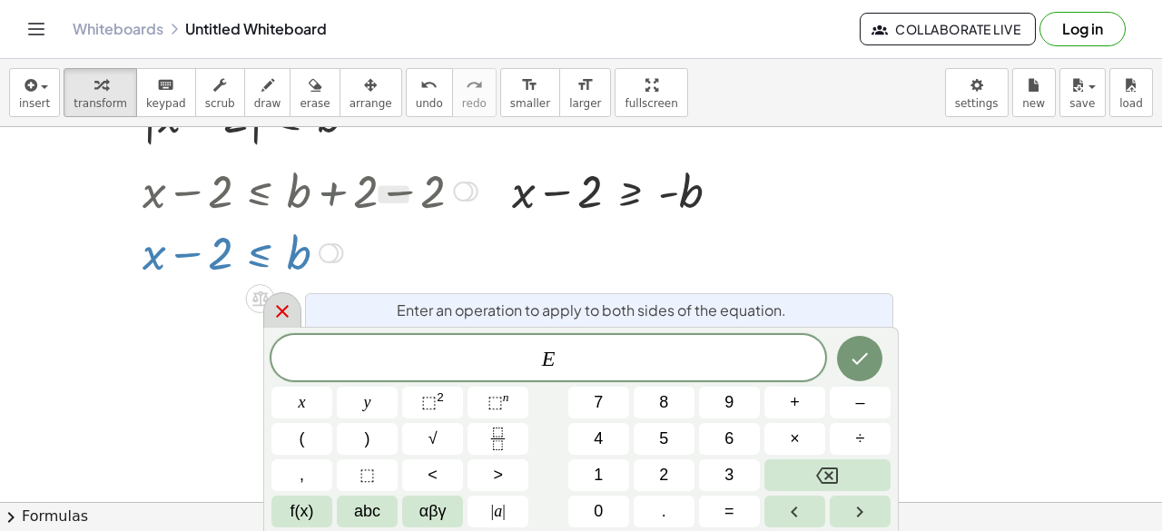
scroll to position [93, 0]
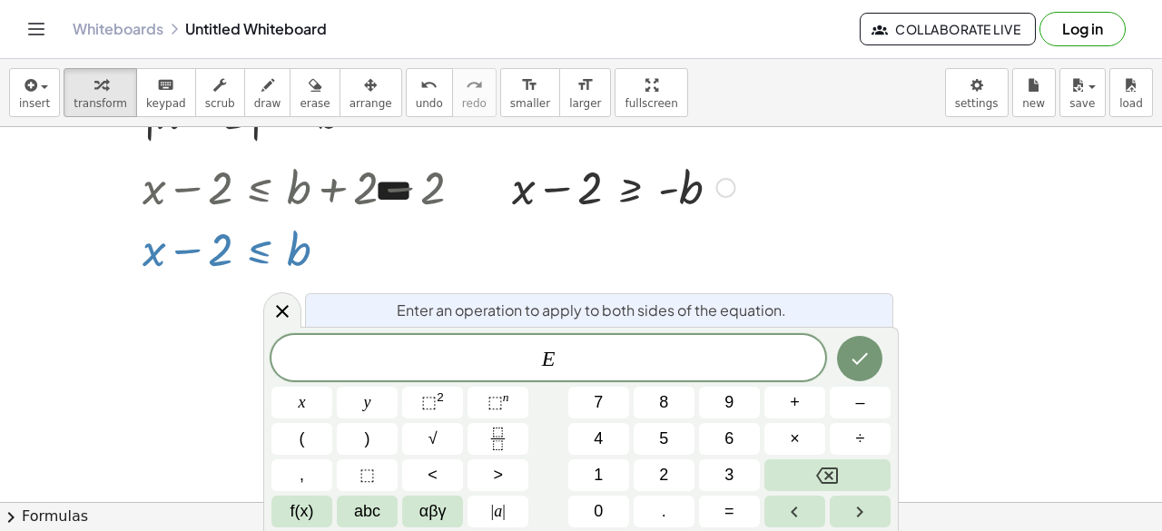
click at [679, 192] on div at bounding box center [624, 186] width 242 height 62
drag, startPoint x: 690, startPoint y: 192, endPoint x: 580, endPoint y: 195, distance: 109.9
click at [580, 195] on div at bounding box center [624, 186] width 242 height 62
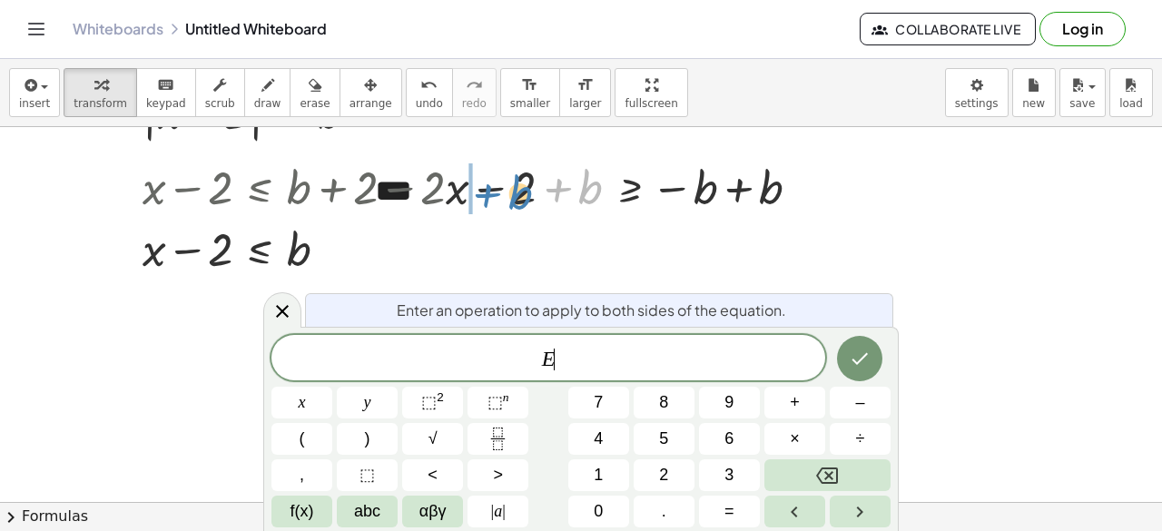
drag, startPoint x: 597, startPoint y: 179, endPoint x: 526, endPoint y: 184, distance: 71.9
click at [526, 184] on div at bounding box center [631, 186] width 388 height 62
drag, startPoint x: 592, startPoint y: 185, endPoint x: 794, endPoint y: 182, distance: 201.6
click at [794, 182] on div at bounding box center [631, 186] width 388 height 62
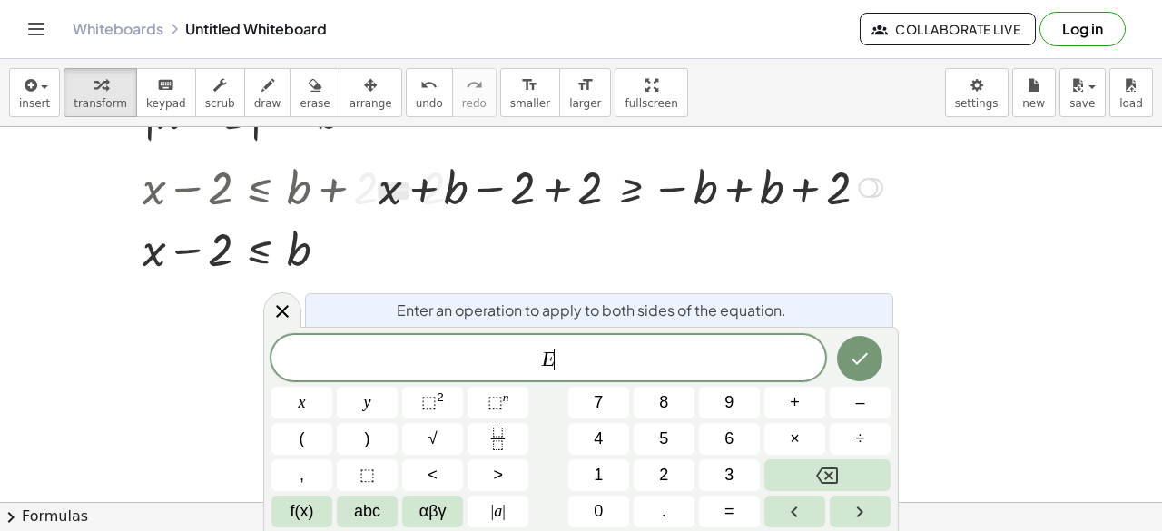
click at [739, 193] on div at bounding box center [631, 186] width 522 height 62
click at [739, 193] on div at bounding box center [581, 470] width 1162 height 871
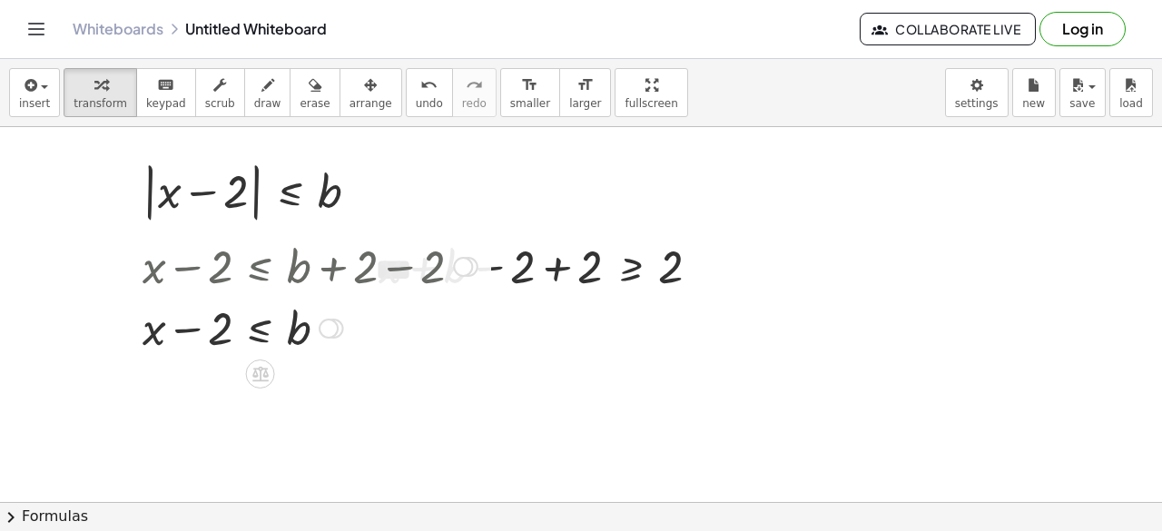
scroll to position [0, 0]
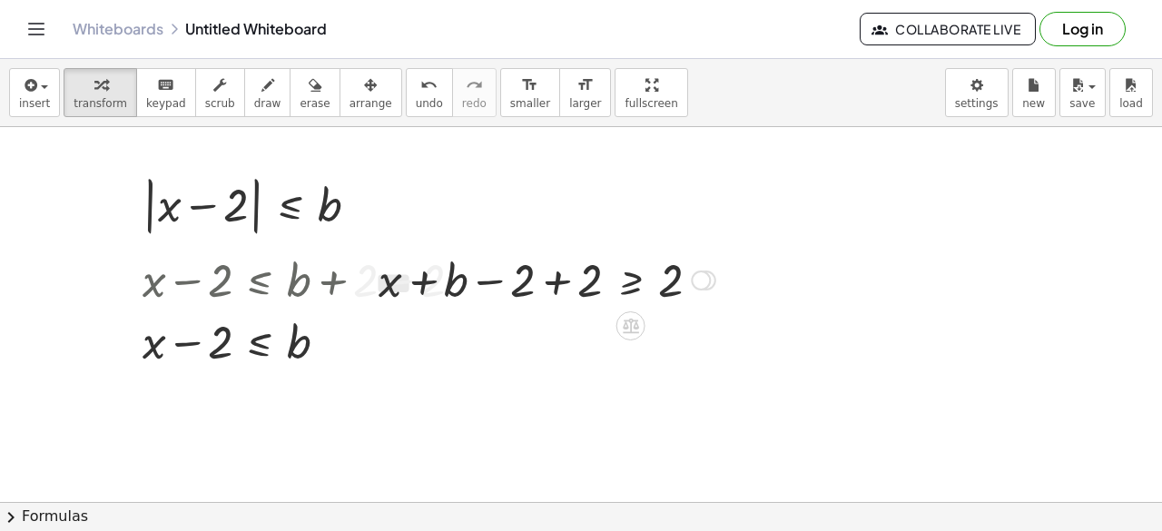
click at [563, 284] on div at bounding box center [547, 279] width 355 height 62
